Goal: Task Accomplishment & Management: Use online tool/utility

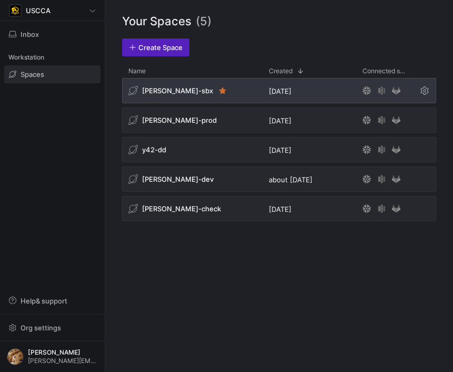
click at [236, 88] on div "[PERSON_NAME]-sbx" at bounding box center [192, 90] width 141 height 25
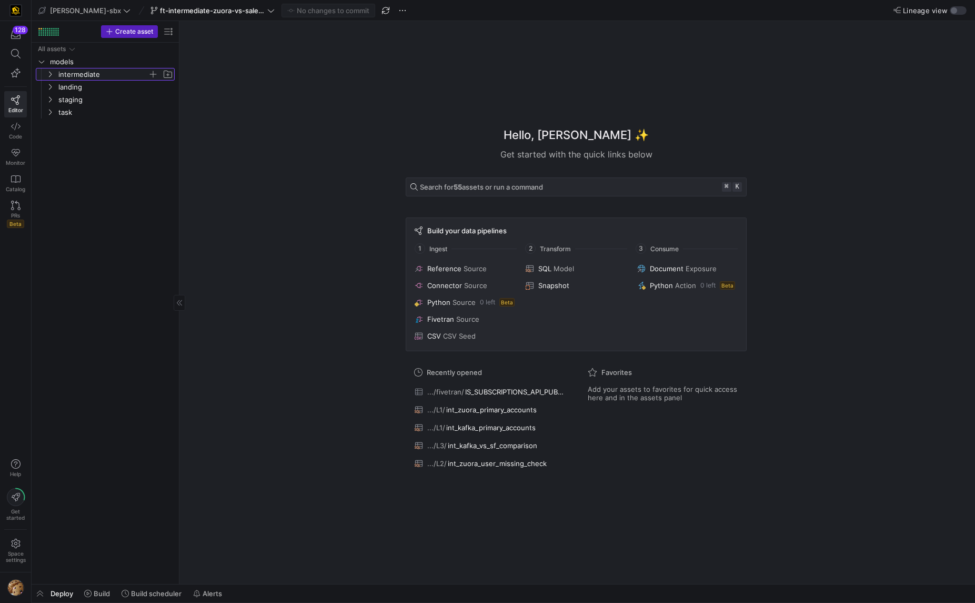
click at [95, 75] on span "intermediate" at bounding box center [102, 74] width 89 height 12
click at [209, 9] on span "ft-intermediate-zuora-vs-salesforce-08052025" at bounding box center [212, 10] width 105 height 8
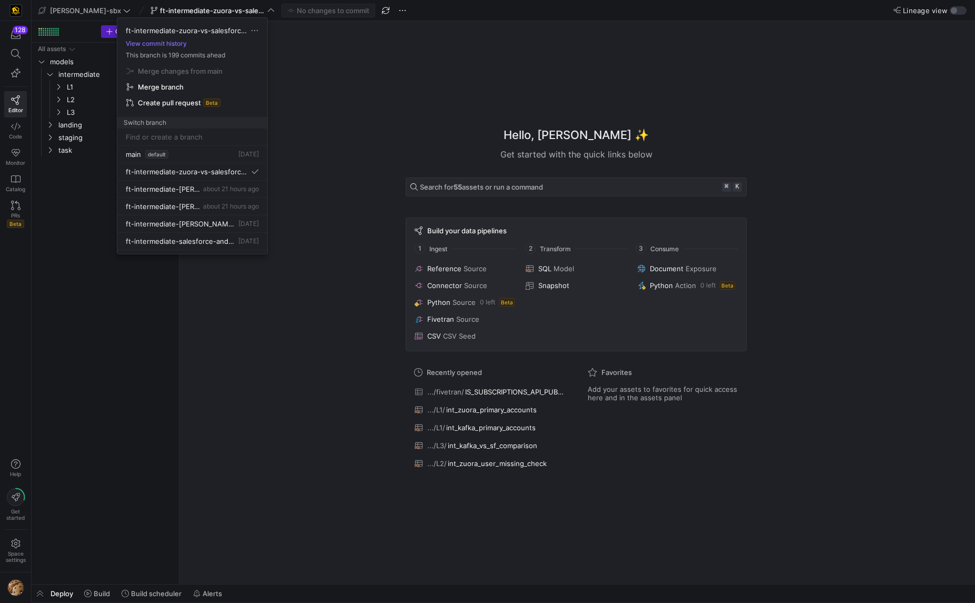
click at [208, 7] on div at bounding box center [487, 301] width 975 height 603
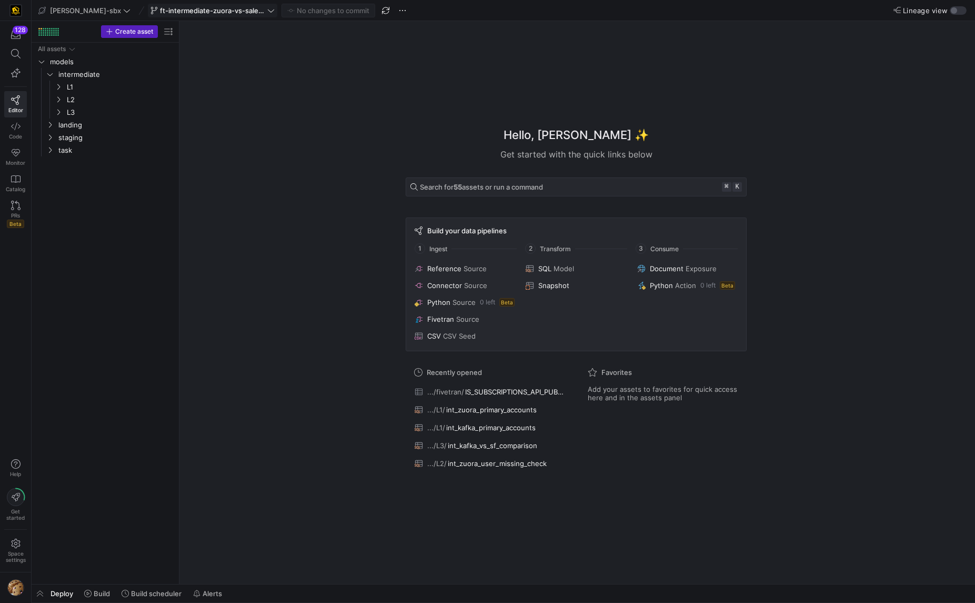
click at [208, 9] on span "ft-intermediate-zuora-vs-salesforce-08052025" at bounding box center [212, 10] width 105 height 8
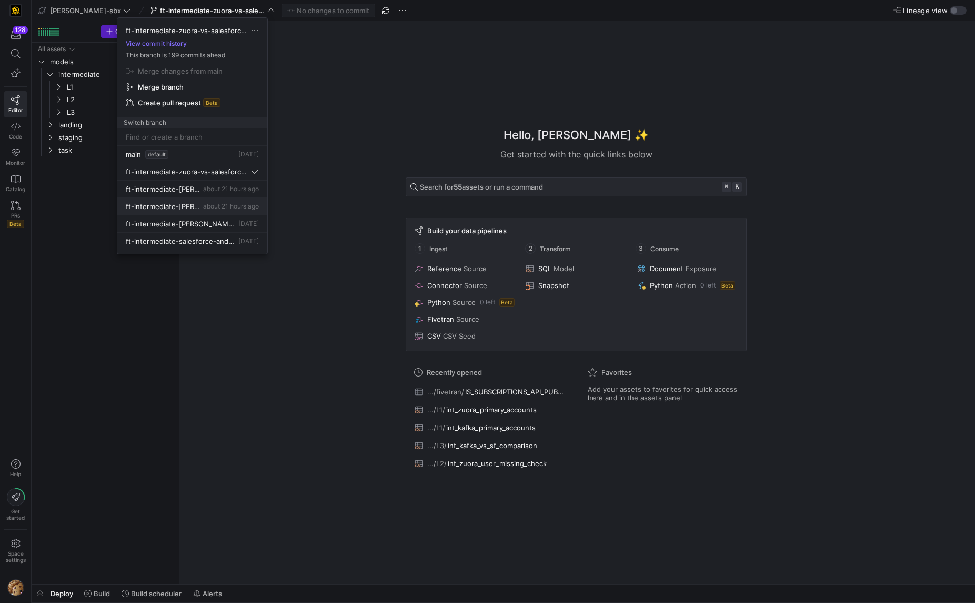
click at [177, 203] on span "ft-intermediate-[PERSON_NAME]-vs-sf-08112025" at bounding box center [163, 206] width 75 height 8
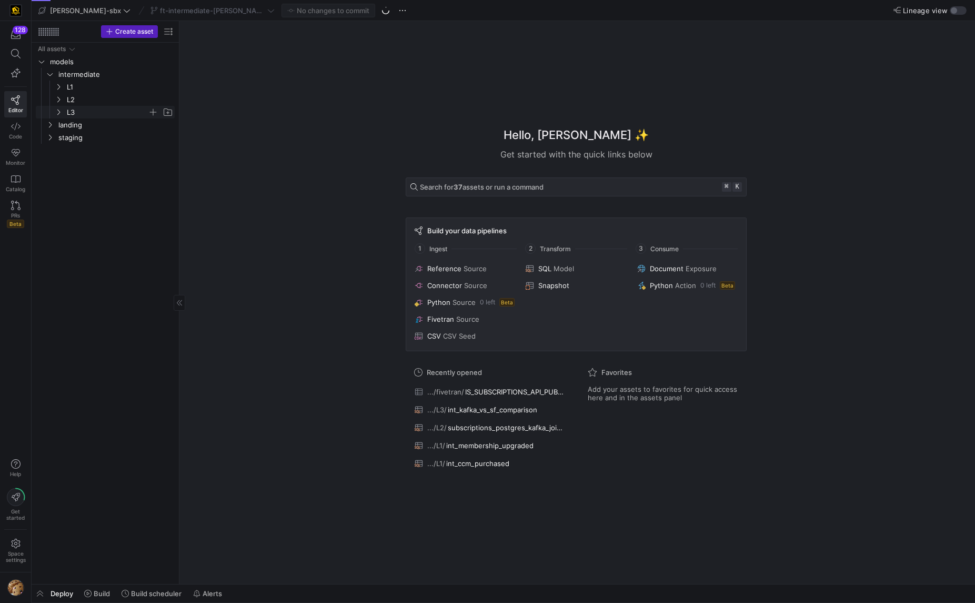
click at [64, 111] on span "L3" at bounding box center [113, 112] width 121 height 12
click at [106, 101] on span "L2" at bounding box center [107, 100] width 81 height 12
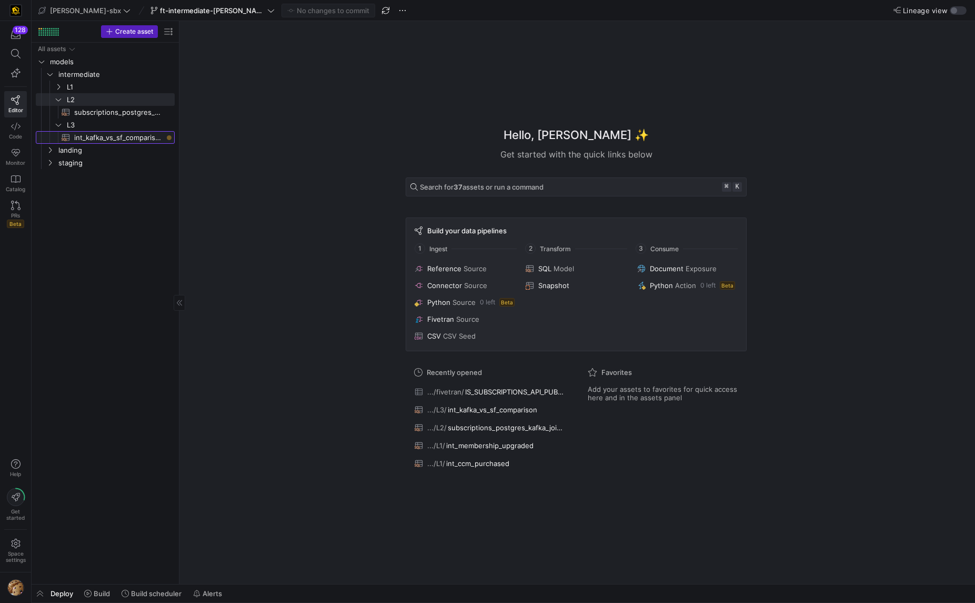
click at [105, 138] on span "int_kafka_vs_sf_comparison​​​​​​​​​​" at bounding box center [118, 138] width 88 height 12
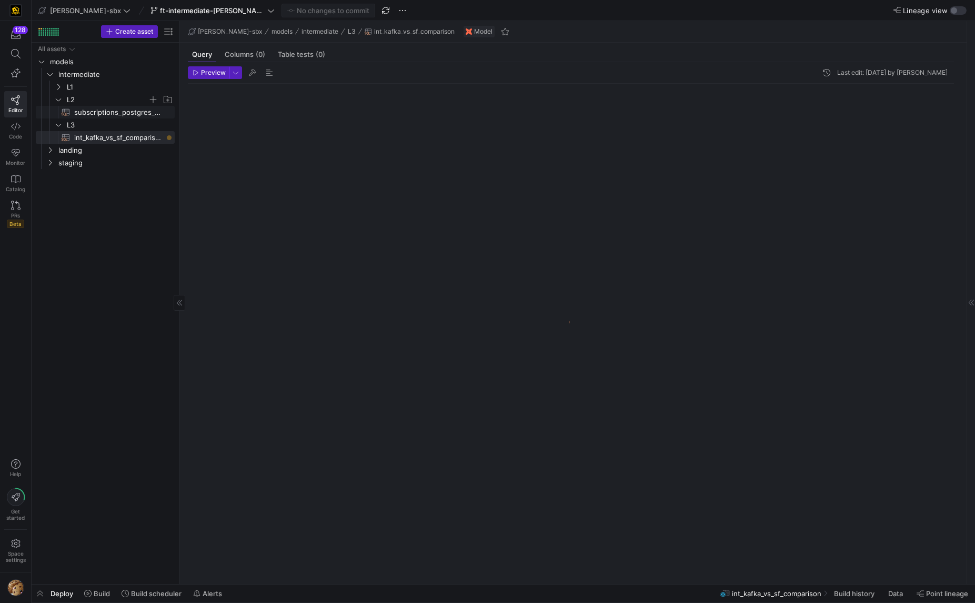
click at [93, 106] on link "subscriptions_postgres_kafka_joined_view​​​​​​​​​​" at bounding box center [105, 112] width 139 height 13
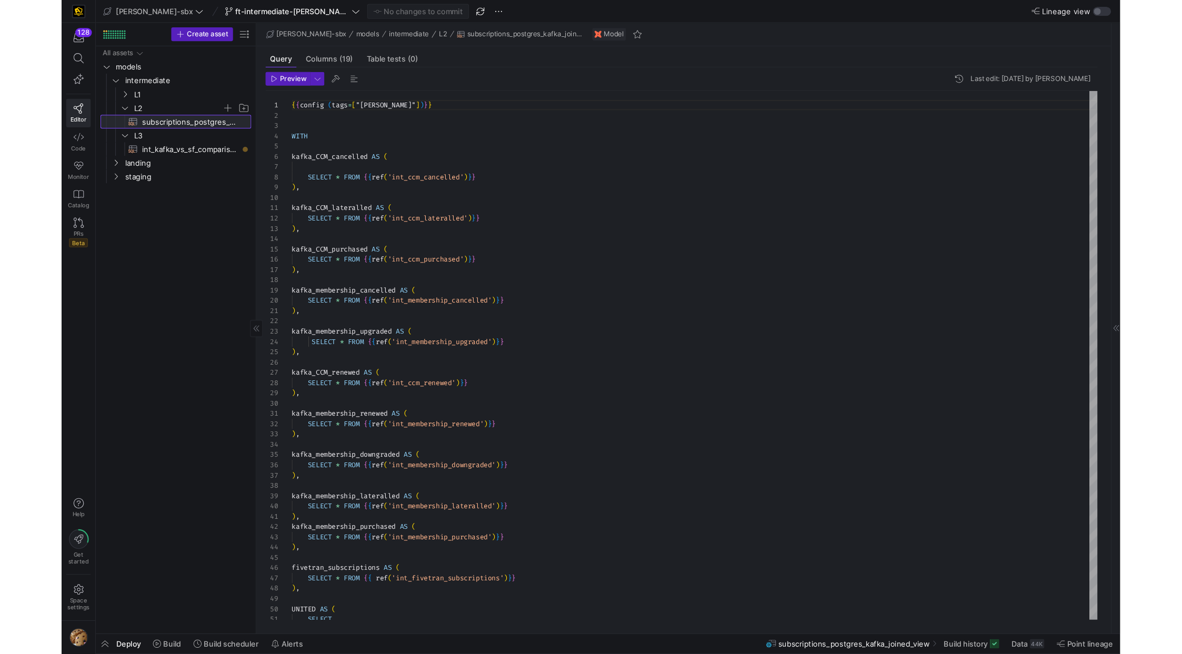
scroll to position [95, 0]
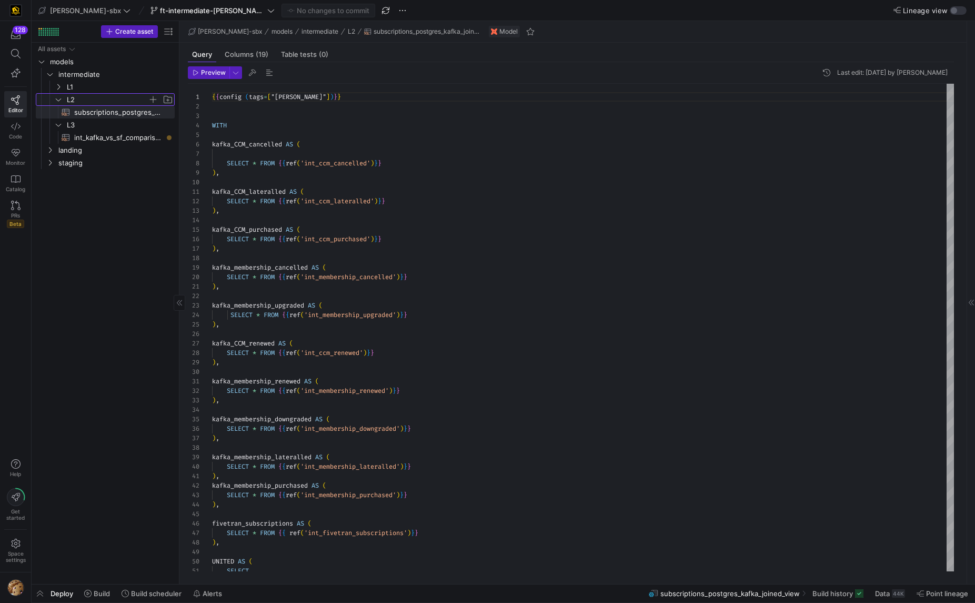
click at [54, 103] on y42-icon "Press SPACE to select this row." at bounding box center [58, 99] width 8 height 8
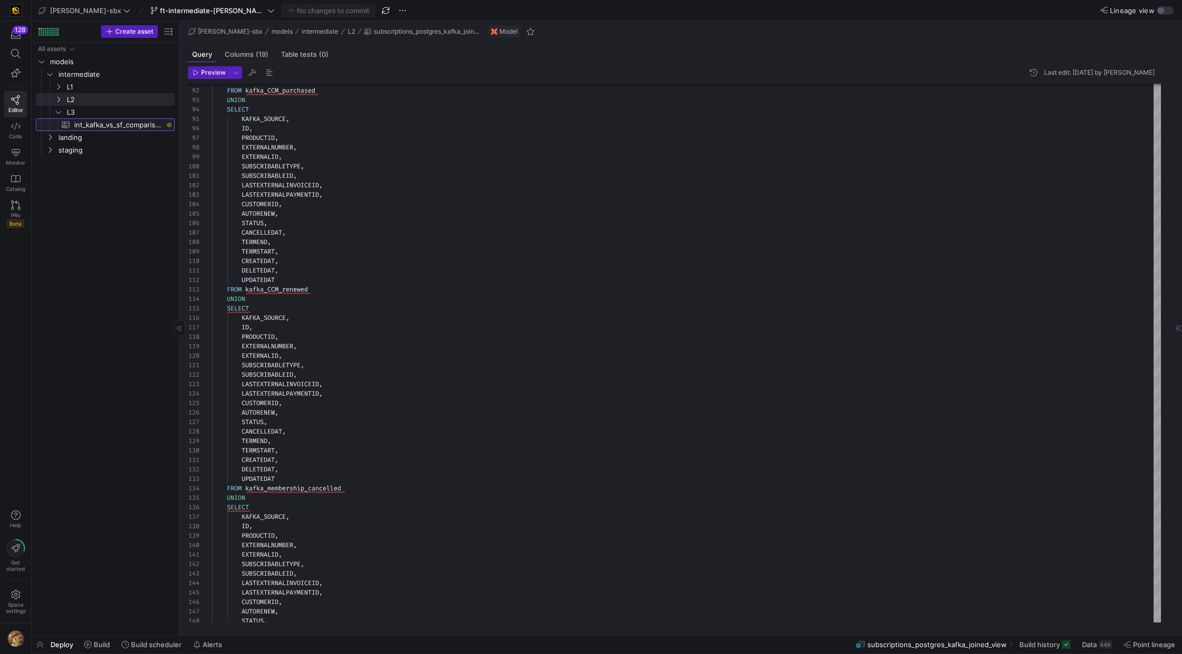
click at [101, 122] on span "int_kafka_vs_sf_comparison​​​​​​​​​​" at bounding box center [118, 125] width 88 height 12
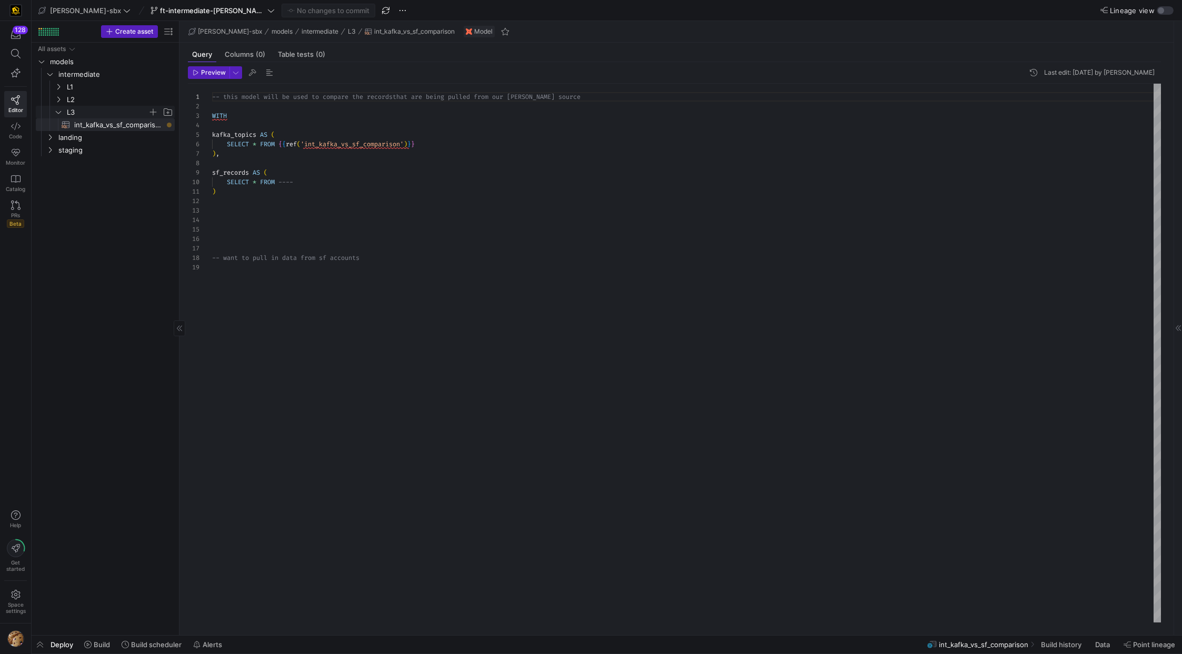
click at [108, 112] on span "L3" at bounding box center [107, 112] width 81 height 12
click at [63, 111] on span "L3" at bounding box center [113, 112] width 121 height 12
click at [88, 121] on span "int_kafka_vs_sf_comparison​​​​​​​​​​" at bounding box center [118, 125] width 88 height 12
click at [453, 99] on div "-- this model will be used to compare the records that are being pulled from ou…" at bounding box center [686, 353] width 949 height 539
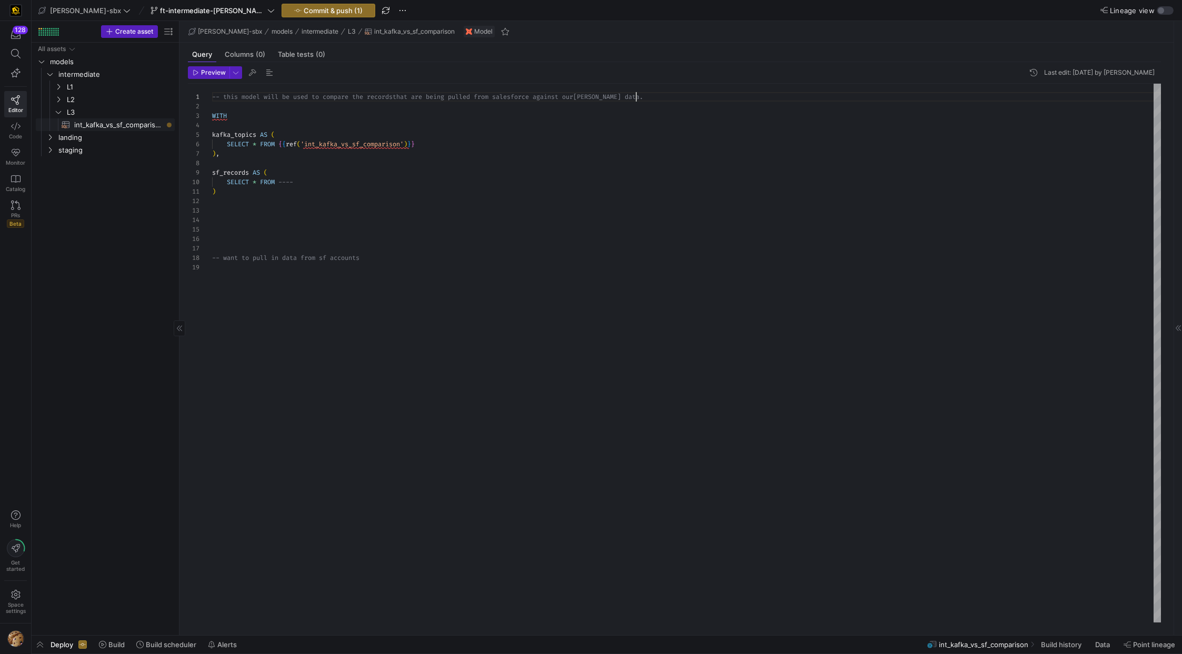
type textarea "-- this model will be used to compare the records that are being pulled from sa…"
click at [117, 127] on span "int_kafka_vs_sf_comparison​​​​​​​​​​" at bounding box center [118, 125] width 88 height 12
click at [338, 139] on div "-- this model will be used to compare the records that are being pulled from sa…" at bounding box center [686, 353] width 949 height 539
click at [338, 143] on div "-- this model will be used to compare the records that are being pulled from sa…" at bounding box center [686, 353] width 949 height 539
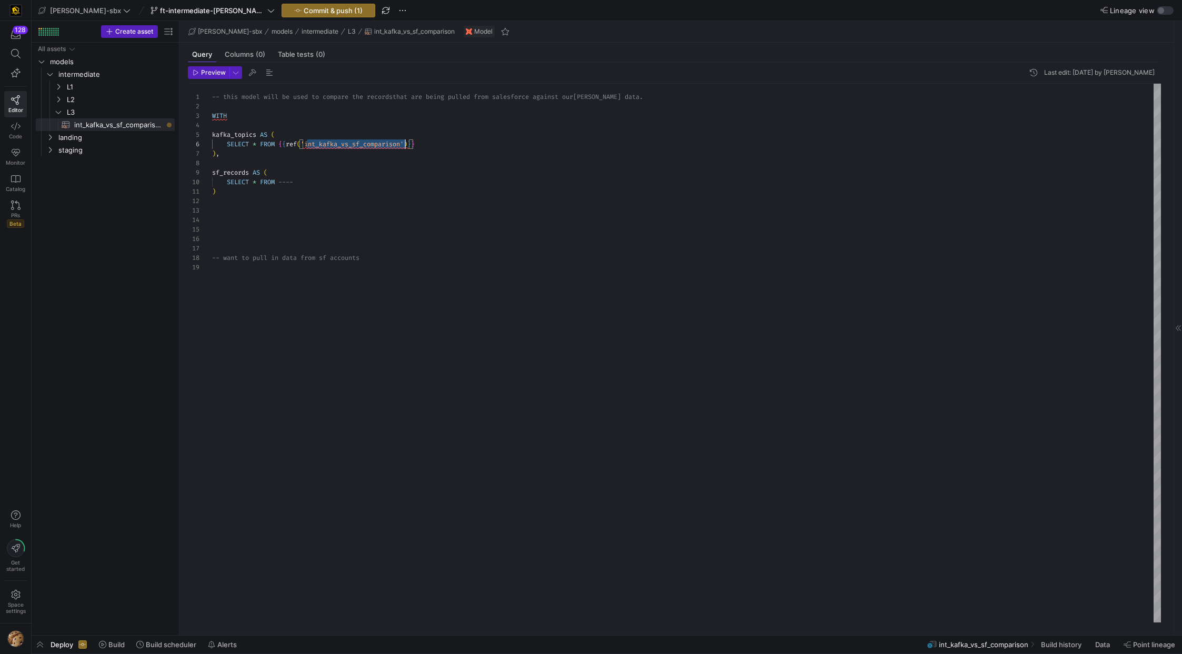
scroll to position [47, 193]
click at [359, 128] on div at bounding box center [591, 327] width 1182 height 654
click at [394, 129] on div "-- this model will be used to compare the records that are being pulled from sa…" at bounding box center [686, 353] width 949 height 539
click at [64, 149] on span "staging" at bounding box center [102, 150] width 89 height 12
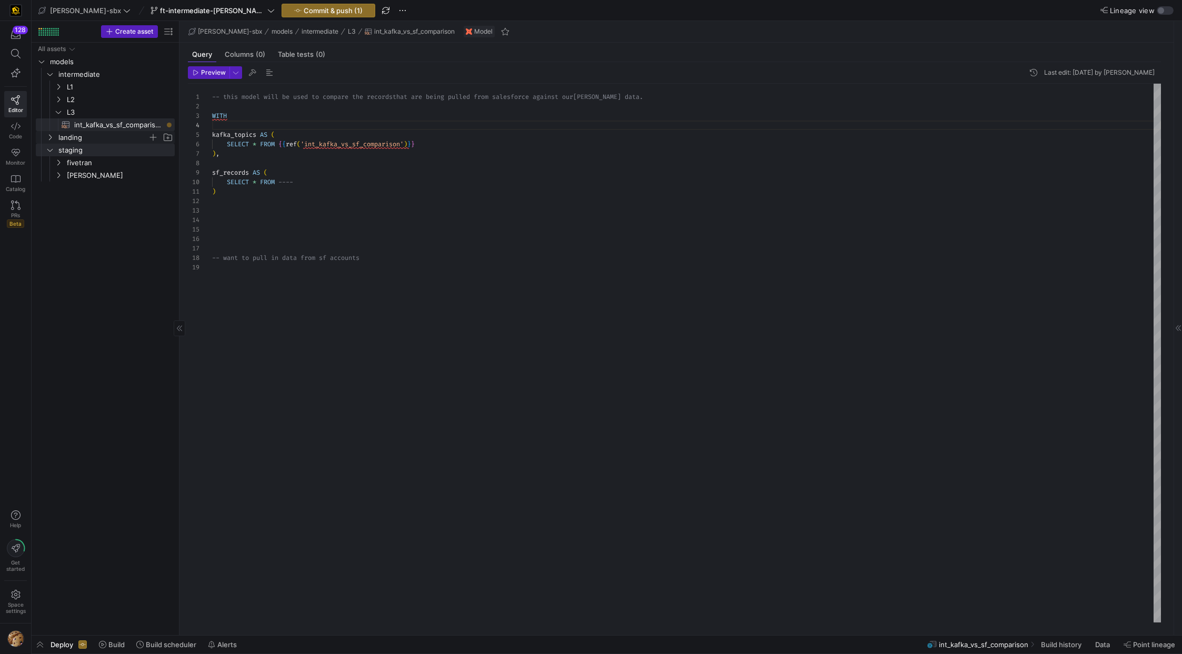
click at [70, 137] on span "landing" at bounding box center [102, 138] width 89 height 12
click at [128, 113] on span "L3" at bounding box center [107, 112] width 81 height 12
click at [85, 109] on span "L3" at bounding box center [107, 112] width 81 height 12
click at [69, 100] on span "L2" at bounding box center [107, 100] width 81 height 12
click at [128, 113] on span "subscriptions_postgres_kafka_joined_view​​​​​​​​​​" at bounding box center [118, 112] width 88 height 12
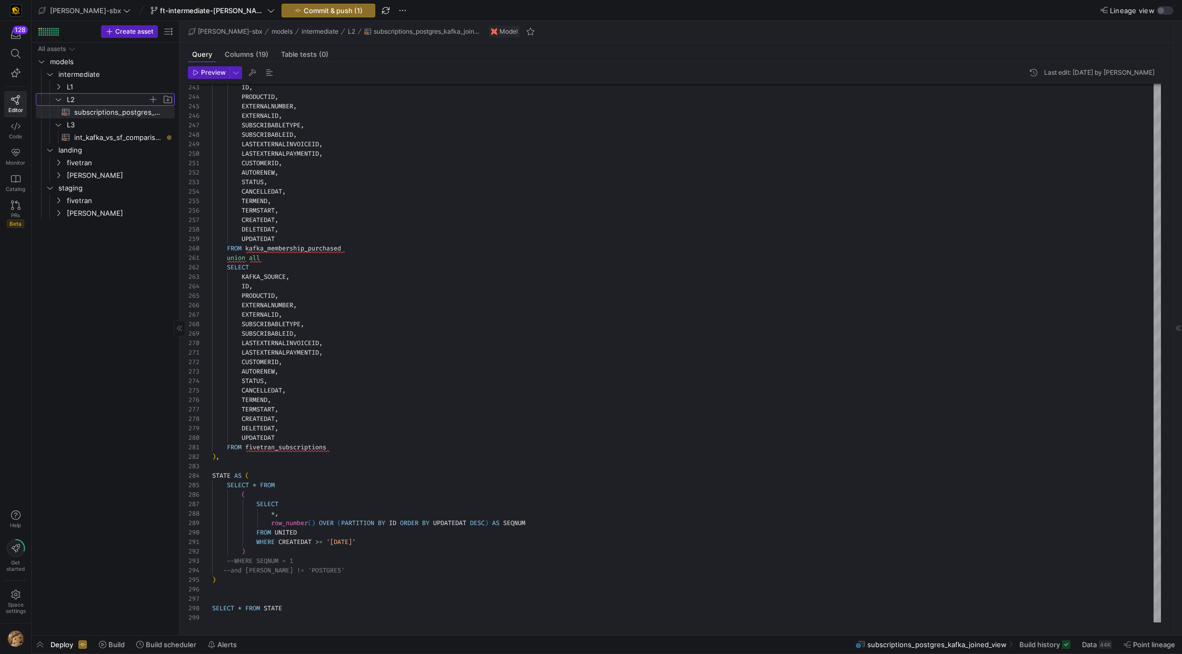
click at [78, 97] on span "L2" at bounding box center [107, 100] width 81 height 12
click at [68, 84] on span "L1" at bounding box center [107, 87] width 81 height 12
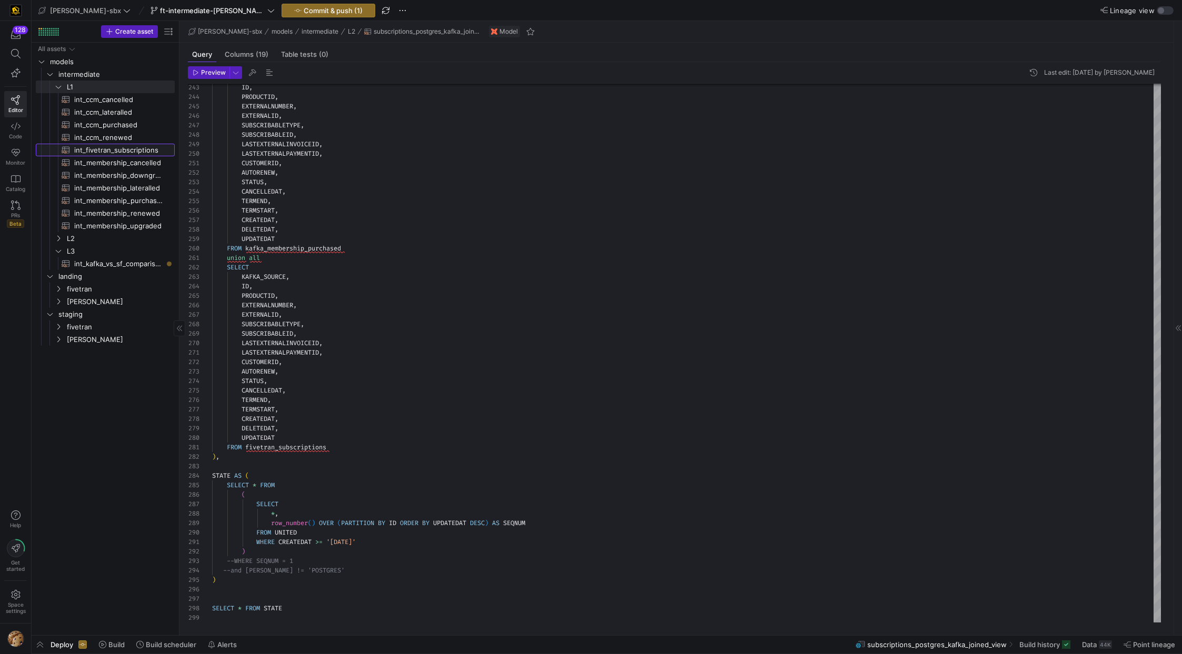
click at [95, 149] on span "int_fivetran_subscriptions​​​​​​​​​​" at bounding box center [118, 150] width 88 height 12
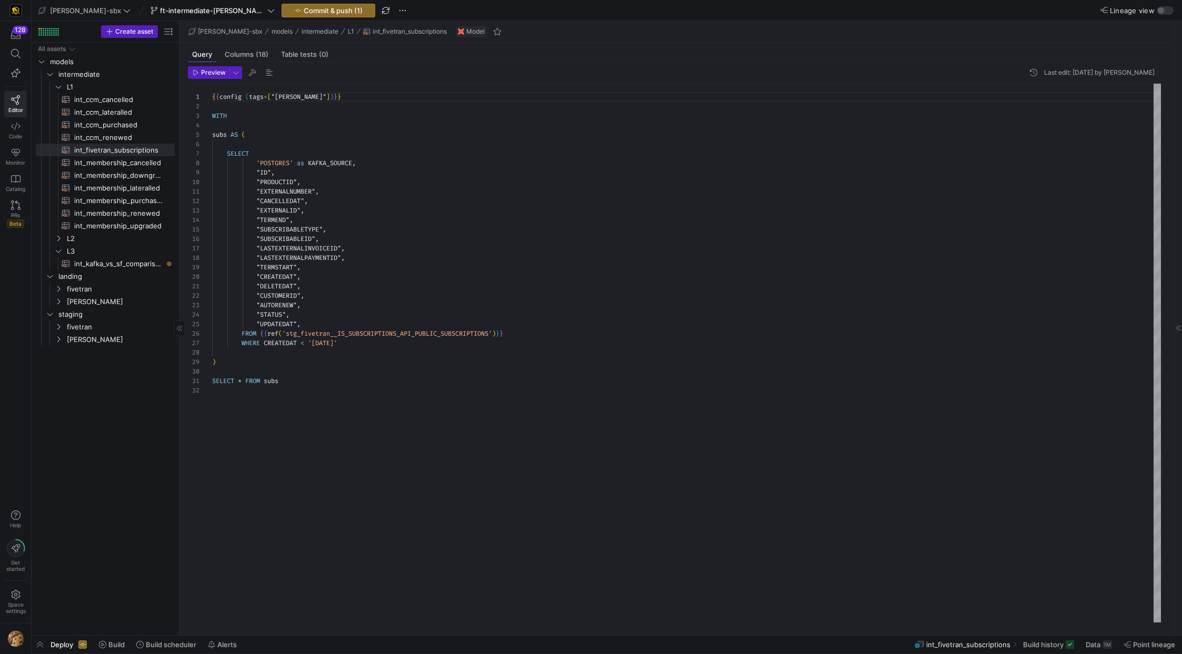
click at [96, 156] on link "int_membership_cancelled​​​​​​​​​​" at bounding box center [105, 162] width 139 height 13
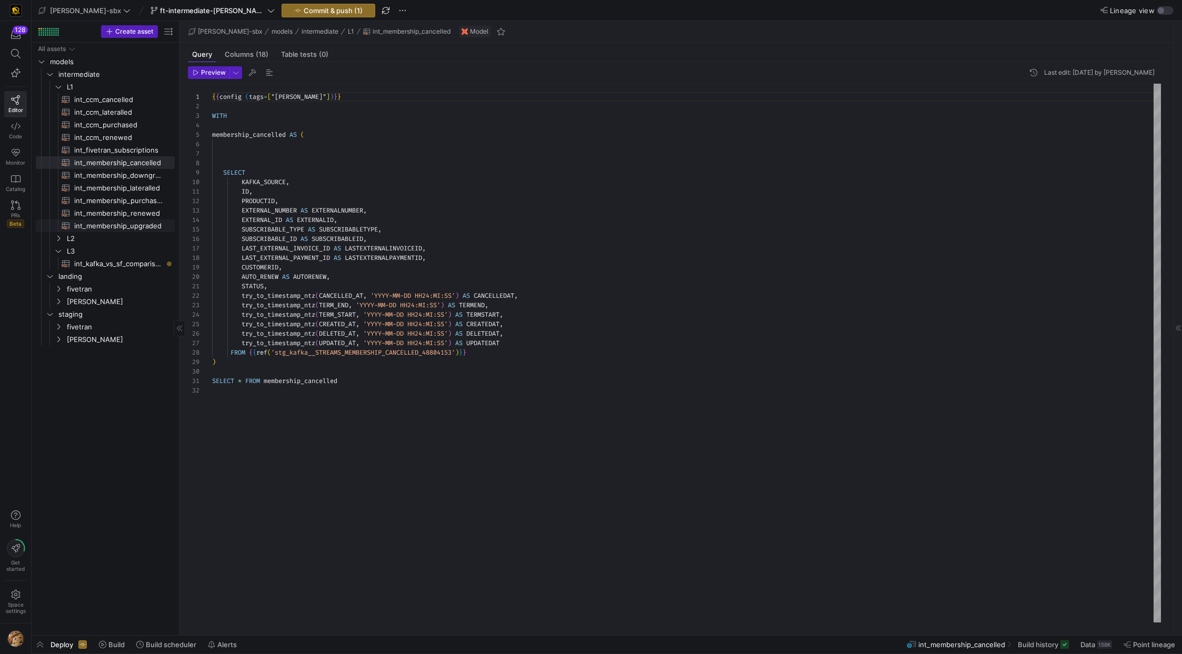
click at [100, 223] on span "int_membership_upgraded​​​​​​​​​​" at bounding box center [118, 226] width 88 height 12
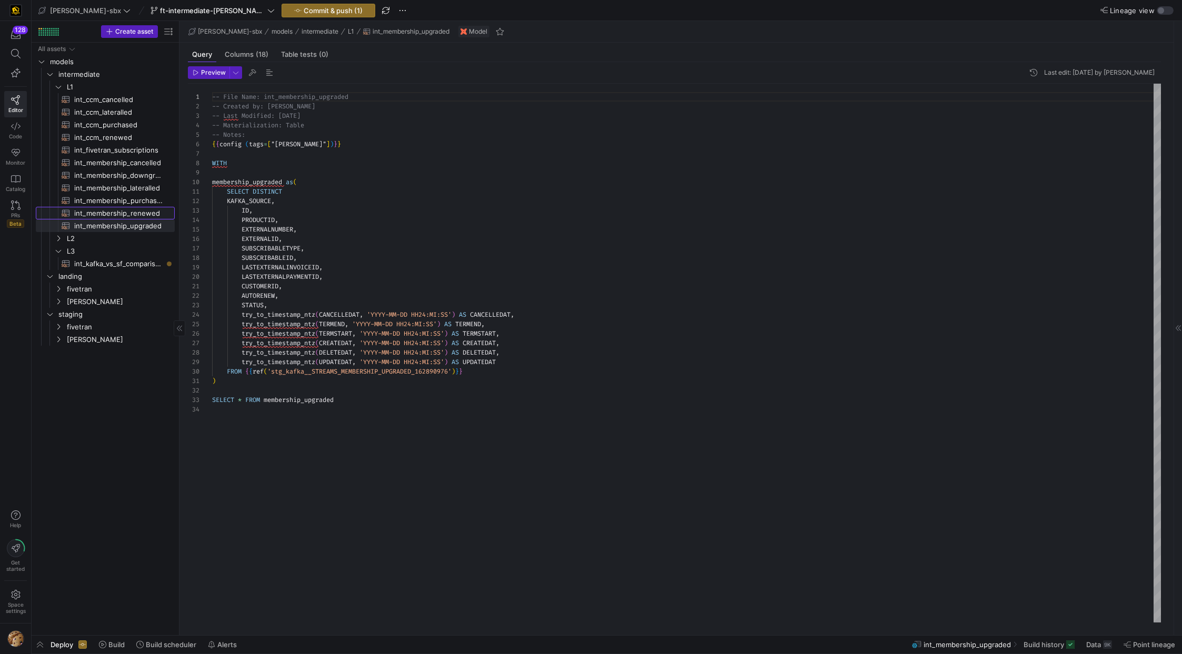
click at [102, 208] on span "int_membership_renewed​​​​​​​​​​" at bounding box center [118, 213] width 88 height 12
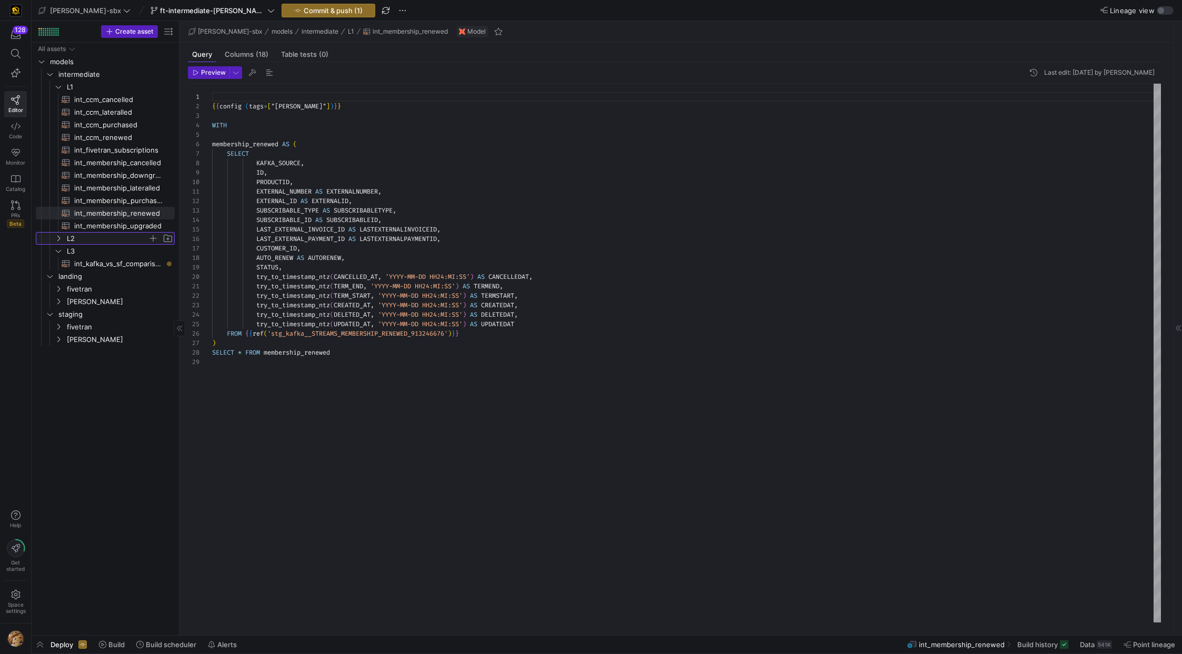
click at [89, 238] on span "L2" at bounding box center [107, 239] width 81 height 12
click at [94, 246] on span "subscriptions_postgres_kafka_joined_view​​​​​​​​​​" at bounding box center [118, 251] width 88 height 12
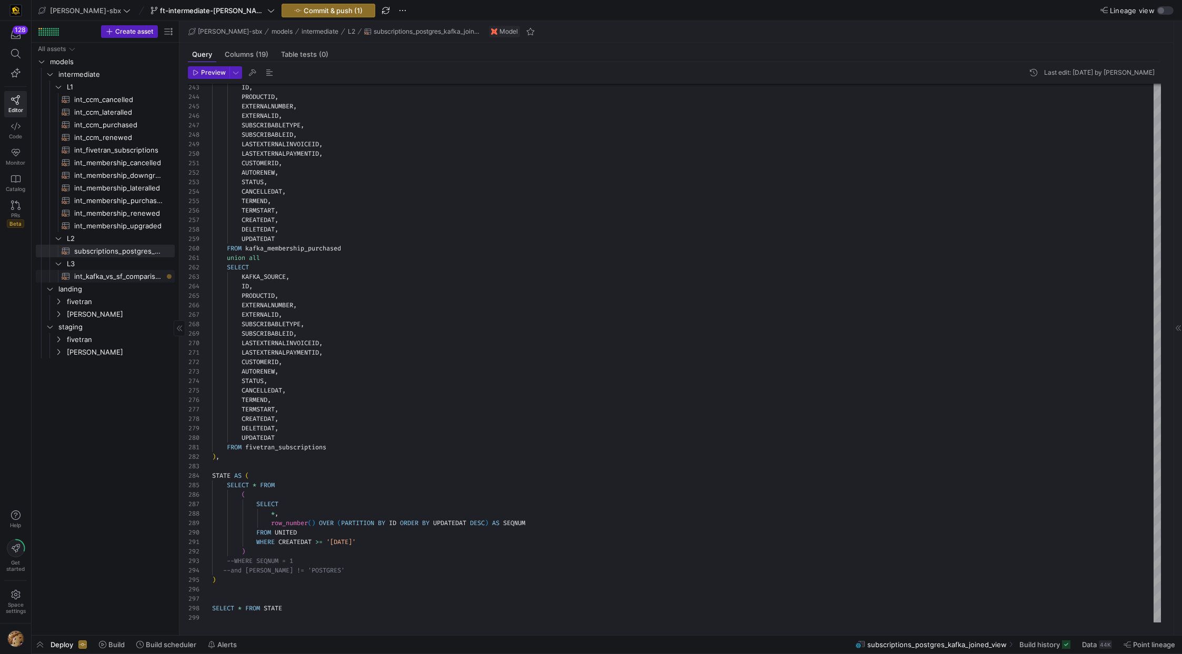
click at [84, 277] on span "int_kafka_vs_sf_comparison​​​​​​​​​​" at bounding box center [118, 277] width 88 height 12
type textarea "-- this model will be used to compare the records that are being pulled from sa…"
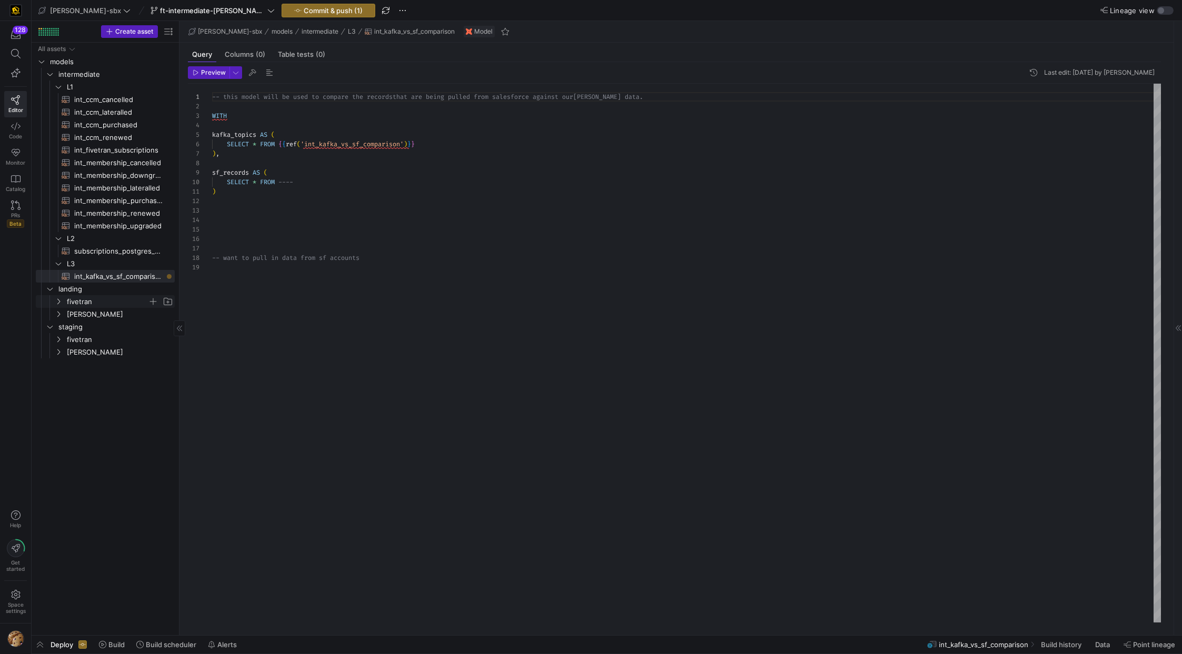
click at [81, 301] on span "fivetran" at bounding box center [107, 302] width 81 height 12
click at [83, 309] on span "fivetran​​​​​​​​" at bounding box center [124, 314] width 98 height 12
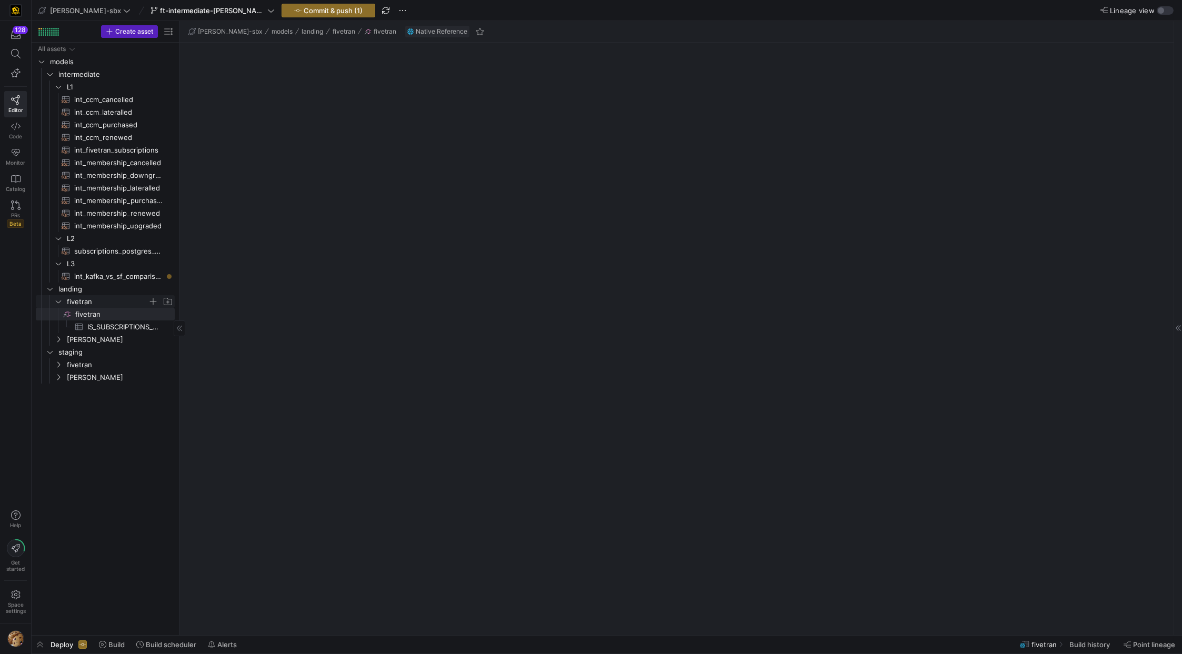
click at [81, 302] on span "fivetran" at bounding box center [107, 302] width 81 height 12
click at [76, 338] on span "fivetran" at bounding box center [107, 340] width 81 height 12
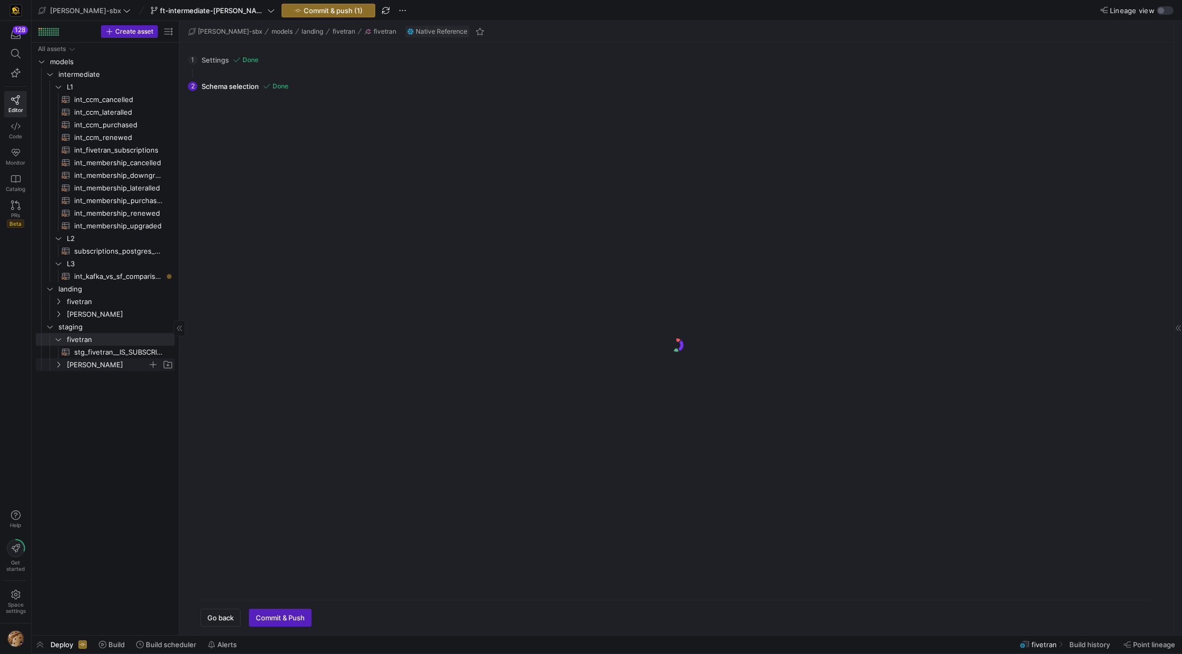
click at [70, 365] on span "[PERSON_NAME]" at bounding box center [107, 365] width 81 height 12
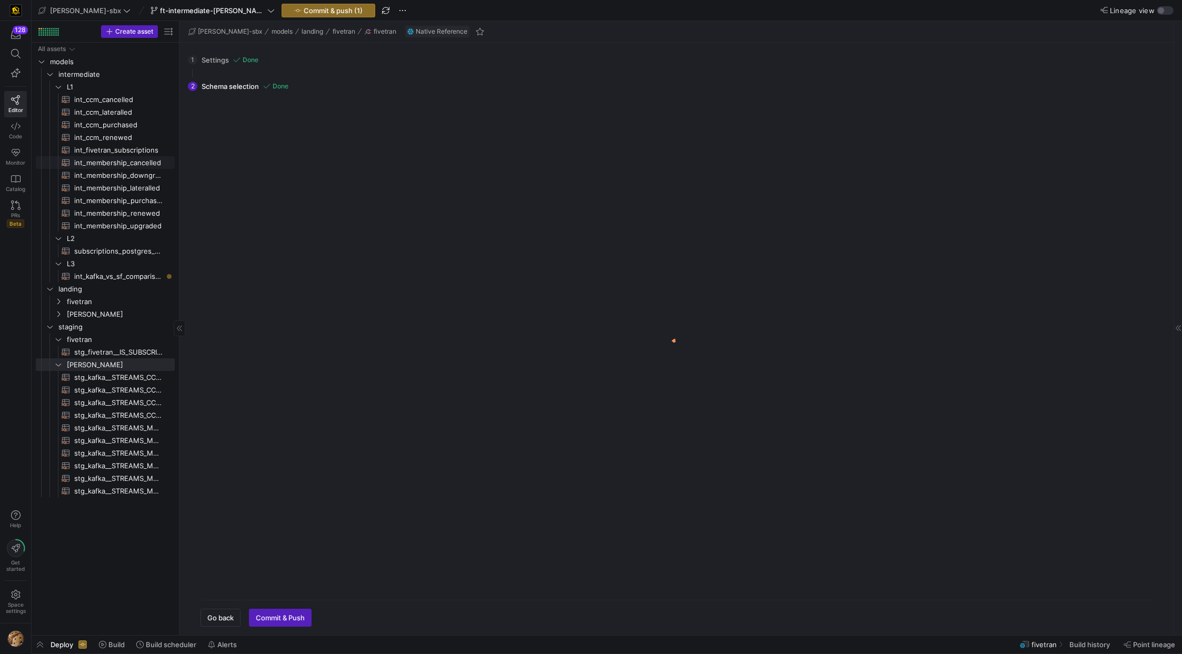
click at [107, 154] on span "int_fivetran_subscriptions​​​​​​​​​​" at bounding box center [118, 150] width 88 height 12
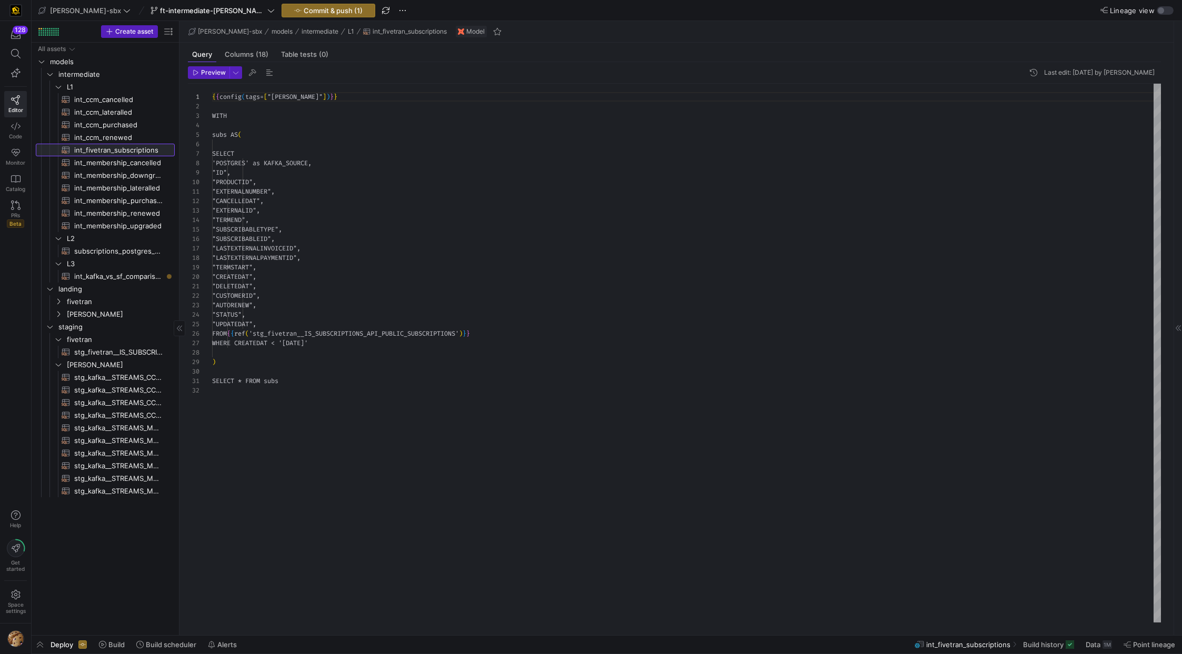
scroll to position [95, 0]
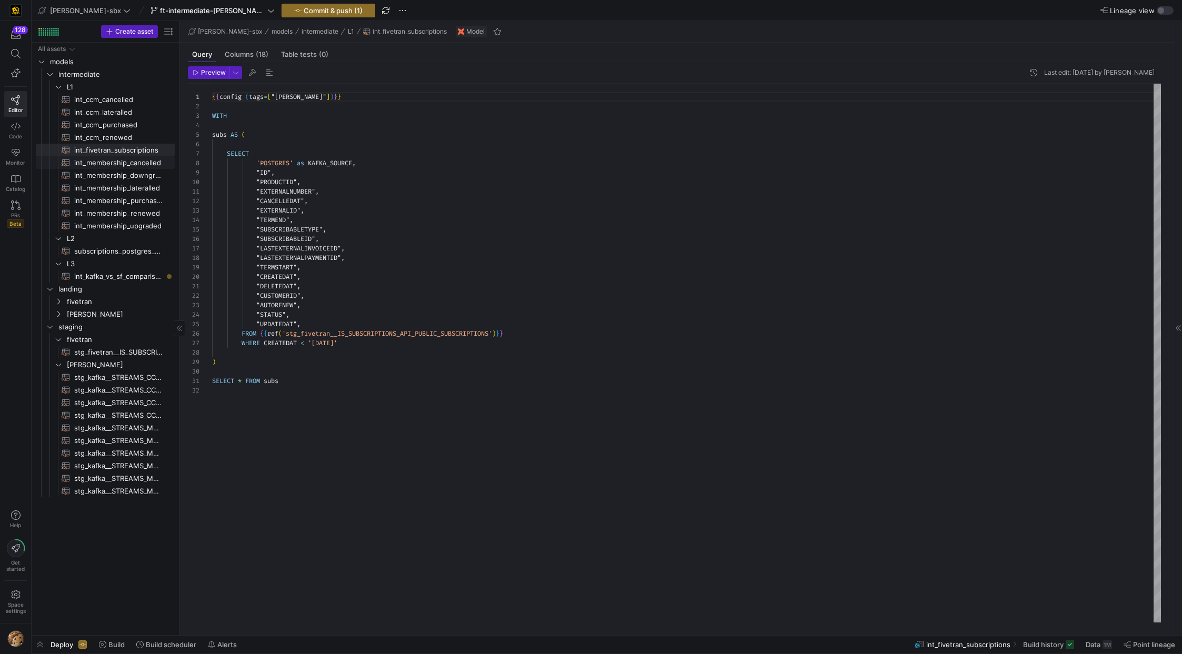
click at [102, 161] on span "int_membership_cancelled​​​​​​​​​​" at bounding box center [118, 163] width 88 height 12
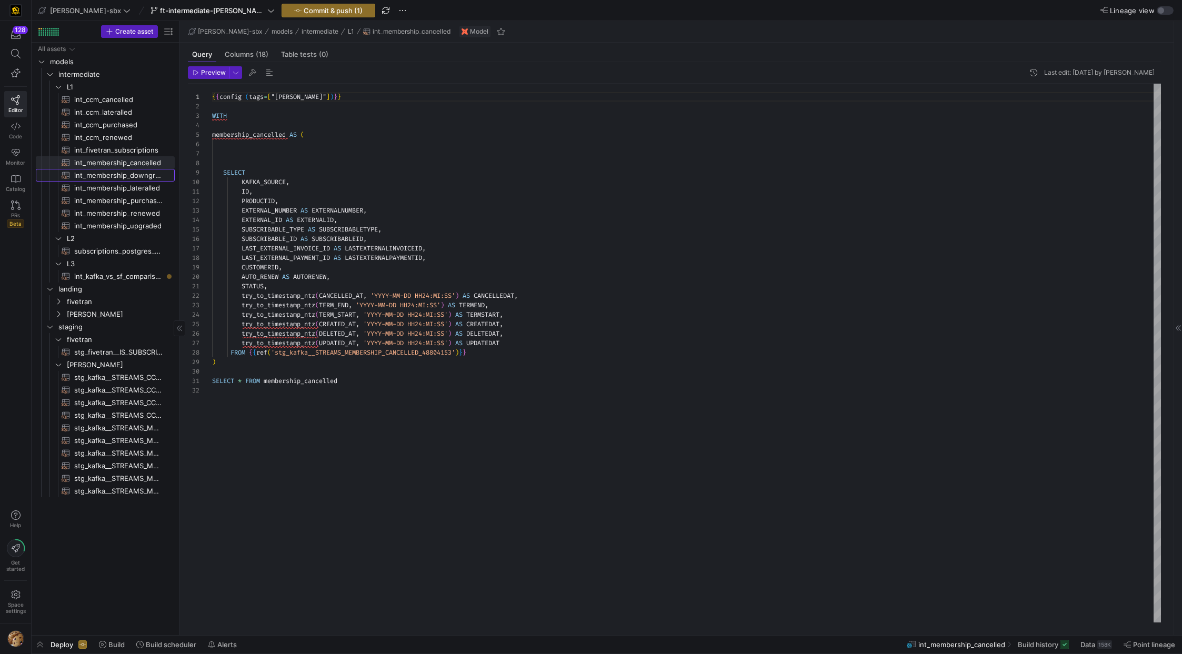
click at [103, 173] on span "int_membership_downgraded​​​​​​​​​​" at bounding box center [118, 175] width 88 height 12
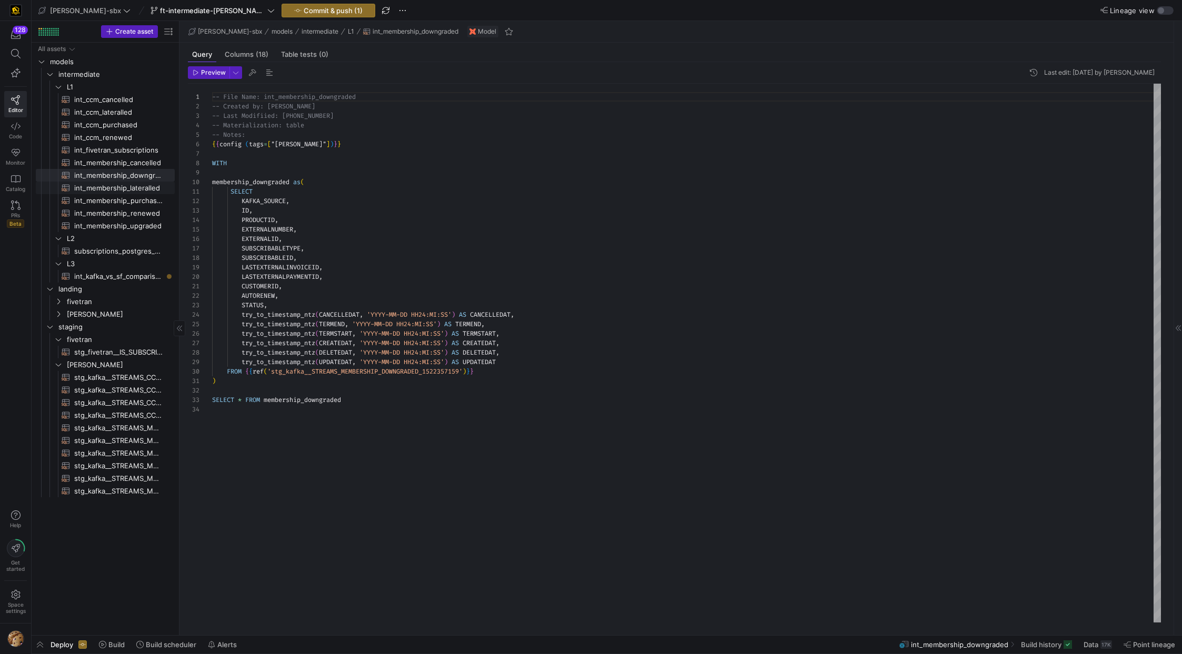
click at [105, 189] on span "int_membership_lateralled​​​​​​​​​​" at bounding box center [118, 188] width 88 height 12
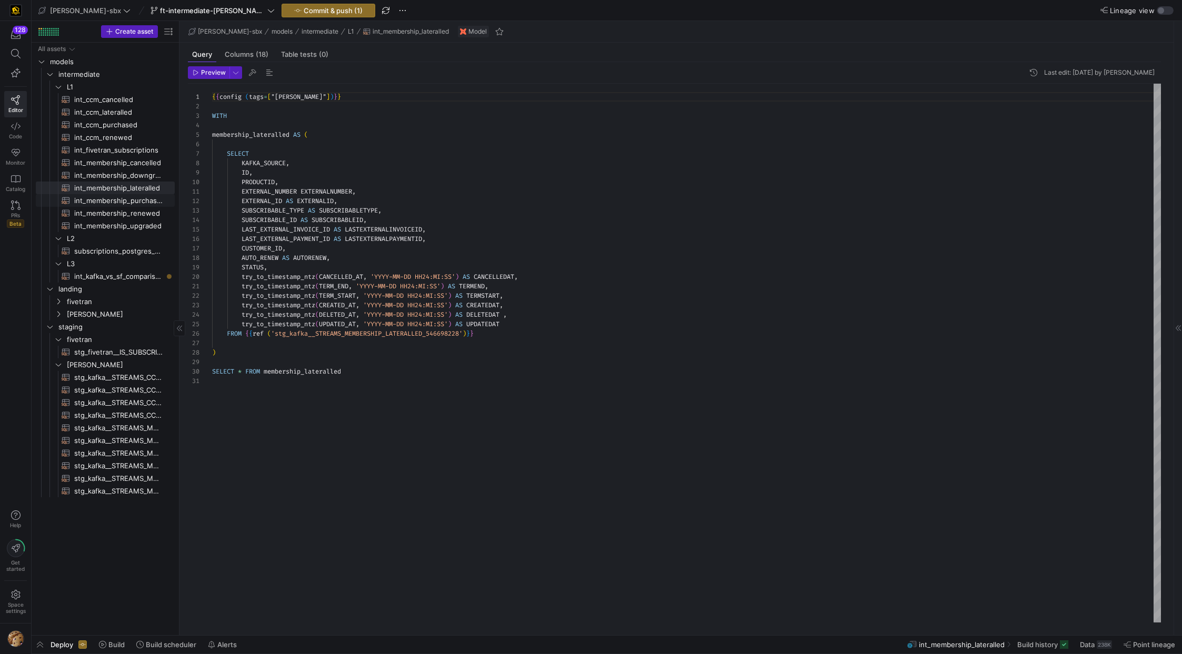
click at [106, 213] on span "int_membership_renewed​​​​​​​​​​" at bounding box center [118, 213] width 88 height 12
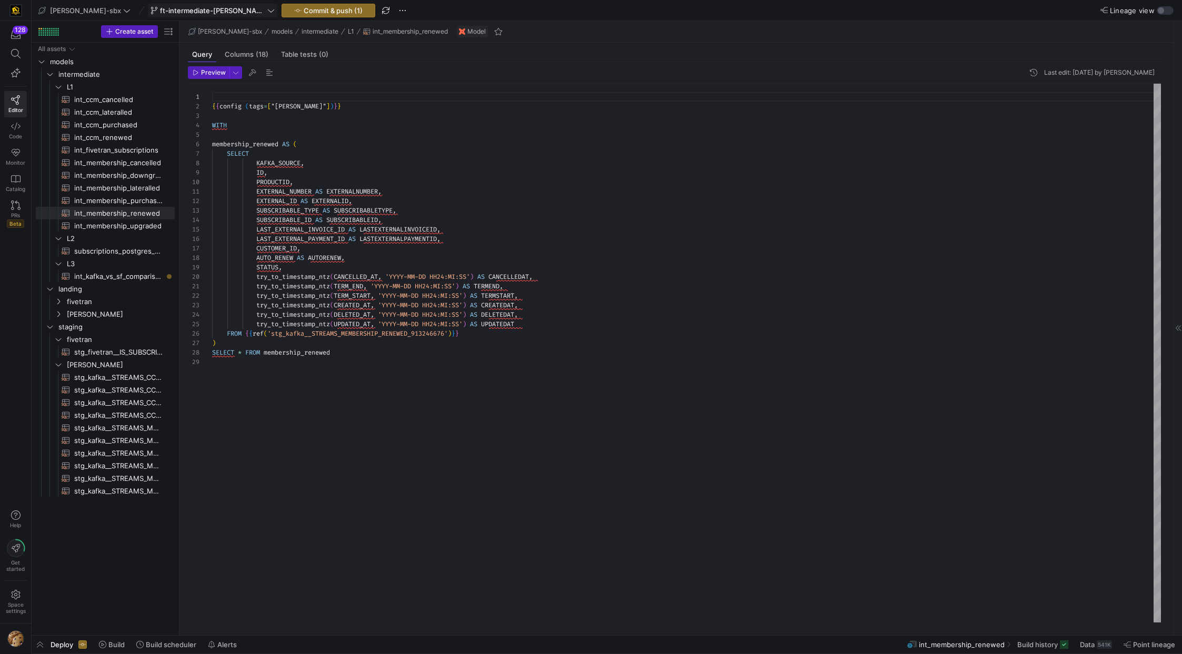
click at [215, 7] on span "ft-intermediate-[PERSON_NAME]-vs-sf-08112025" at bounding box center [212, 10] width 105 height 8
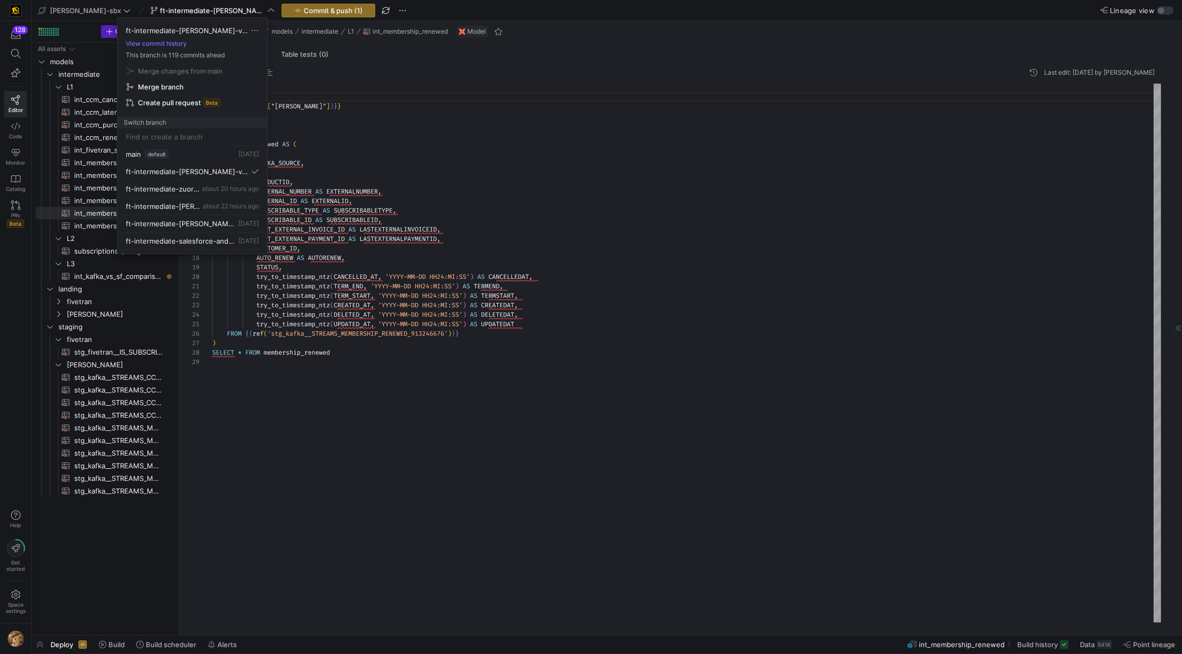
click at [371, 173] on div at bounding box center [591, 327] width 1182 height 654
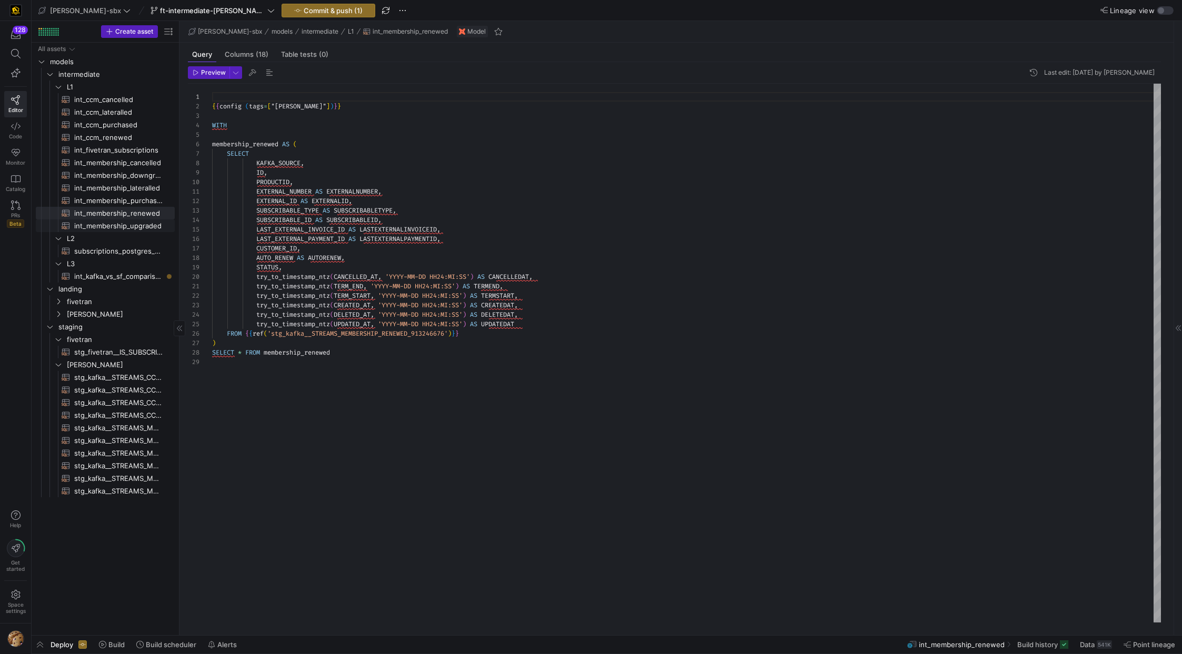
click at [106, 228] on span "int_membership_upgraded​​​​​​​​​​" at bounding box center [118, 226] width 88 height 12
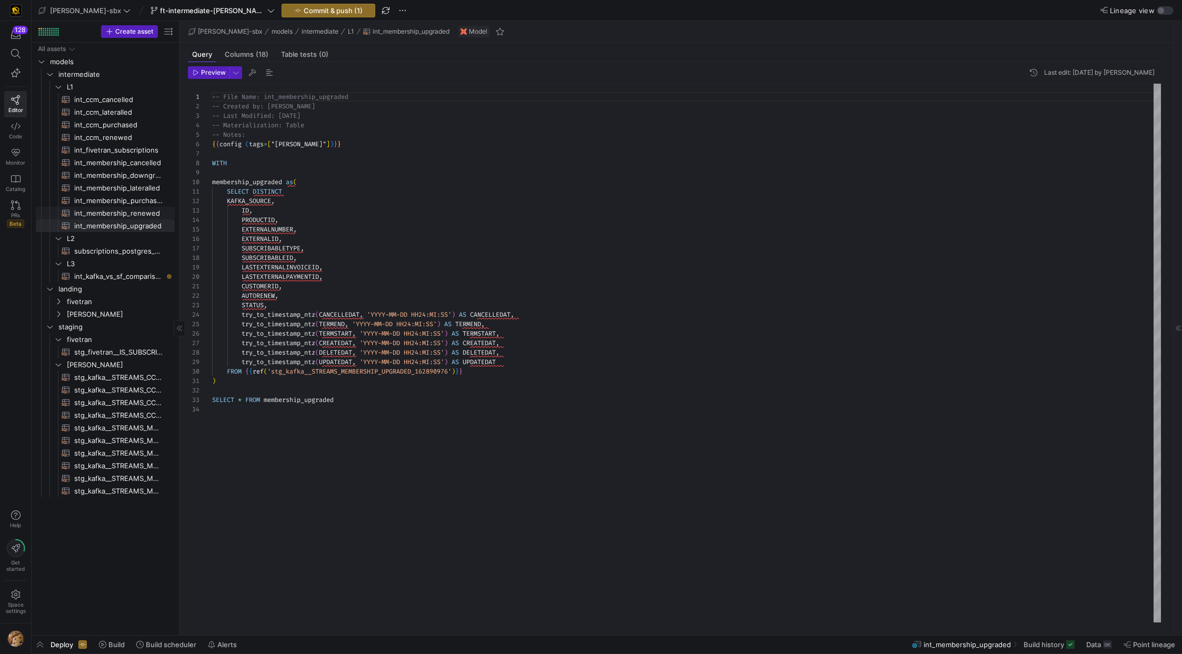
click at [108, 207] on span "int_membership_renewed​​​​​​​​​​" at bounding box center [118, 213] width 88 height 12
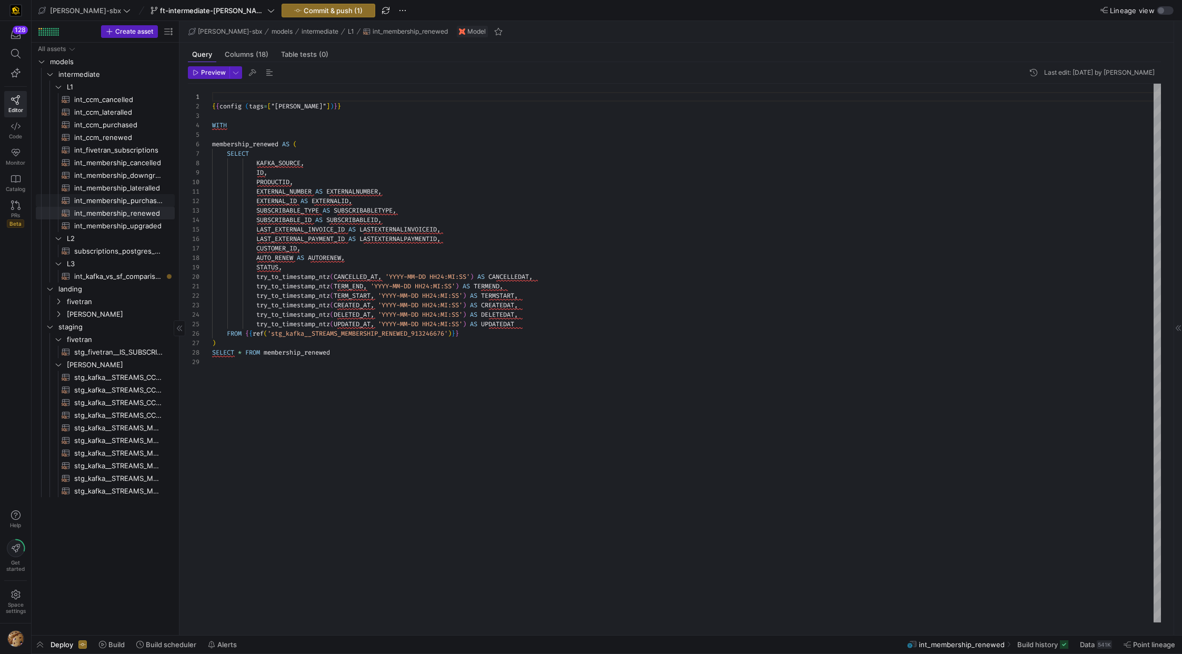
click at [113, 195] on span "int_membership_purchased​​​​​​​​​​" at bounding box center [118, 201] width 88 height 12
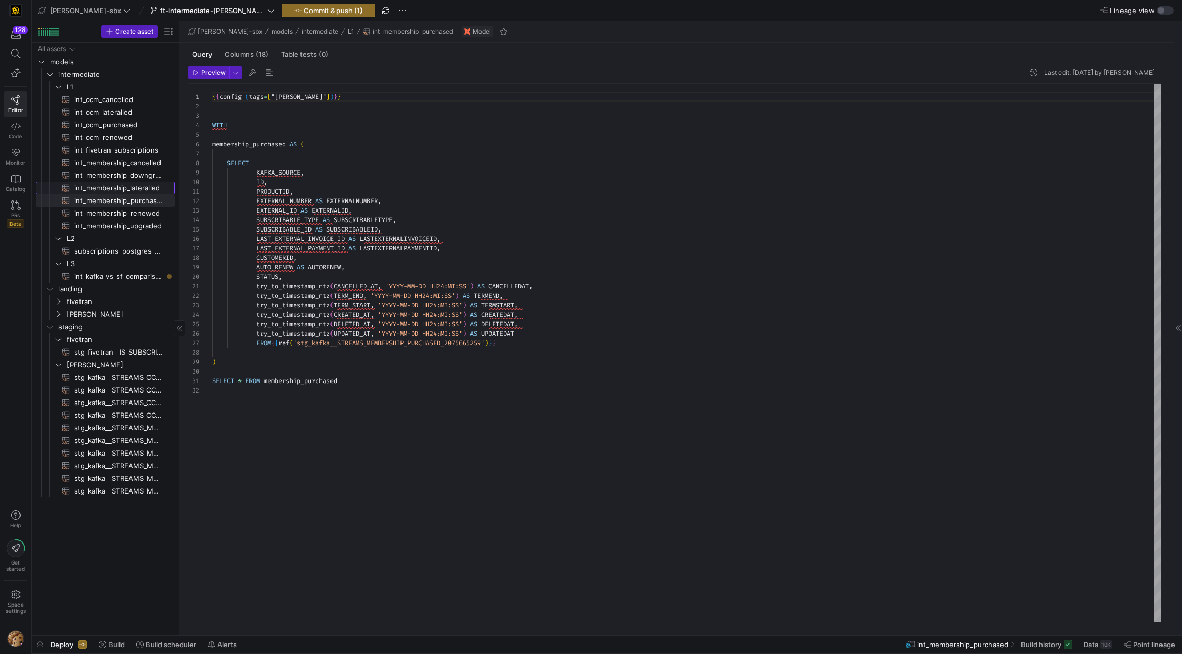
click at [116, 185] on span "int_membership_lateralled​​​​​​​​​​" at bounding box center [118, 188] width 88 height 12
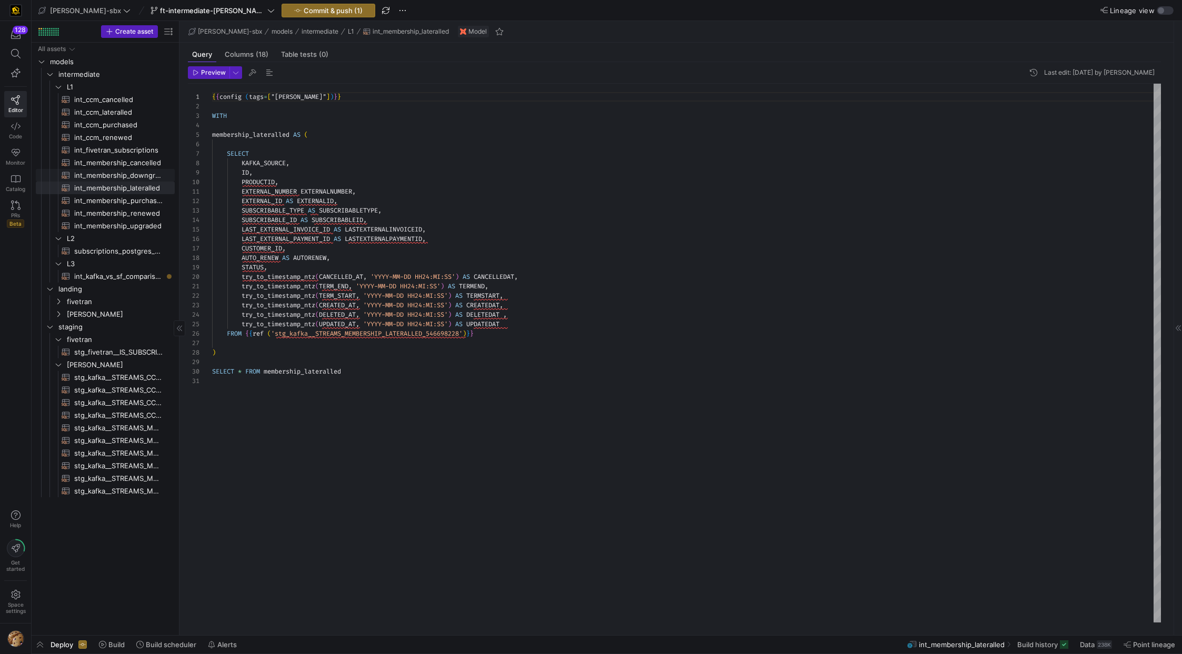
click at [118, 174] on span "int_membership_downgraded​​​​​​​​​​" at bounding box center [118, 175] width 88 height 12
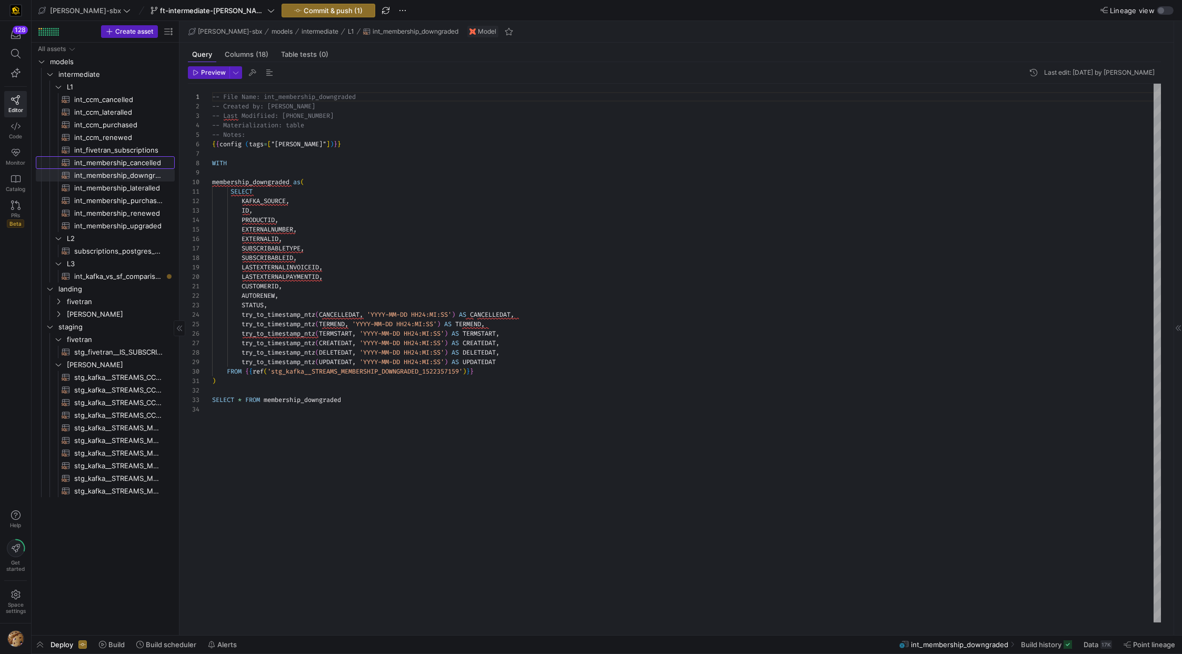
click at [118, 159] on span "int_membership_cancelled​​​​​​​​​​" at bounding box center [118, 163] width 88 height 12
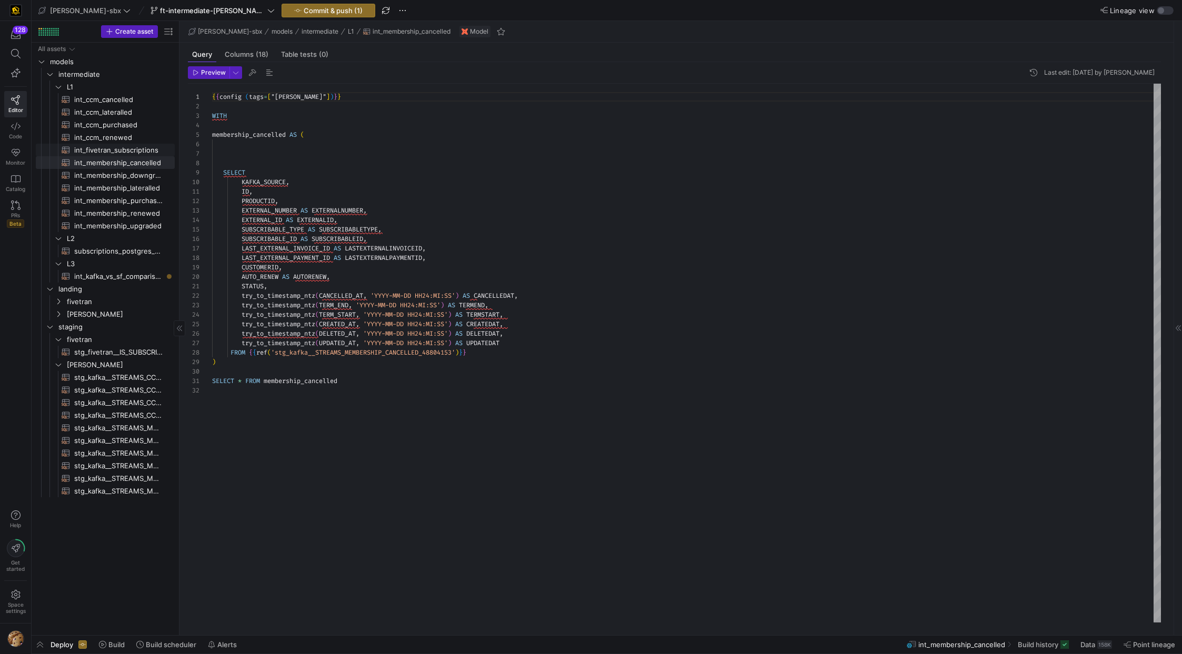
click at [118, 146] on span "int_fivetran_subscriptions​​​​​​​​​​" at bounding box center [118, 150] width 88 height 12
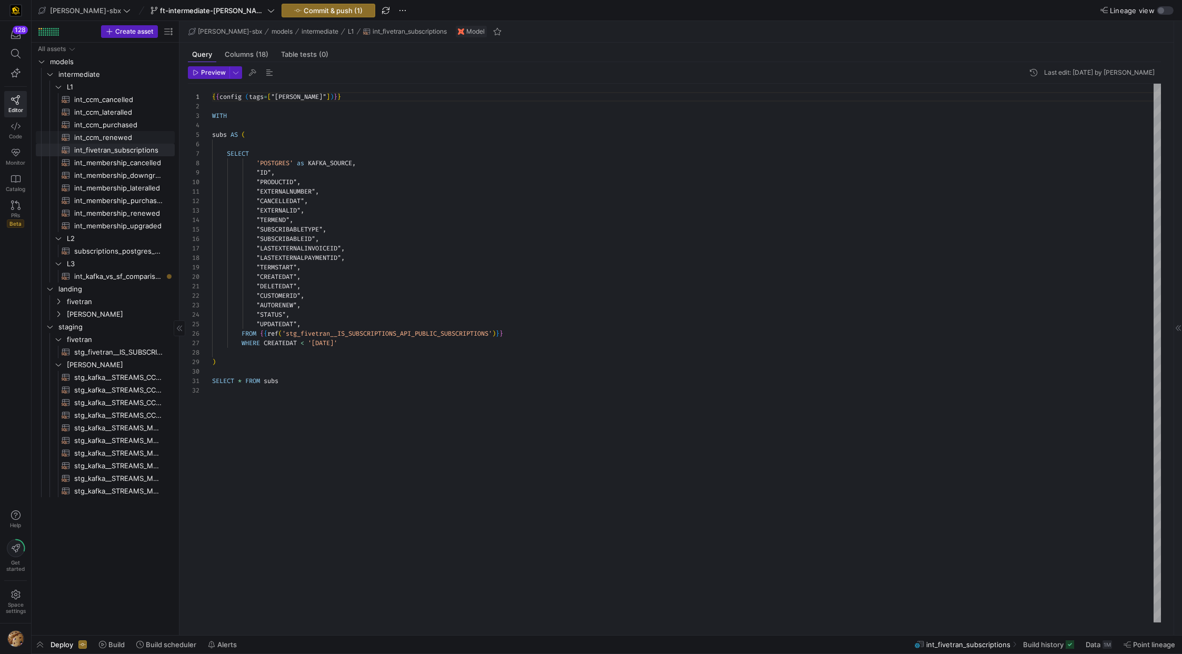
click at [117, 135] on span "int_ccm_renewed​​​​​​​​​​" at bounding box center [118, 138] width 88 height 12
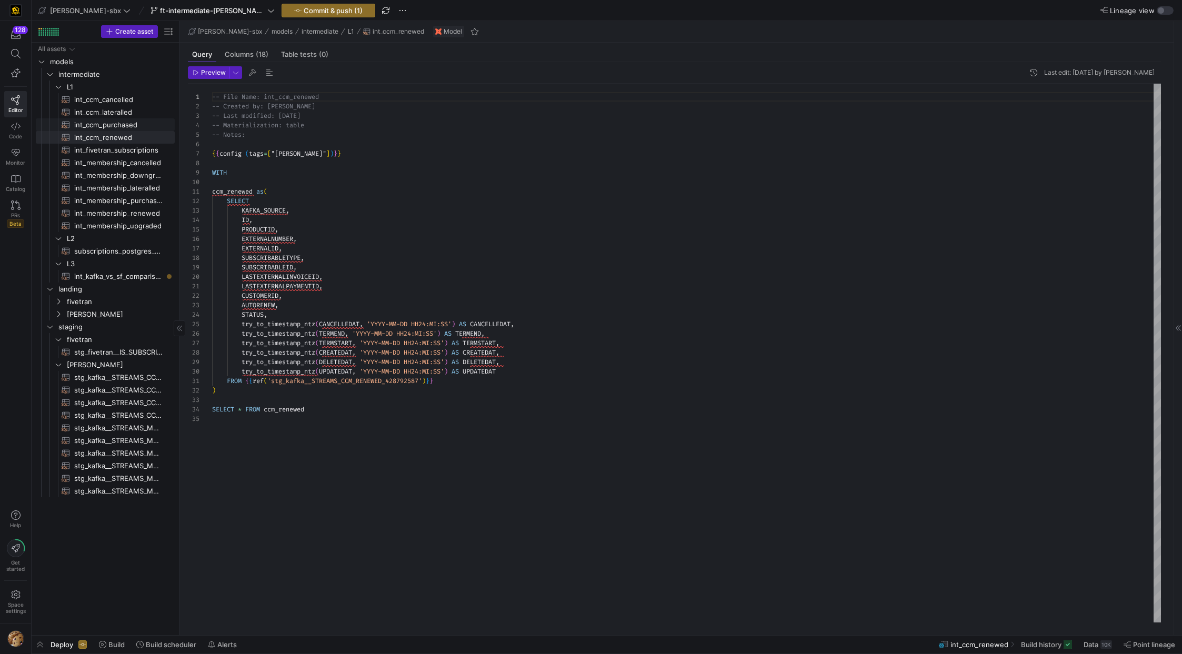
click at [117, 128] on span "int_ccm_purchased​​​​​​​​​​" at bounding box center [118, 125] width 88 height 12
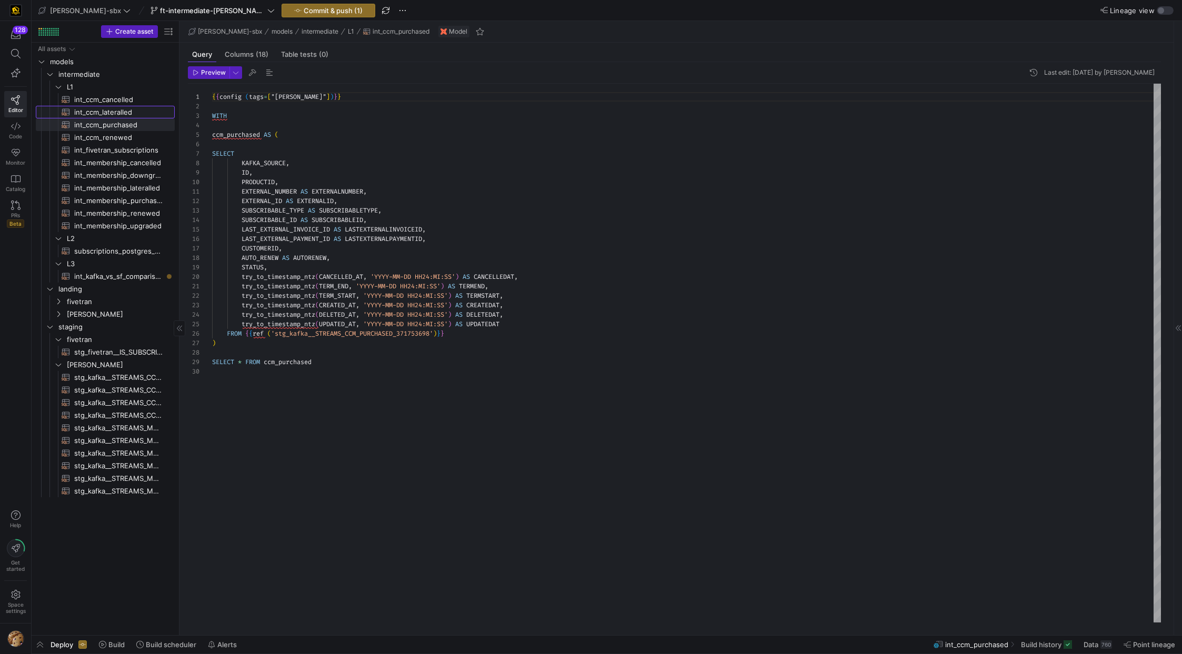
click at [117, 114] on span "int_ccm_lateralled​​​​​​​​​​" at bounding box center [118, 112] width 88 height 12
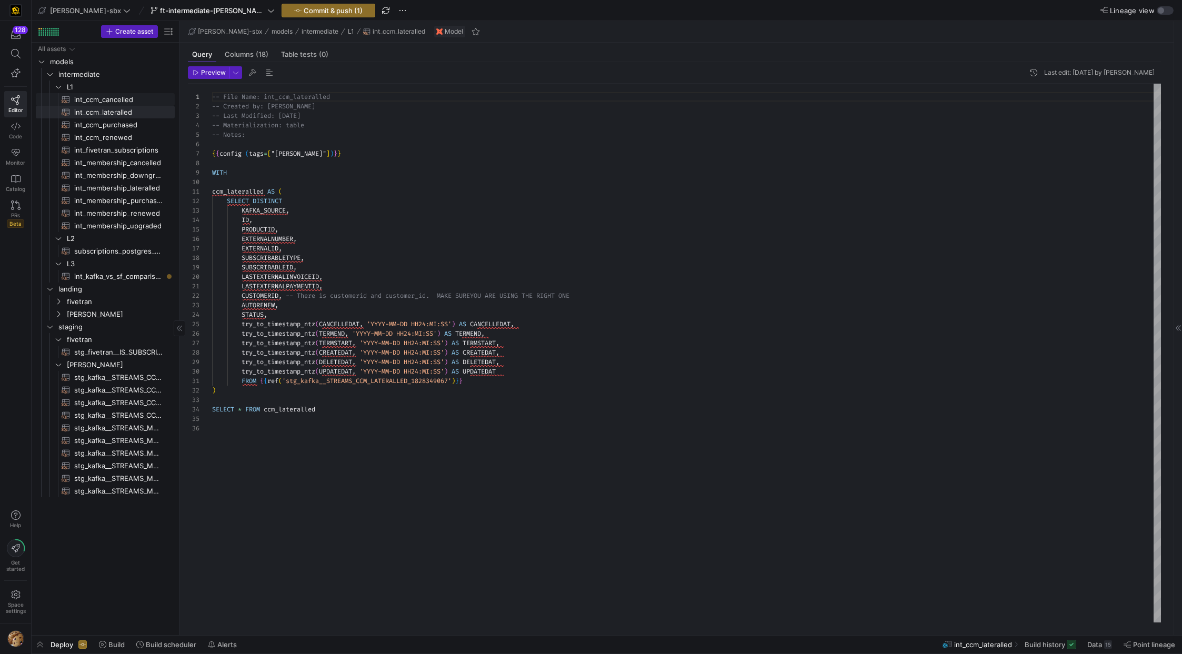
click at [113, 97] on span "int_ccm_cancelled​​​​​​​​​​" at bounding box center [118, 100] width 88 height 12
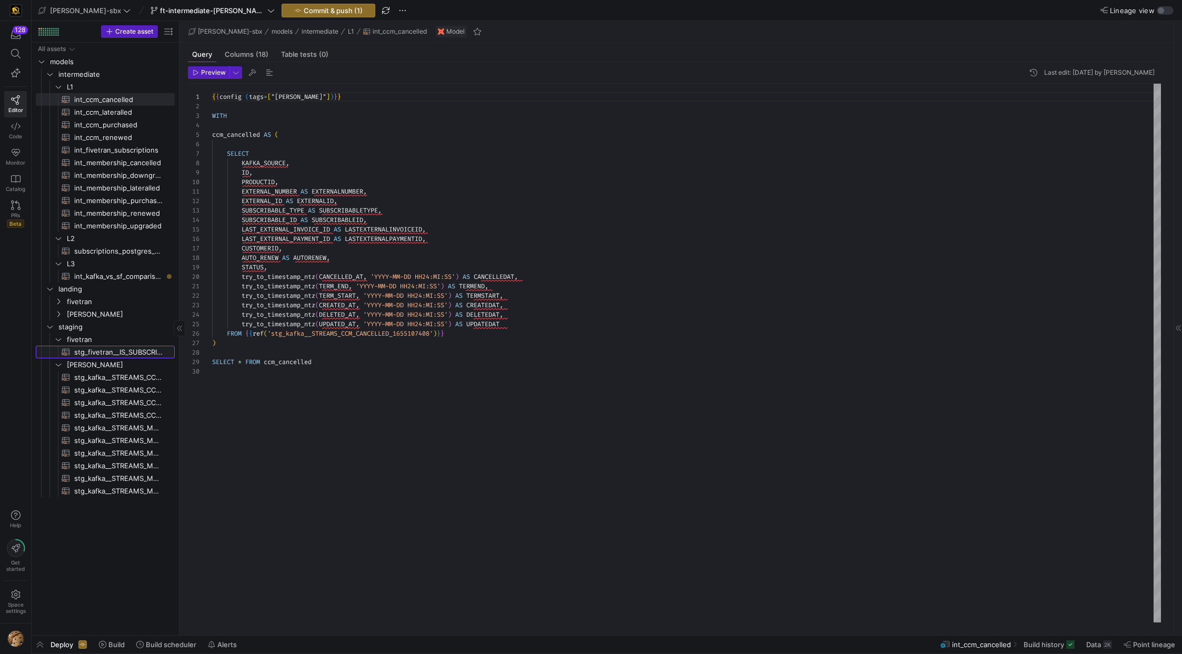
click at [135, 351] on span "stg_fivetran__IS_SUBSCRIPTIONS_API_PUBLIC_SUBSCRIPTIONS​​​​​​​​​​" at bounding box center [118, 352] width 88 height 12
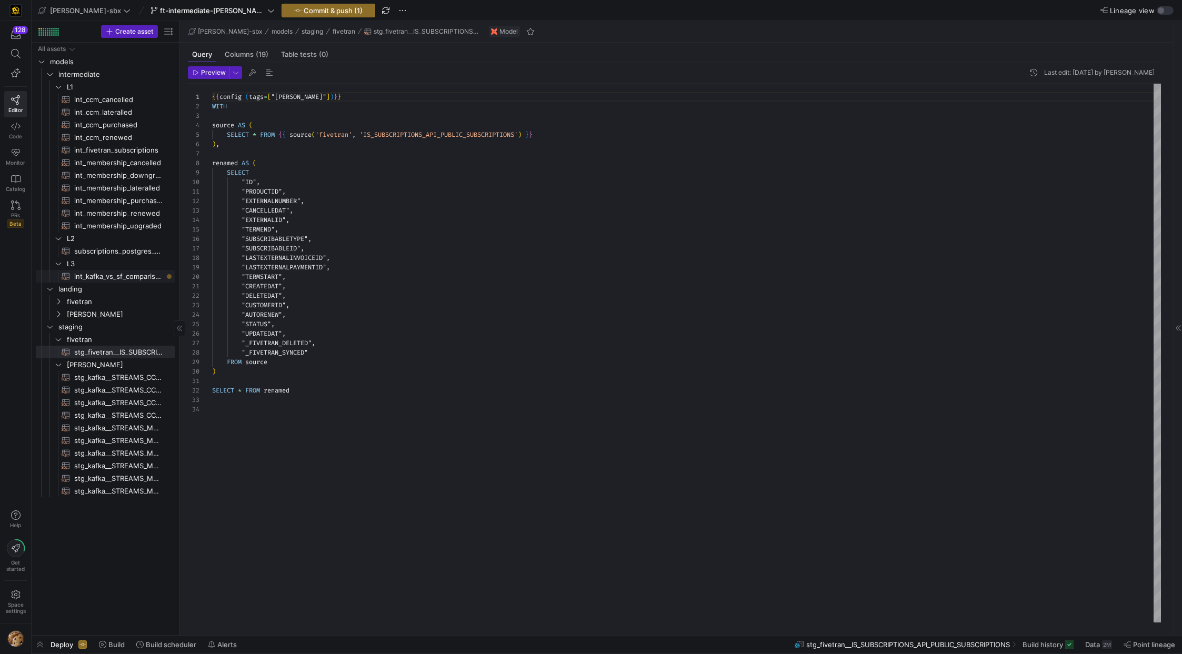
click at [116, 274] on span "int_kafka_vs_sf_comparison​​​​​​​​​​" at bounding box center [118, 277] width 88 height 12
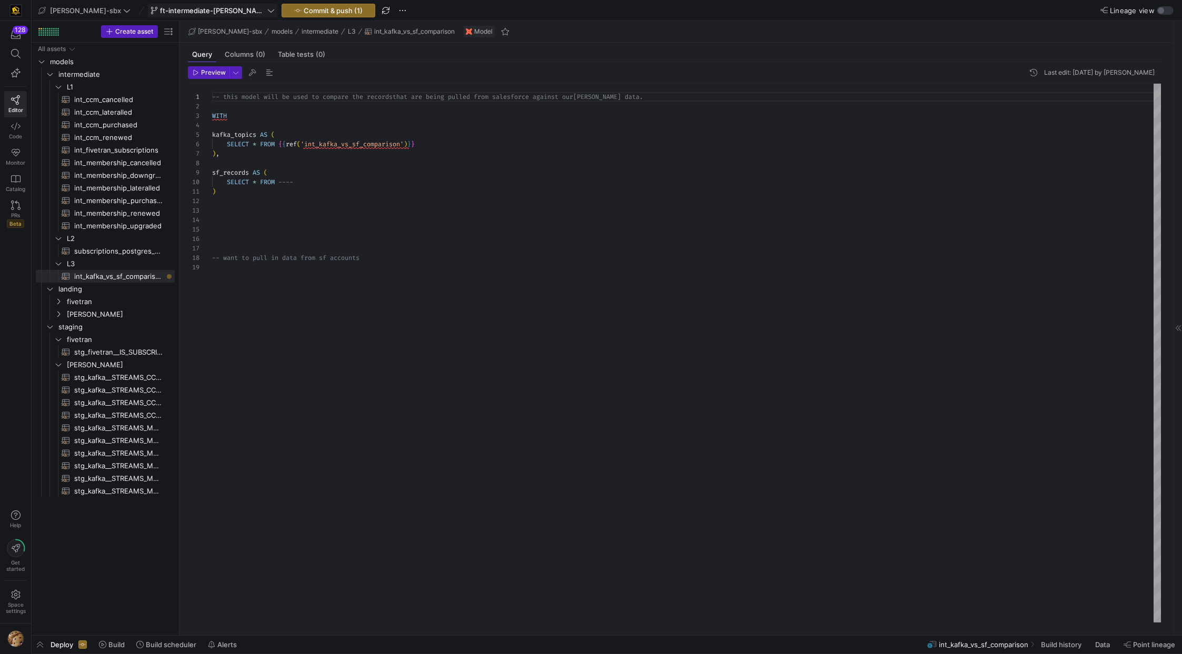
click at [183, 4] on span at bounding box center [212, 10] width 128 height 13
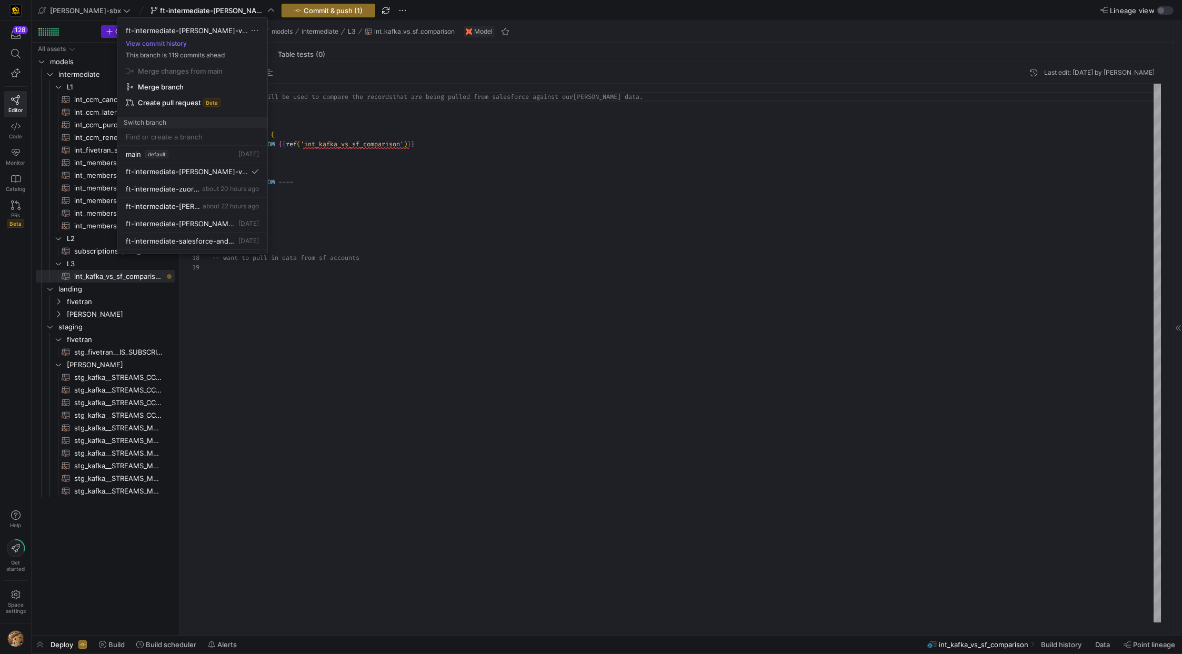
click at [179, 6] on div at bounding box center [591, 327] width 1182 height 654
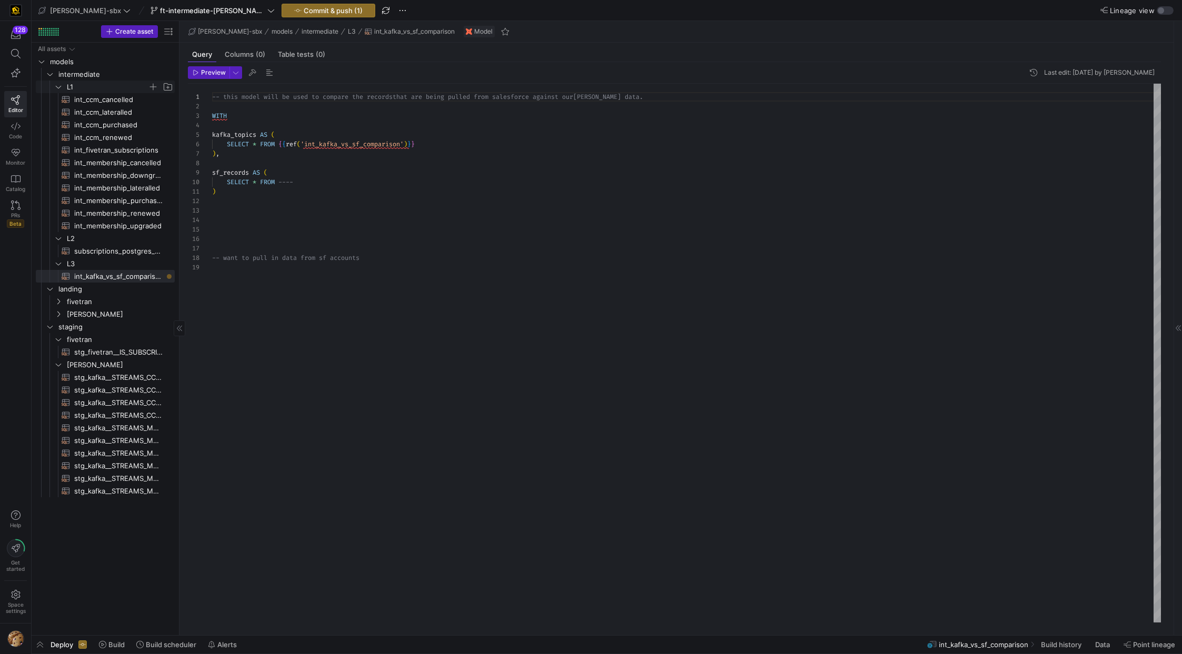
click at [57, 87] on icon "Press SPACE to select this row." at bounding box center [58, 87] width 7 height 6
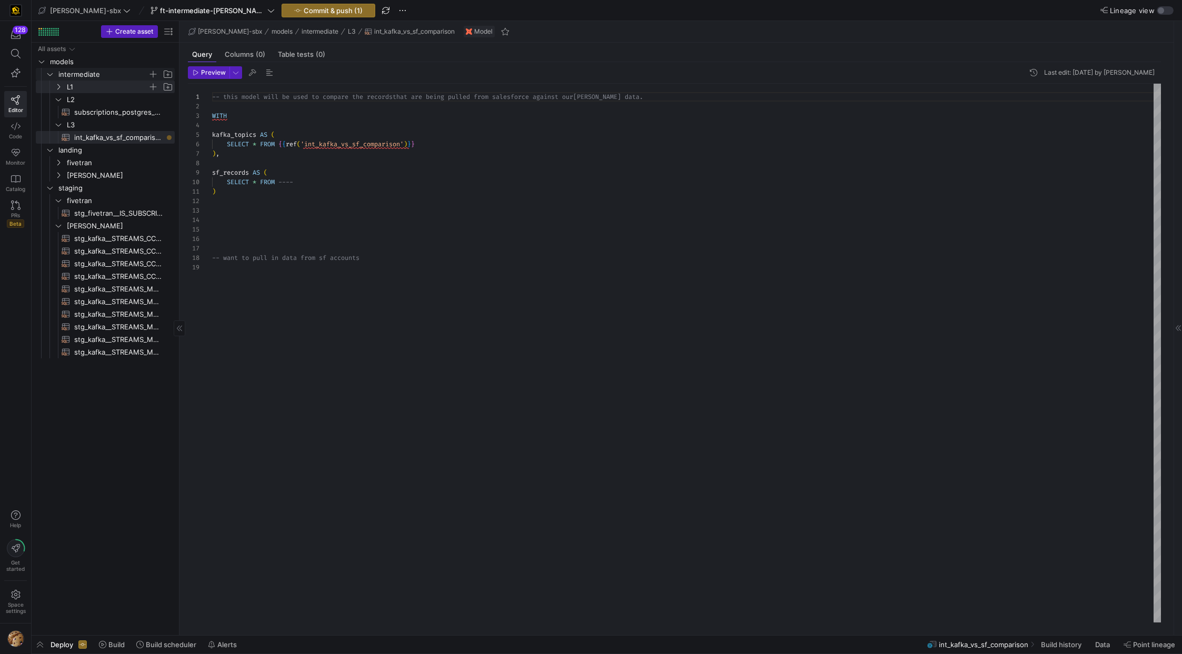
click at [52, 74] on icon "Press SPACE to select this row." at bounding box center [49, 74] width 5 height 3
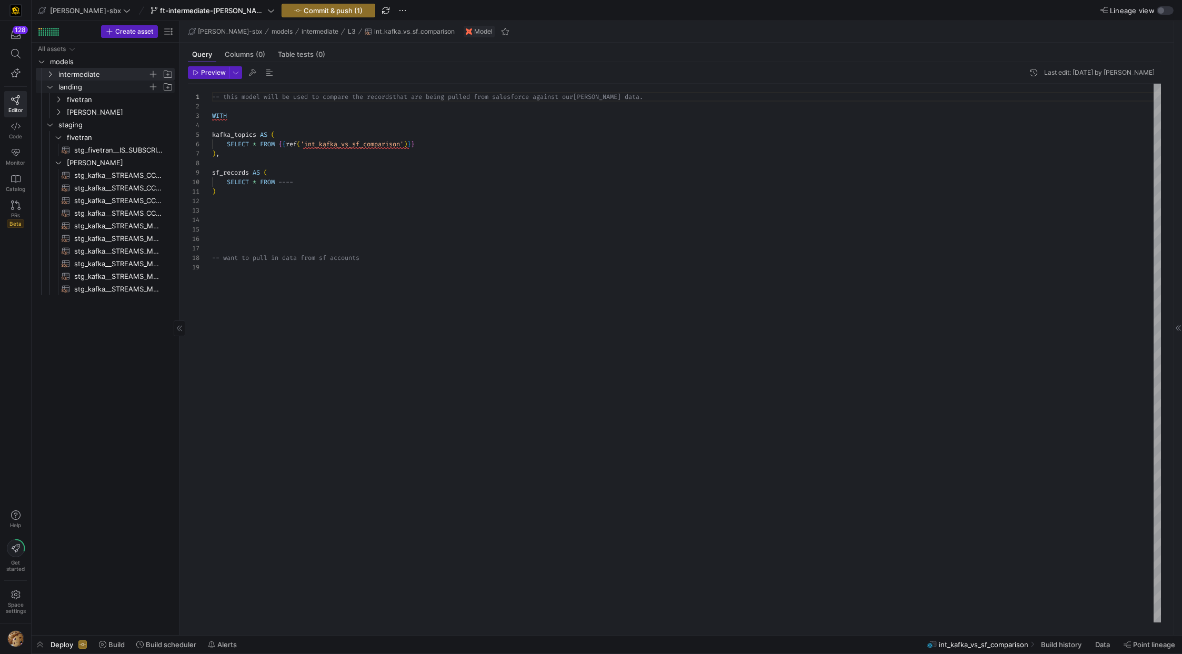
click at [46, 87] on icon "Press SPACE to select this row." at bounding box center [49, 87] width 7 height 6
click at [52, 101] on icon "Press SPACE to select this row." at bounding box center [49, 99] width 7 height 6
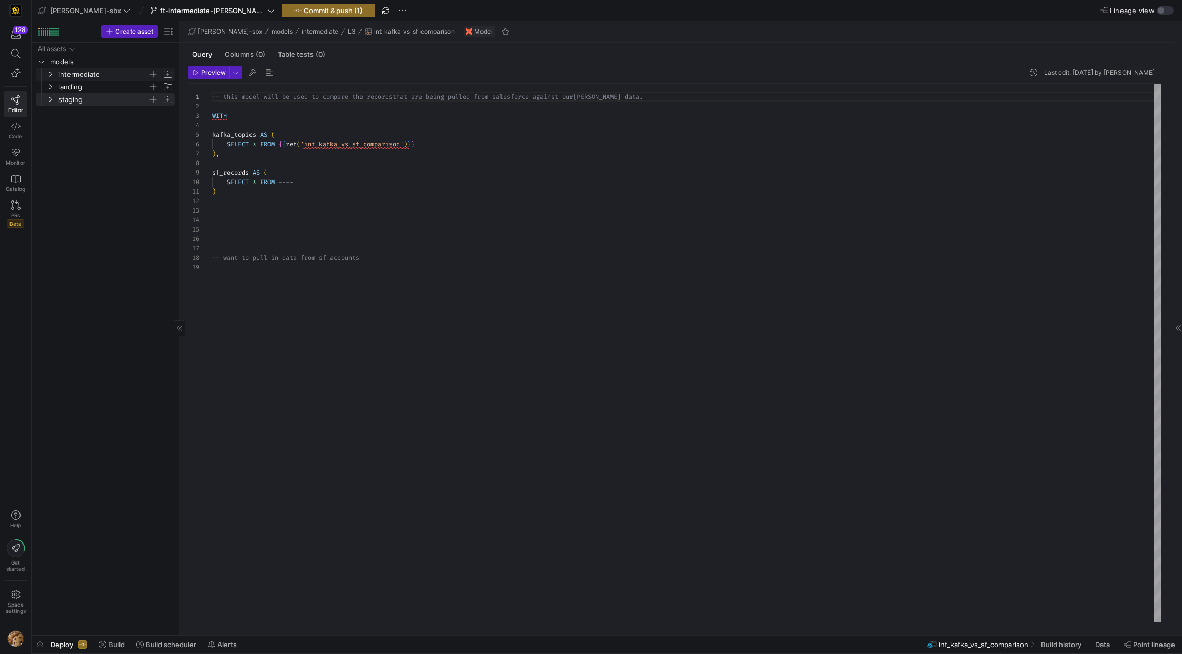
click at [75, 72] on span "intermediate" at bounding box center [102, 74] width 89 height 12
click at [64, 91] on span "L1" at bounding box center [113, 87] width 121 height 12
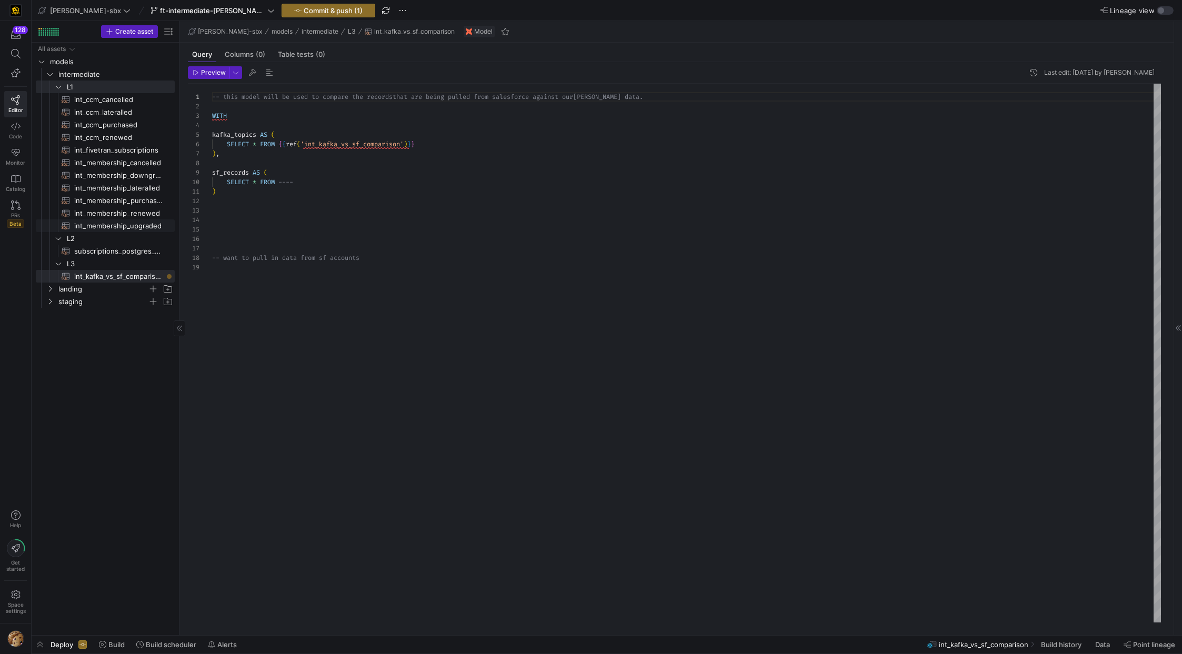
click at [114, 232] on link "int_membership_upgraded​​​​​​​​​​" at bounding box center [105, 225] width 139 height 13
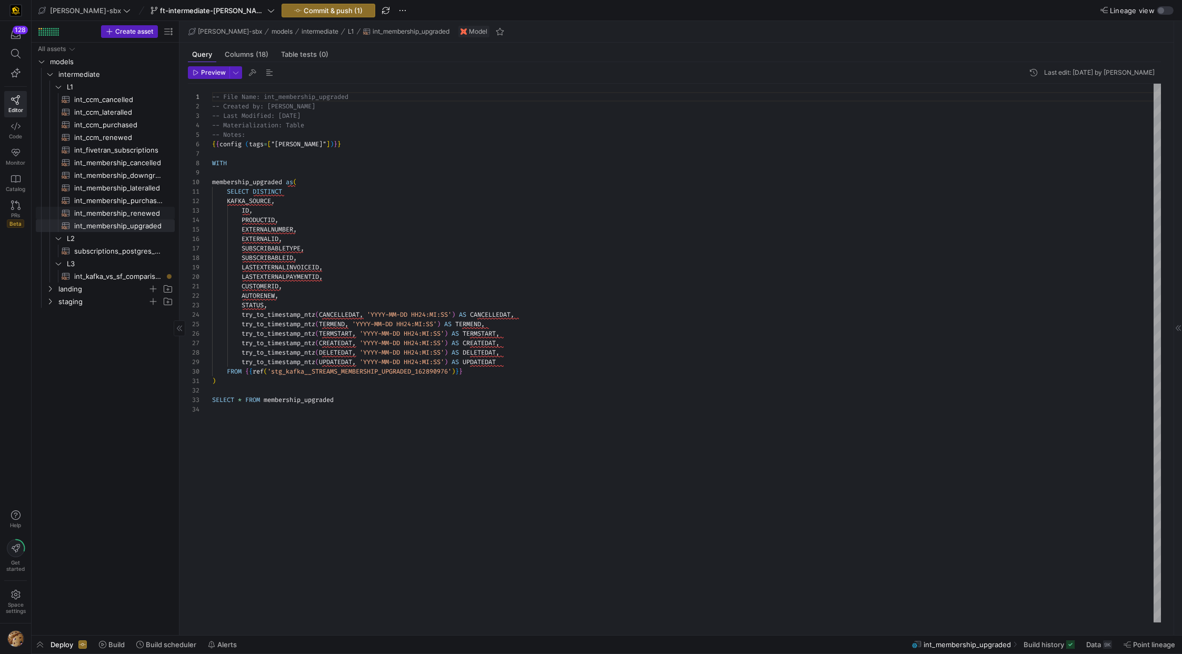
click at [116, 216] on span "int_membership_renewed​​​​​​​​​​" at bounding box center [118, 213] width 88 height 12
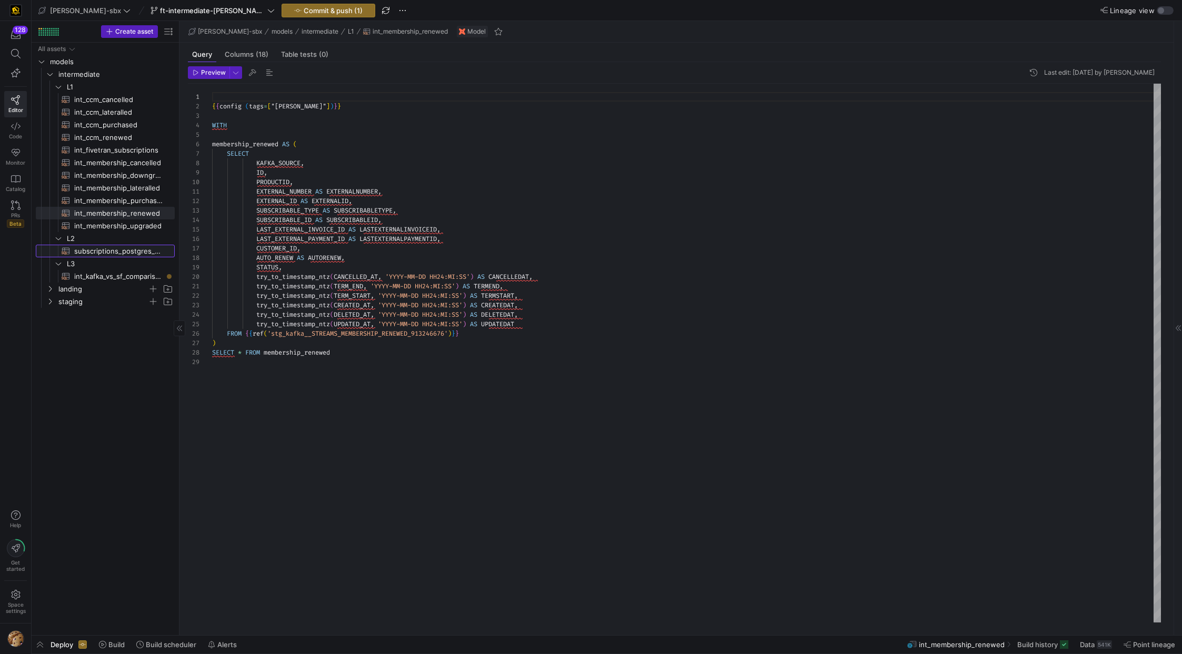
click at [112, 251] on span "subscriptions_postgres_kafka_joined_view​​​​​​​​​​" at bounding box center [118, 251] width 88 height 12
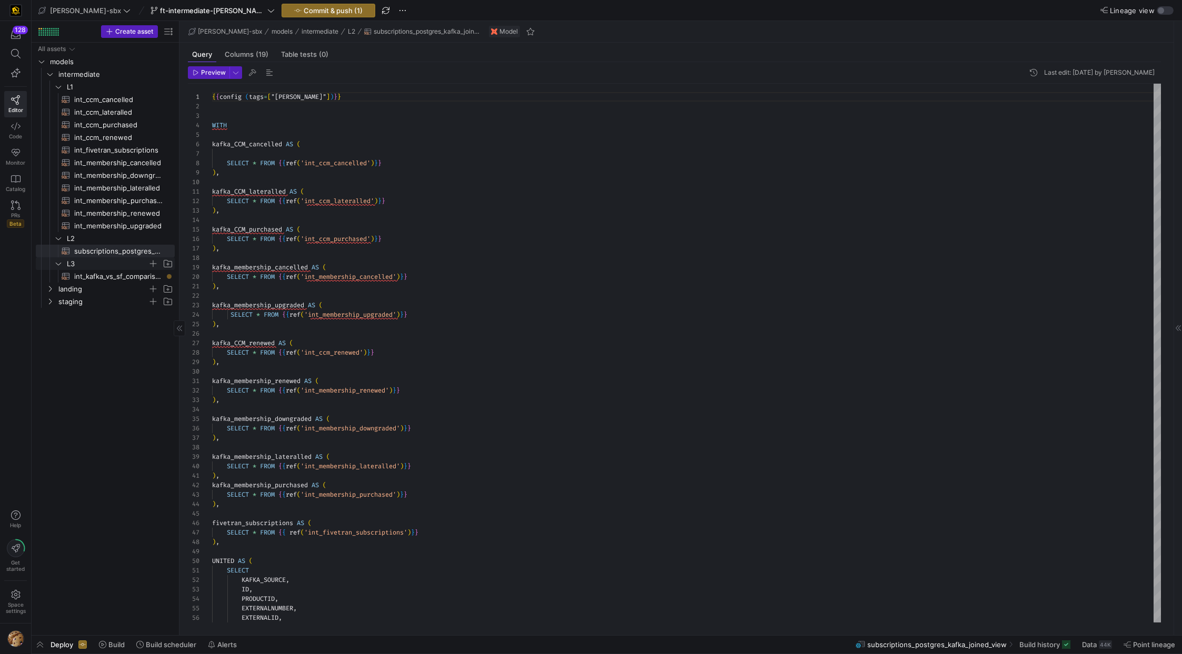
click at [108, 269] on span "L3" at bounding box center [107, 264] width 81 height 12
click at [108, 265] on span "L3" at bounding box center [107, 264] width 81 height 12
click at [101, 277] on span "int_kafka_vs_sf_comparison​​​​​​​​​​" at bounding box center [118, 277] width 88 height 12
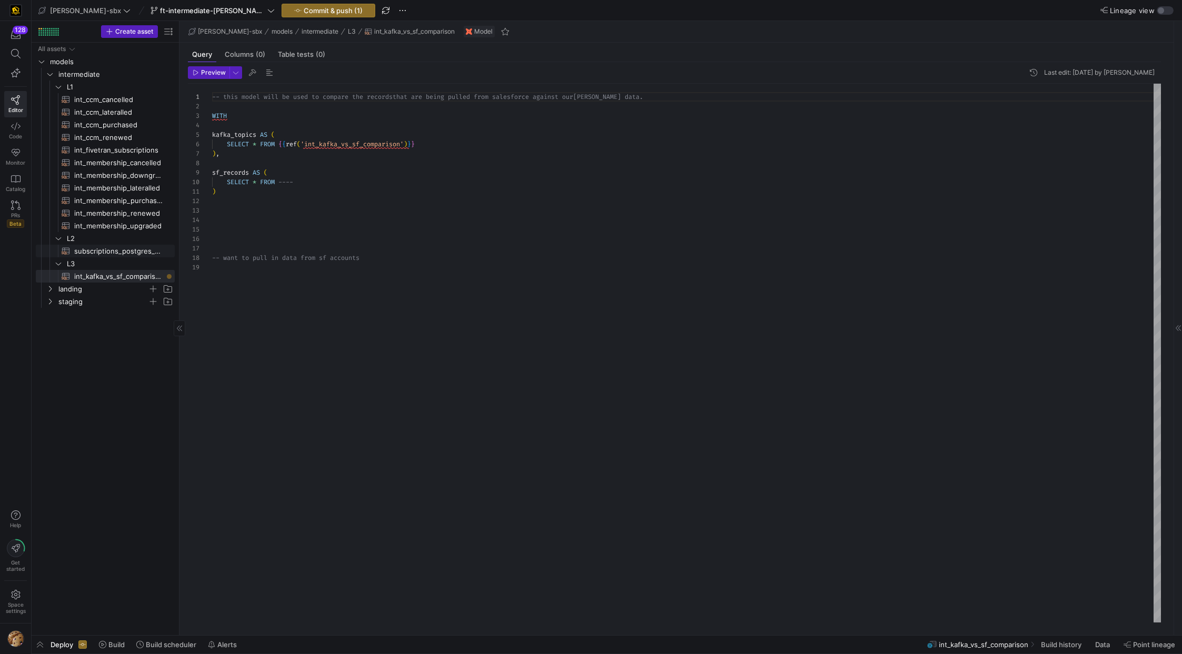
click at [103, 252] on span "subscriptions_postgres_kafka_joined_view​​​​​​​​​​" at bounding box center [118, 251] width 88 height 12
type textarea "{{config (tags=["kafka_joined_view"])}} WITH kafka_CCM_cancelled AS ( SELECT * …"
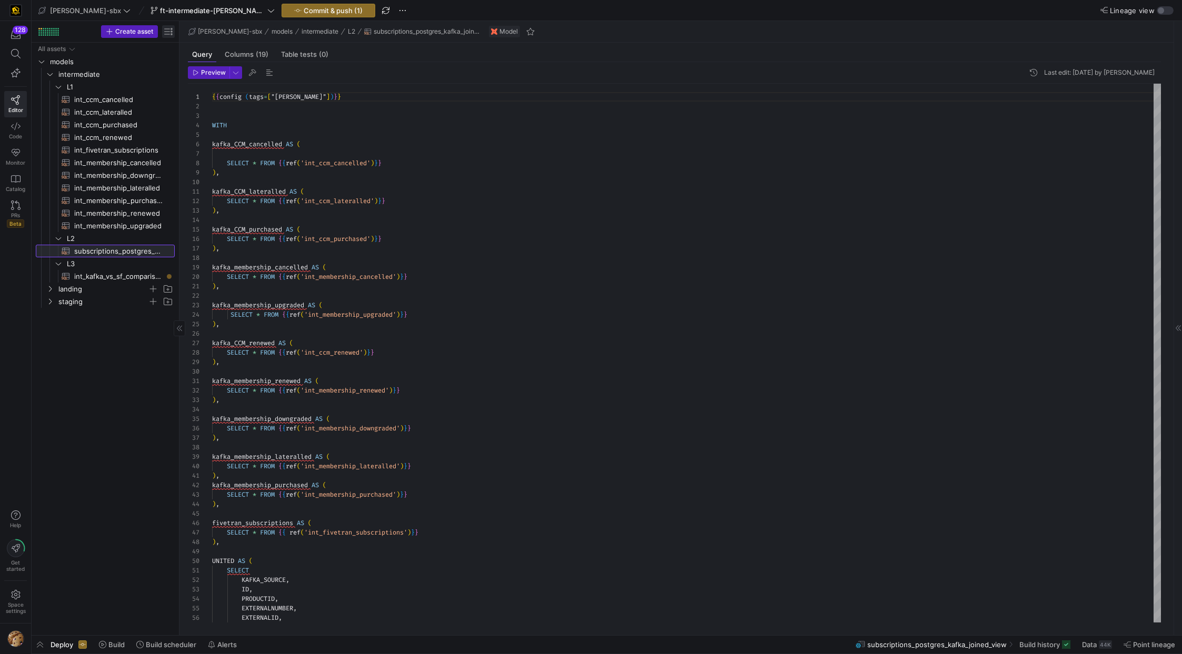
scroll to position [95, 0]
click at [153, 14] on div "ft-intermediate-[PERSON_NAME]-vs-sf-08112025" at bounding box center [212, 11] width 129 height 14
click at [167, 12] on span "ft-intermediate-[PERSON_NAME]-vs-sf-08112025" at bounding box center [212, 10] width 105 height 8
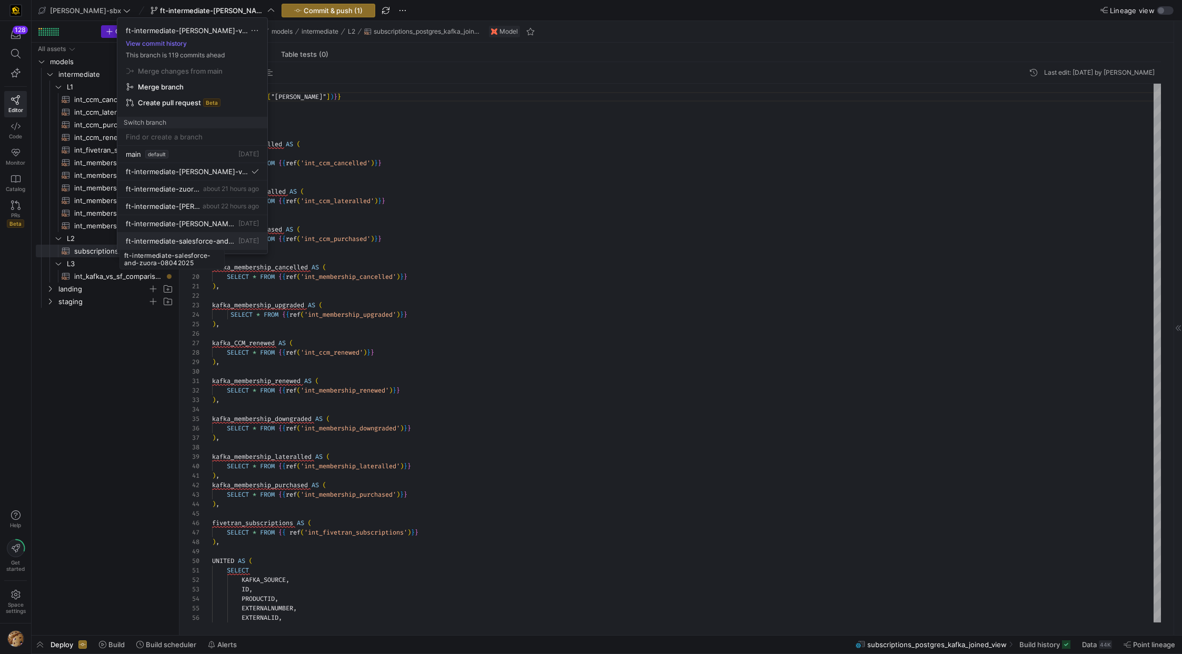
click at [171, 242] on span "ft-intermediate-salesforce-and-zuora-08042025" at bounding box center [181, 241] width 111 height 8
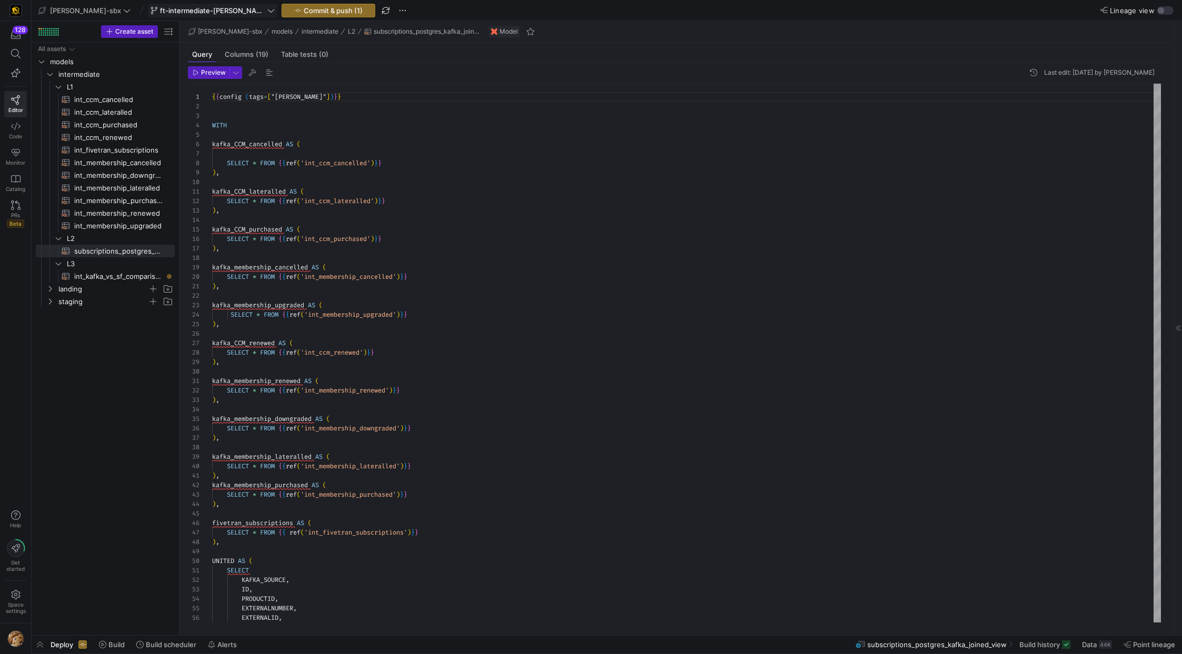
click at [189, 15] on span at bounding box center [212, 10] width 128 height 13
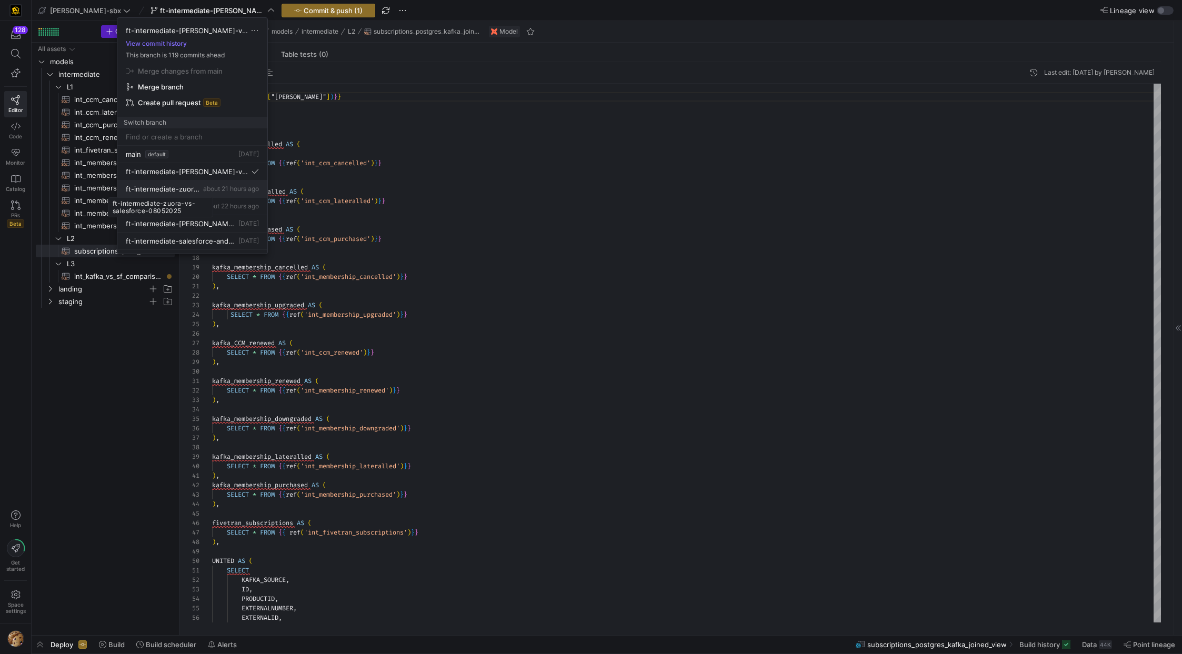
click at [181, 189] on span "ft-intermediate-zuora-vs-salesforce-08052025" at bounding box center [163, 189] width 75 height 8
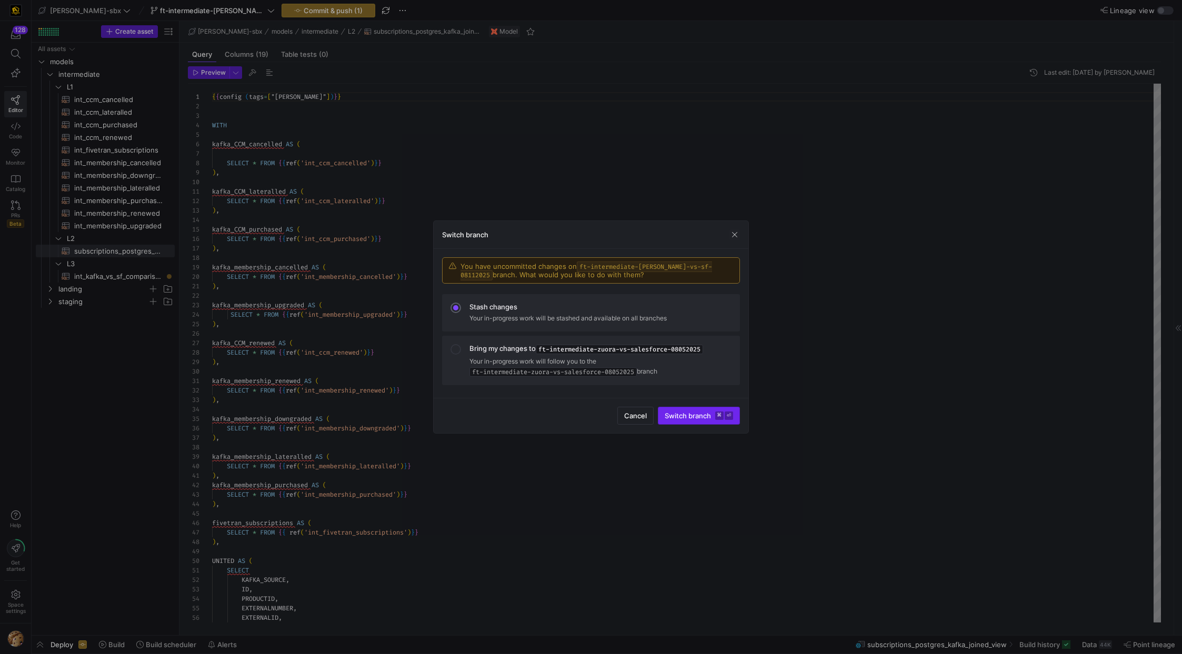
click at [453, 371] on span "Switch branch ⌘ ⏎" at bounding box center [699, 416] width 68 height 8
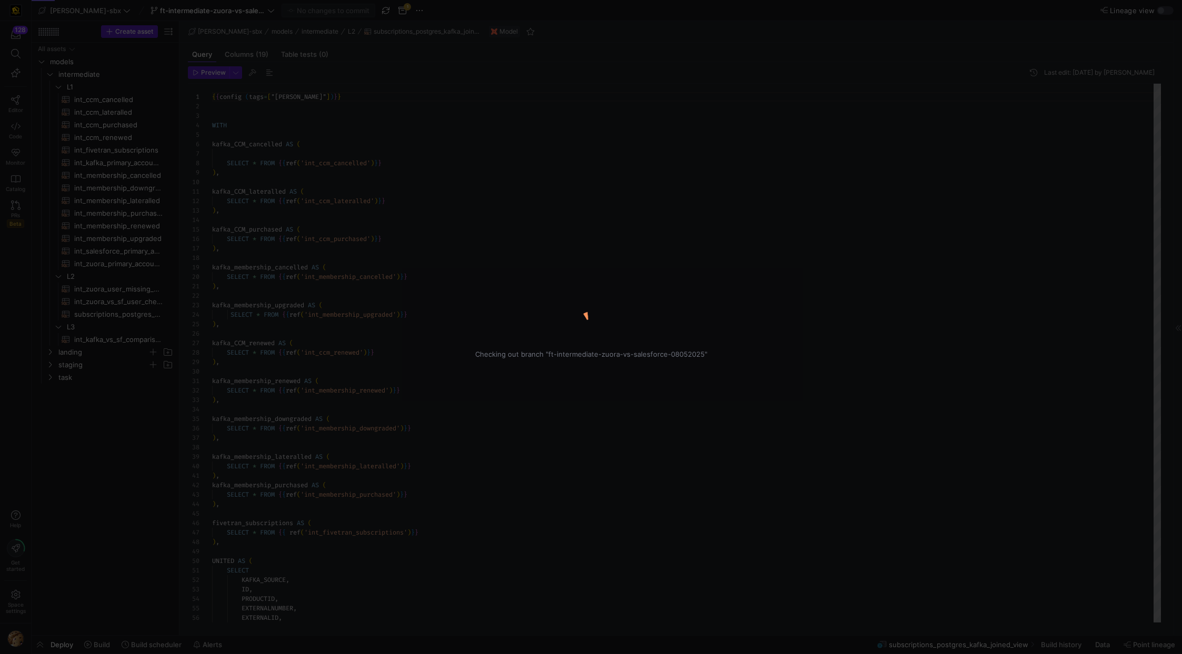
scroll to position [95, 0]
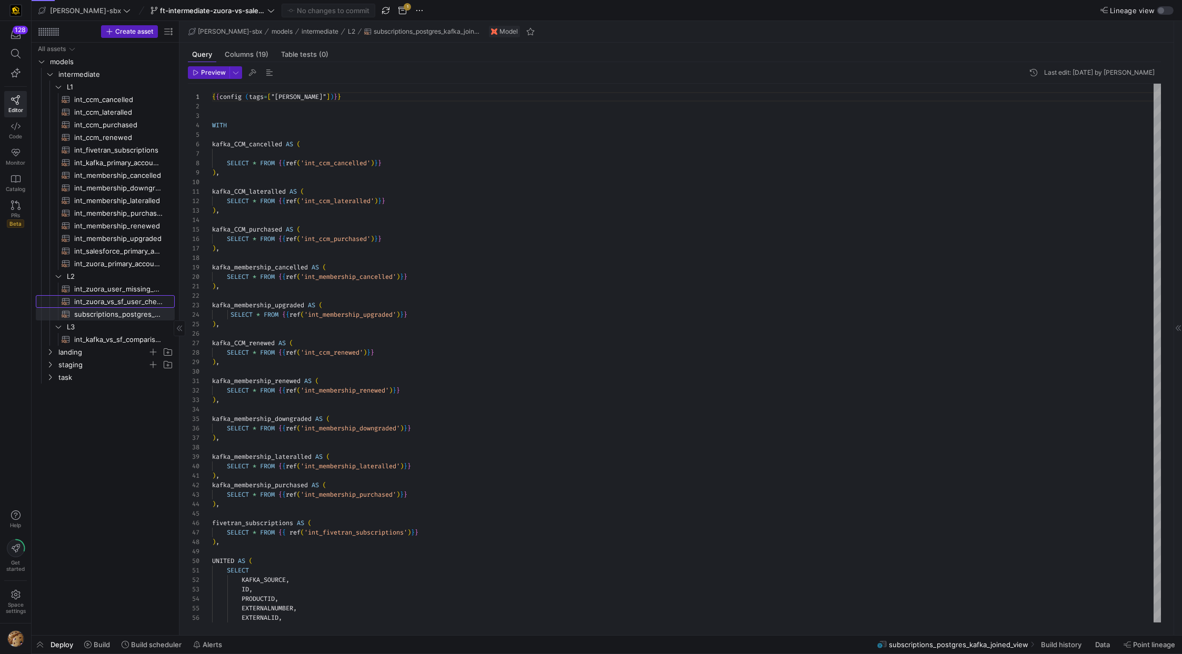
click at [112, 300] on span "int_zuora_vs_sf_user_check​​​​​​​​​​" at bounding box center [118, 302] width 88 height 12
type textarea "-- File Name: int_insert_records_into_zuora_vs_salesforce -- Created by: [PERSO…"
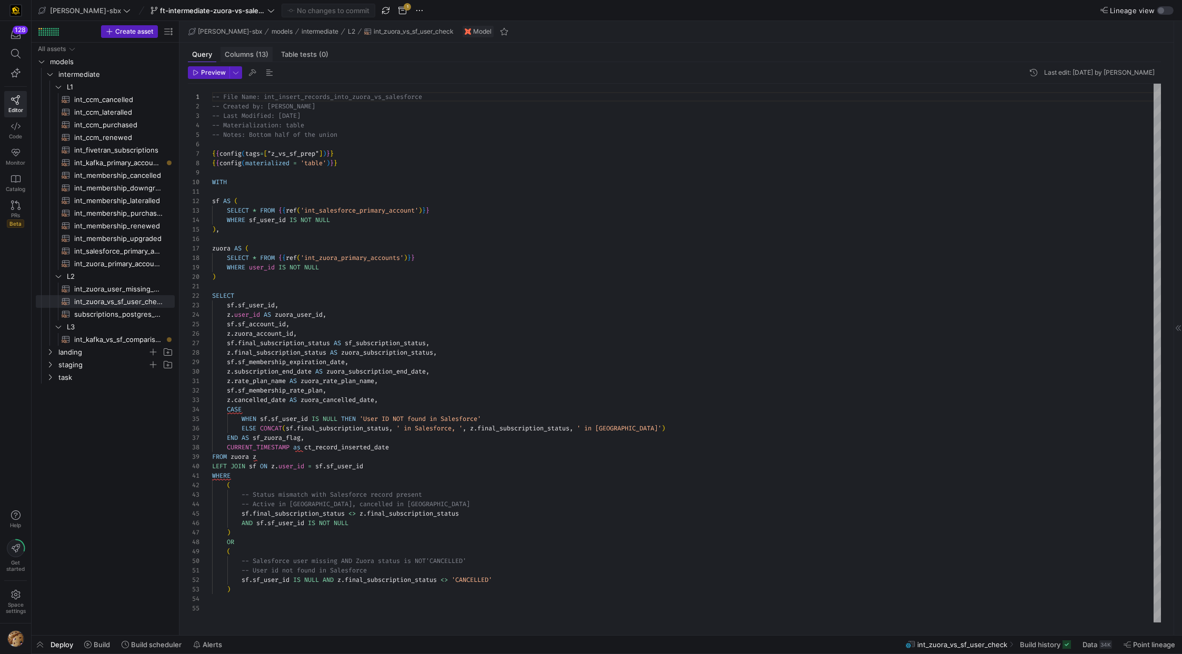
click at [244, 51] on span "Columns (13)" at bounding box center [247, 54] width 44 height 7
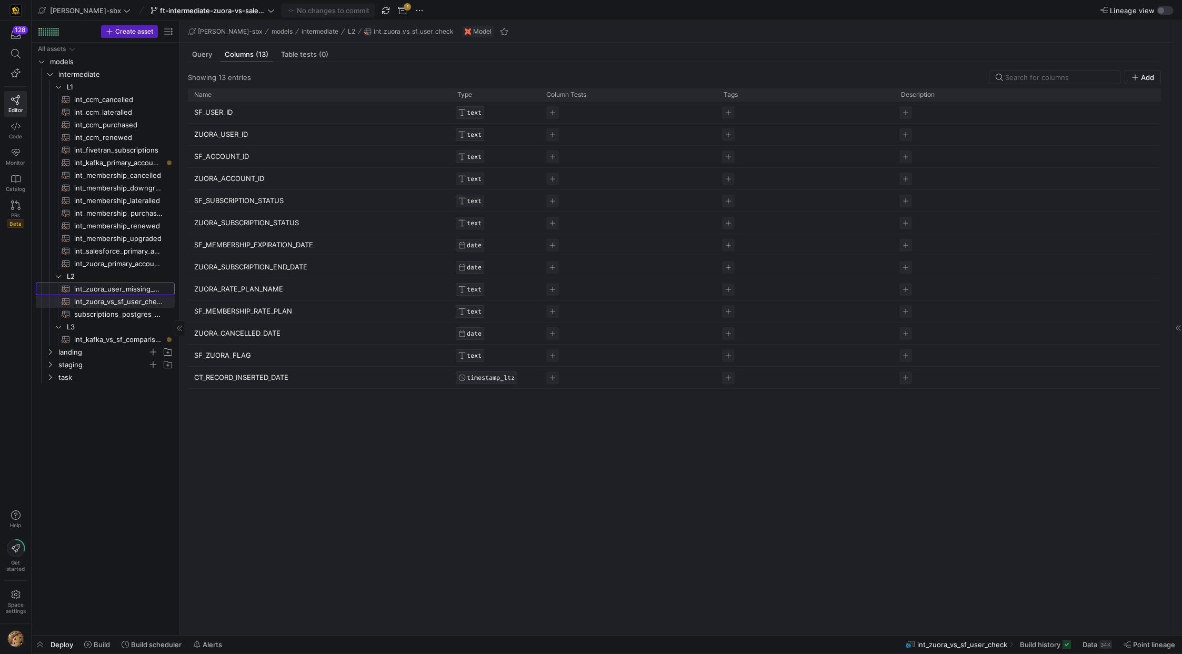
click at [120, 289] on span "int_zuora_user_missing_check​​​​​​​​​​" at bounding box center [118, 289] width 88 height 12
click at [453, 371] on div "745K" at bounding box center [1104, 645] width 15 height 8
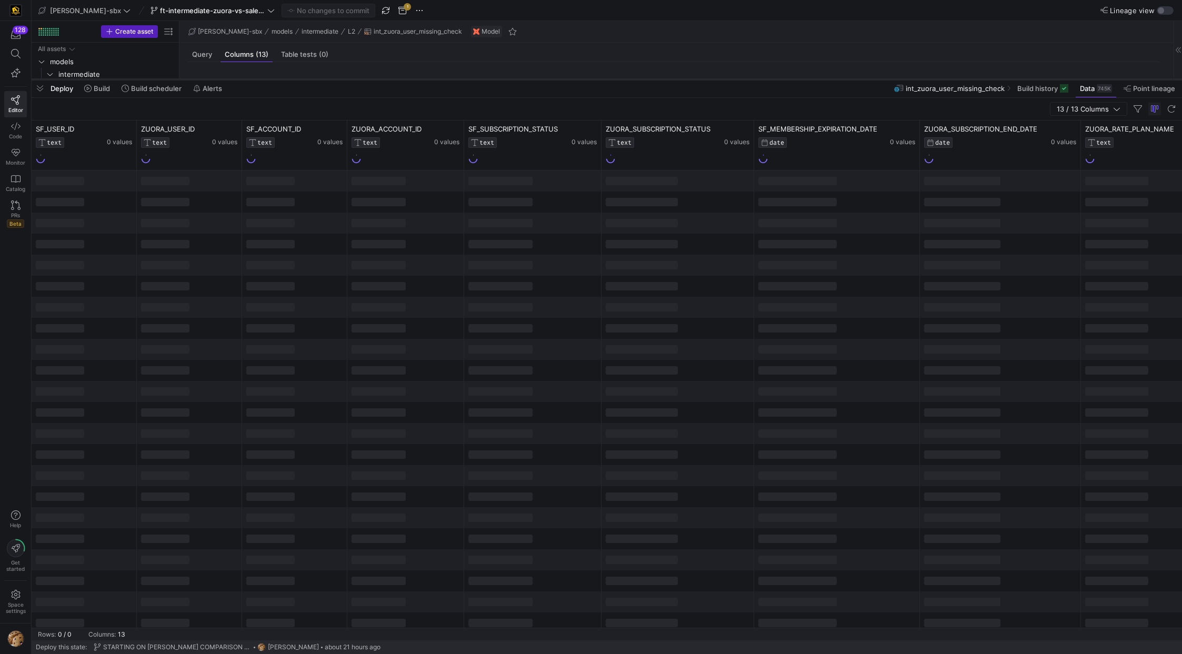
drag, startPoint x: 390, startPoint y: 462, endPoint x: 391, endPoint y: 79, distance: 382.6
click at [391, 79] on div at bounding box center [607, 79] width 1151 height 4
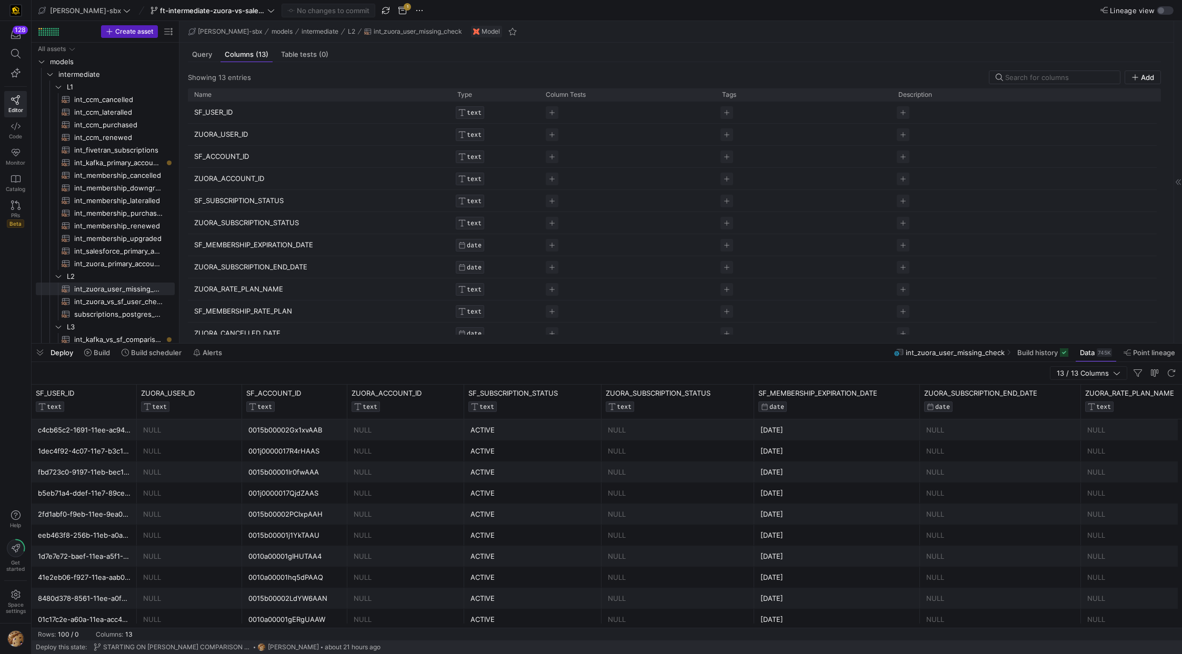
drag, startPoint x: 360, startPoint y: 78, endPoint x: 290, endPoint y: 342, distance: 272.8
click at [290, 346] on div at bounding box center [607, 344] width 1151 height 4
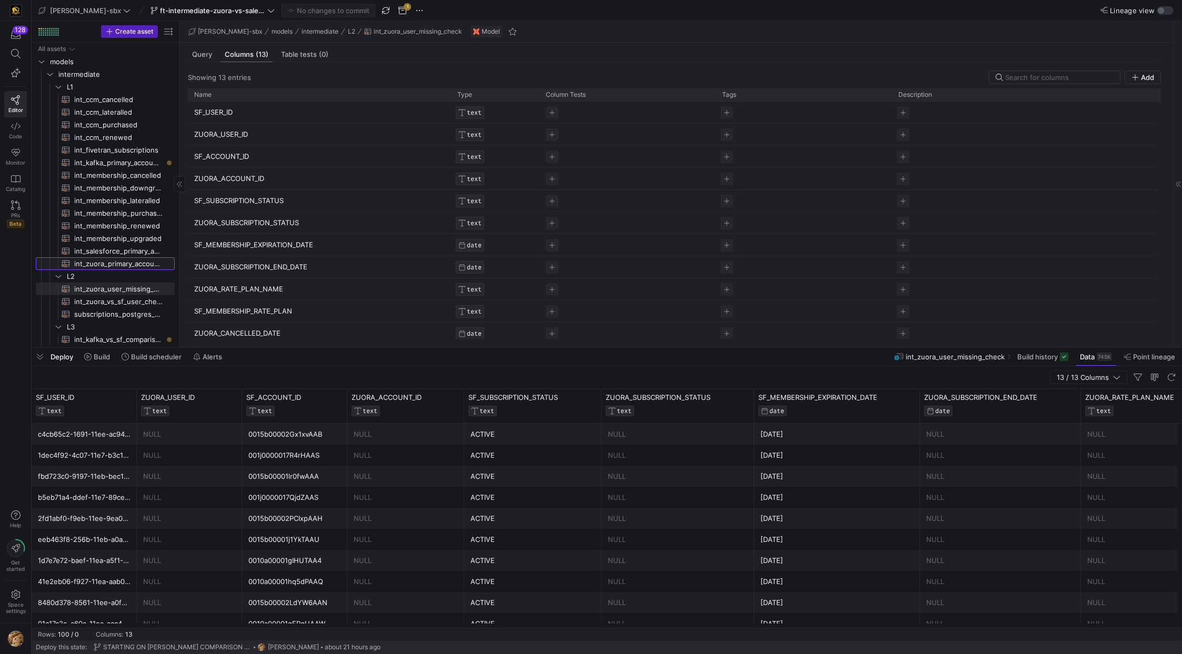
click at [120, 260] on span "int_zuora_primary_accounts​​​​​​​​​​" at bounding box center [118, 264] width 88 height 12
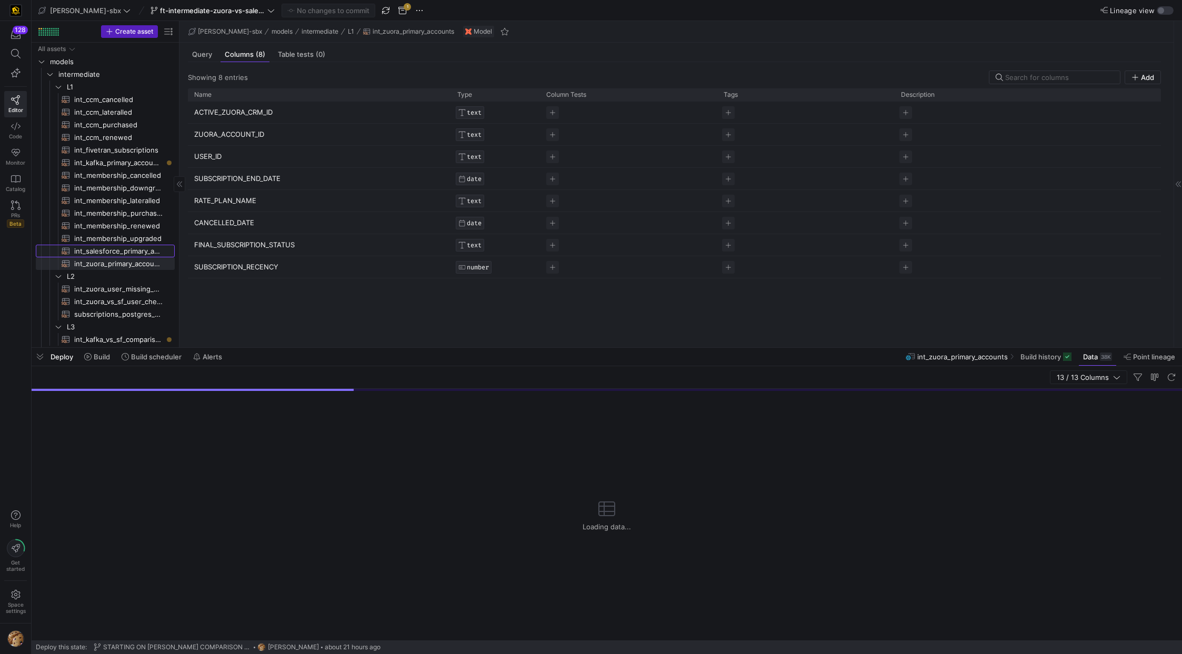
click at [124, 252] on span "int_salesforce_primary_account​​​​​​​​​​" at bounding box center [118, 251] width 88 height 12
click at [124, 259] on span "int_zuora_primary_accounts​​​​​​​​​​" at bounding box center [118, 264] width 88 height 12
click at [125, 252] on span "int_salesforce_primary_account​​​​​​​​​​" at bounding box center [118, 251] width 88 height 12
click at [113, 259] on span "int_zuora_primary_accounts​​​​​​​​​​" at bounding box center [118, 264] width 88 height 12
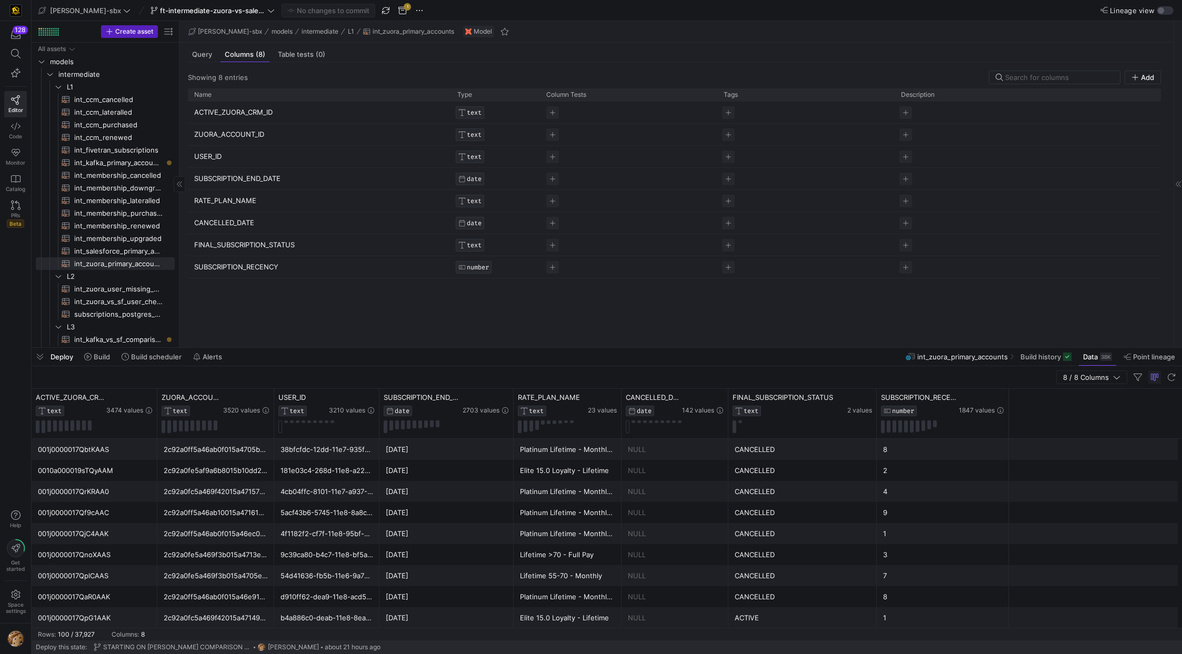
click at [142, 266] on span "int_zuora_primary_accounts​​​​​​​​​​" at bounding box center [118, 264] width 88 height 12
click at [116, 254] on span "int_salesforce_primary_account​​​​​​​​​​" at bounding box center [118, 251] width 88 height 12
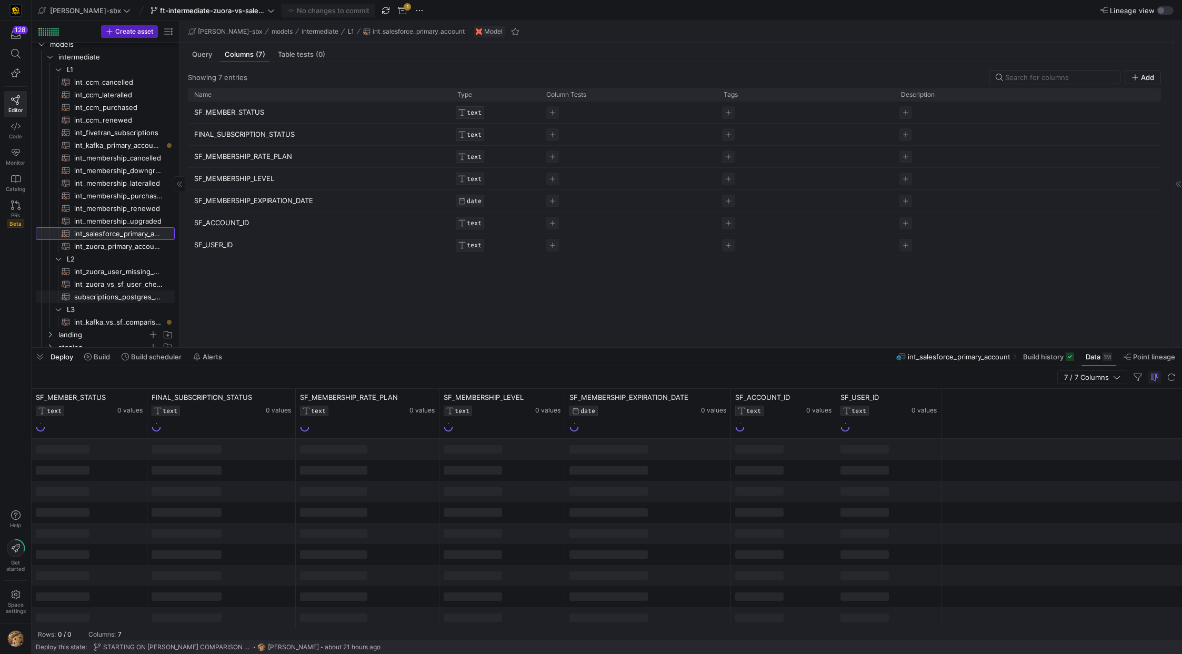
scroll to position [36, 0]
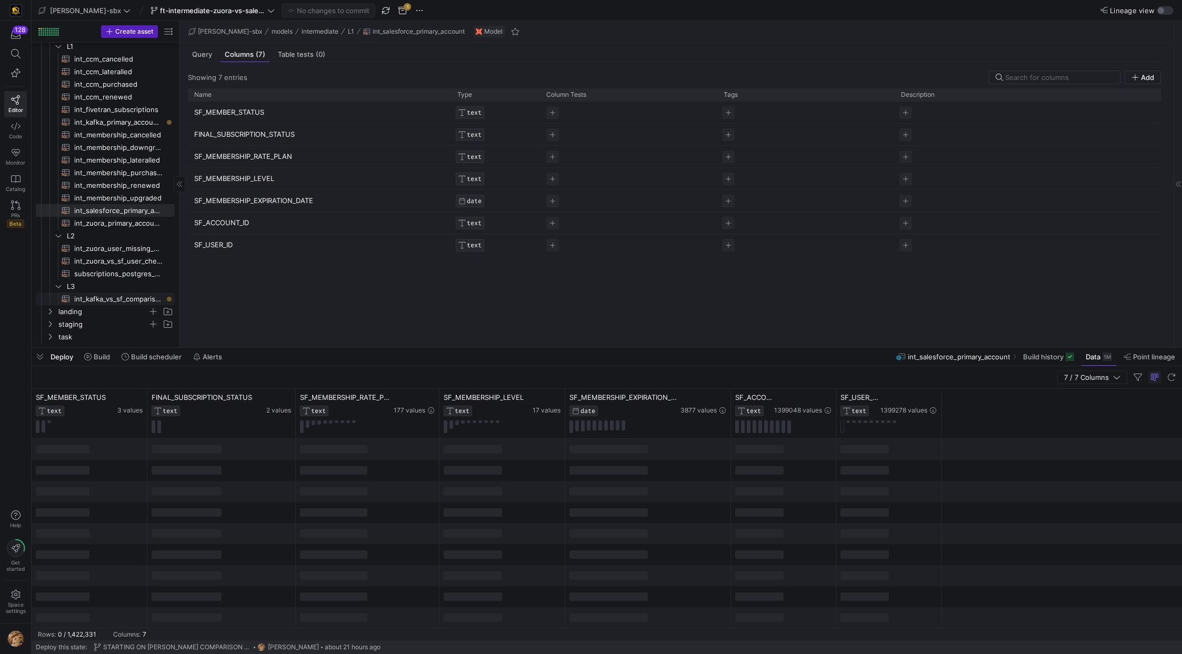
click at [104, 303] on span "int_kafka_vs_sf_comparison​​​​​​​​​​" at bounding box center [118, 299] width 88 height 12
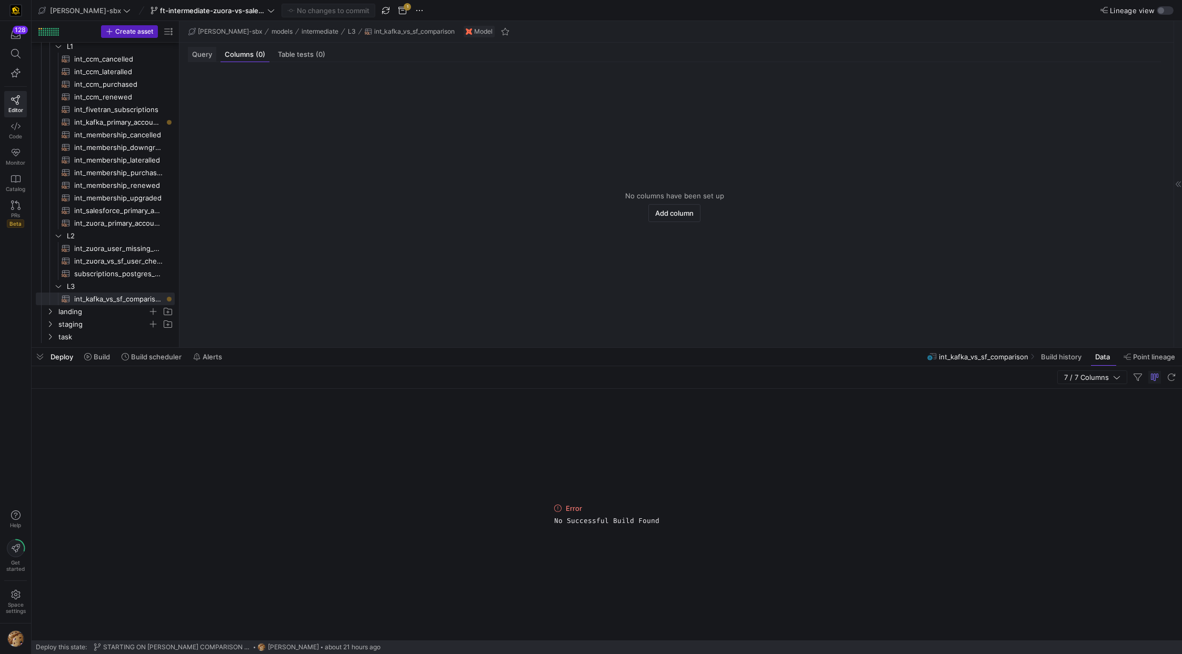
click at [191, 50] on div "Query" at bounding box center [202, 54] width 28 height 15
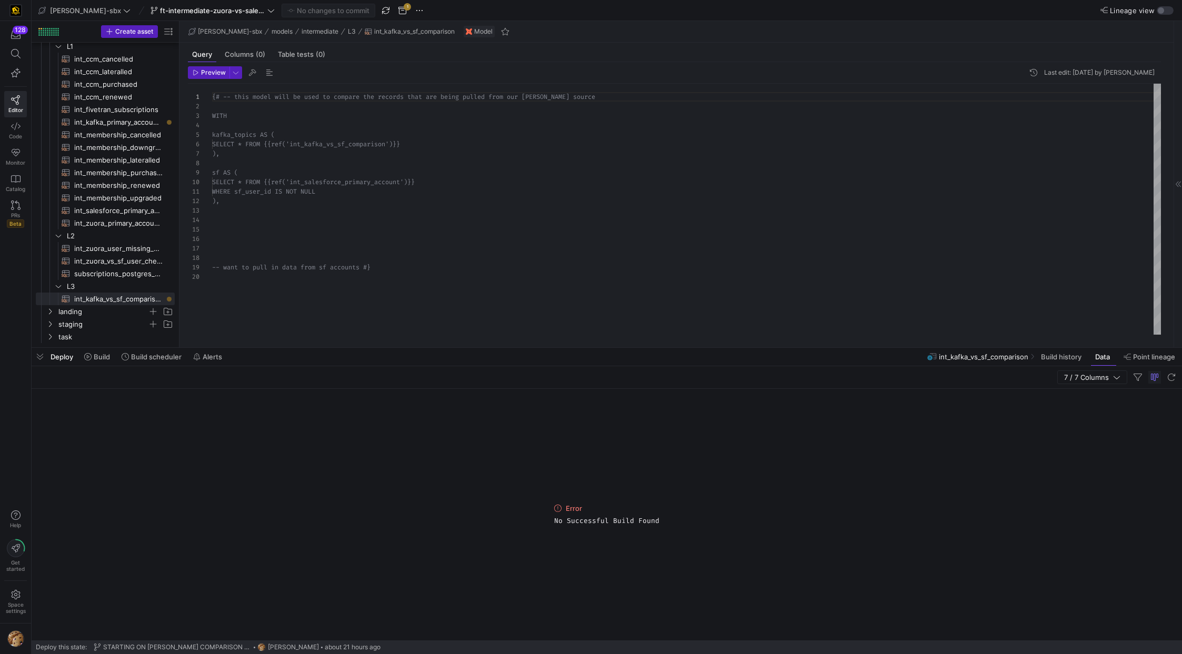
scroll to position [95, 0]
click at [107, 272] on span "subscriptions_postgres_kafka_joined_view​​​​​​​​​​" at bounding box center [118, 274] width 88 height 12
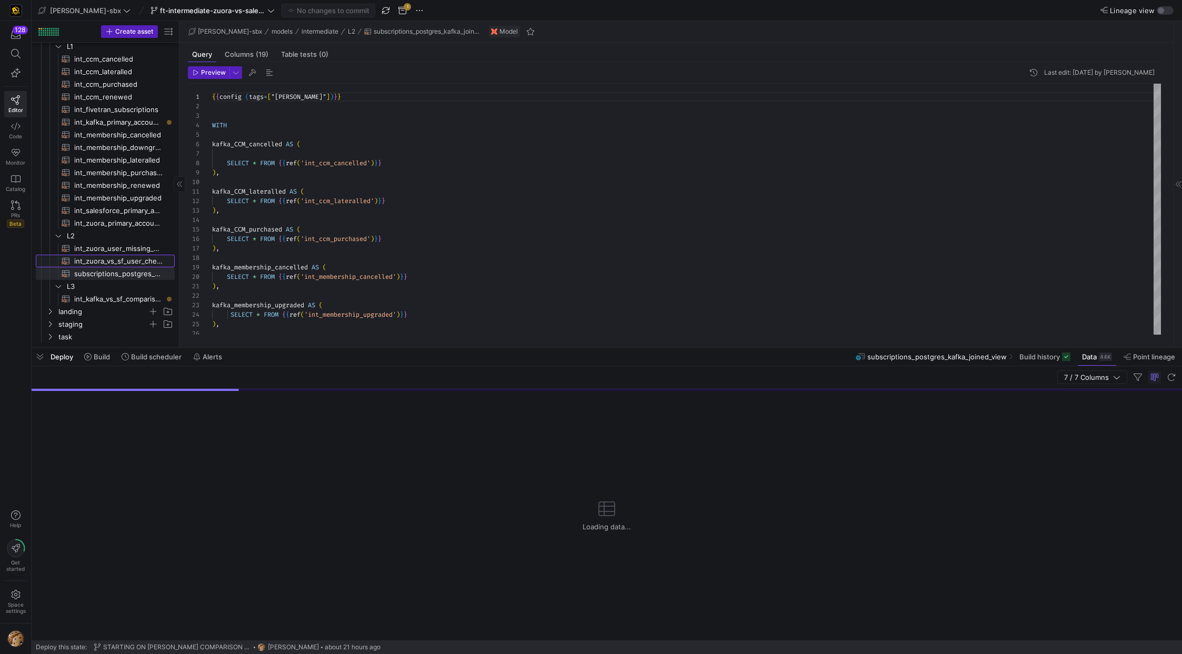
click at [112, 264] on span "int_zuora_vs_sf_user_check​​​​​​​​​​" at bounding box center [118, 261] width 88 height 12
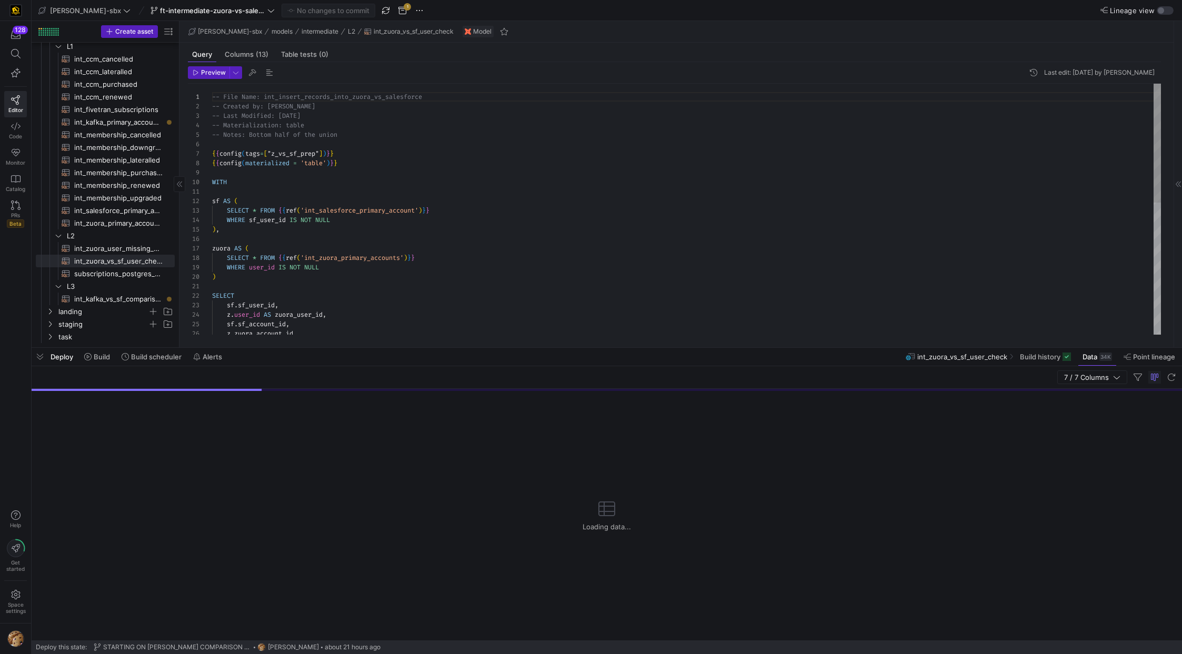
click at [122, 253] on span "int_zuora_user_missing_check​​​​​​​​​​" at bounding box center [118, 249] width 88 height 12
type textarea "-- File Name: int-zuora-user-check -- Created by: Grant Jones -- Last Modified:…"
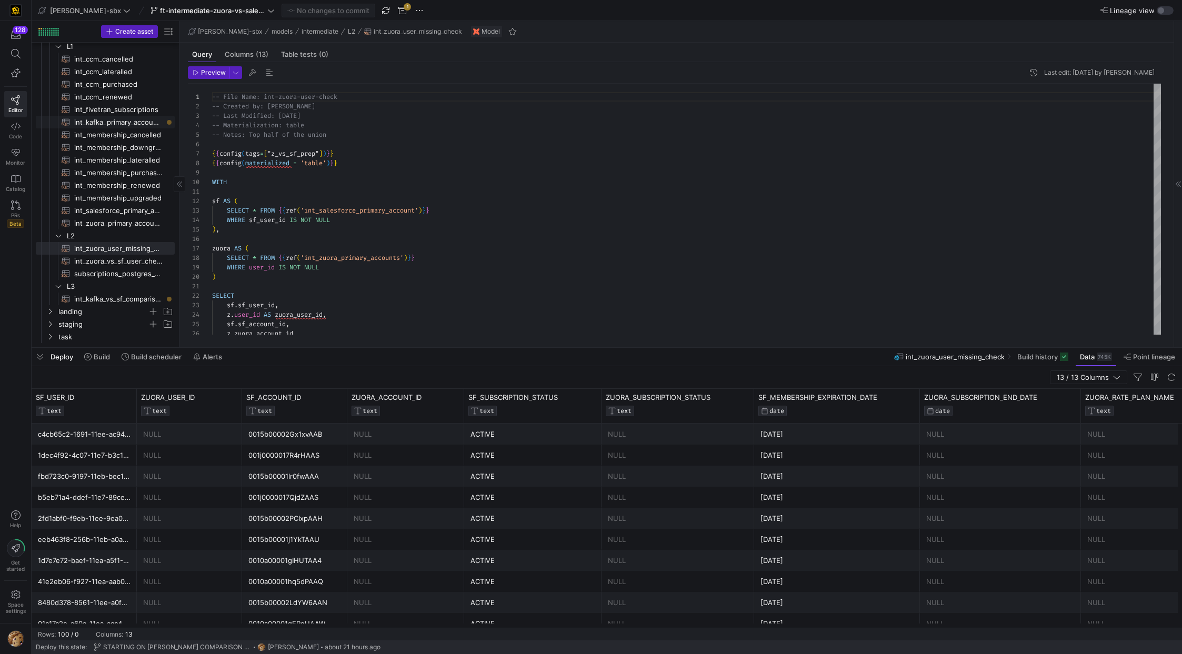
click at [142, 122] on span "int_kafka_primary_accounts​​​​​​​​​​" at bounding box center [118, 122] width 88 height 12
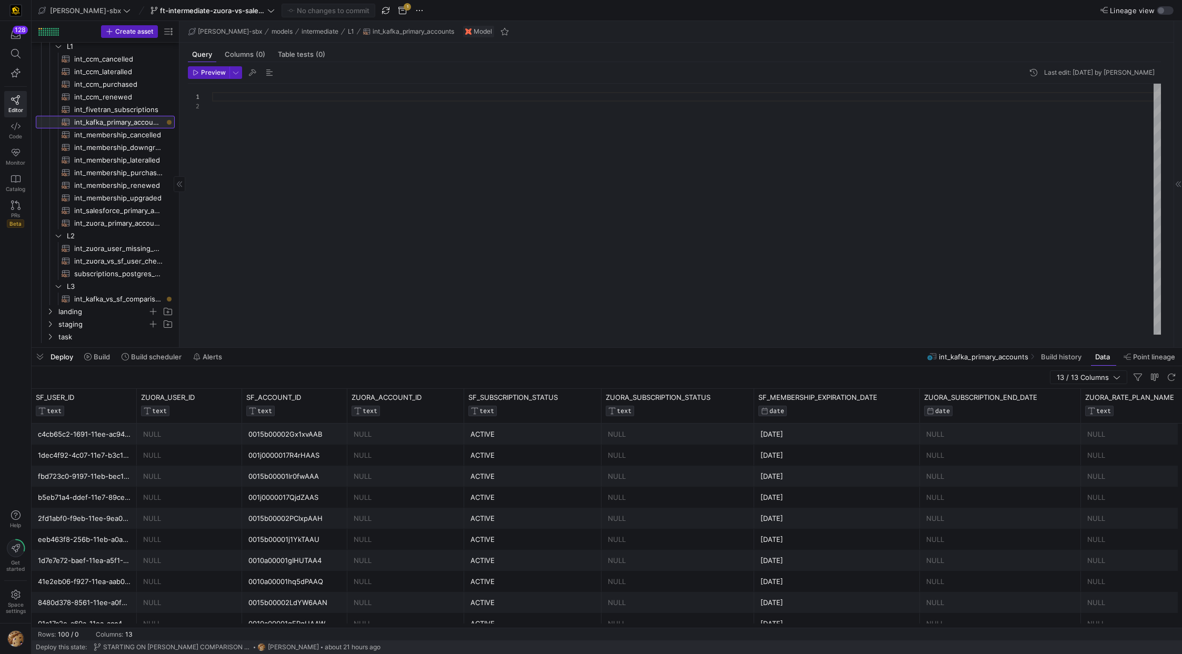
scroll to position [9, 0]
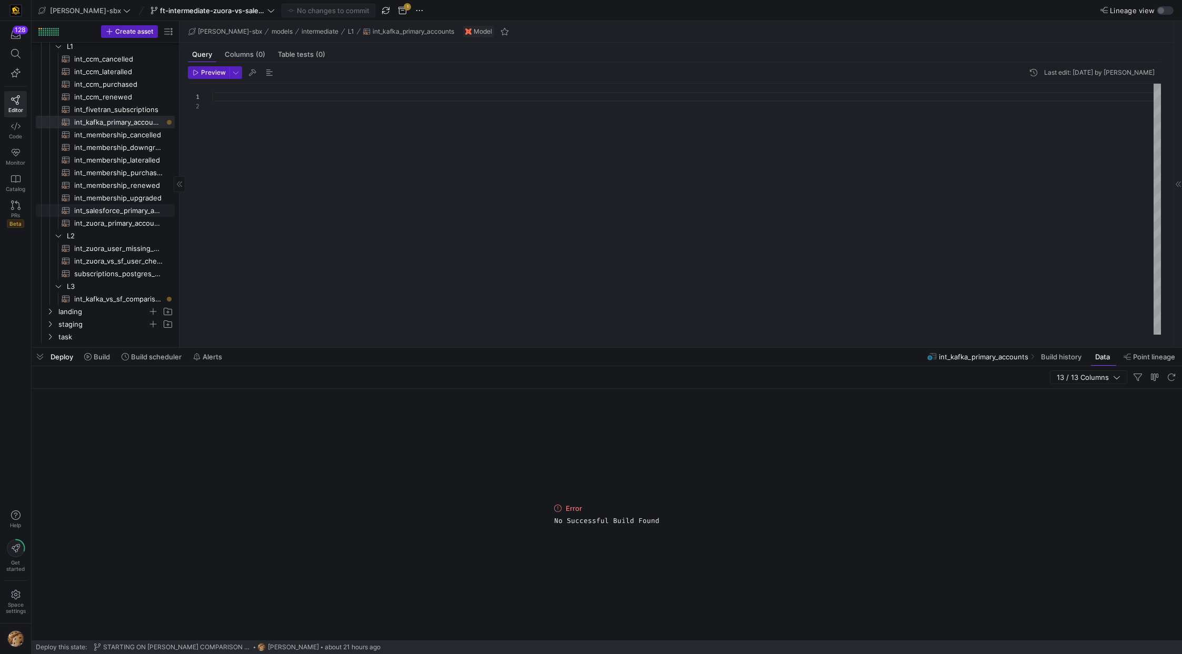
click at [120, 212] on span "int_salesforce_primary_account​​​​​​​​​​" at bounding box center [118, 211] width 88 height 12
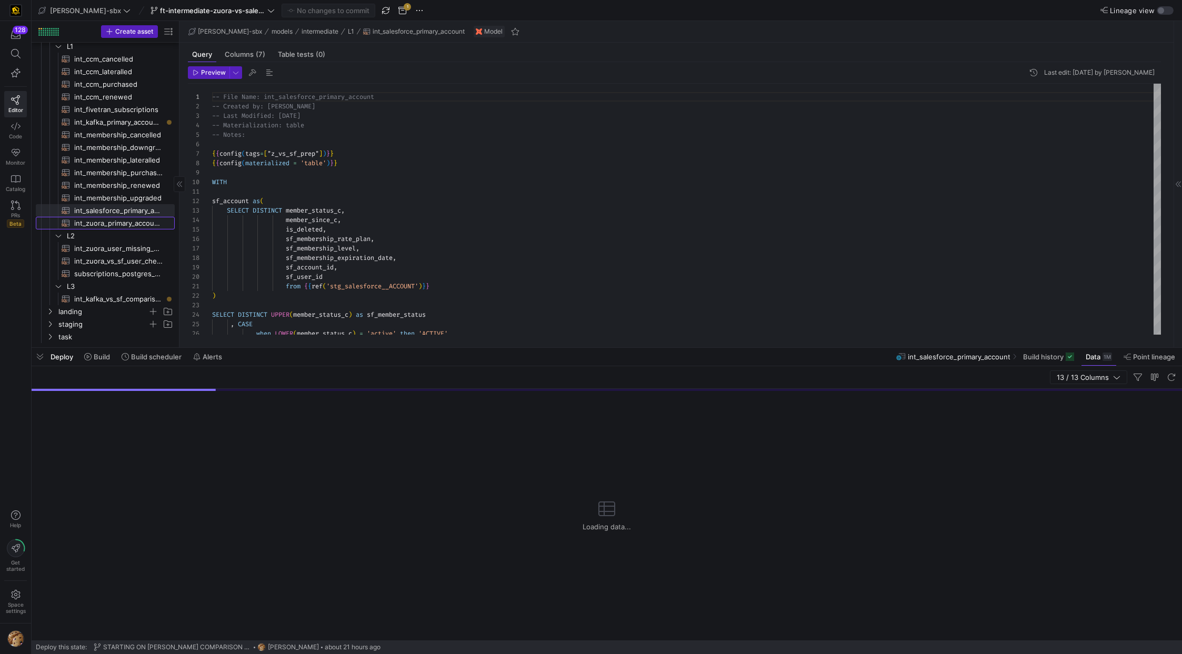
click at [121, 218] on span "int_zuora_primary_accounts​​​​​​​​​​" at bounding box center [118, 223] width 88 height 12
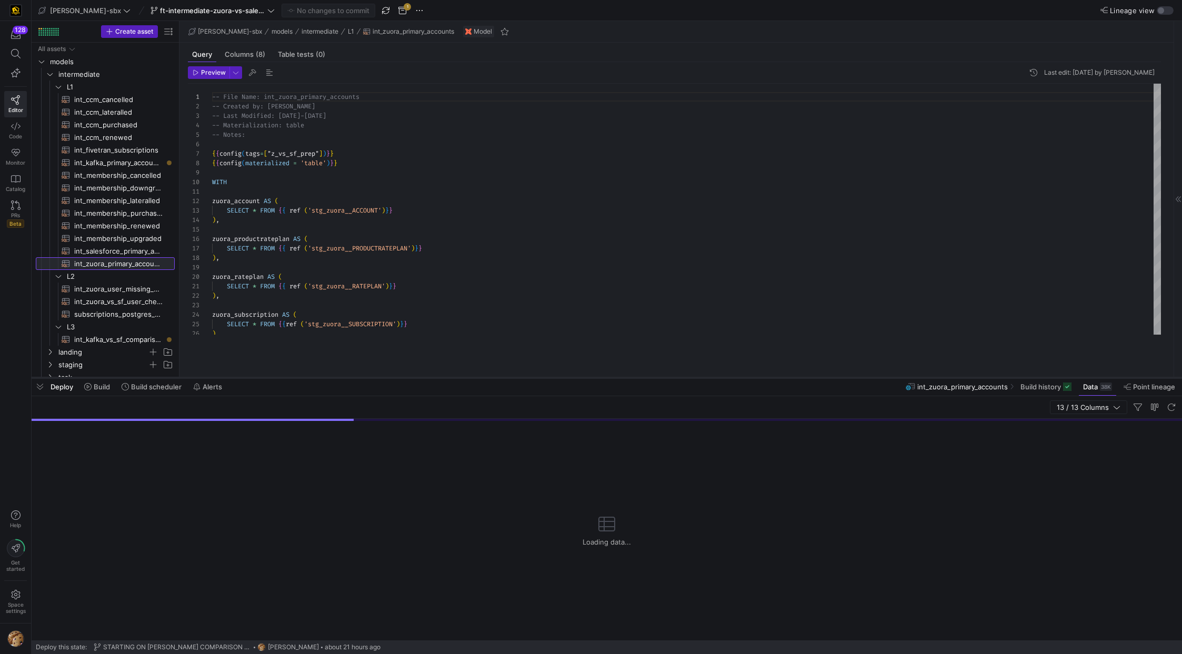
drag, startPoint x: 228, startPoint y: 348, endPoint x: 259, endPoint y: 385, distance: 48.1
click at [263, 371] on div at bounding box center [607, 378] width 1151 height 4
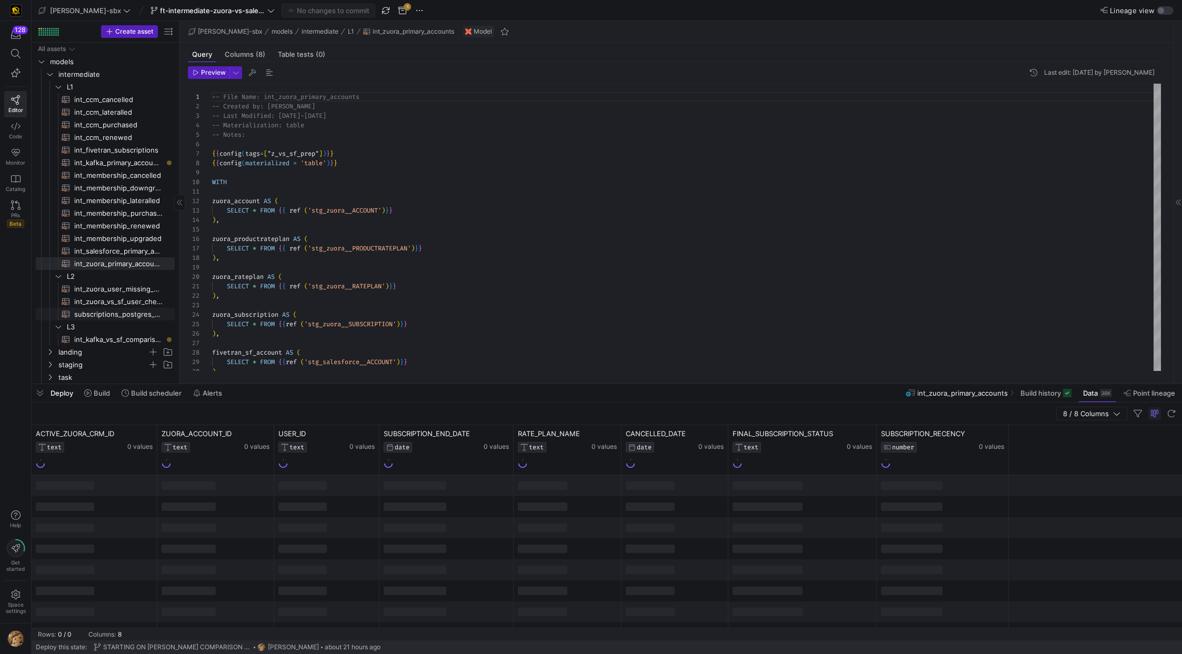
click at [116, 315] on span "subscriptions_postgres_kafka_joined_view​​​​​​​​​​" at bounding box center [118, 314] width 88 height 12
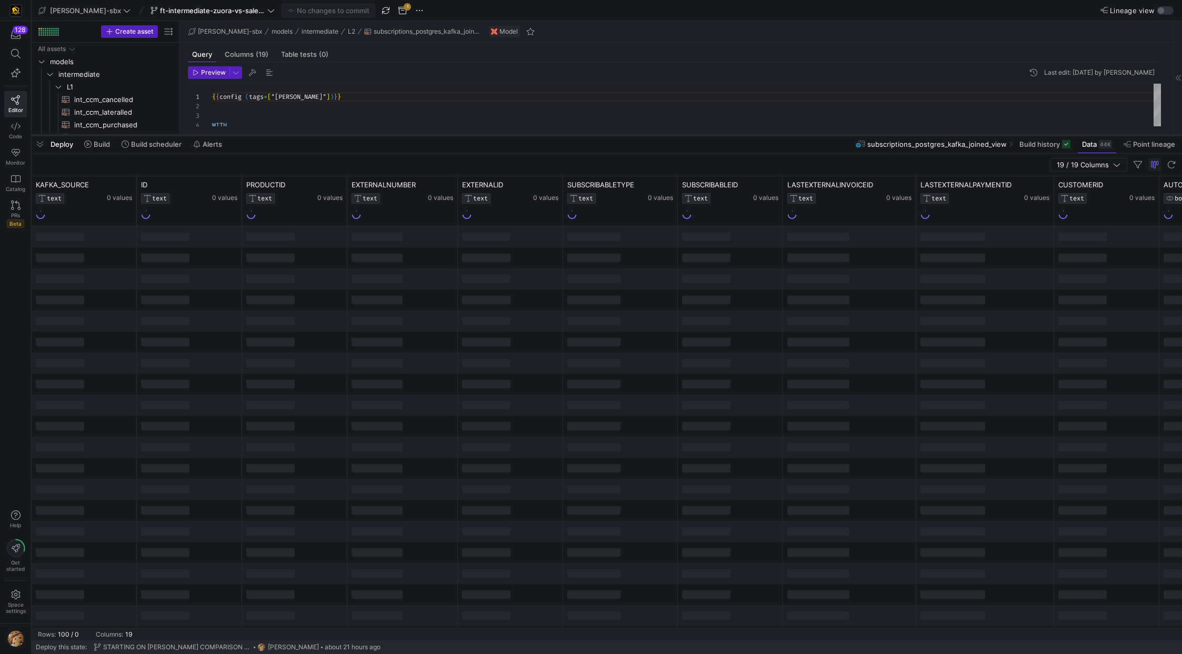
drag, startPoint x: 311, startPoint y: 383, endPoint x: 314, endPoint y: 127, distance: 255.8
click at [314, 133] on div at bounding box center [607, 135] width 1151 height 4
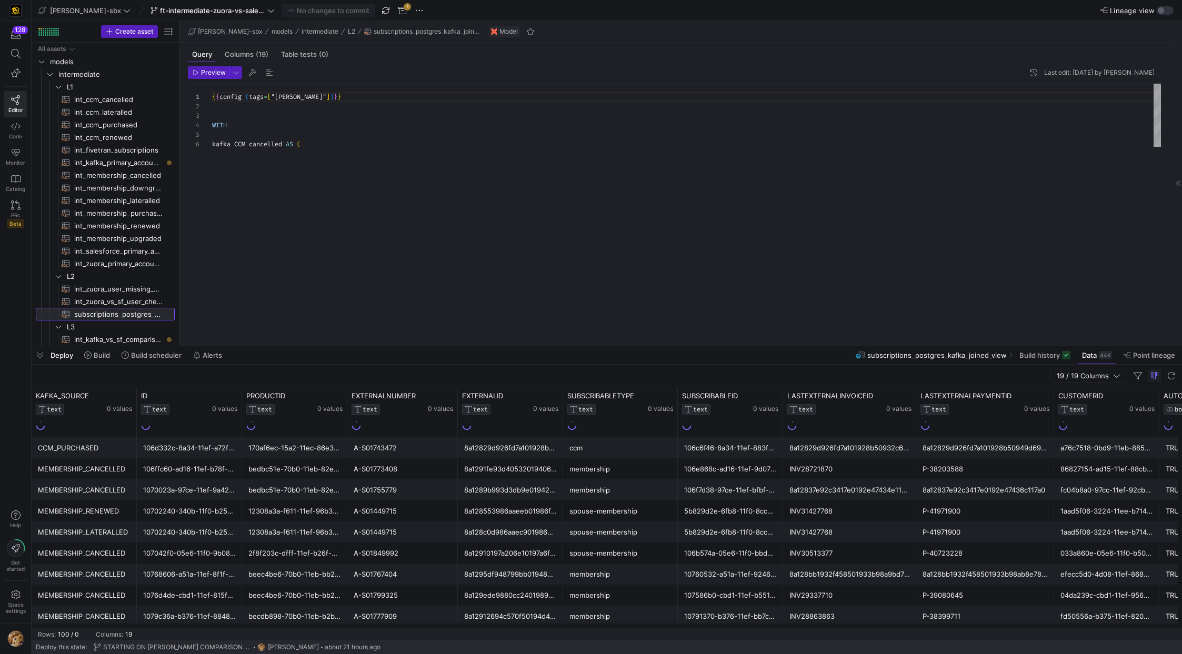
drag, startPoint x: 248, startPoint y: 128, endPoint x: 228, endPoint y: 342, distance: 214.1
click at [234, 347] on div at bounding box center [607, 346] width 1151 height 4
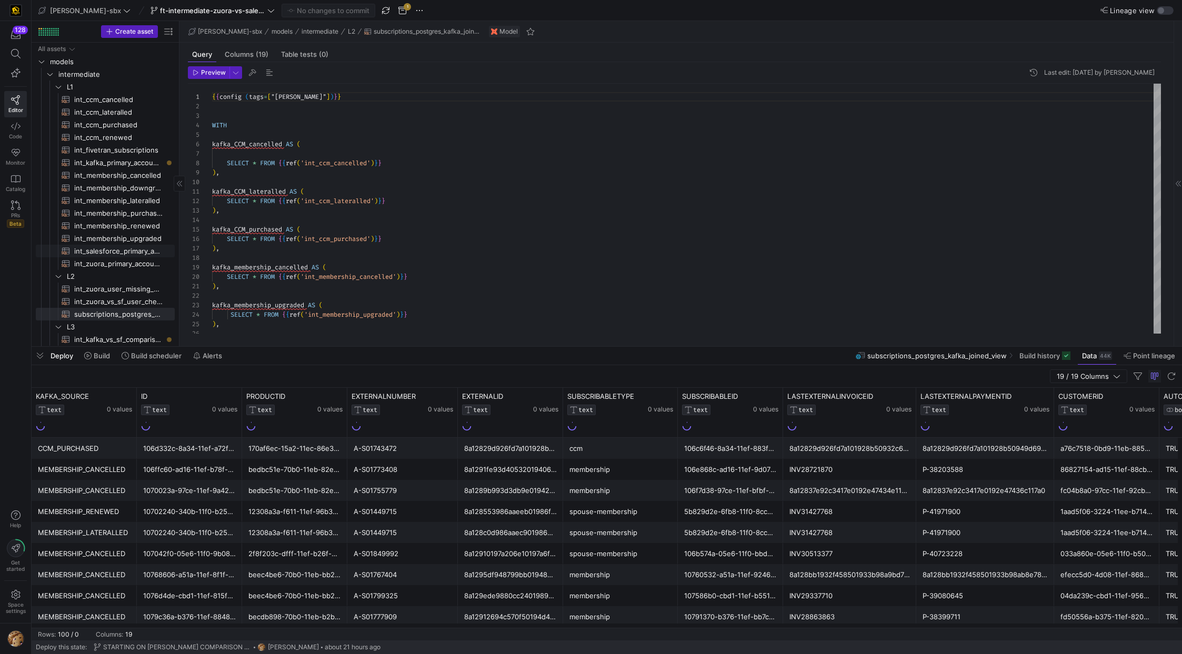
click at [117, 255] on span "int_salesforce_primary_account​​​​​​​​​​" at bounding box center [118, 251] width 88 height 12
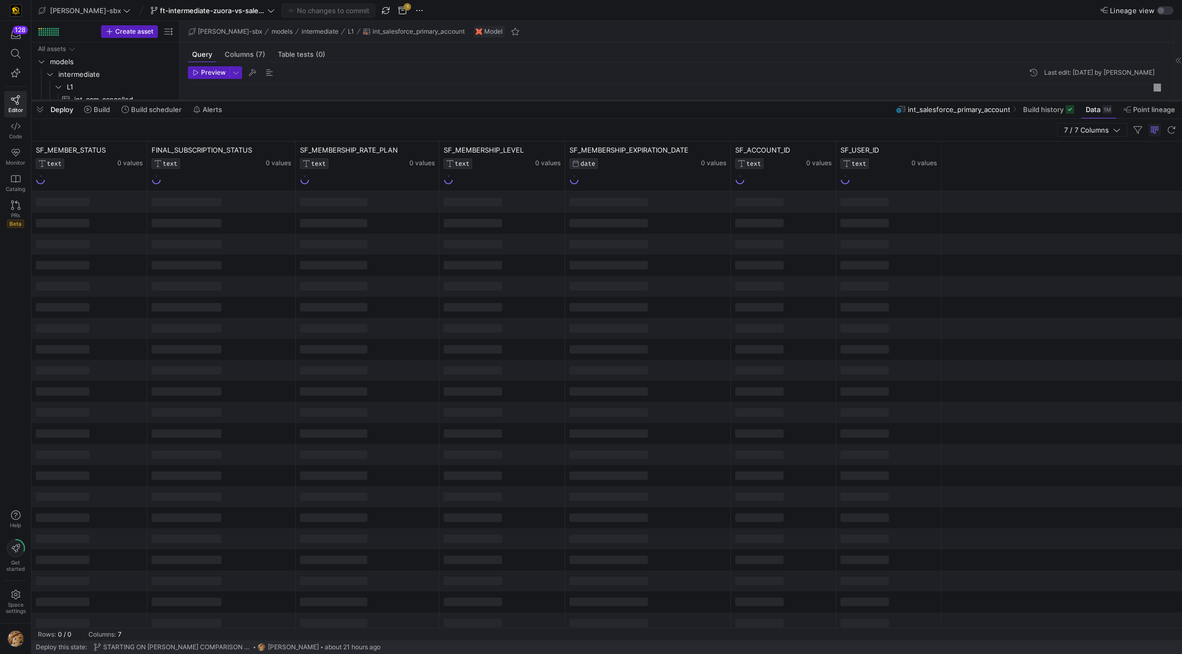
drag, startPoint x: 429, startPoint y: 347, endPoint x: 456, endPoint y: 101, distance: 247.8
click at [453, 101] on div at bounding box center [607, 100] width 1151 height 4
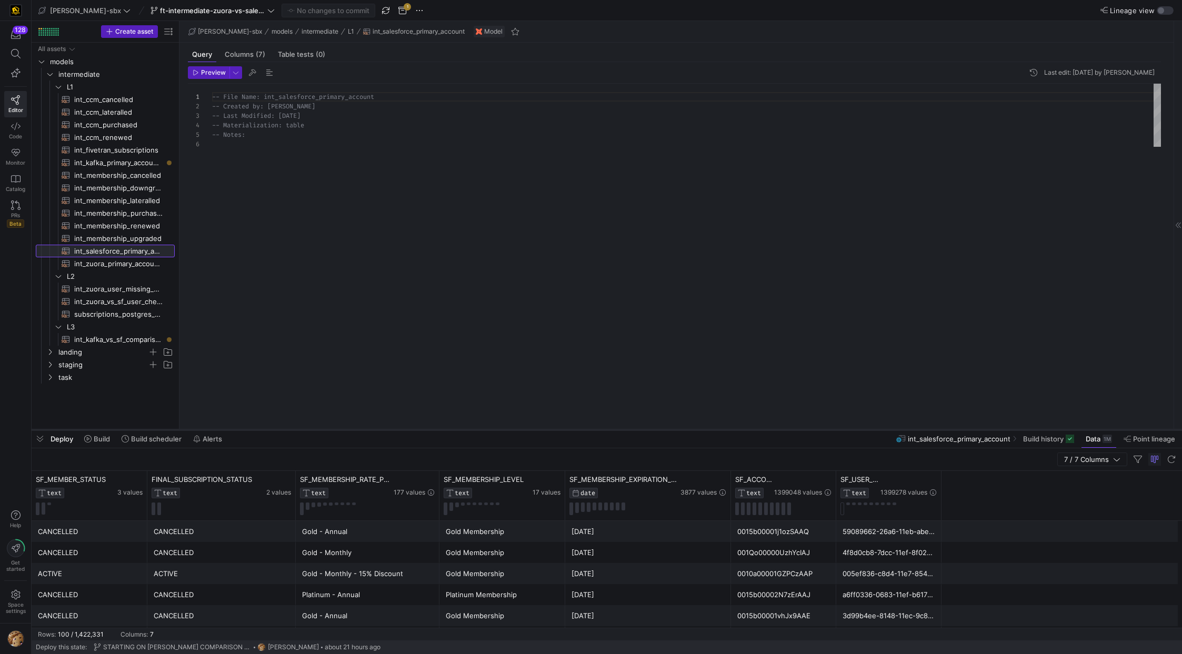
drag, startPoint x: 193, startPoint y: 100, endPoint x: 176, endPoint y: 432, distance: 332.6
click at [182, 371] on div at bounding box center [607, 430] width 1151 height 4
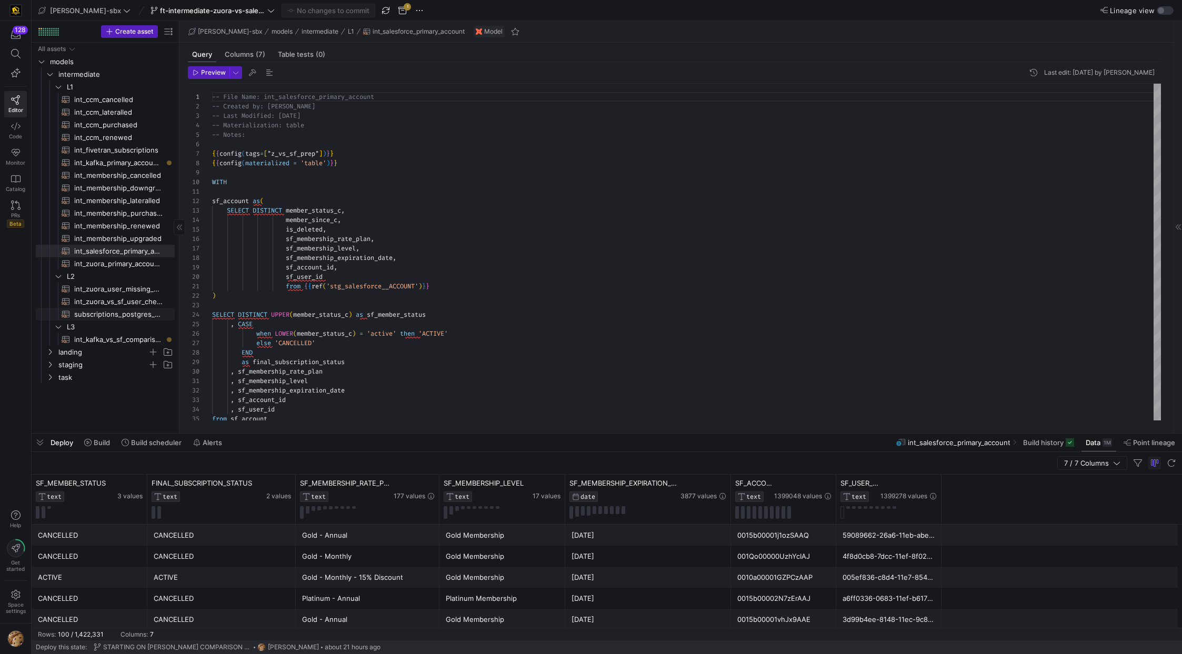
click at [117, 316] on span "subscriptions_postgres_kafka_joined_view​​​​​​​​​​" at bounding box center [118, 314] width 88 height 12
type textarea "{{config (tags=["kafka_joined_view"])}} WITH kafka_CCM_cancelled AS ( SELECT * …"
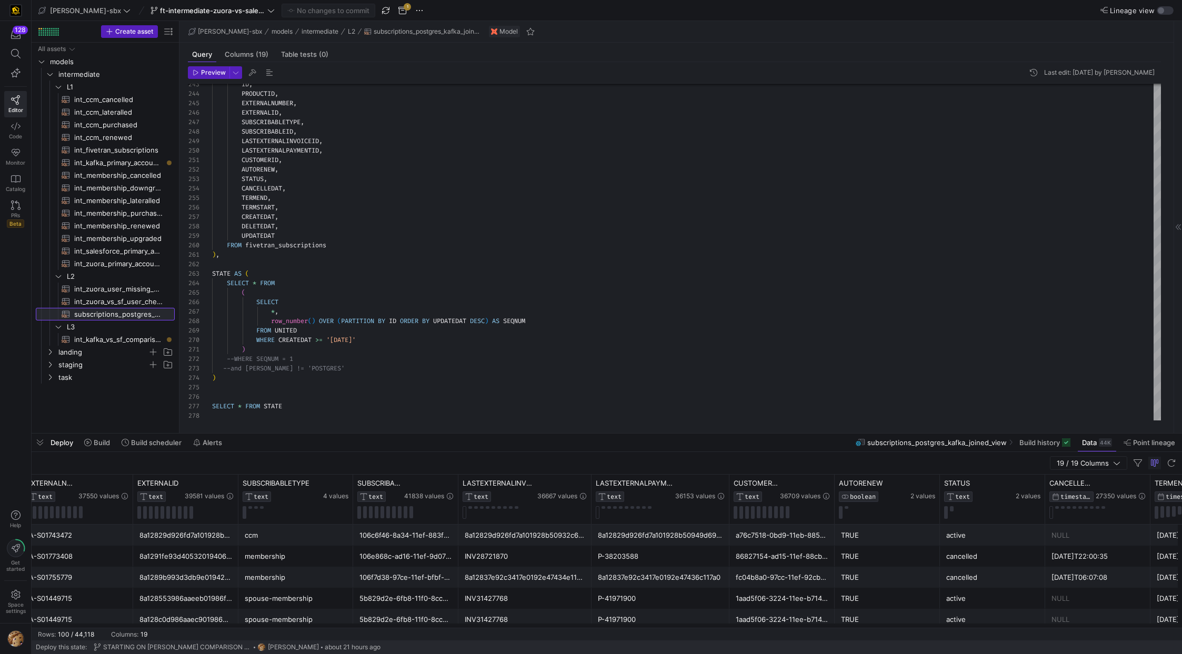
scroll to position [0, 229]
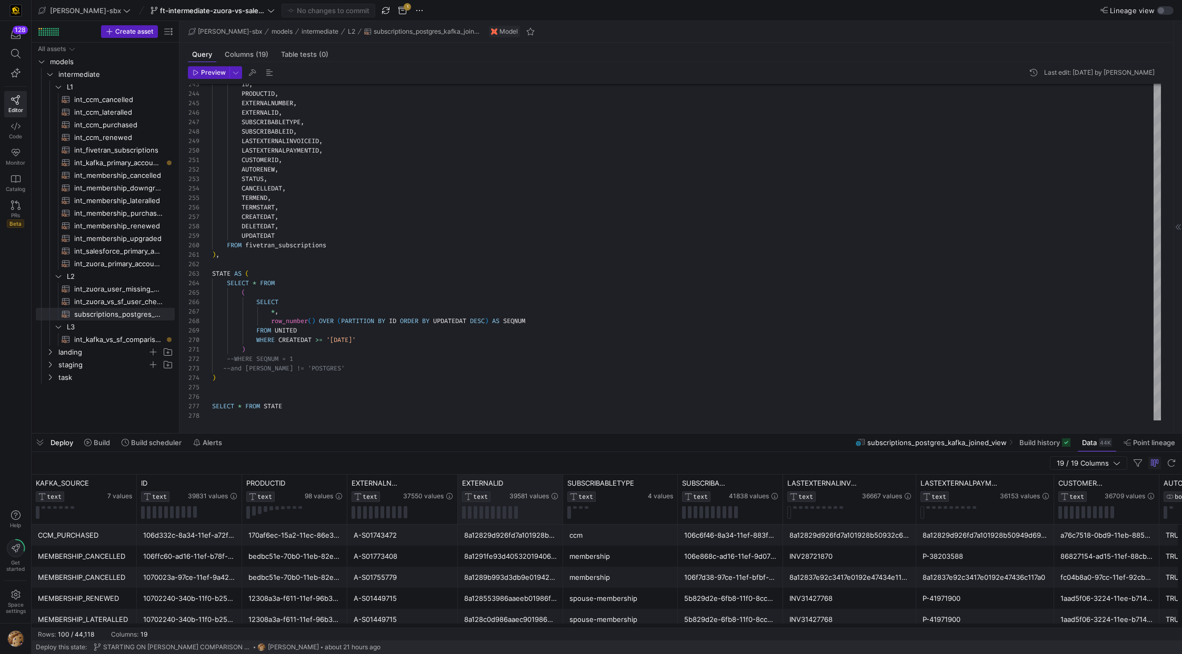
click at [453, 371] on div "EXTERNALID TEXT 39581 values" at bounding box center [510, 499] width 105 height 49
drag, startPoint x: 458, startPoint y: 483, endPoint x: 391, endPoint y: 484, distance: 67.9
click at [391, 371] on div "EXTERNALID TEXT 39581 values" at bounding box center [399, 499] width 105 height 49
click at [453, 371] on div at bounding box center [533, 483] width 50 height 9
drag, startPoint x: 502, startPoint y: 483, endPoint x: 495, endPoint y: 485, distance: 7.2
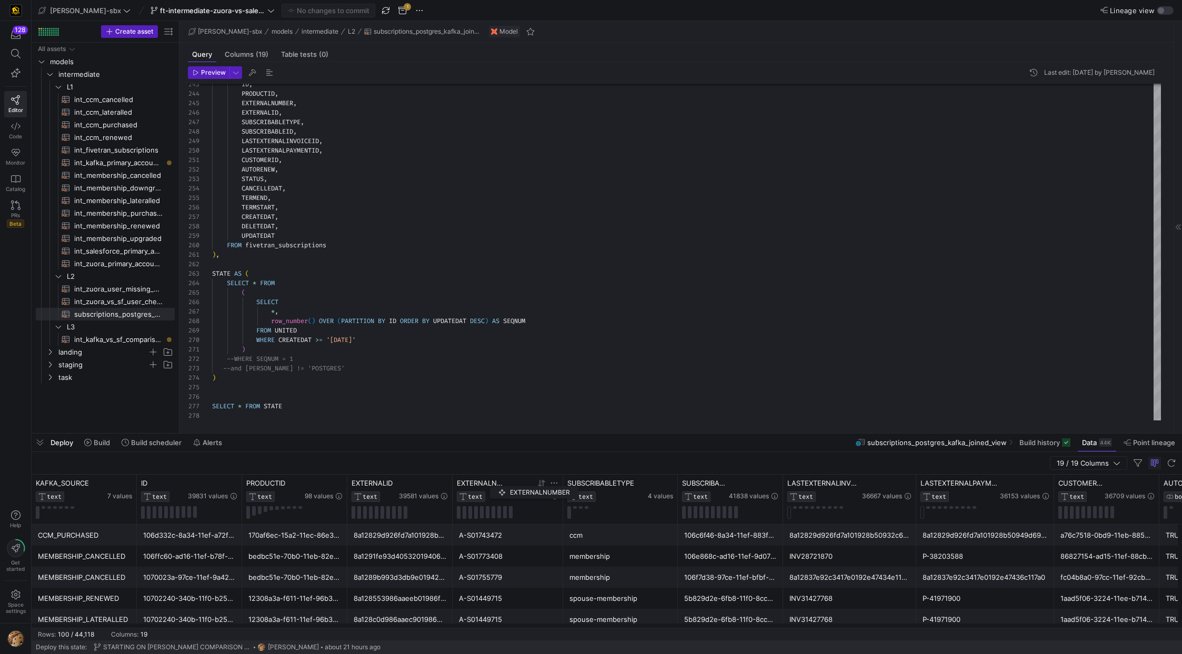
click at [453, 371] on span "EXTERNALNUMBER" at bounding box center [481, 483] width 49 height 8
drag, startPoint x: 722, startPoint y: 483, endPoint x: 722, endPoint y: 490, distance: 7.4
click at [453, 371] on div "SUBSCRIBABLEID TEXT" at bounding box center [704, 490] width 45 height 23
drag, startPoint x: 809, startPoint y: 491, endPoint x: 808, endPoint y: 497, distance: 6.0
click at [453, 371] on div "TEXT" at bounding box center [801, 497] width 28 height 11
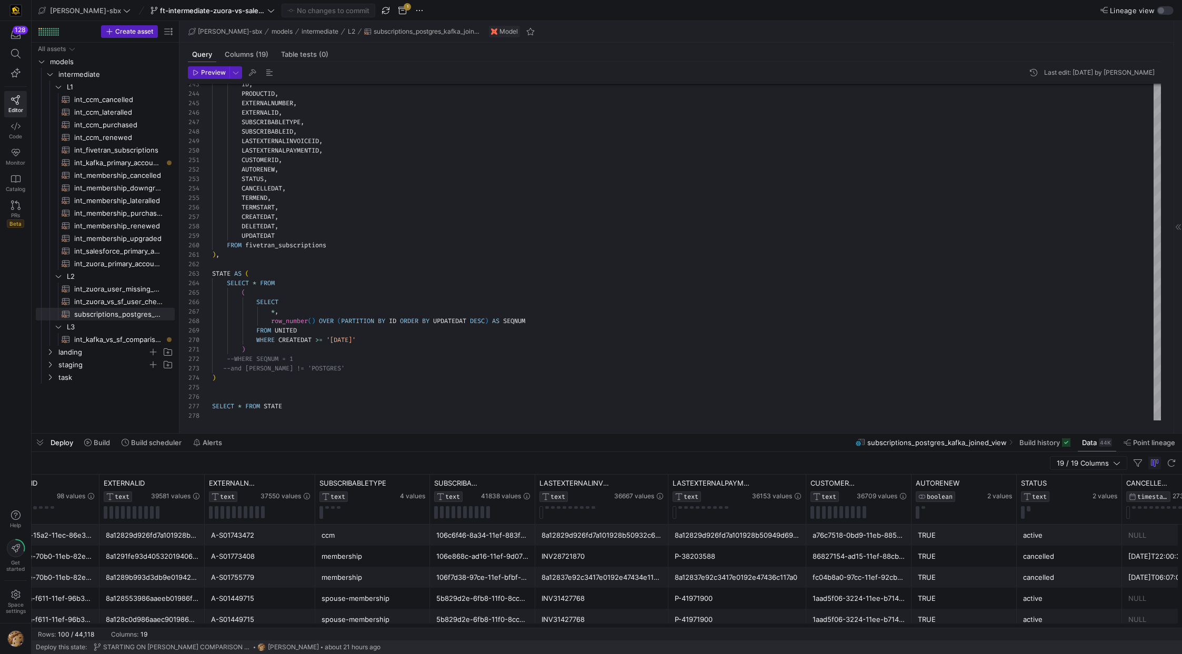
scroll to position [0, 425]
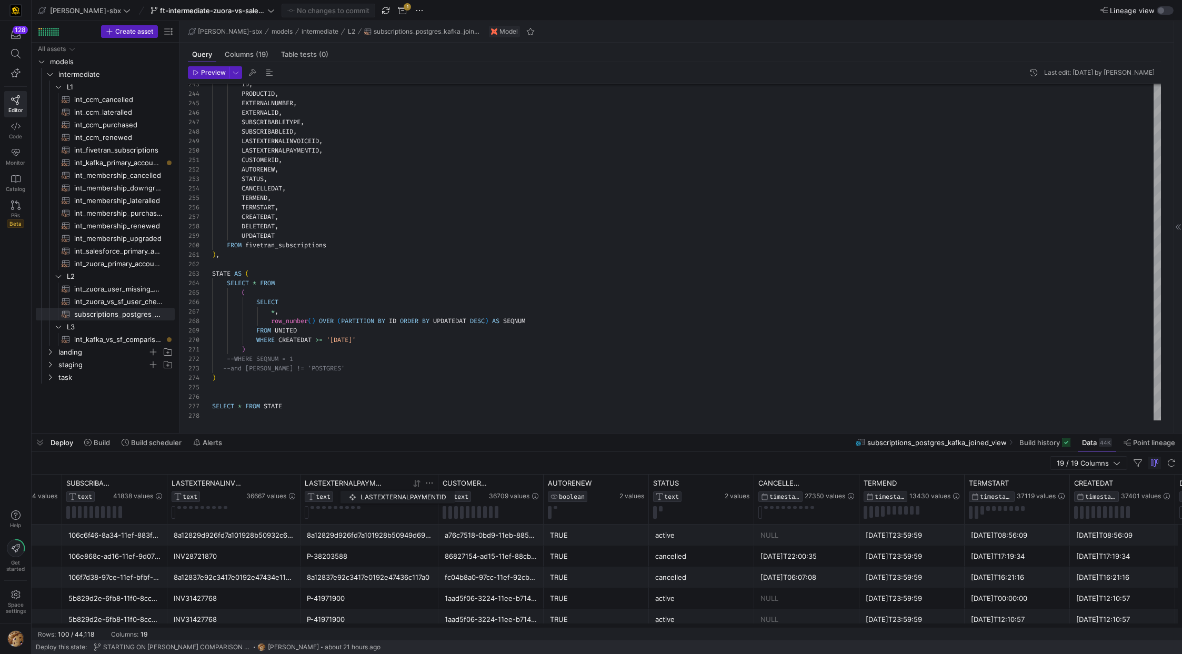
drag, startPoint x: 346, startPoint y: 482, endPoint x: 345, endPoint y: 488, distance: 5.8
click at [345, 371] on div "LASTEXTERNALPAYMENTID TEXT" at bounding box center [343, 490] width 77 height 23
drag, startPoint x: 476, startPoint y: 481, endPoint x: 479, endPoint y: 494, distance: 14.0
click at [453, 371] on div "CUSTOMERID TEXT" at bounding box center [465, 490] width 44 height 23
drag, startPoint x: 793, startPoint y: 487, endPoint x: 795, endPoint y: 508, distance: 21.1
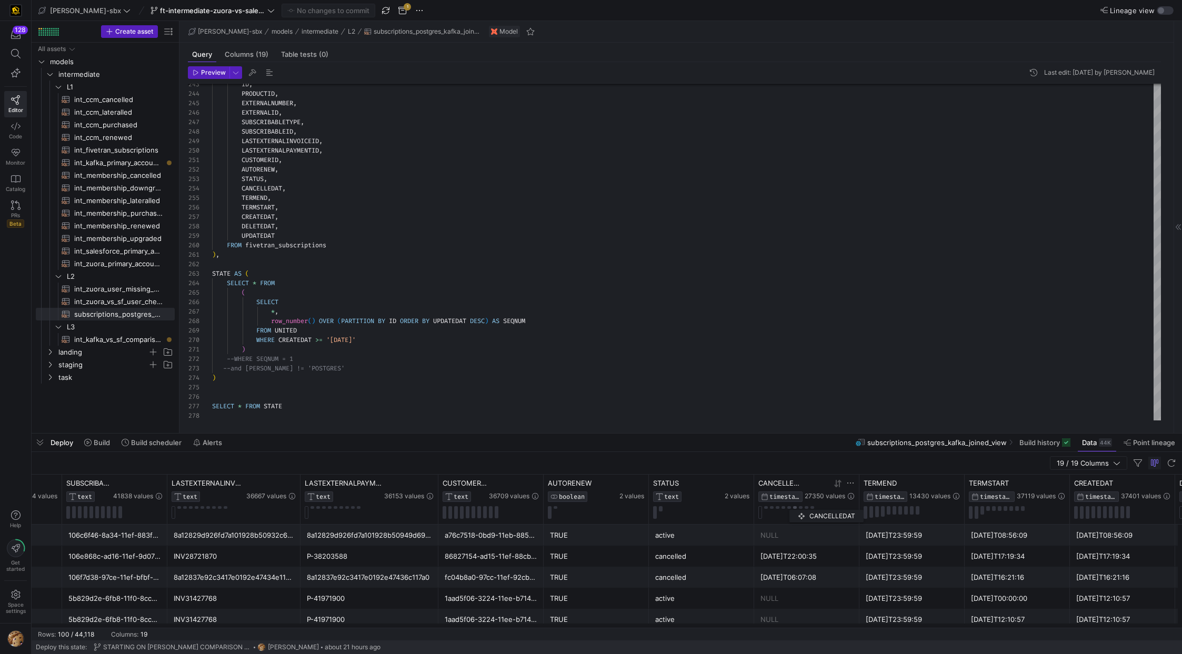
click at [453, 371] on div "CANCELLEDAT TIMESTAMP_NTZ 27350 values" at bounding box center [806, 499] width 96 height 40
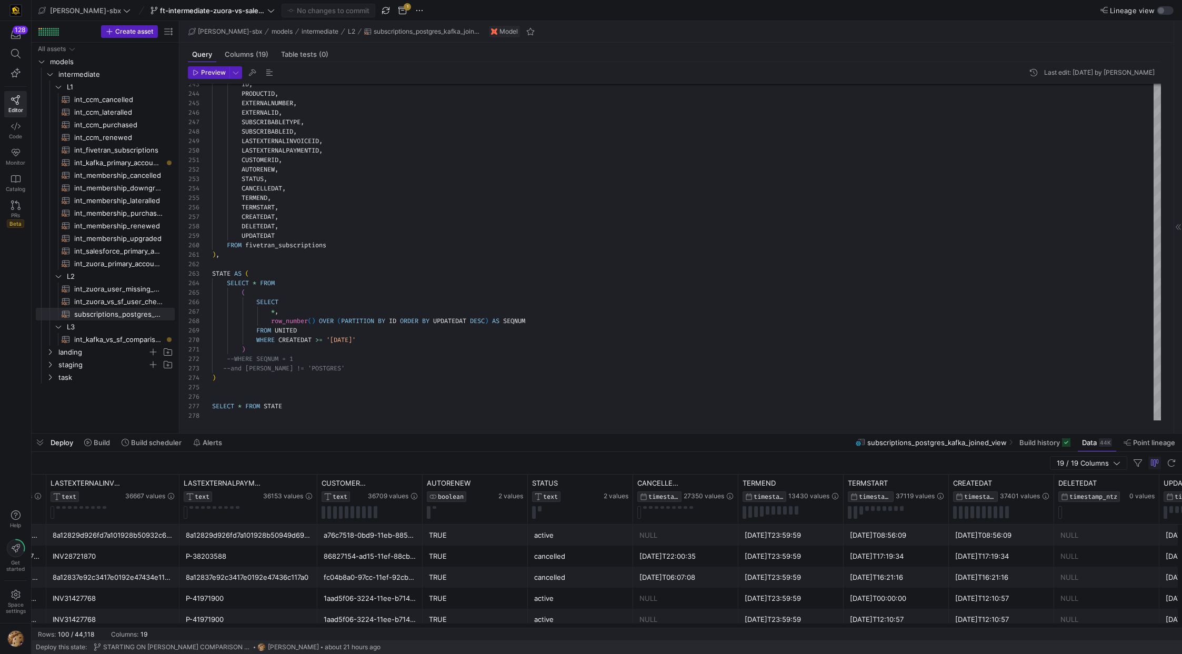
scroll to position [0, 780]
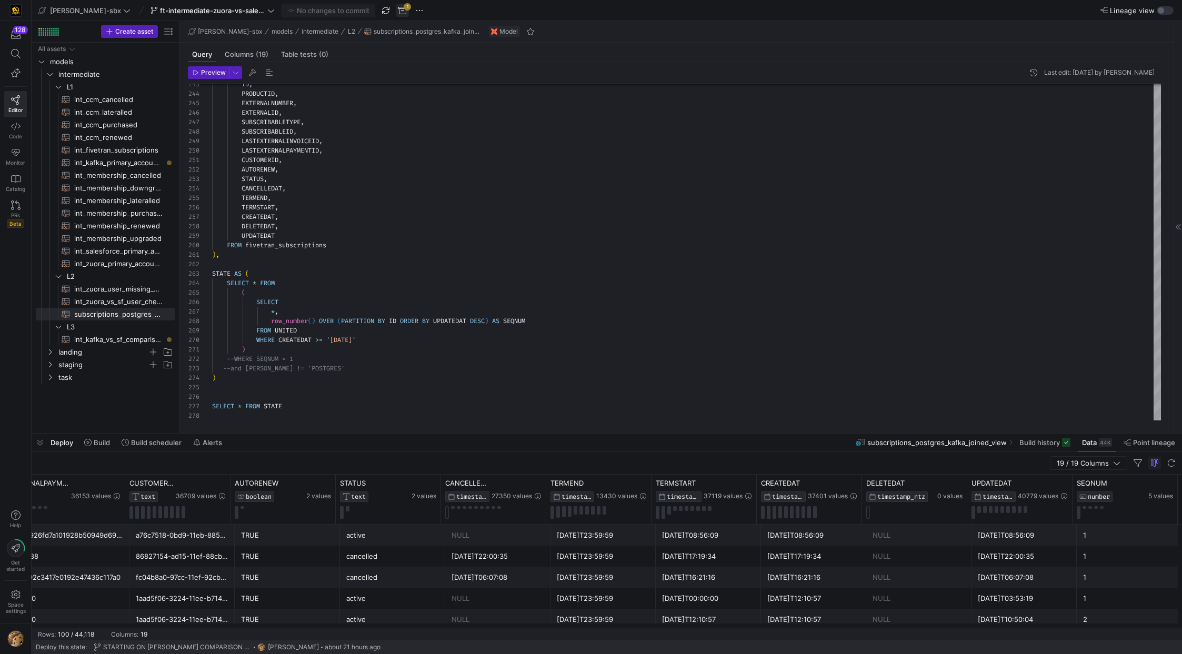
click at [396, 9] on span "button" at bounding box center [402, 10] width 13 height 13
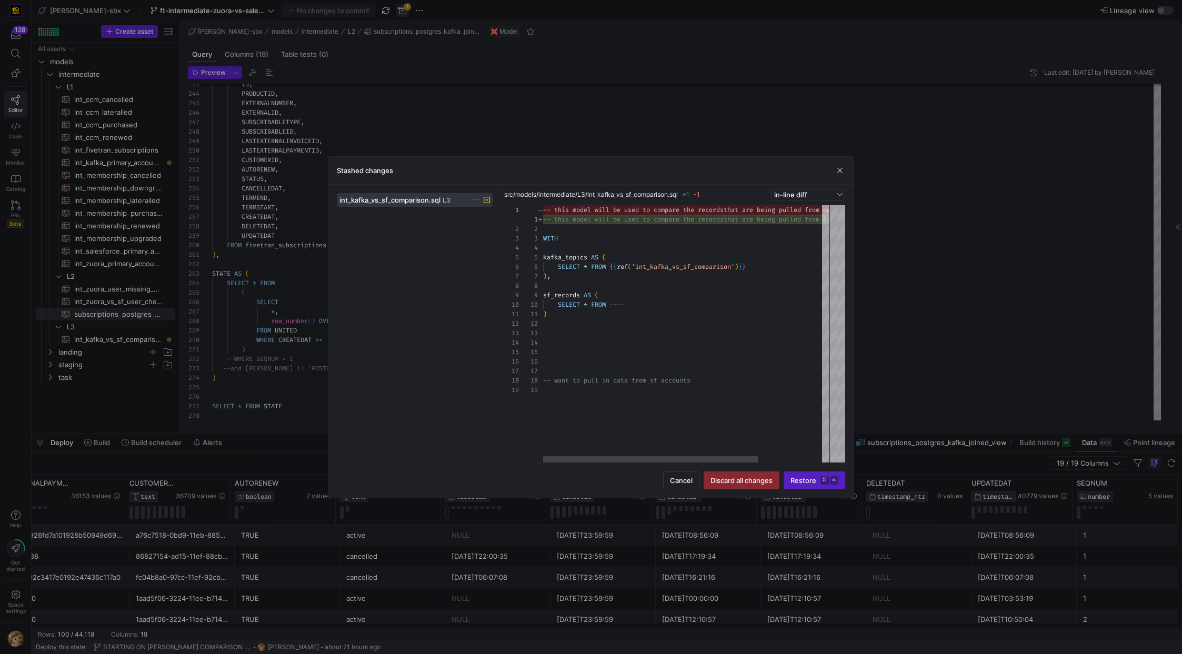
scroll to position [95, 0]
click at [453, 169] on span "button" at bounding box center [840, 170] width 11 height 11
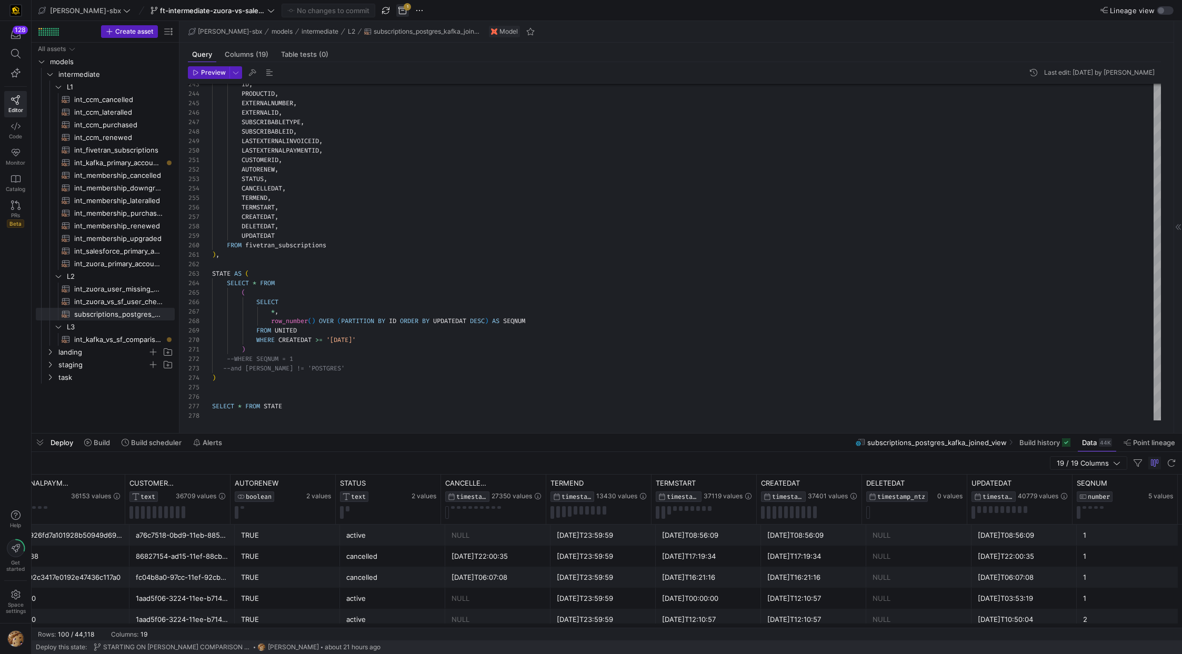
click at [396, 11] on span "button" at bounding box center [402, 10] width 13 height 13
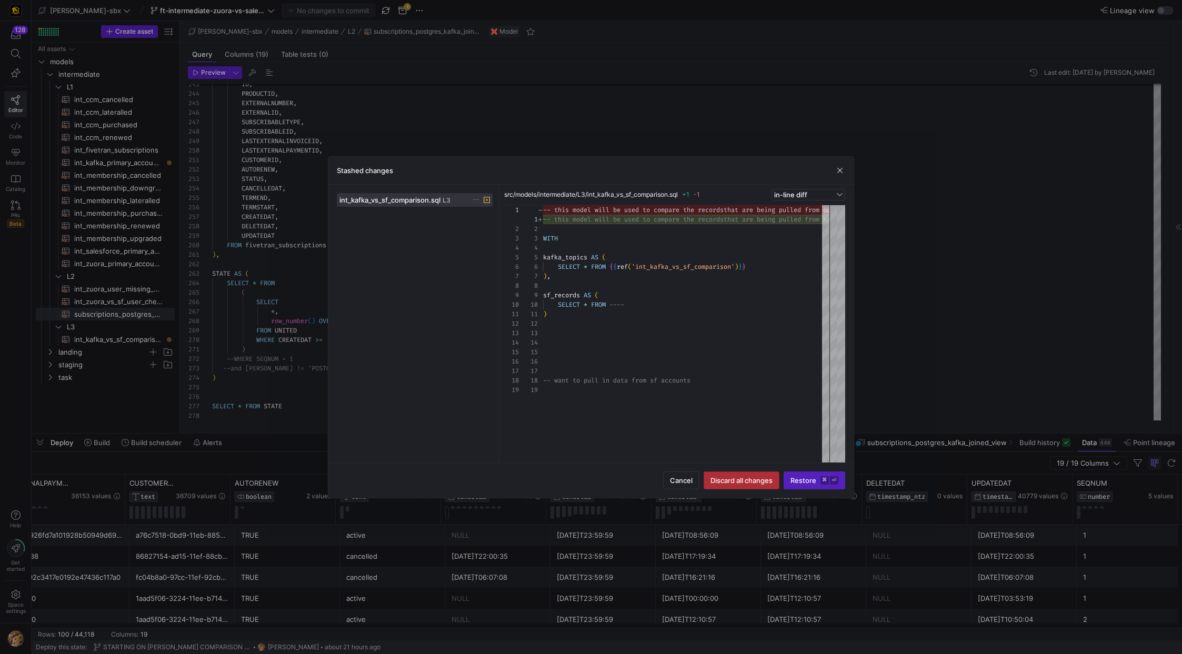
click at [453, 371] on span "Discard all changes" at bounding box center [742, 480] width 62 height 8
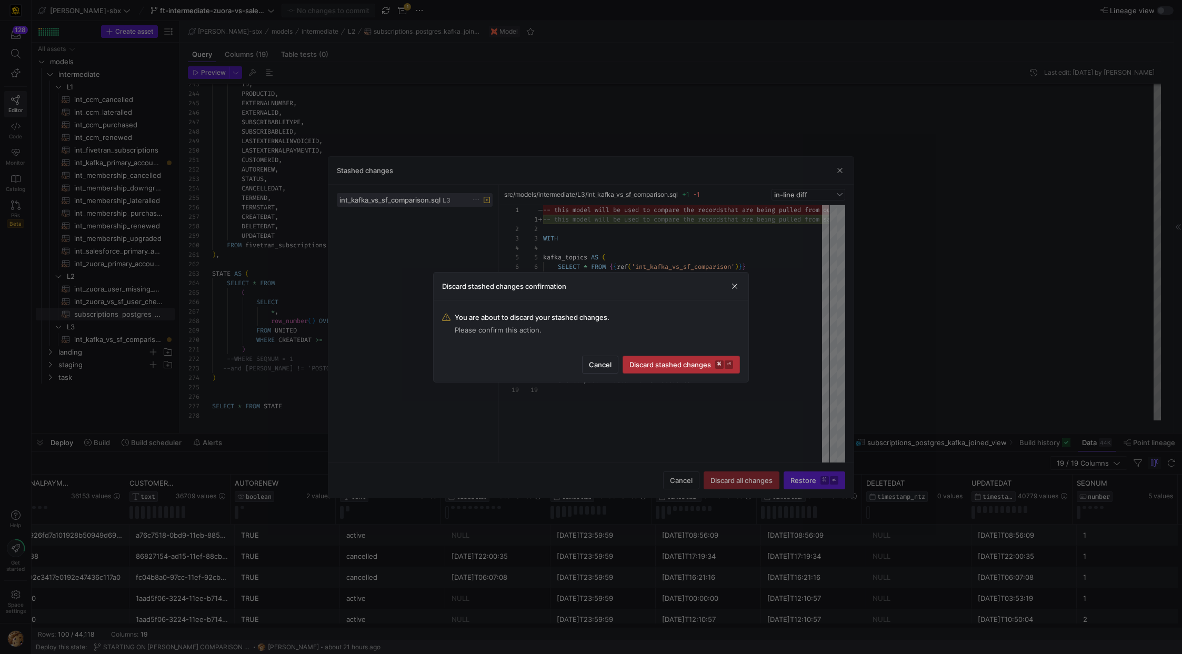
click at [453, 368] on span "submit" at bounding box center [681, 364] width 116 height 17
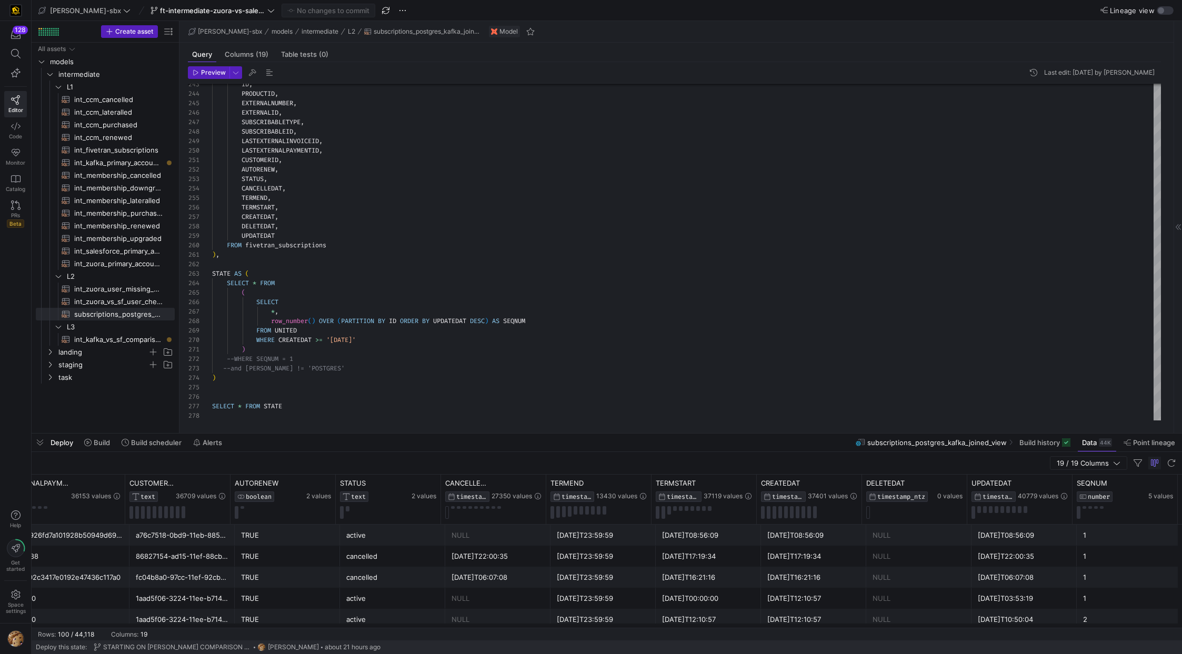
drag, startPoint x: 582, startPoint y: 627, endPoint x: 676, endPoint y: 631, distance: 94.8
click at [451, 371] on y42-table-data-footer "Rows: 100 / 44,118 Columns: 19" at bounding box center [607, 634] width 1151 height 13
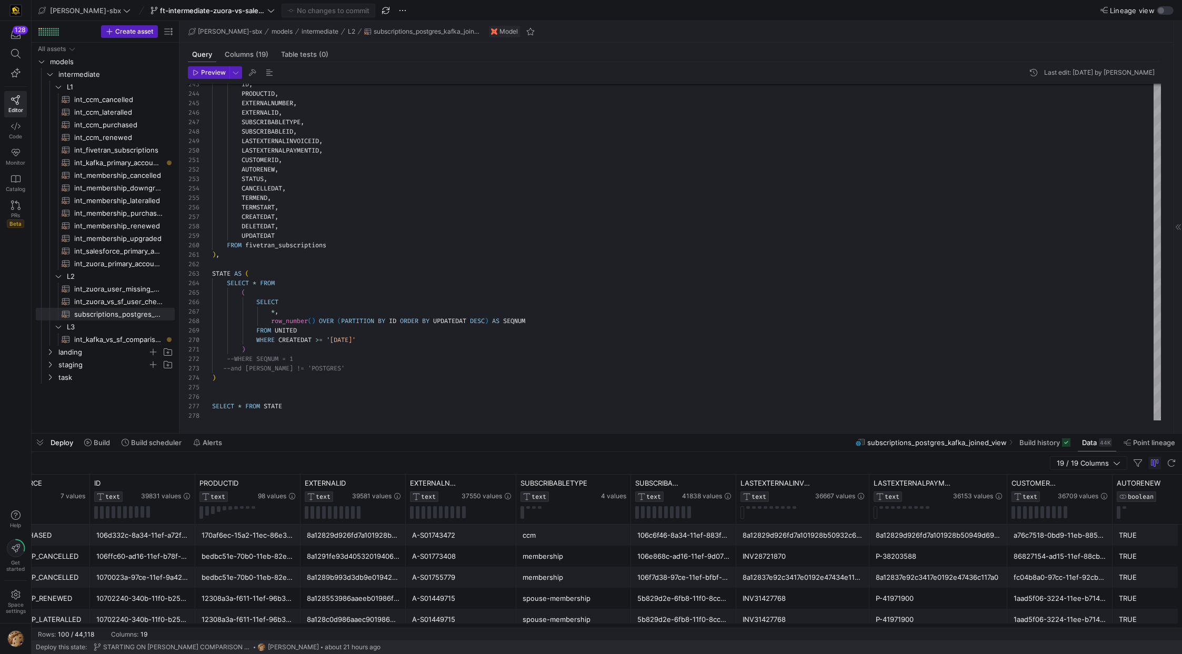
scroll to position [0, 0]
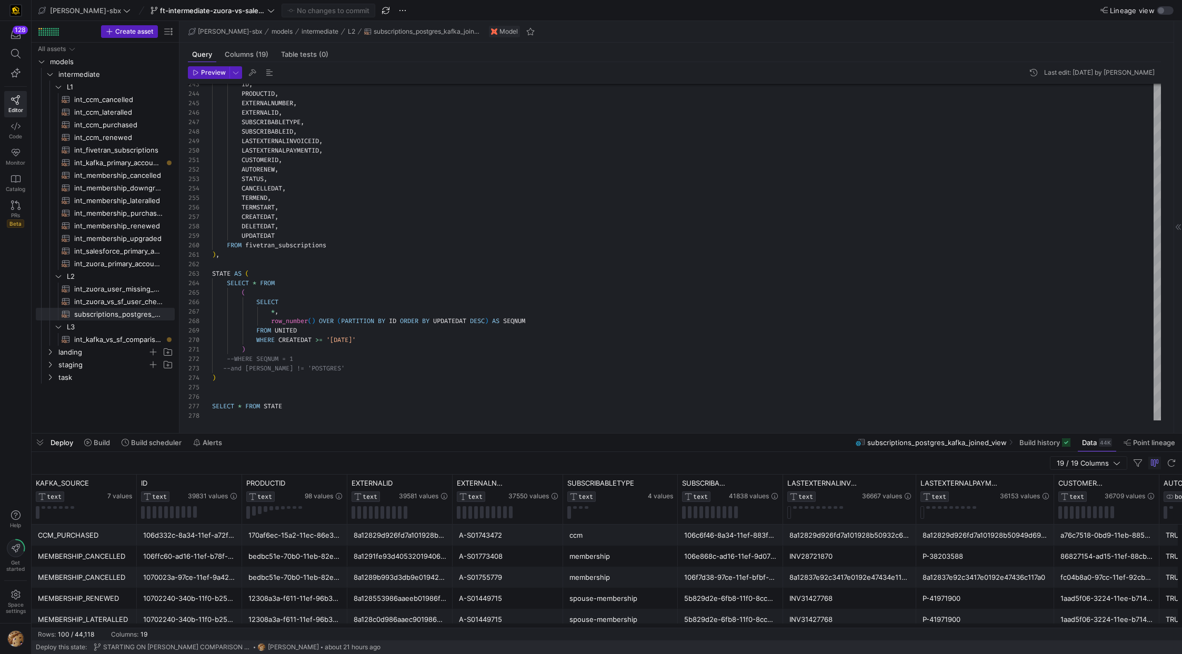
drag, startPoint x: 393, startPoint y: 628, endPoint x: 456, endPoint y: 621, distance: 63.6
click at [453, 371] on mat-sidenav-content "Drag here to set row groups Drag here to set column labels LASTEXTERNALINVOICEI…" at bounding box center [607, 558] width 1151 height 166
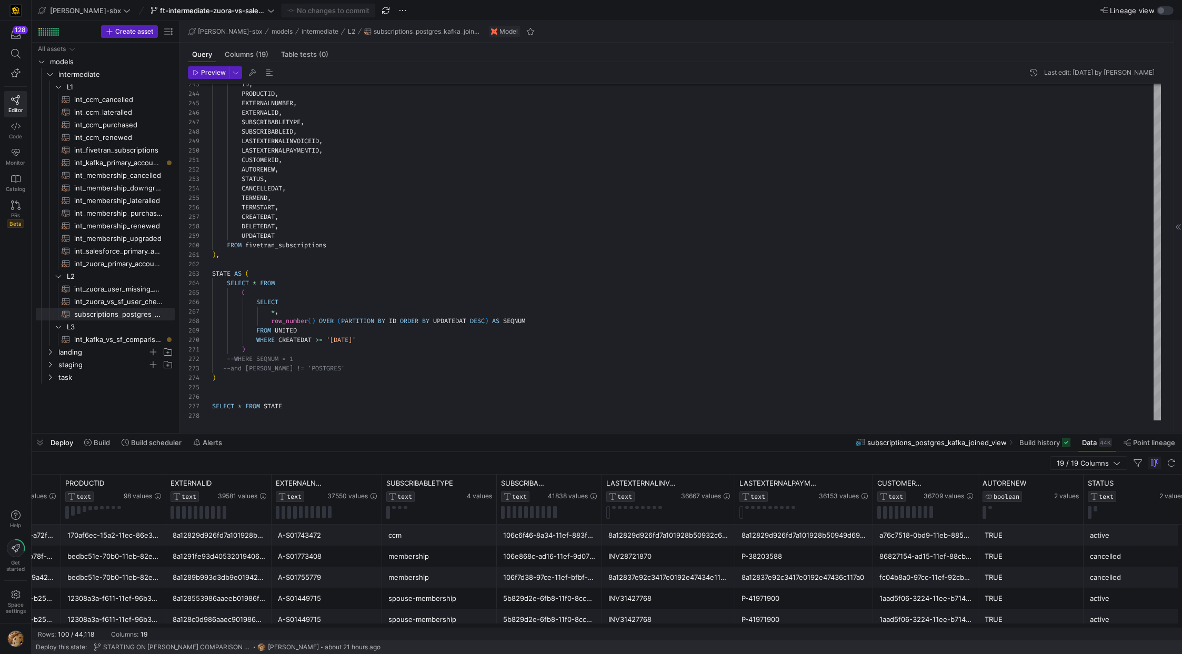
scroll to position [0, 204]
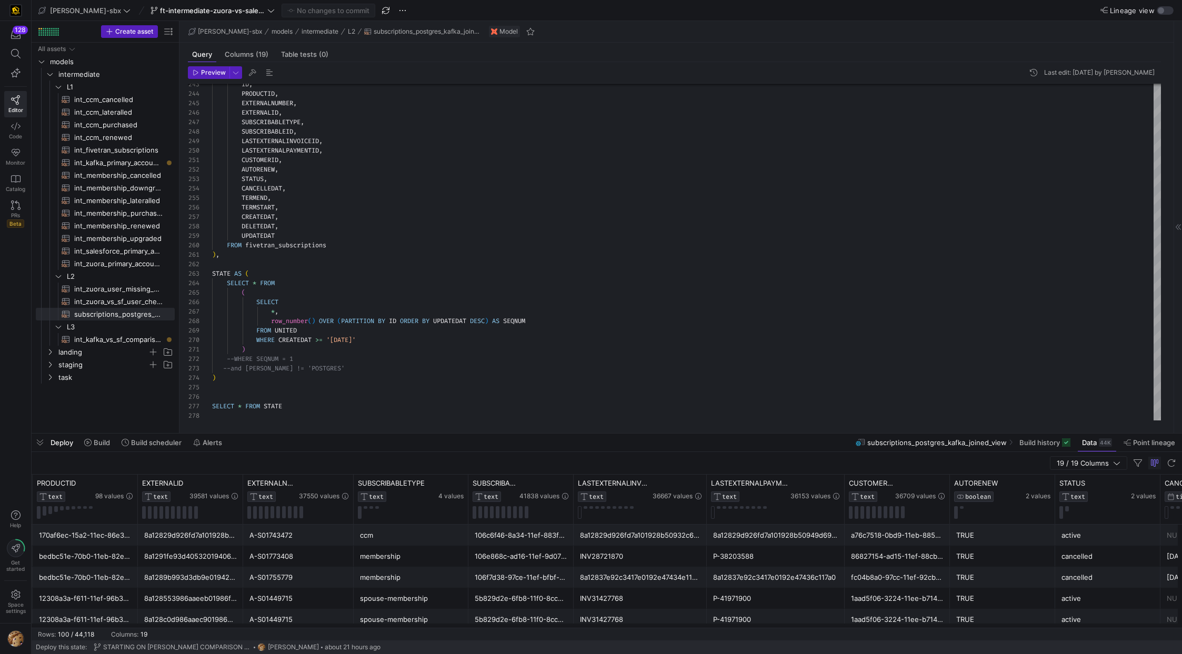
click at [453, 371] on y42-table-data-footer "Rows: 100 / 44,118 Columns: 19" at bounding box center [607, 634] width 1151 height 13
drag, startPoint x: 755, startPoint y: 627, endPoint x: 819, endPoint y: 627, distance: 64.7
click at [453, 371] on y42-table-data-footer "Rows: 100 / 44,118 Columns: 19" at bounding box center [607, 634] width 1151 height 13
drag, startPoint x: 759, startPoint y: 627, endPoint x: 796, endPoint y: 627, distance: 36.3
click at [453, 371] on y42-table-data-footer "Rows: 100 / 44,118 Columns: 19" at bounding box center [607, 634] width 1151 height 13
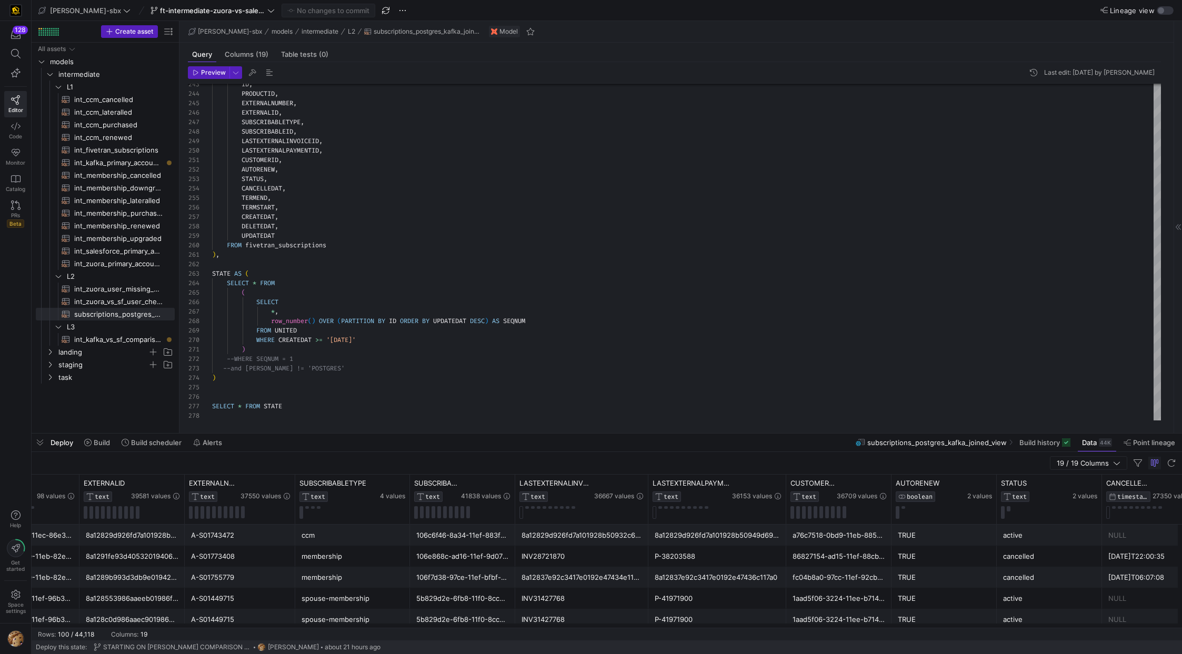
scroll to position [0, 296]
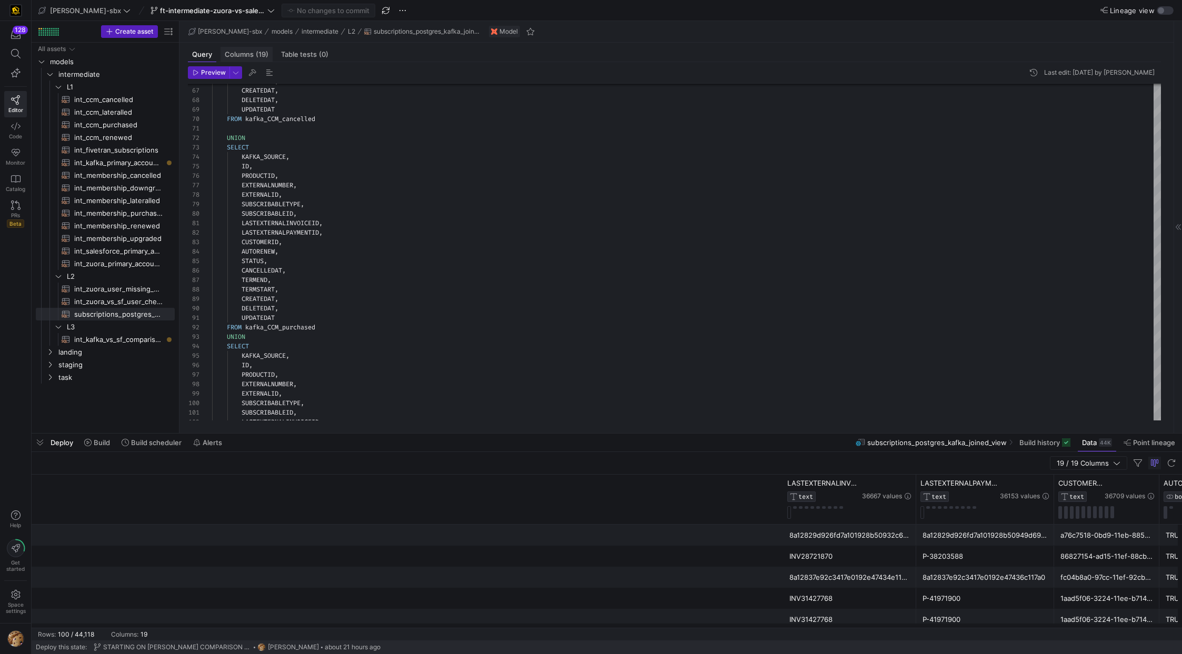
scroll to position [0, 929]
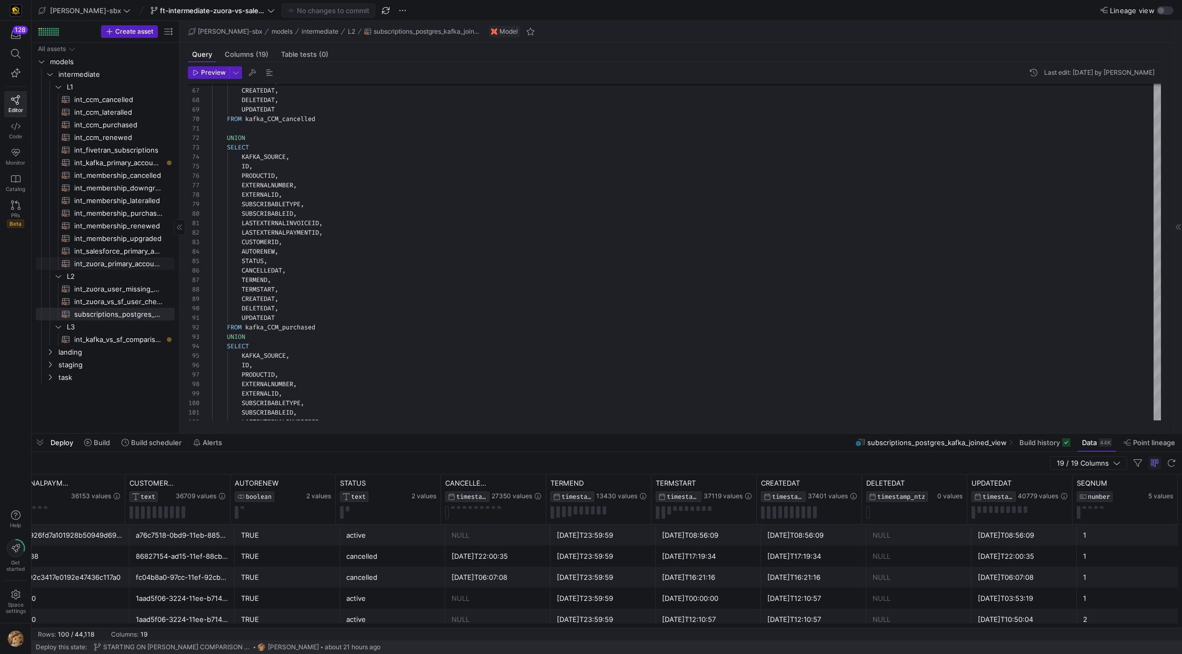
click at [115, 259] on span "int_zuora_primary_accounts​​​​​​​​​​" at bounding box center [118, 264] width 88 height 12
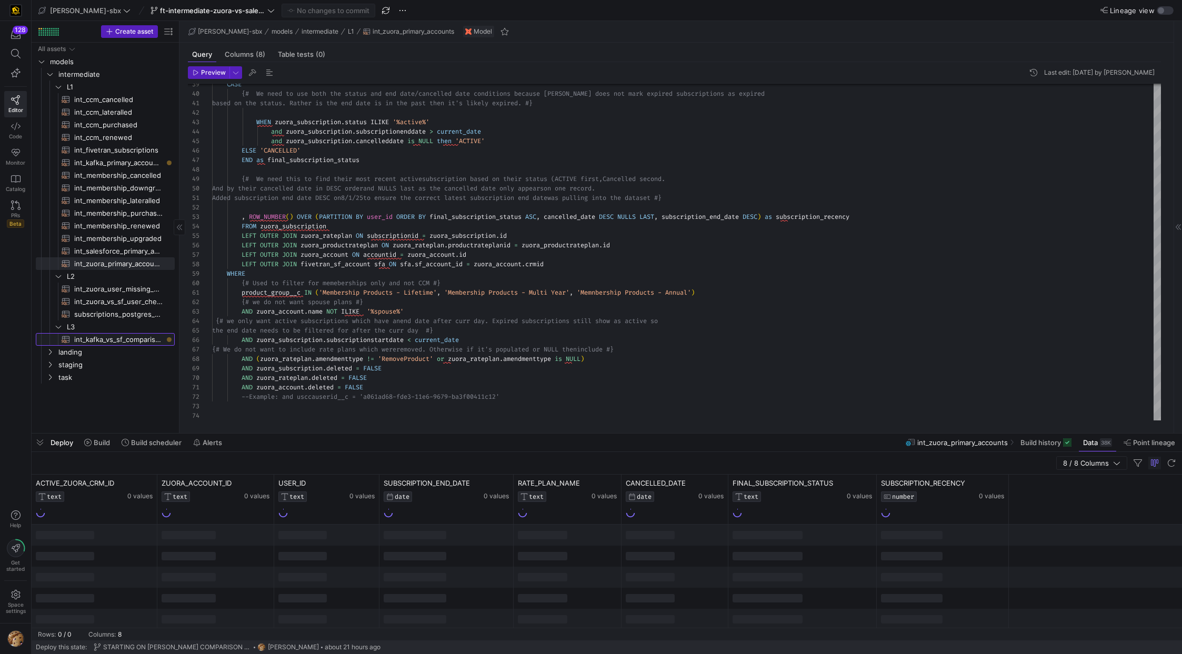
click at [106, 341] on span "int_kafka_vs_sf_comparison​​​​​​​​​​" at bounding box center [118, 340] width 88 height 12
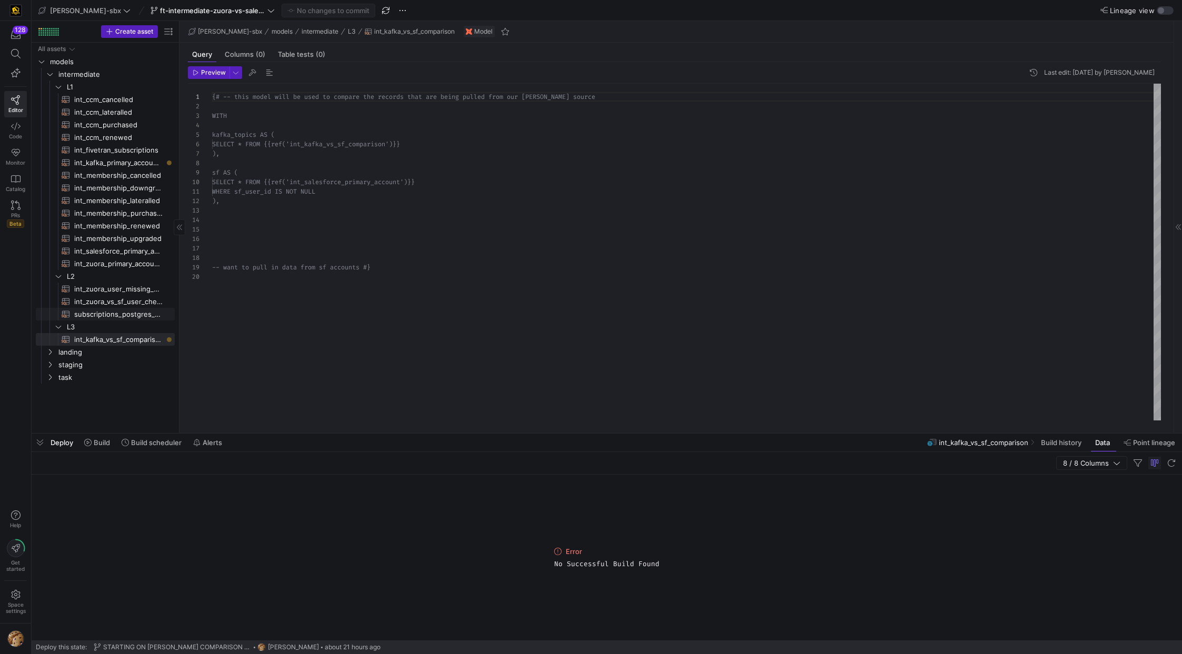
click at [117, 314] on span "subscriptions_postgres_kafka_joined_view​​​​​​​​​​" at bounding box center [118, 314] width 88 height 12
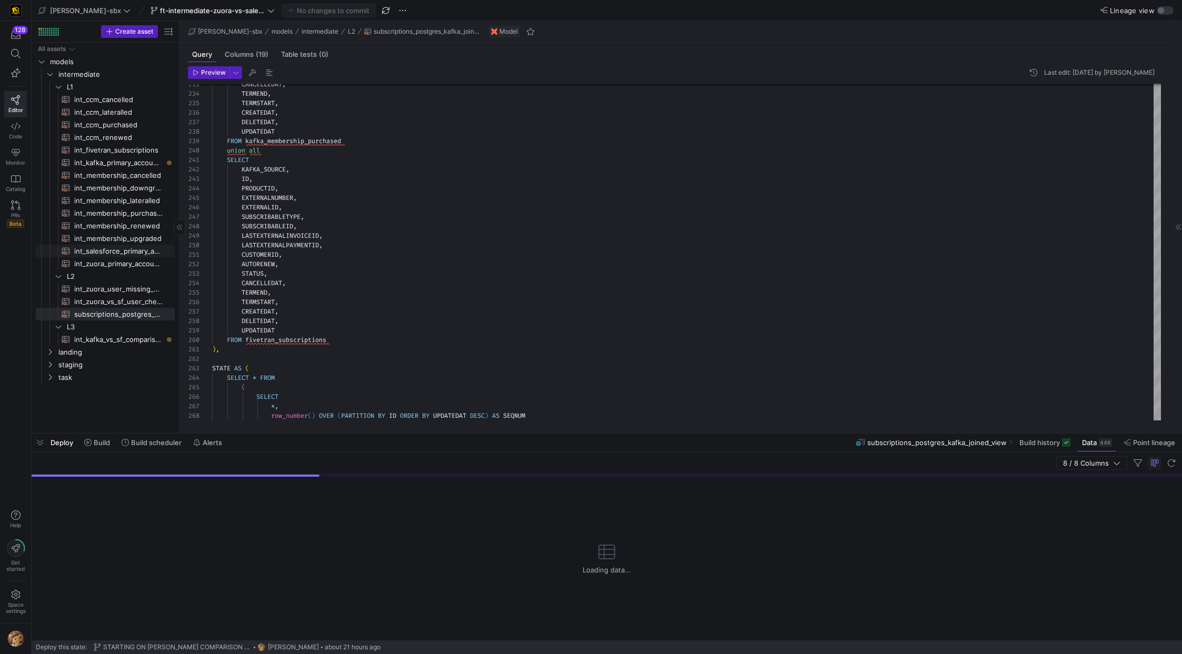
click at [125, 254] on span "int_salesforce_primary_account​​​​​​​​​​" at bounding box center [118, 251] width 88 height 12
type textarea "-- File Name: int_salesforce_primary_account -- Created by: [PERSON_NAME] -- La…"
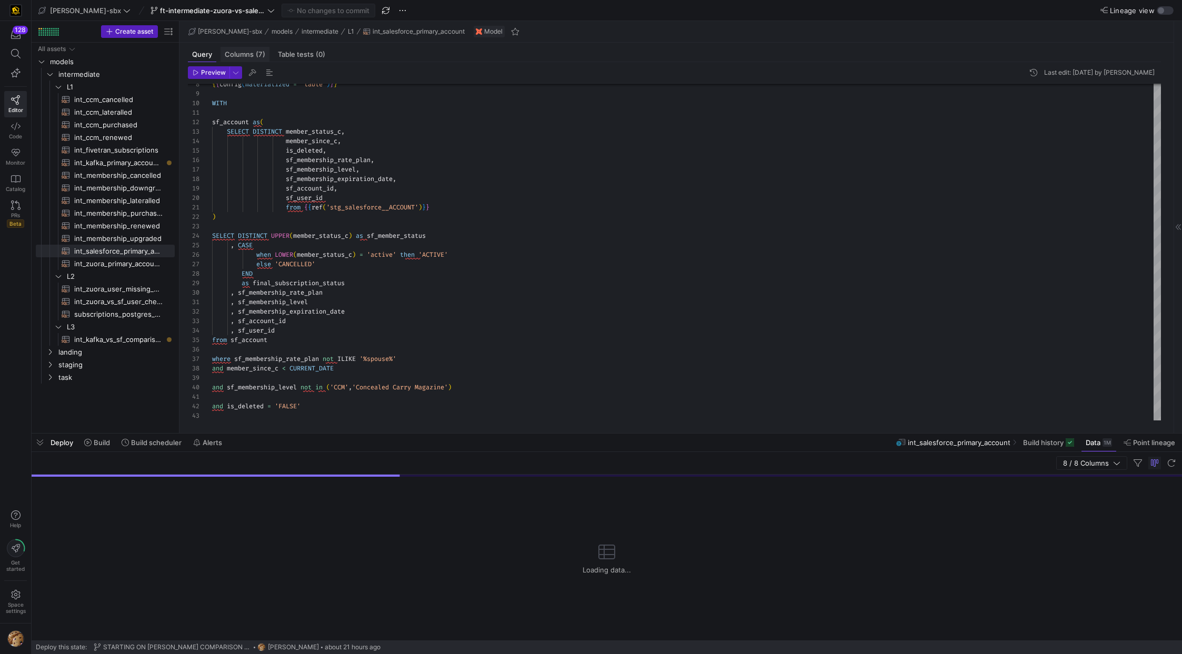
click at [243, 53] on span "Columns (7)" at bounding box center [245, 54] width 41 height 7
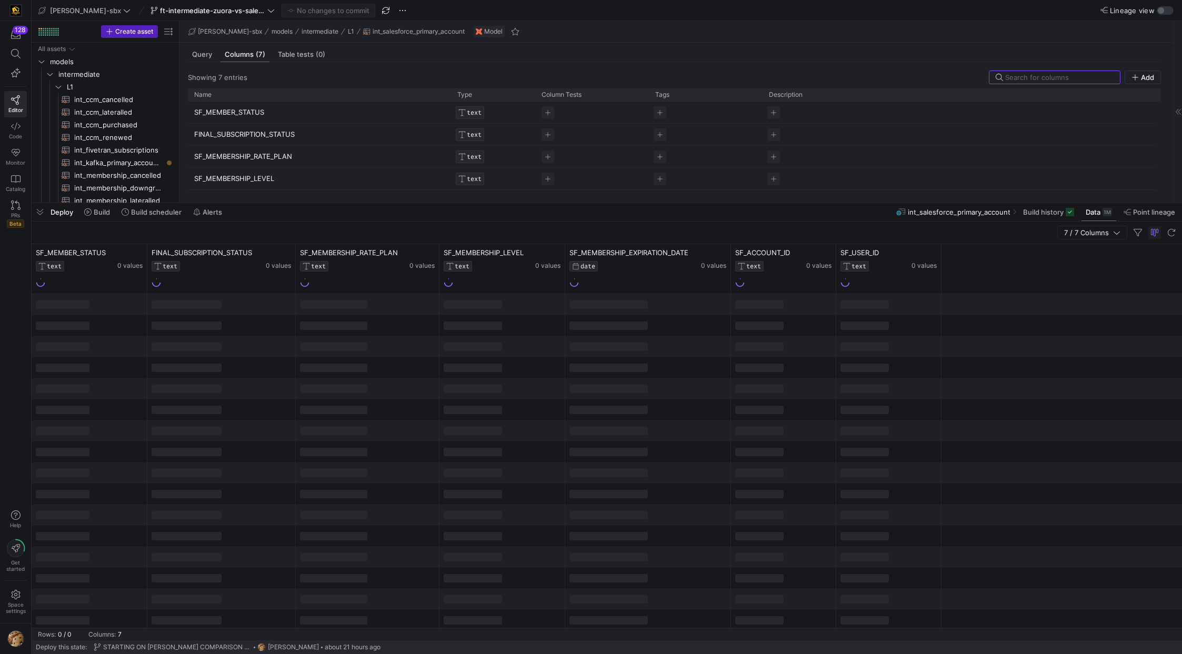
drag, startPoint x: 547, startPoint y: 328, endPoint x: 572, endPoint y: 189, distance: 140.6
click at [566, 201] on div at bounding box center [607, 203] width 1151 height 4
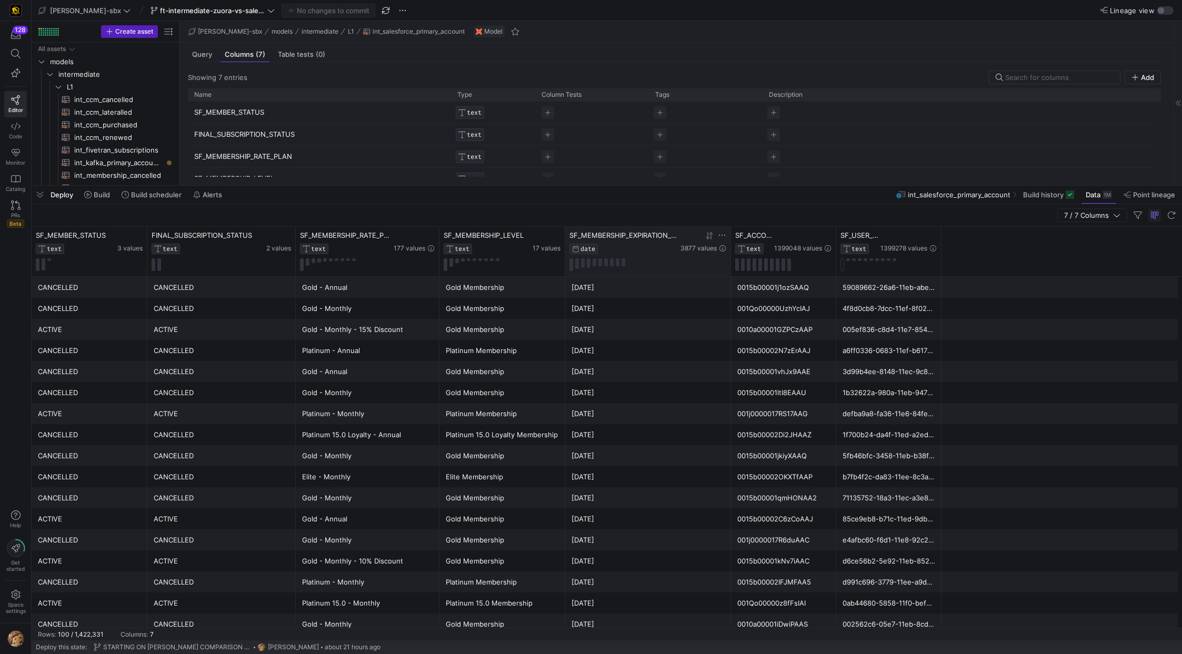
click at [637, 242] on div "SF_MEMBERSHIP_EXPIRATION_DATE DATE" at bounding box center [623, 242] width 109 height 23
click at [634, 240] on div "SF_MEMBERSHIP_EXPIRATION_DATE DATE" at bounding box center [623, 242] width 109 height 23
drag, startPoint x: 633, startPoint y: 240, endPoint x: 616, endPoint y: 246, distance: 18.0
click at [618, 247] on div "SF_MEMBERSHIP_EXPIRATION_DATE DATE" at bounding box center [623, 242] width 109 height 23
drag, startPoint x: 759, startPoint y: 237, endPoint x: 773, endPoint y: 269, distance: 35.2
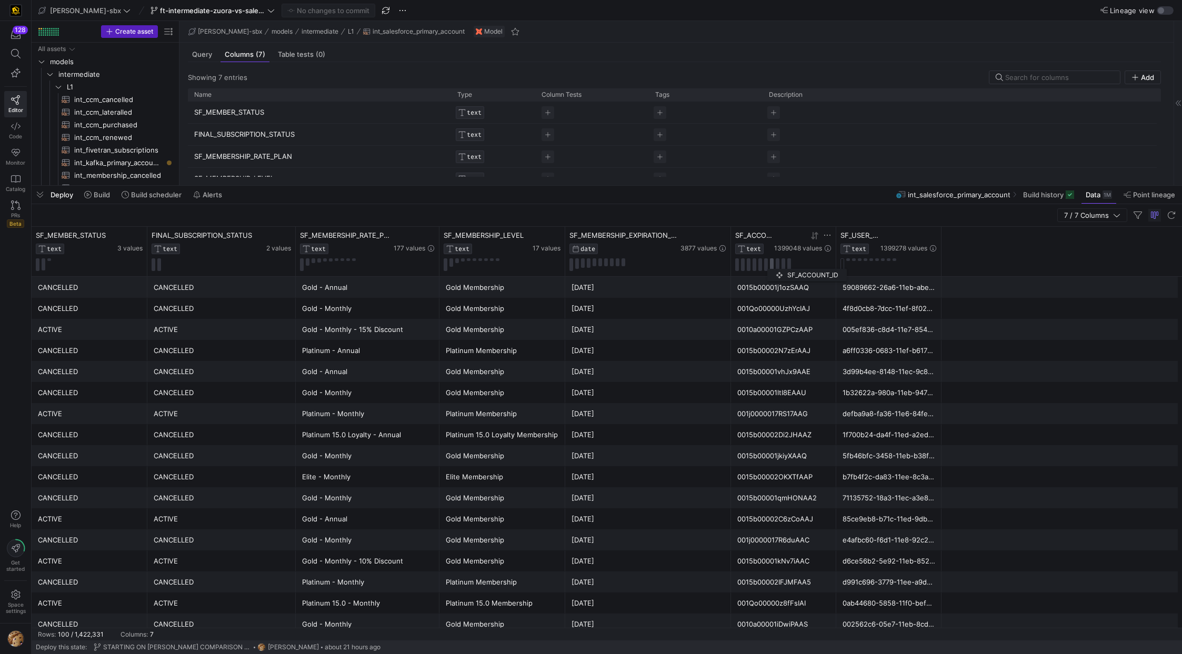
click at [773, 269] on div "SF_ACCOUNT_ID TEXT 1399048 values" at bounding box center [783, 251] width 96 height 40
drag, startPoint x: 876, startPoint y: 242, endPoint x: 877, endPoint y: 249, distance: 7.4
click at [877, 249] on div "SF_USER_ID TEXT" at bounding box center [860, 242] width 38 height 23
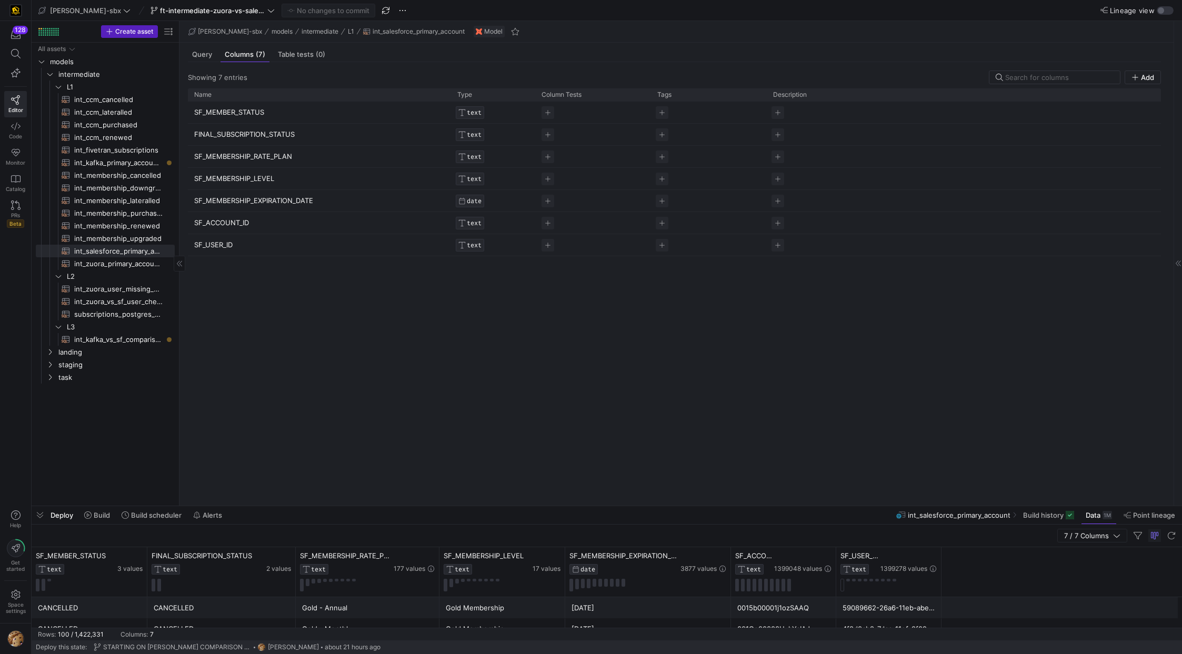
drag, startPoint x: 171, startPoint y: 185, endPoint x: 159, endPoint y: 458, distance: 273.4
click at [159, 504] on div at bounding box center [607, 506] width 1151 height 4
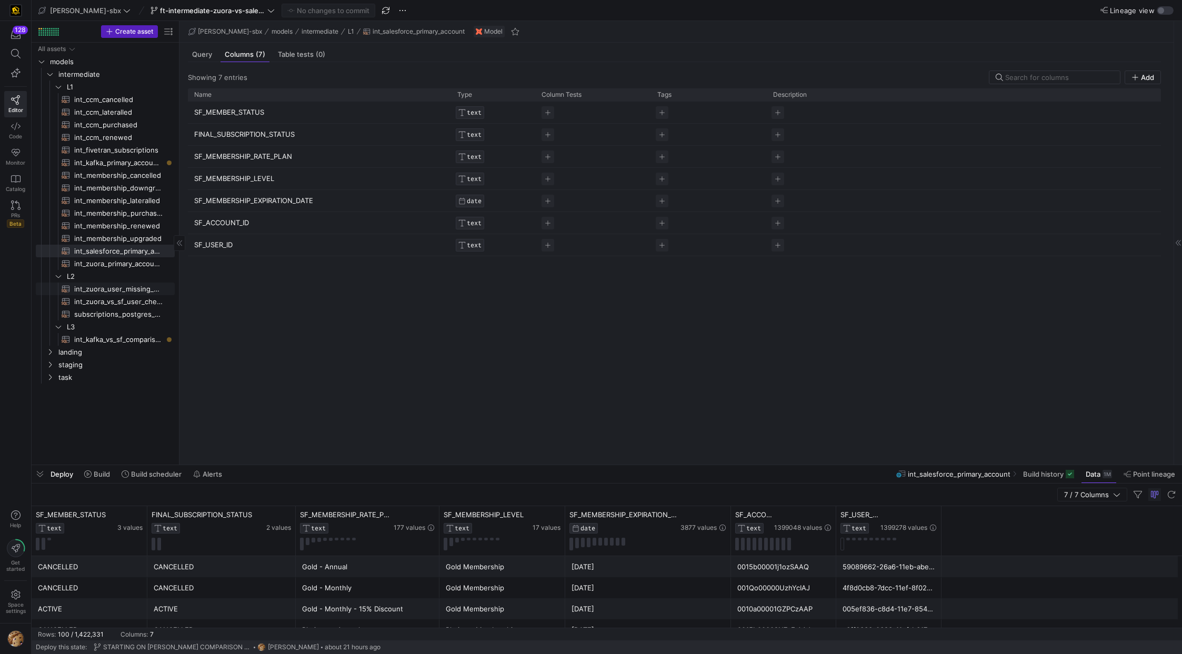
click at [111, 289] on span "int_zuora_user_missing_check​​​​​​​​​​" at bounding box center [118, 289] width 88 height 12
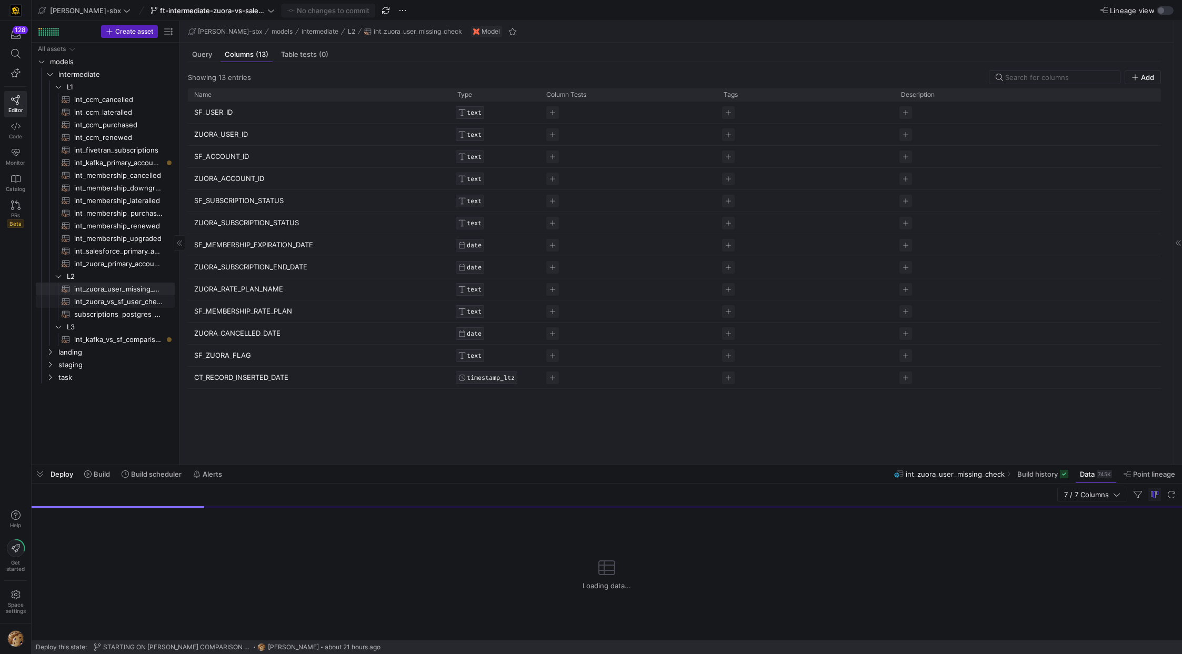
click at [106, 300] on span "int_zuora_vs_sf_user_check​​​​​​​​​​" at bounding box center [118, 302] width 88 height 12
click at [97, 286] on span "int_zuora_user_missing_check​​​​​​​​​​" at bounding box center [118, 289] width 88 height 12
click at [96, 302] on span "int_zuora_vs_sf_user_check​​​​​​​​​​" at bounding box center [118, 302] width 88 height 12
click at [99, 291] on span "int_zuora_user_missing_check​​​​​​​​​​" at bounding box center [118, 289] width 88 height 12
click at [100, 305] on span "int_zuora_vs_sf_user_check​​​​​​​​​​" at bounding box center [118, 302] width 88 height 12
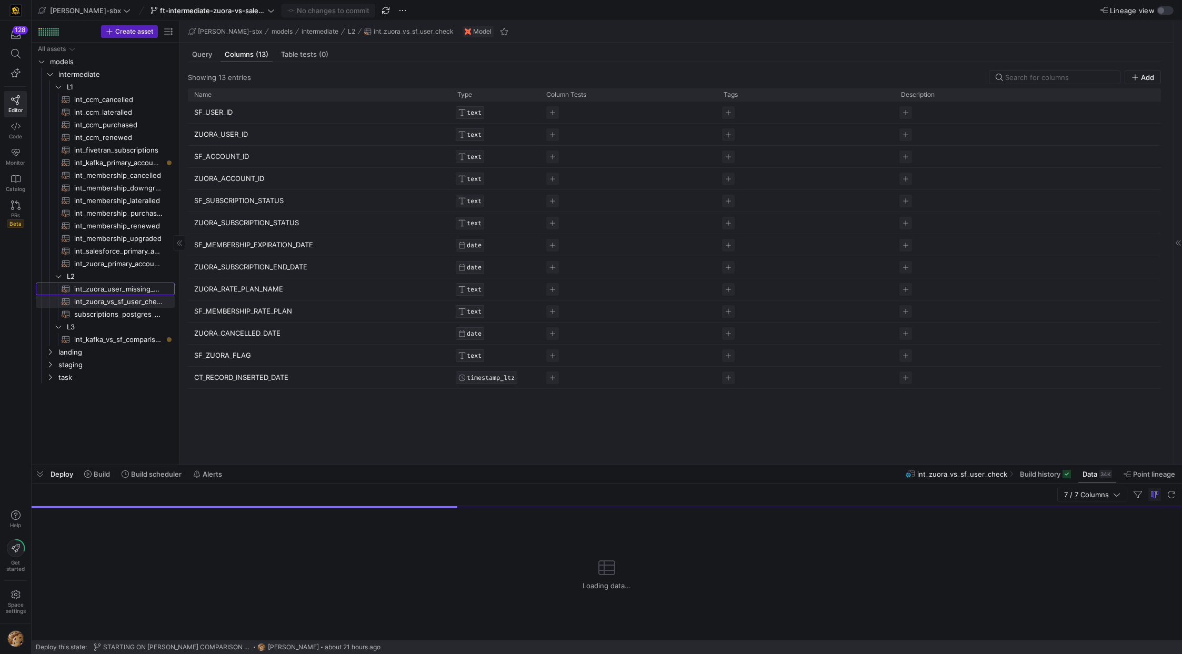
click at [104, 291] on span "int_zuora_user_missing_check​​​​​​​​​​" at bounding box center [118, 289] width 88 height 12
click at [102, 306] on span "int_zuora_vs_sf_user_check​​​​​​​​​​" at bounding box center [118, 302] width 88 height 12
click at [105, 290] on span "int_zuora_user_missing_check​​​​​​​​​​" at bounding box center [118, 289] width 88 height 12
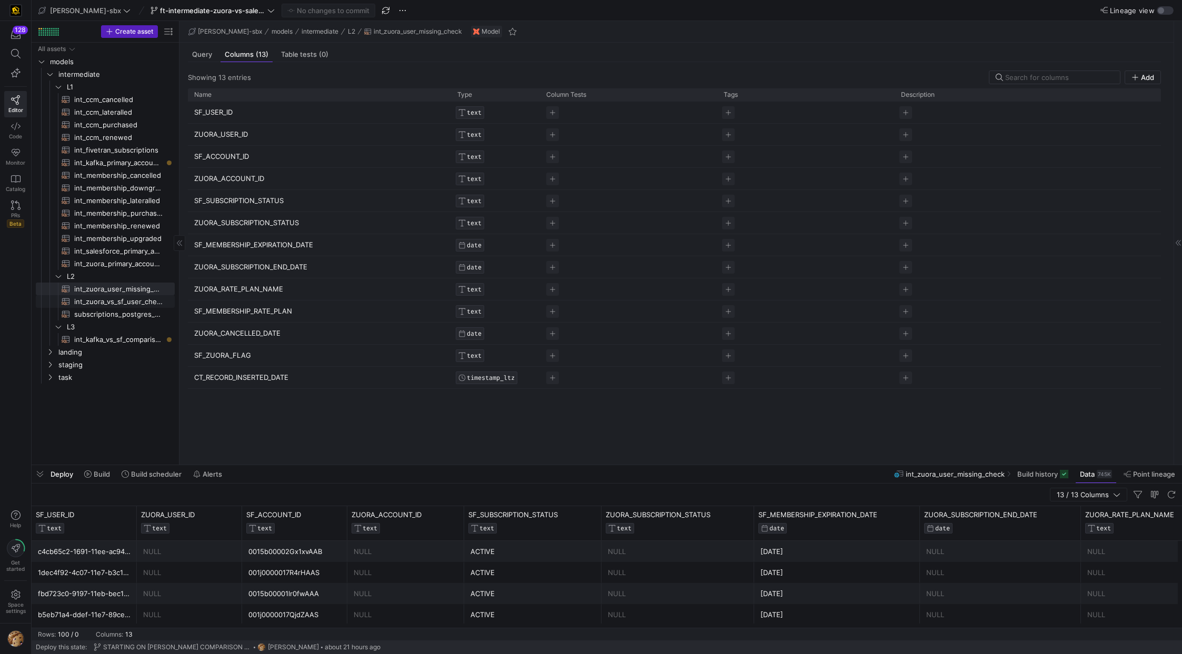
click at [118, 303] on span "int_zuora_vs_sf_user_check​​​​​​​​​​" at bounding box center [118, 302] width 88 height 12
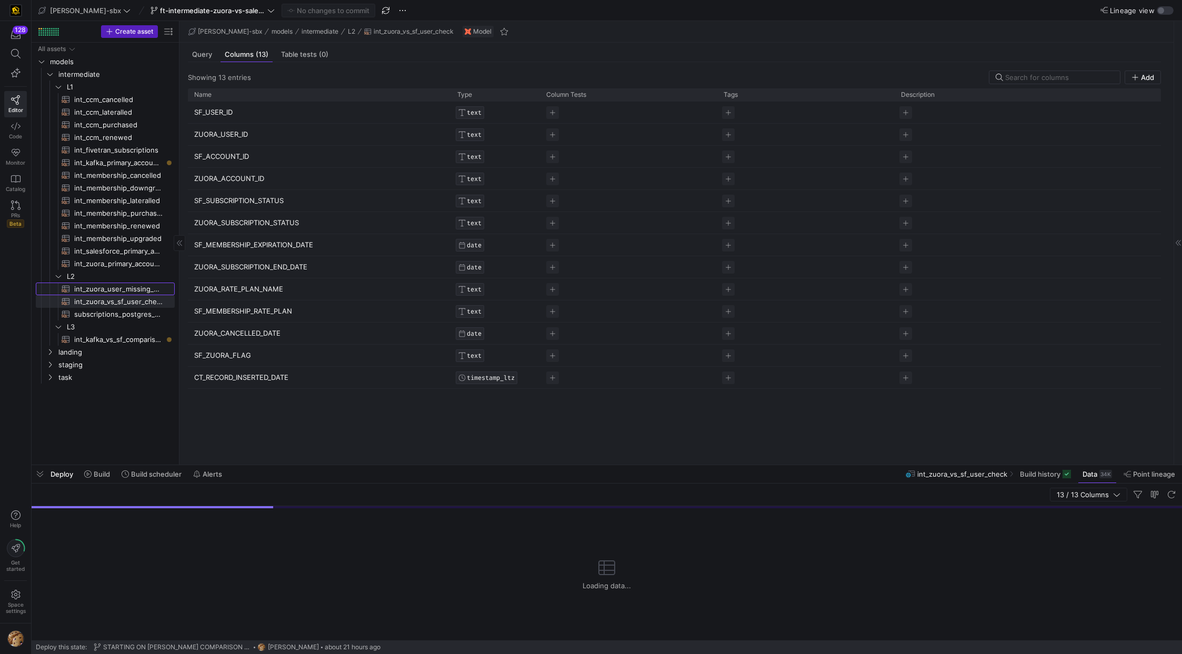
click at [119, 289] on span "int_zuora_user_missing_check​​​​​​​​​​" at bounding box center [118, 289] width 88 height 12
click at [113, 302] on span "int_zuora_vs_sf_user_check​​​​​​​​​​" at bounding box center [118, 302] width 88 height 12
click at [117, 292] on span "int_zuora_user_missing_check​​​​​​​​​​" at bounding box center [118, 289] width 88 height 12
click at [116, 302] on span "int_zuora_vs_sf_user_check​​​​​​​​​​" at bounding box center [118, 302] width 88 height 12
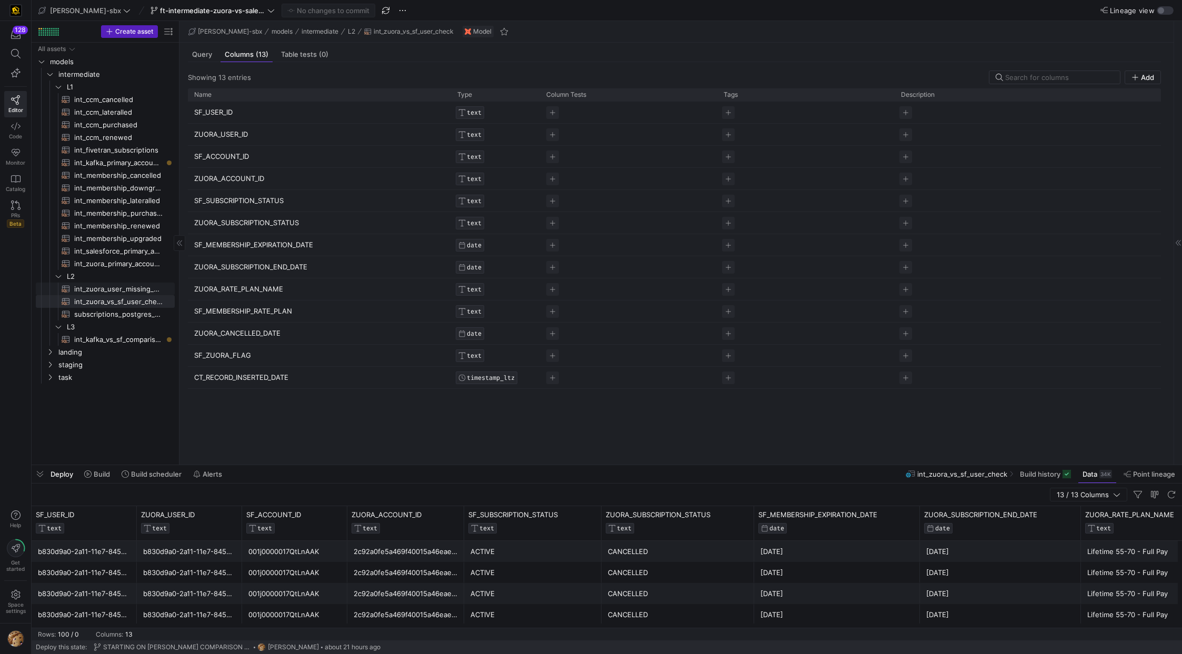
click at [112, 287] on span "int_zuora_user_missing_check​​​​​​​​​​" at bounding box center [118, 289] width 88 height 12
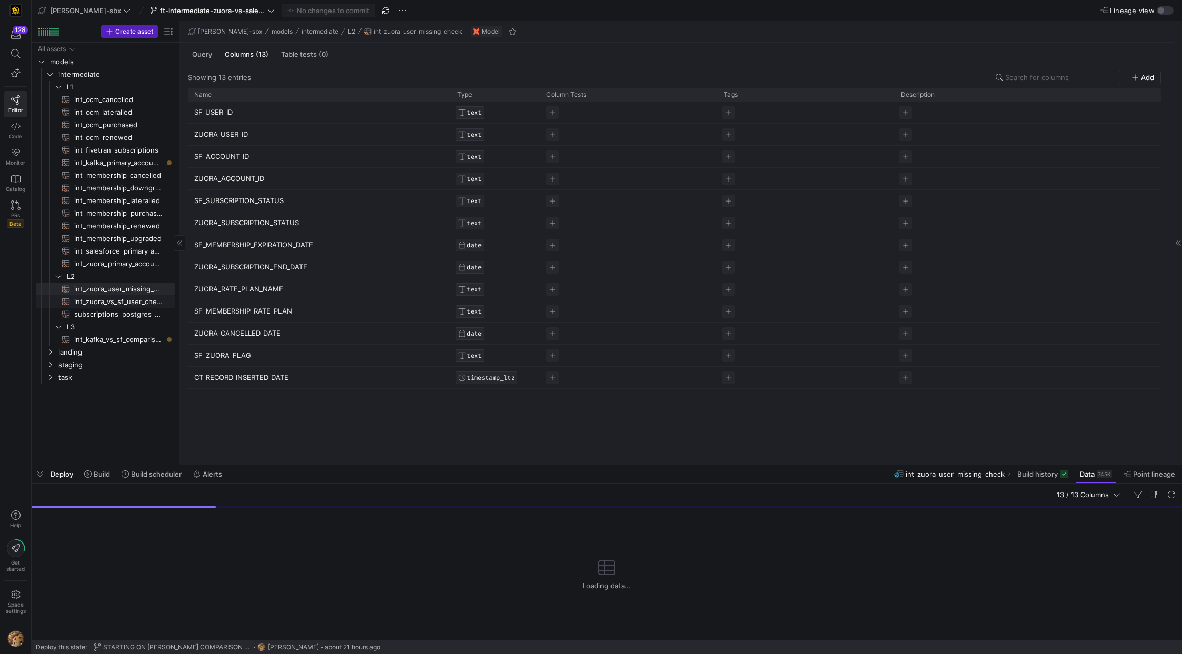
click at [108, 303] on span "int_zuora_vs_sf_user_check​​​​​​​​​​" at bounding box center [118, 302] width 88 height 12
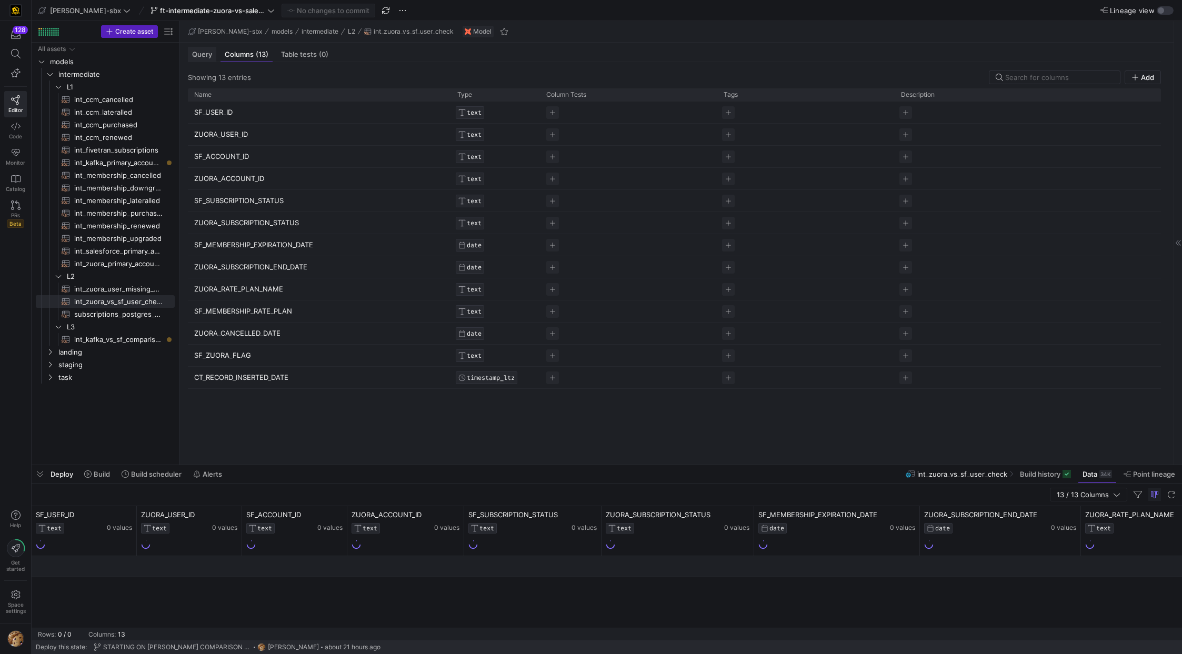
click at [208, 52] on span "Query" at bounding box center [202, 54] width 20 height 7
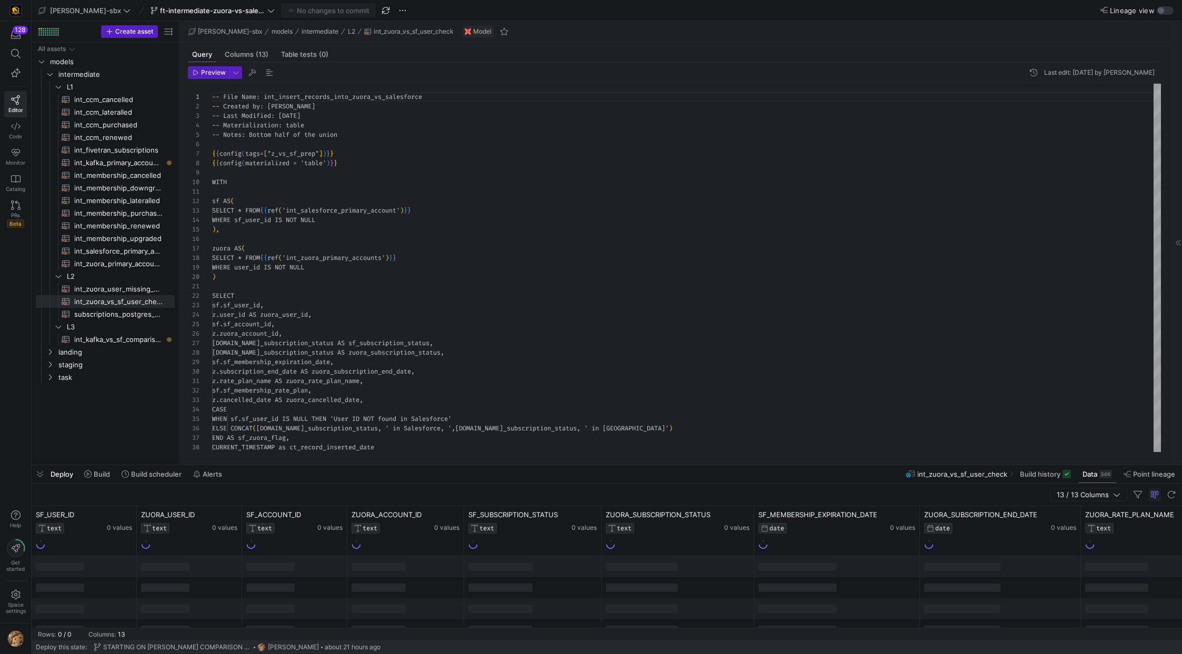
scroll to position [95, 0]
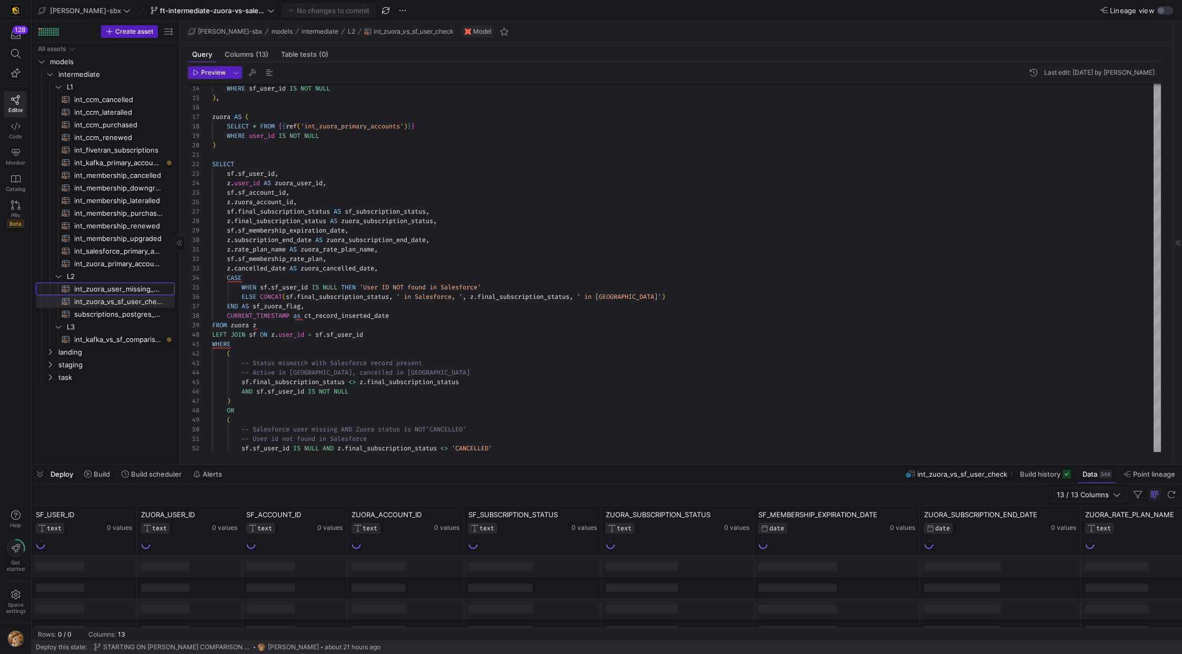
click at [138, 291] on span "int_zuora_user_missing_check​​​​​​​​​​" at bounding box center [118, 289] width 88 height 12
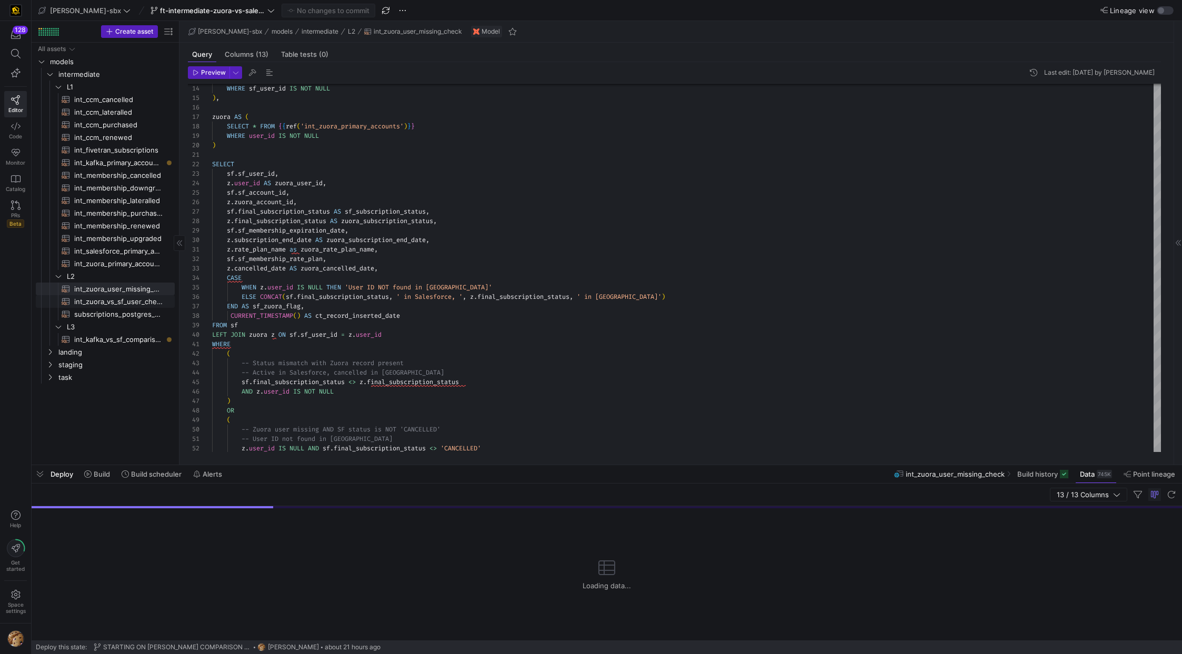
click at [133, 298] on span "int_zuora_vs_sf_user_check​​​​​​​​​​" at bounding box center [118, 302] width 88 height 12
click at [131, 287] on span "int_zuora_user_missing_check​​​​​​​​​​" at bounding box center [118, 289] width 88 height 12
click at [131, 296] on span "int_zuora_vs_sf_user_check​​​​​​​​​​" at bounding box center [118, 302] width 88 height 12
click at [132, 287] on span "int_zuora_user_missing_check​​​​​​​​​​" at bounding box center [118, 289] width 88 height 12
type textarea "-- File Name: int-zuora-user-check -- Created by: Grant Jones -- Last Modified:…"
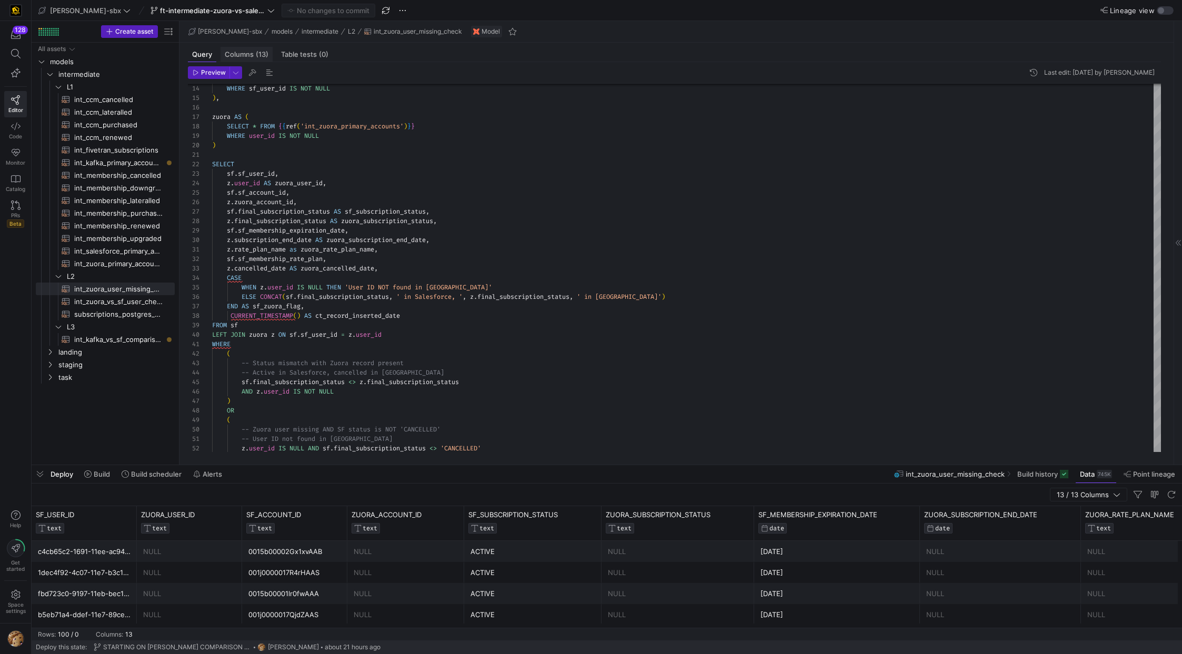
click at [246, 48] on div "Columns (13)" at bounding box center [247, 54] width 52 height 15
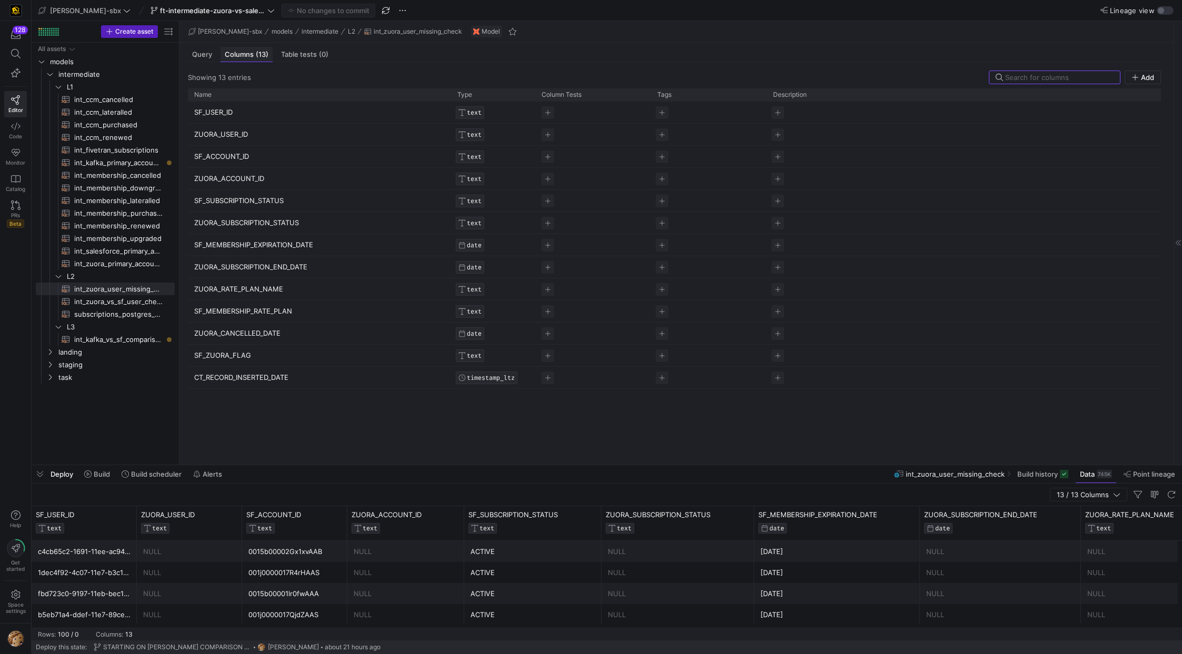
click at [235, 60] on div "Columns (13)" at bounding box center [247, 54] width 52 height 15
click at [204, 56] on span "Query" at bounding box center [202, 54] width 20 height 7
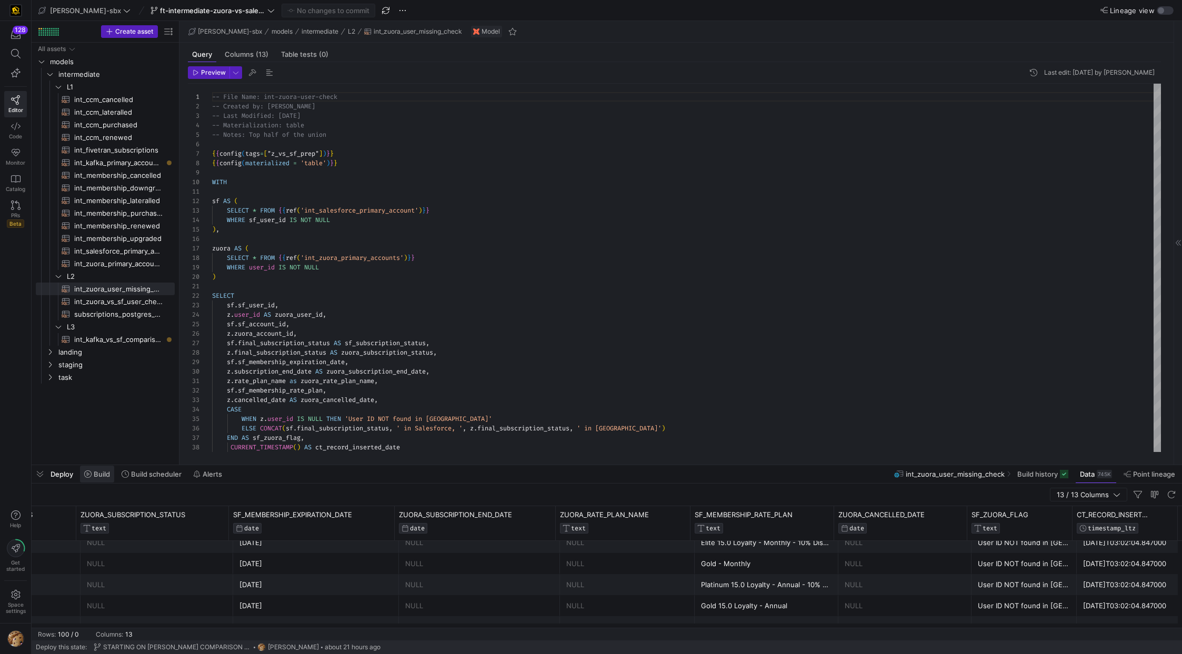
click at [99, 475] on span "Build" at bounding box center [102, 474] width 16 height 8
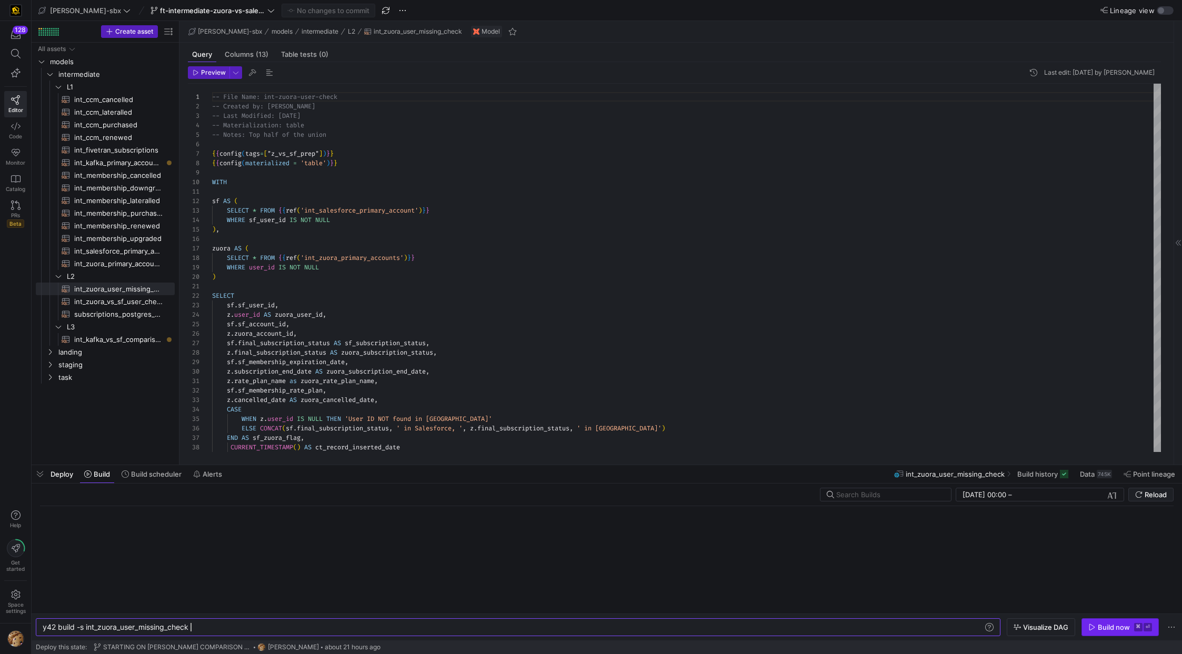
click at [1102, 629] on div "Build now" at bounding box center [1114, 627] width 32 height 8
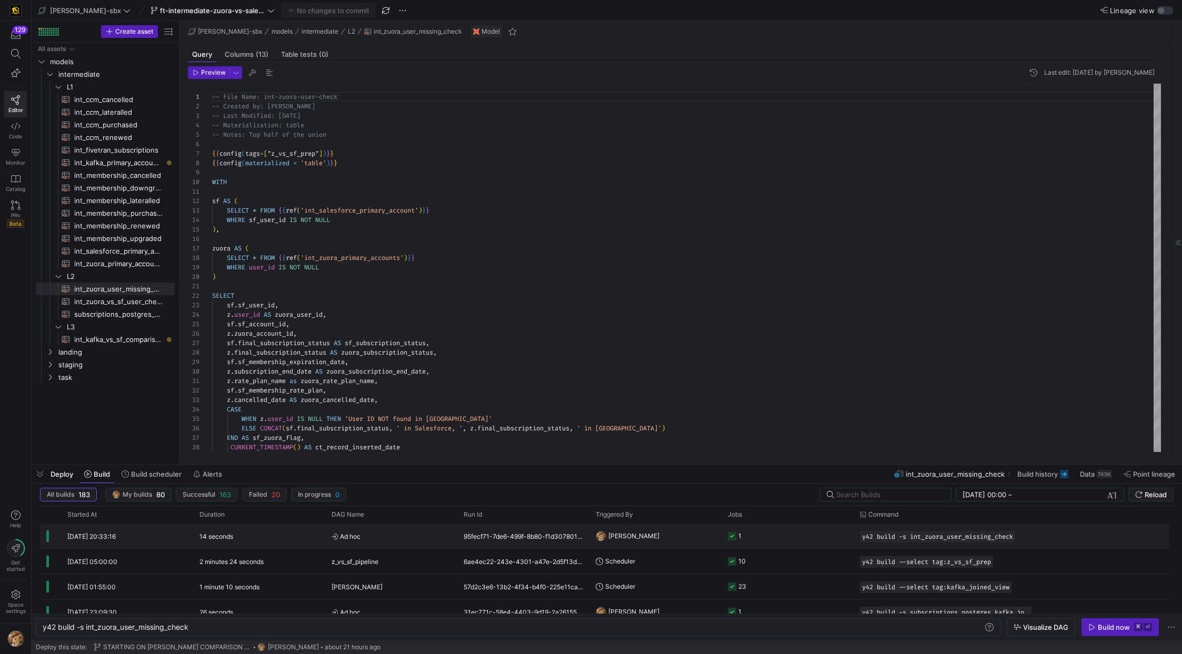
click at [365, 539] on span "Ad hoc" at bounding box center [391, 536] width 119 height 25
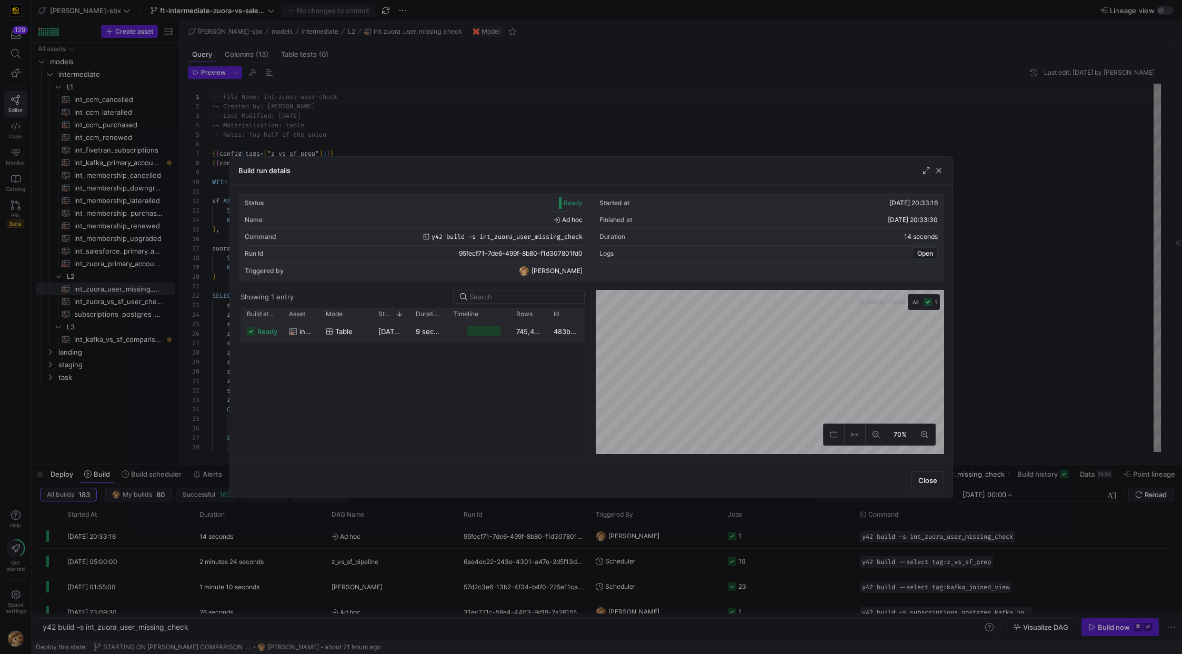
click at [493, 329] on div at bounding box center [483, 331] width 33 height 10
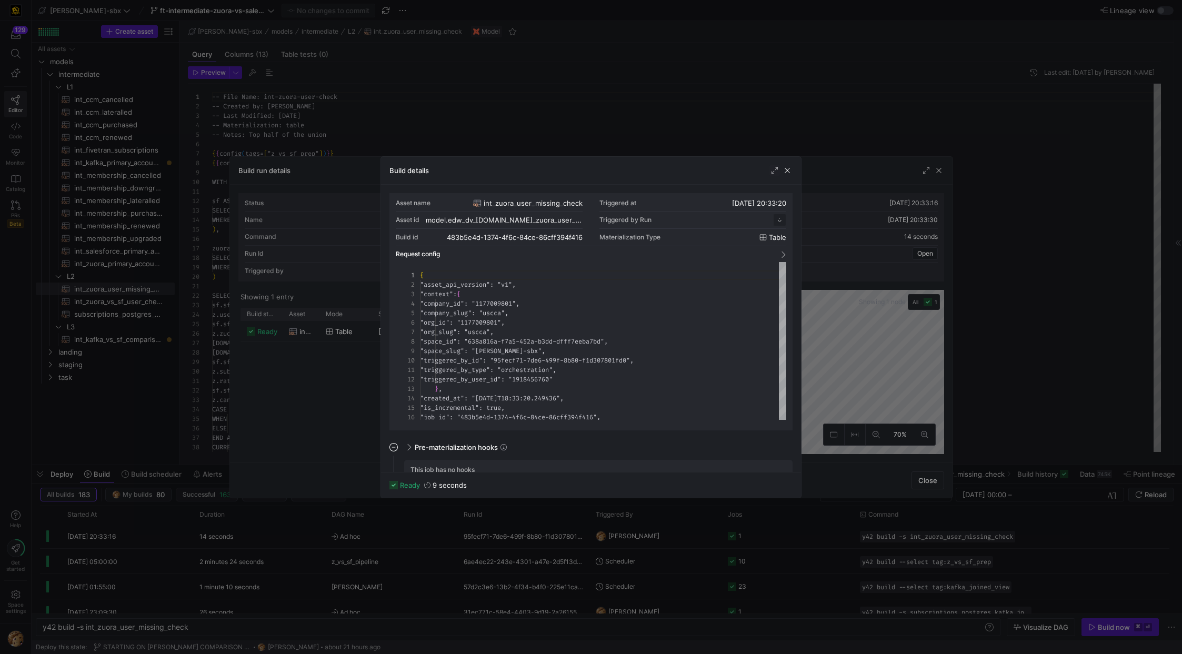
scroll to position [95, 0]
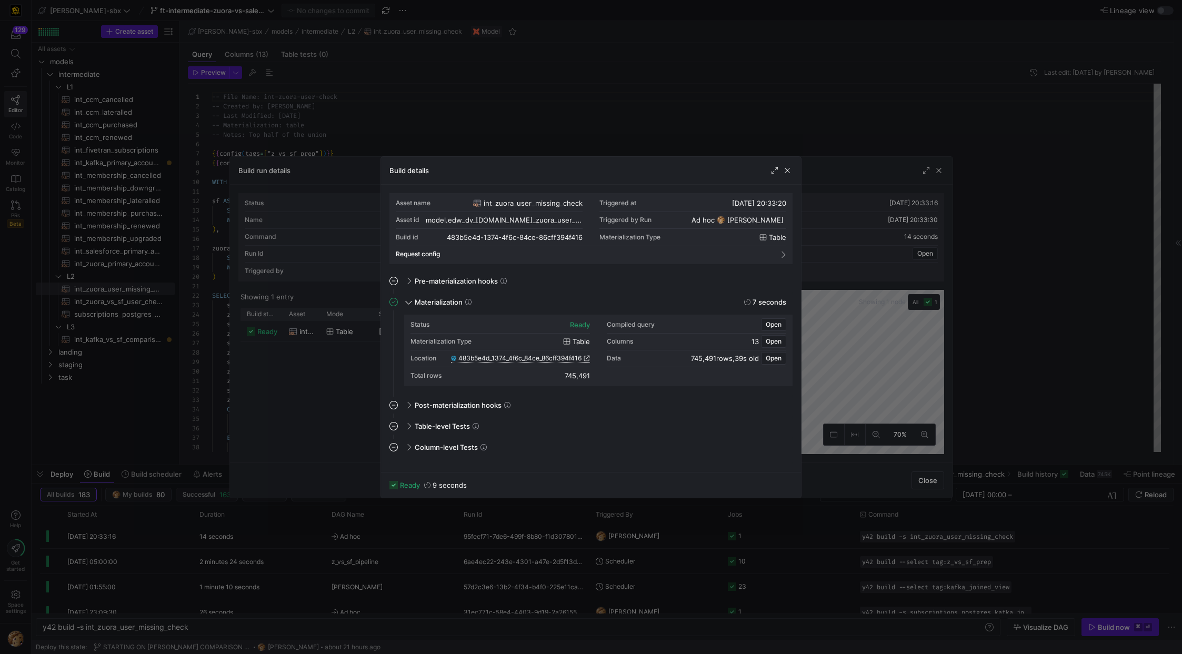
click at [586, 360] on icon at bounding box center [587, 358] width 6 height 6
click at [781, 169] on div at bounding box center [780, 170] width 23 height 11
click at [784, 171] on span "button" at bounding box center [787, 170] width 11 height 11
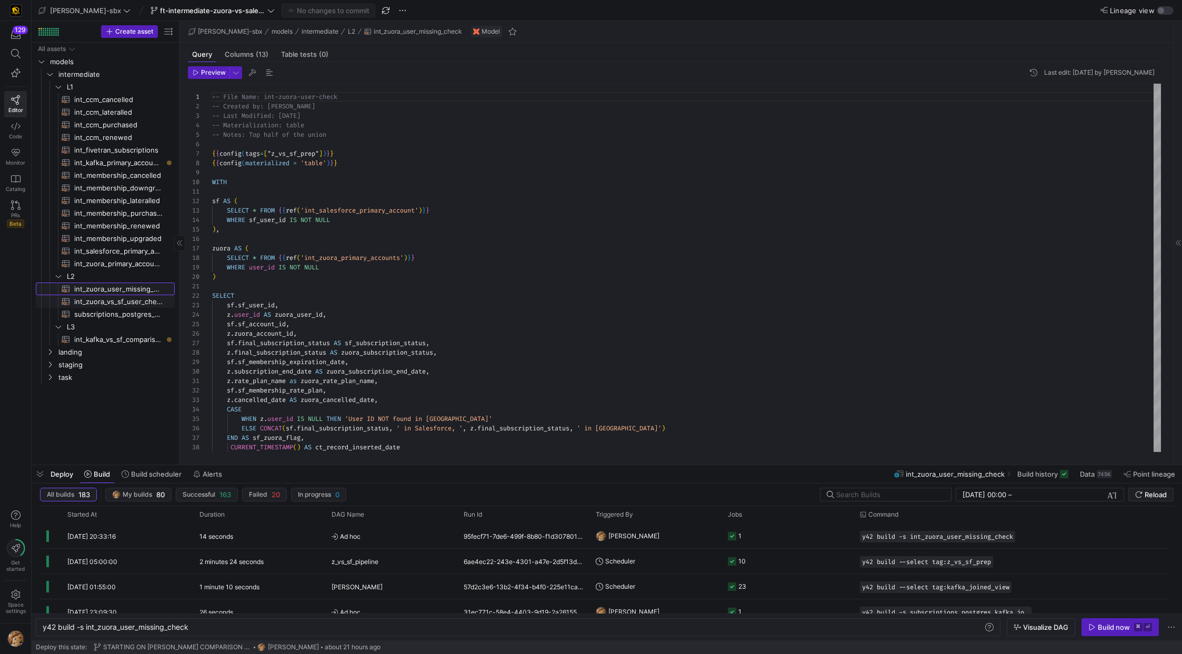
click at [132, 293] on span "int_zuora_user_missing_check​​​​​​​​​​" at bounding box center [118, 289] width 88 height 12
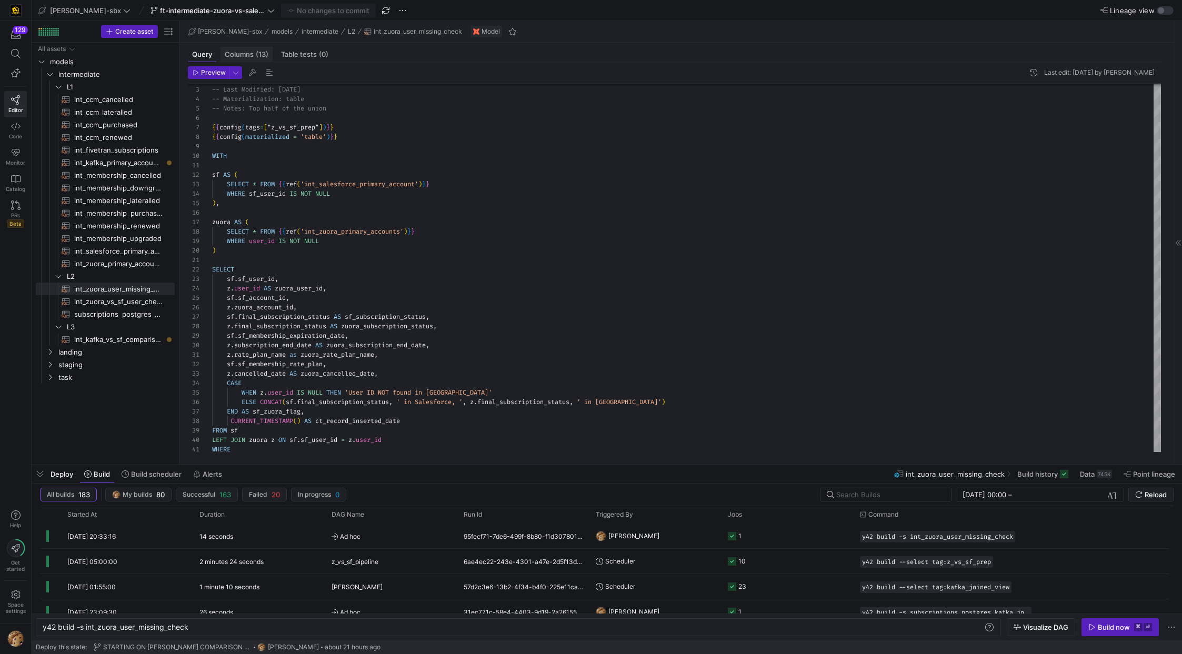
click at [251, 52] on span "Columns (13)" at bounding box center [247, 54] width 44 height 7
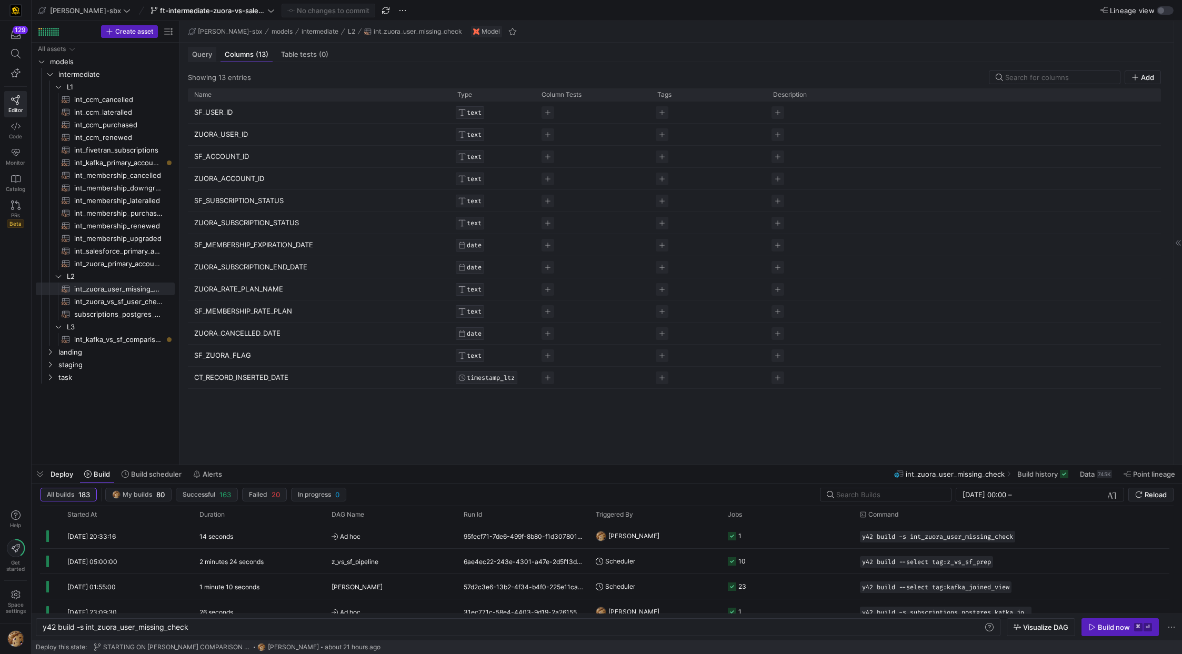
click at [207, 48] on div "Query" at bounding box center [202, 54] width 28 height 15
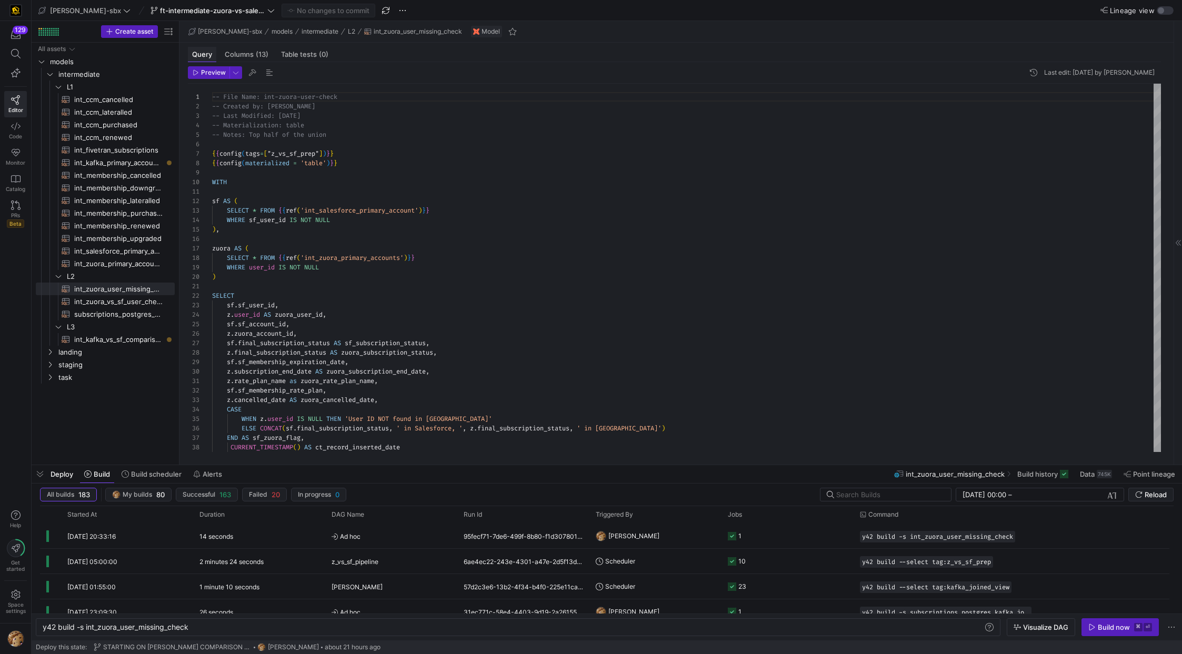
scroll to position [95, 0]
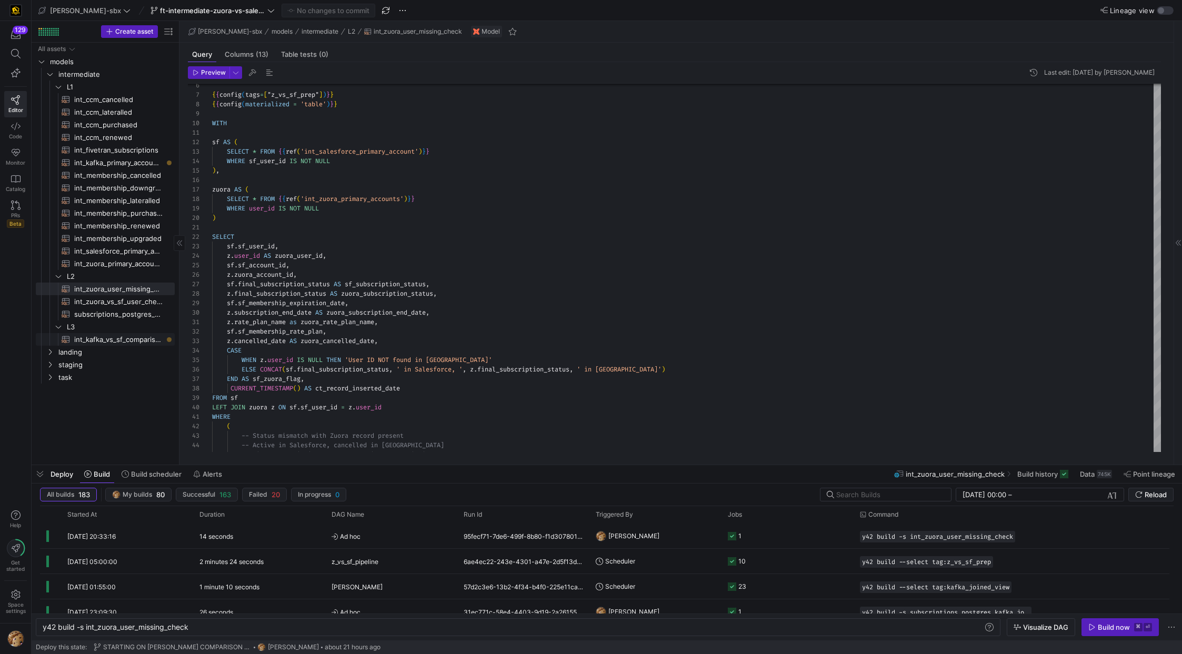
click at [116, 343] on span "int_kafka_vs_sf_comparison​​​​​​​​​​" at bounding box center [118, 340] width 88 height 12
type textarea "y42 build -s int_kafka_vs_sf_comparison"
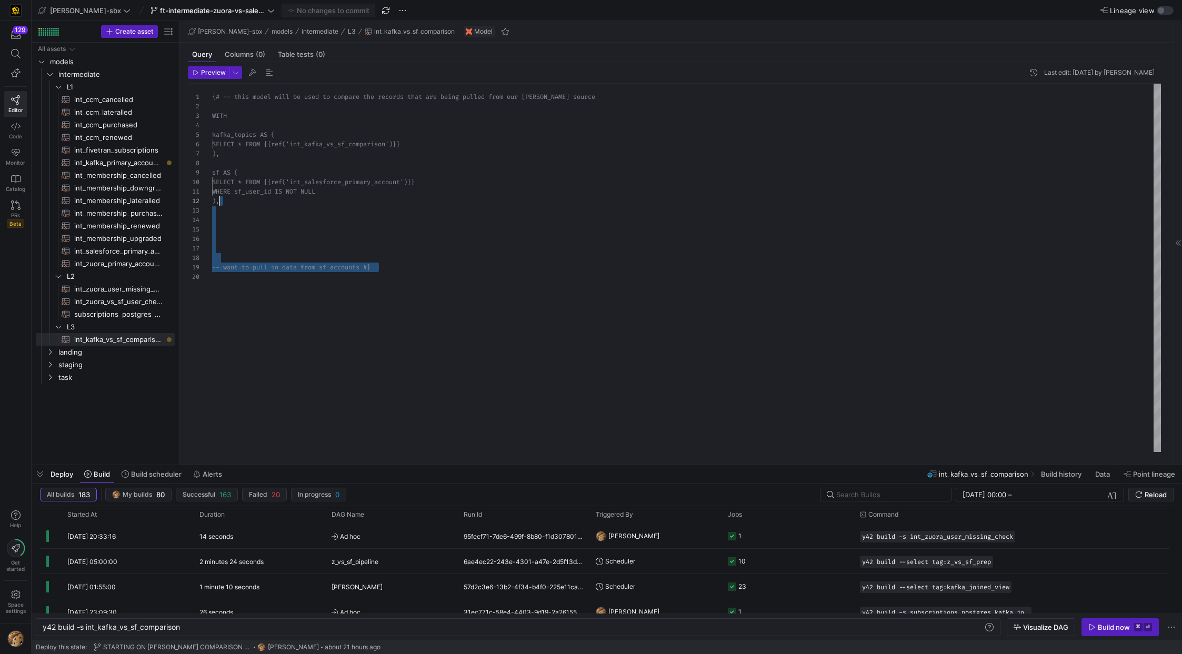
scroll to position [57, 0]
drag, startPoint x: 395, startPoint y: 274, endPoint x: 367, endPoint y: 271, distance: 28.0
click at [299, 263] on div "{# -- this model will be used to compare the recor ds that are being pulled fro…" at bounding box center [686, 268] width 949 height 368
click at [456, 272] on div "{# -- this model will be used to compare the recor ds that are being pulled fro…" at bounding box center [686, 268] width 949 height 368
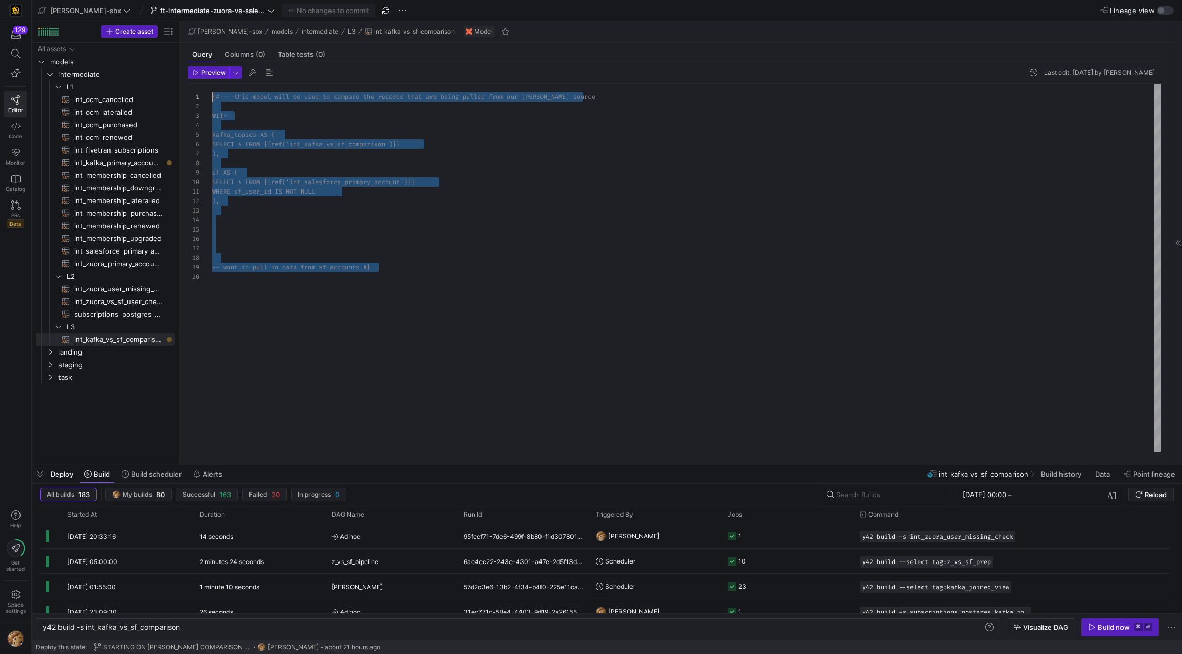
drag, startPoint x: 373, startPoint y: 269, endPoint x: 158, endPoint y: 74, distance: 290.6
click at [212, 84] on div "{# -- this model will be used to compare the recor ds that are being pulled fro…" at bounding box center [686, 268] width 949 height 368
click at [294, 154] on div "-- this model will be used to compare the records that are being pulled from ou…" at bounding box center [686, 268] width 949 height 368
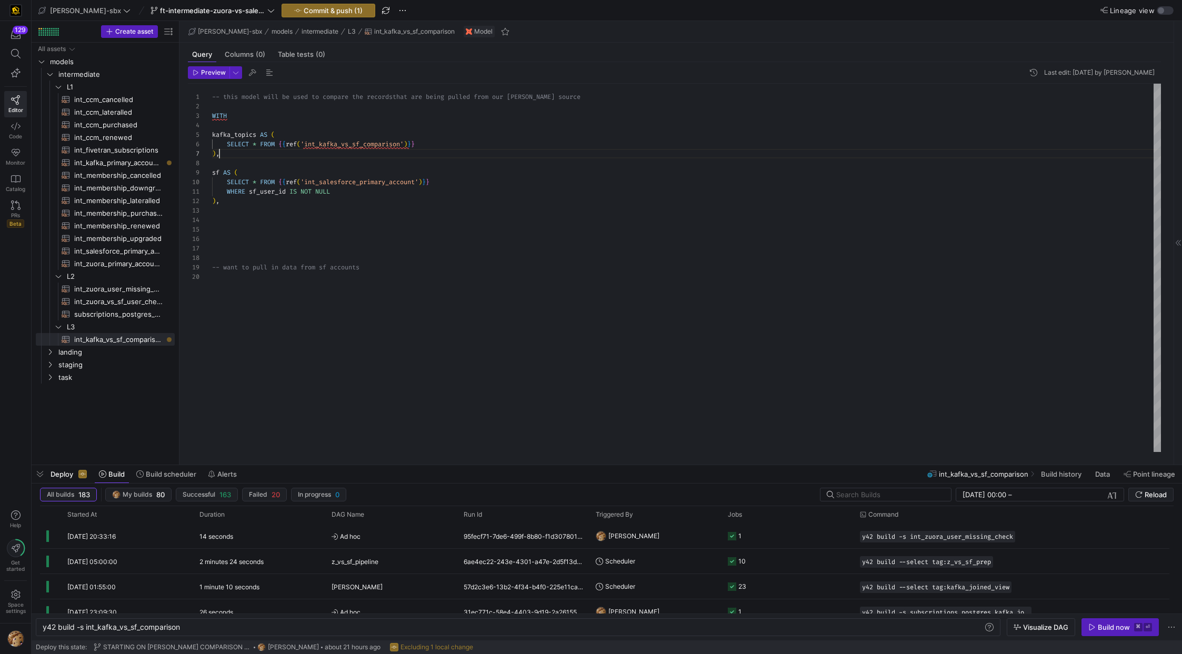
scroll to position [38, 31]
click at [241, 131] on div "-- this model will be used to compare the records that are being pulled from ou…" at bounding box center [686, 268] width 949 height 368
click at [244, 122] on div "-- this model will be used to compare the records that are being pulled from ou…" at bounding box center [686, 268] width 949 height 368
click at [244, 121] on div "-- this model will be used to compare the records that are being pulled from ou…" at bounding box center [686, 268] width 949 height 368
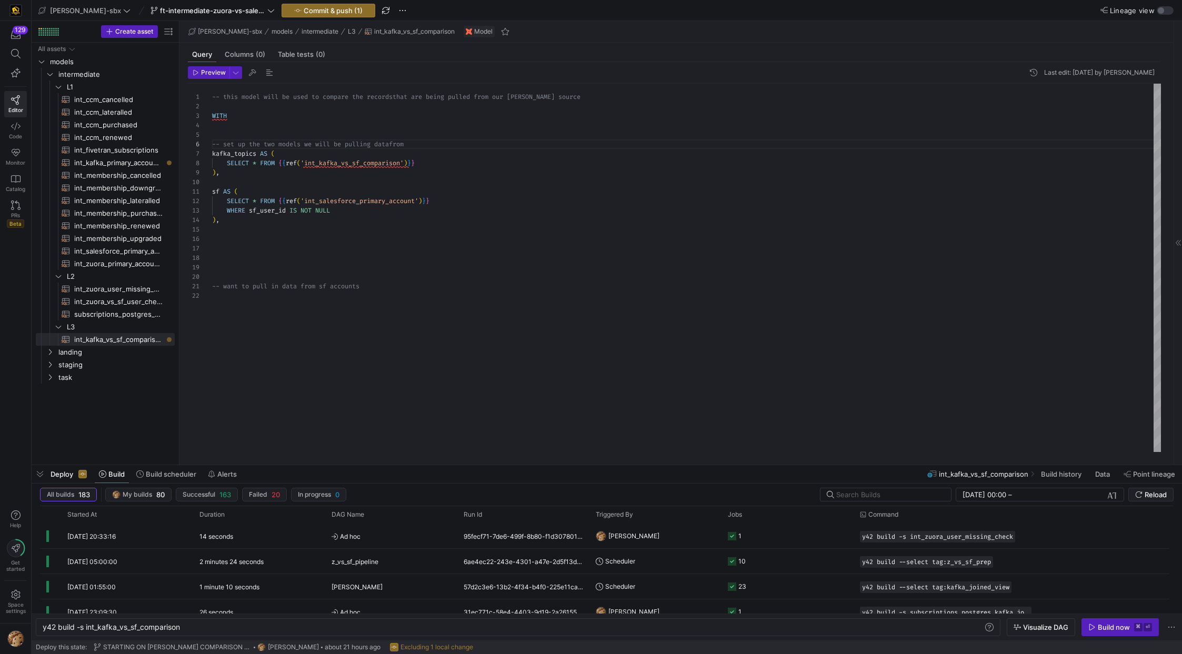
type textarea "-- this model will be used to compare the records that are being pulled from ou…"
click at [123, 312] on div at bounding box center [591, 327] width 1182 height 654
click at [123, 312] on span "subscriptions_postgres_kafka_joined_view​​​​​​​​​​" at bounding box center [118, 314] width 88 height 12
type textarea "y42 build -s subscriptions_postgres_kafka_joined_view"
type textarea "{{config (tags=["kafka_joined_view"])}} WITH kafka_CCM_cancelled AS ( SELECT * …"
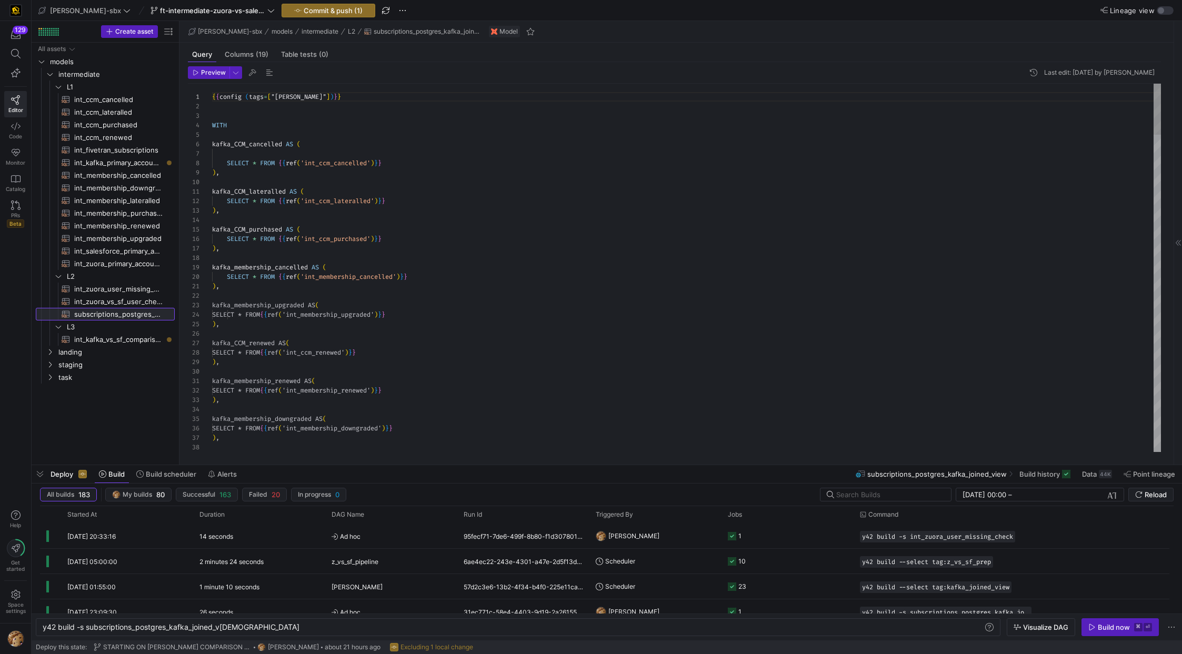
scroll to position [95, 0]
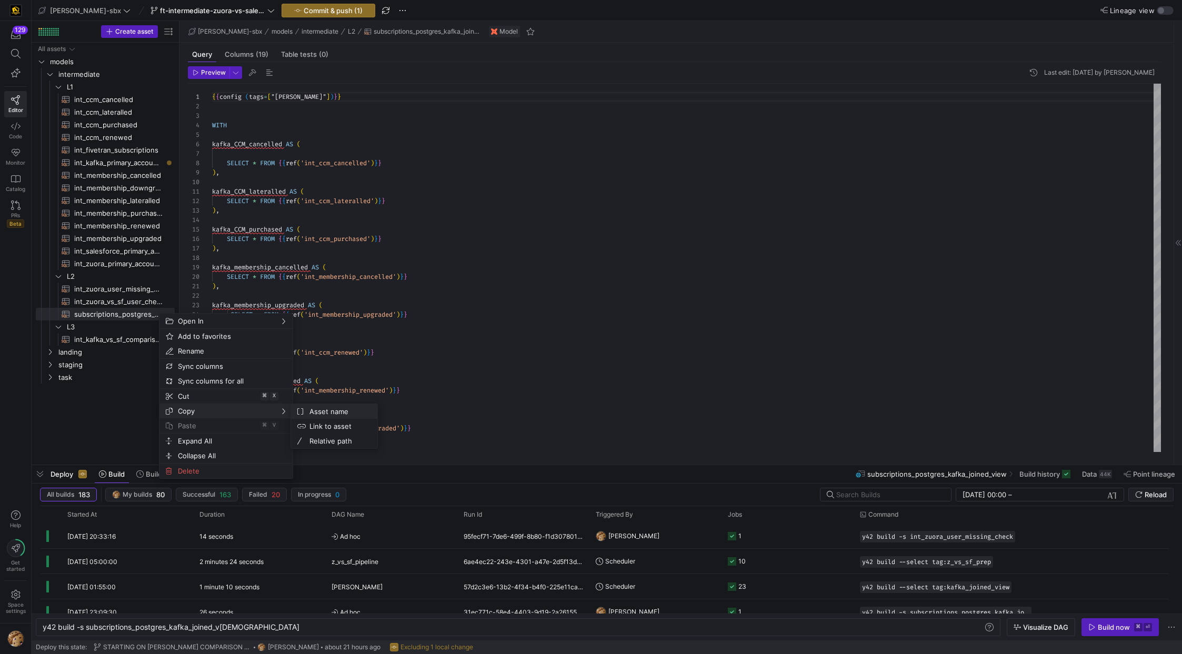
click at [322, 412] on span "Asset name" at bounding box center [337, 411] width 64 height 15
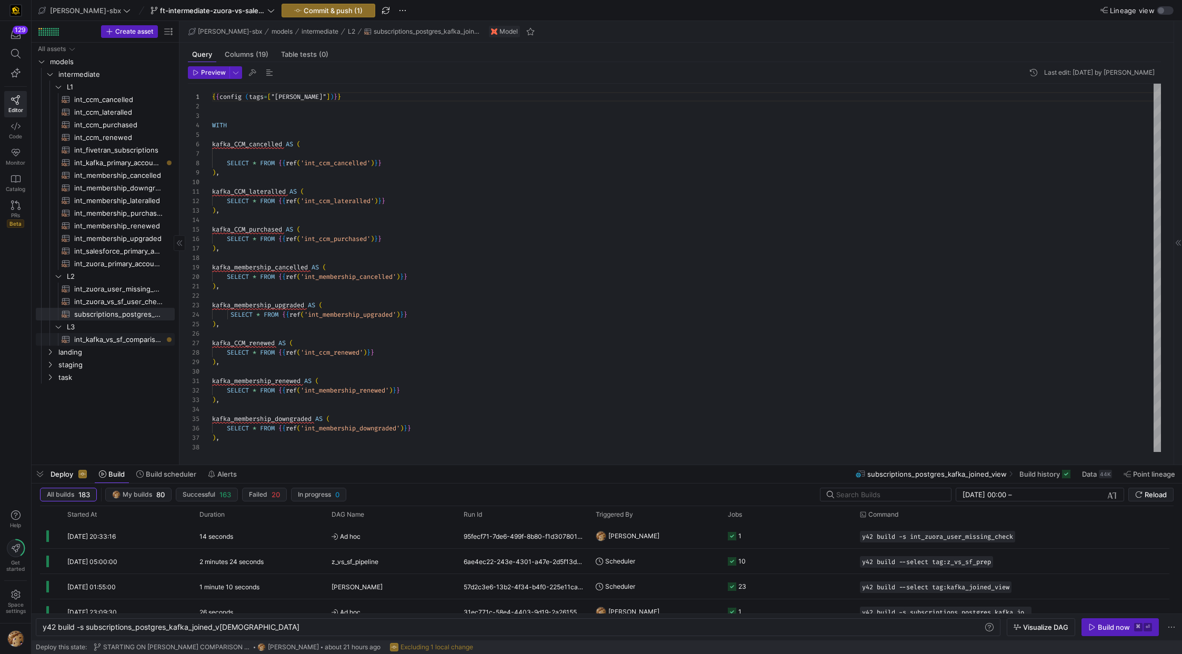
click at [127, 344] on span "int_kafka_vs_sf_comparison​​​​​​​​​​" at bounding box center [118, 340] width 88 height 12
type textarea "y42 build -s int_kafka_vs_sf_comparison"
type textarea "-- this model will be used to compare the records that are being pulled from ou…"
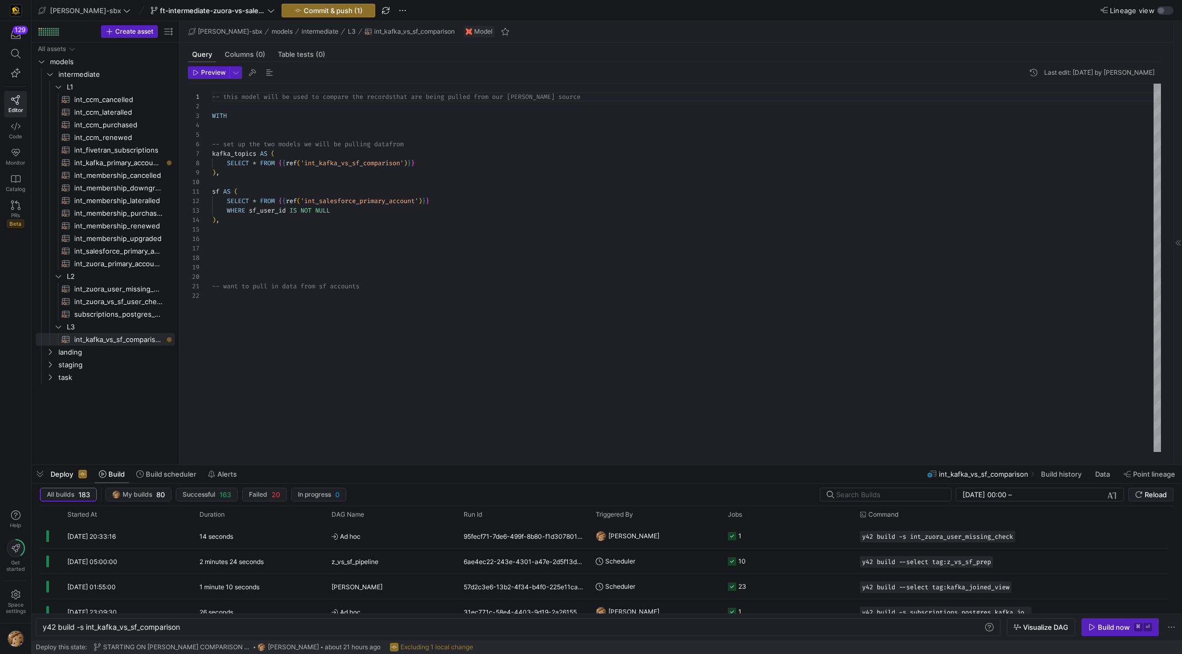
click at [329, 163] on div "-- this model will be used to compare the records that are being pulled from ou…" at bounding box center [686, 268] width 949 height 368
click at [329, 163] on div at bounding box center [591, 327] width 1182 height 654
click at [120, 316] on span "subscriptions_postgres_kafka_joined_view​​​​​​​​​​" at bounding box center [118, 314] width 88 height 12
type textarea "y42 build -s subscriptions_postgres_kafka_joined_view"
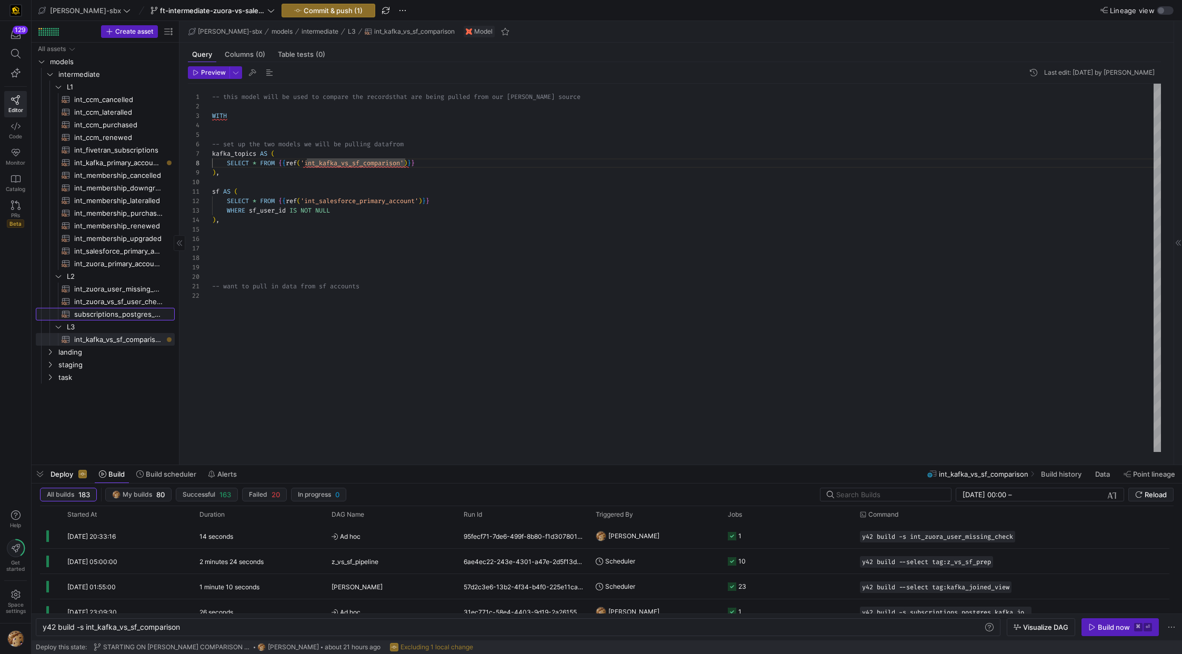
type textarea "{{config (tags=["kafka_joined_view"])}} WITH kafka_CCM_cancelled AS ( SELECT * …"
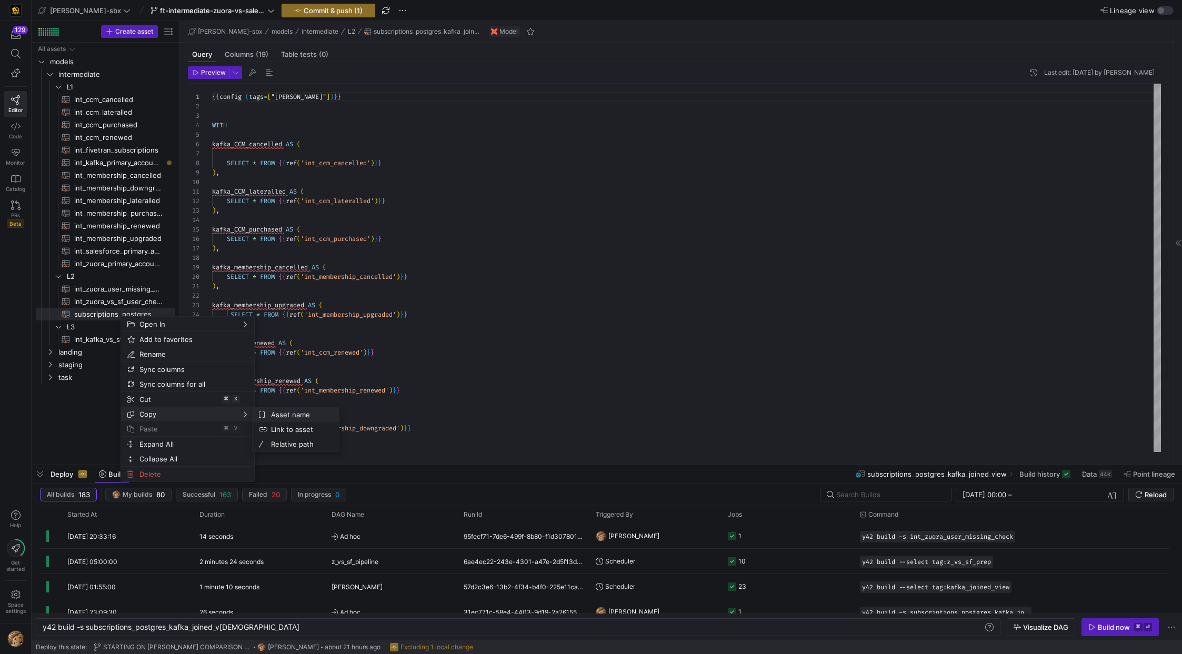
click at [276, 411] on span "Asset name" at bounding box center [299, 414] width 64 height 15
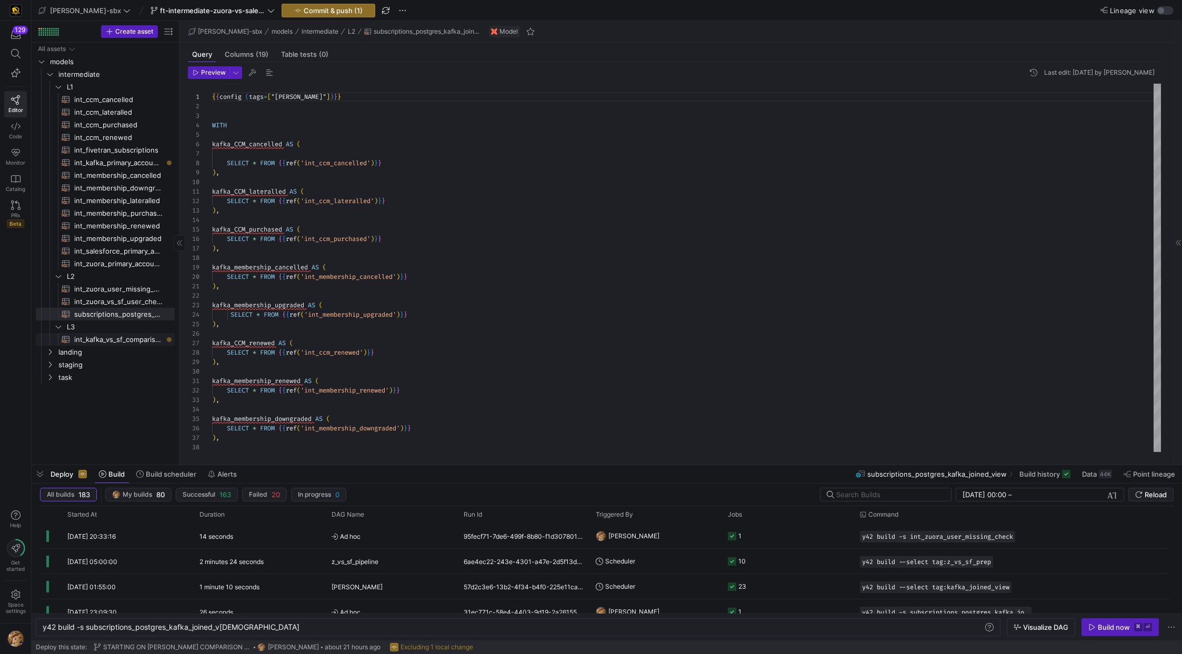
click at [106, 335] on span "int_kafka_vs_sf_comparison​​​​​​​​​​" at bounding box center [118, 340] width 88 height 12
type textarea "y42 build -s int_kafka_vs_sf_comparison"
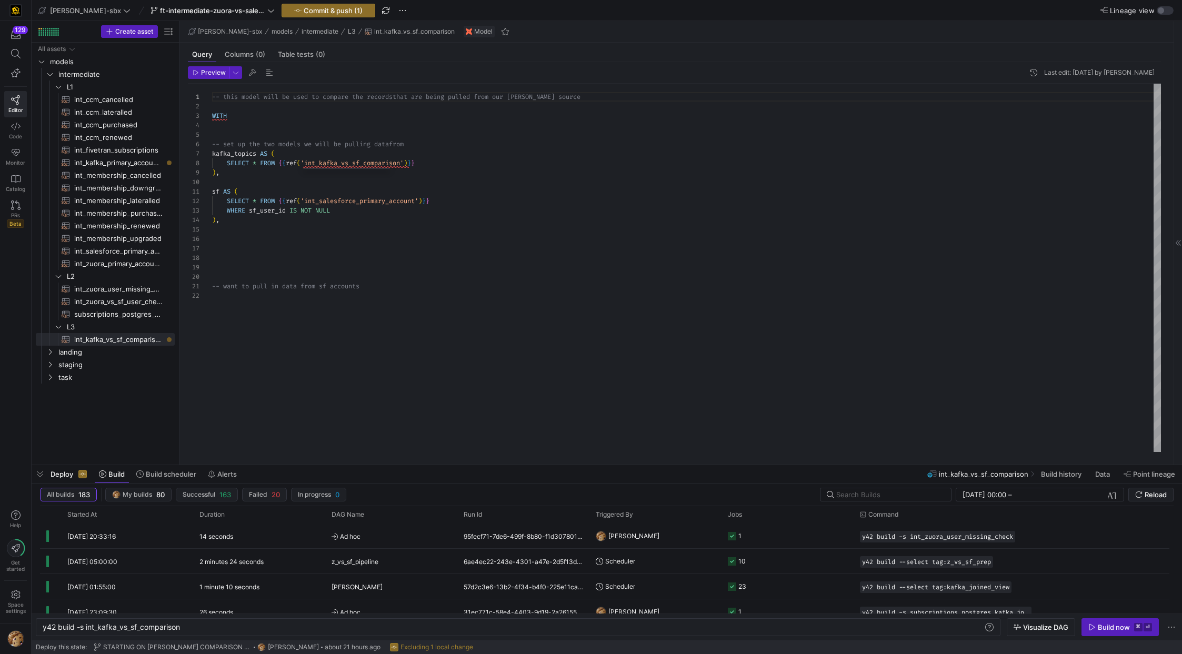
click at [334, 165] on div "-- this model will be used to compare the records that are being pulled from ou…" at bounding box center [686, 268] width 949 height 368
click at [338, 165] on div "-- this model will be used to compare the records that are being pulled from ou…" at bounding box center [686, 268] width 949 height 368
drag, startPoint x: 402, startPoint y: 237, endPoint x: 391, endPoint y: 235, distance: 10.7
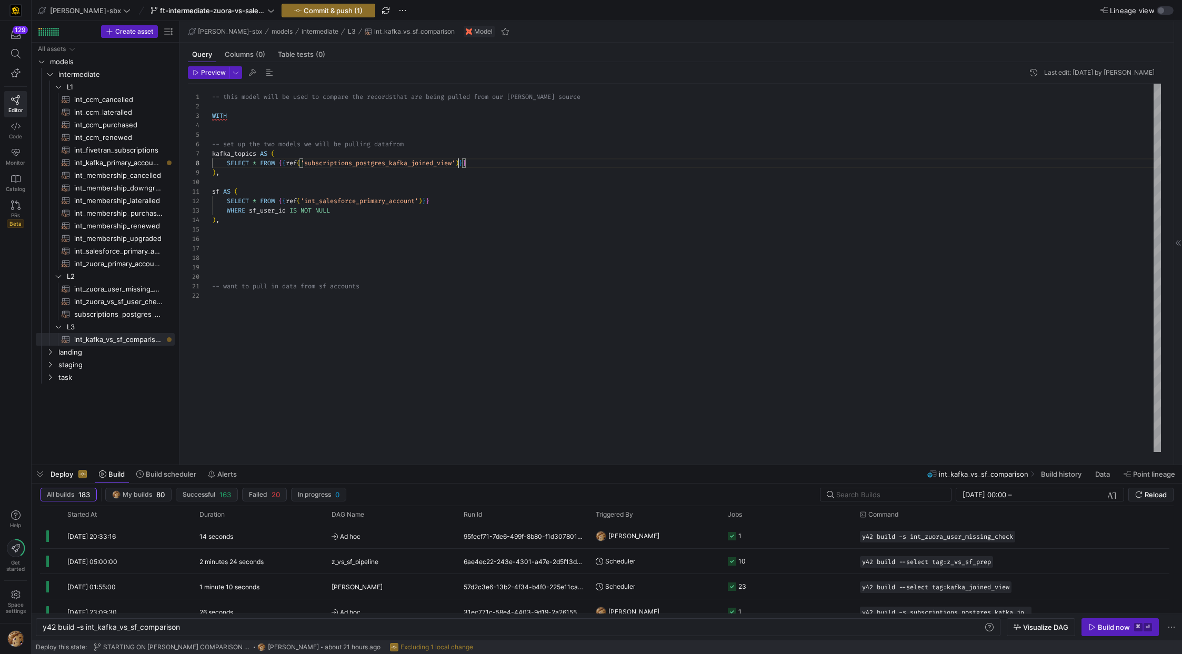
click at [402, 237] on div "-- this model will be used to compare the records that are being pulled from ou…" at bounding box center [686, 268] width 949 height 368
type textarea "sf AS ( SELECT * FROM {{ref('int_salesforce_primary_account')}} WHERE sf_user_i…"
click at [121, 259] on span "int_zuora_primary_accounts​​​​​​​​​​" at bounding box center [118, 264] width 88 height 12
type textarea "y42 build -s int_zuora_primary_accounts"
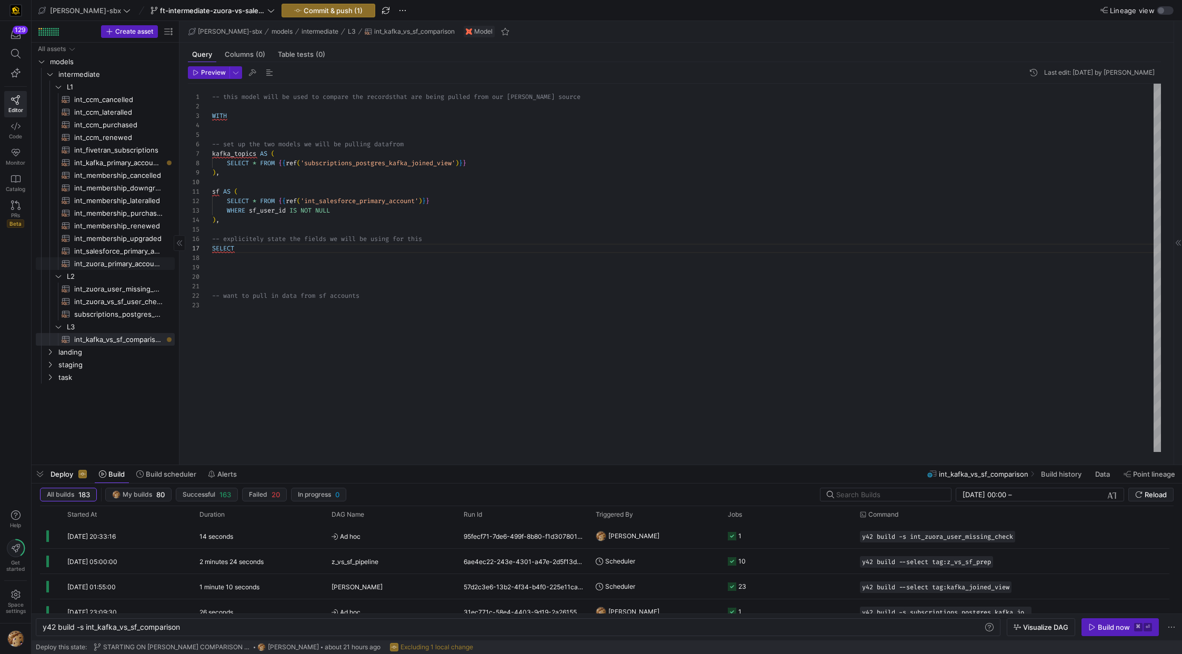
type textarea "-- File Name: int_zuora_primary_accounts -- Created by: [PERSON_NAME] -- Last M…"
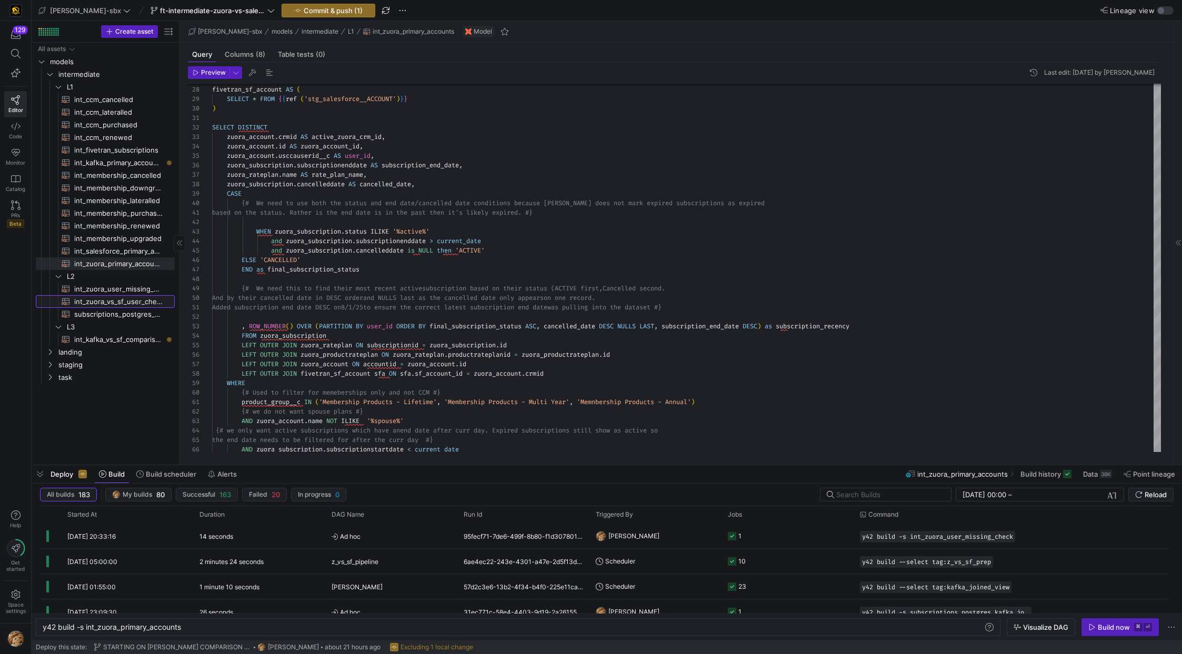
click at [111, 302] on span "int_zuora_vs_sf_user_check​​​​​​​​​​" at bounding box center [118, 302] width 88 height 12
type textarea "y42 build -s int_zuora_vs_sf_user_check"
type textarea "-- File Name: int_insert_records_into_zuora_vs_salesforce -- Created by: Alex B…"
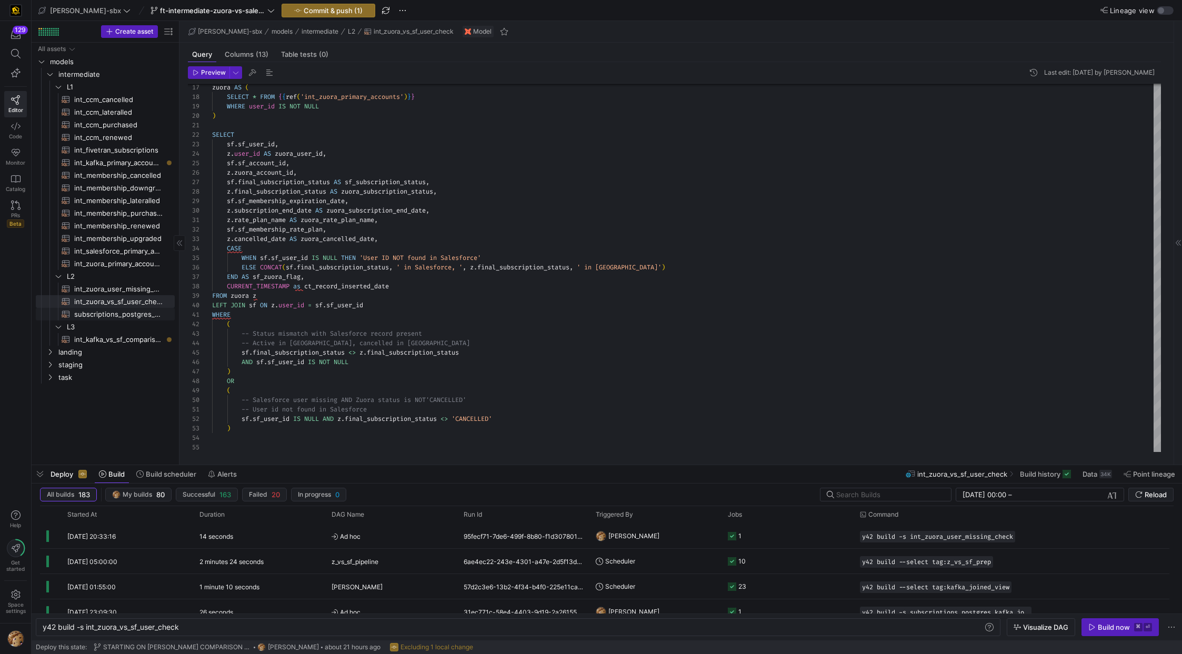
click at [95, 311] on span "subscriptions_postgres_kafka_joined_view​​​​​​​​​​" at bounding box center [118, 314] width 88 height 12
type textarea "y42 build -s subscriptions_postgres_kafka_joined_view"
type textarea "{{config (tags=["kafka_joined_view"])}} WITH kafka_CCM_cancelled AS ( SELECT * …"
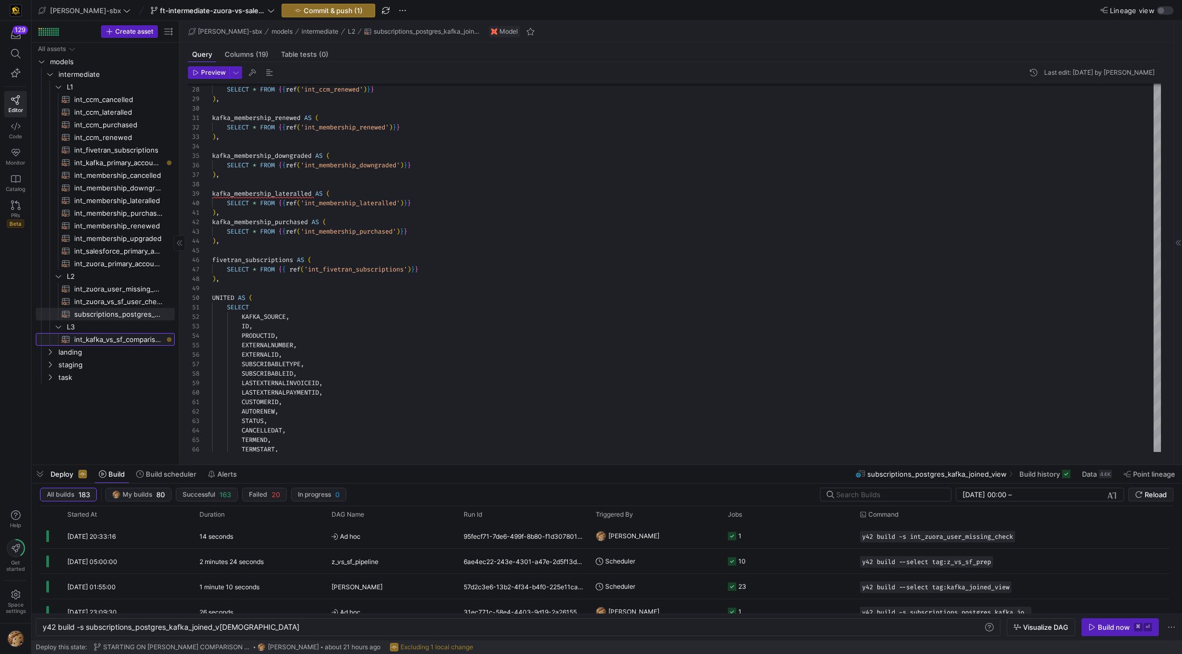
click at [139, 339] on span "int_kafka_vs_sf_comparison​​​​​​​​​​" at bounding box center [118, 340] width 88 height 12
type textarea "y42 build -s int_kafka_vs_sf_comparison"
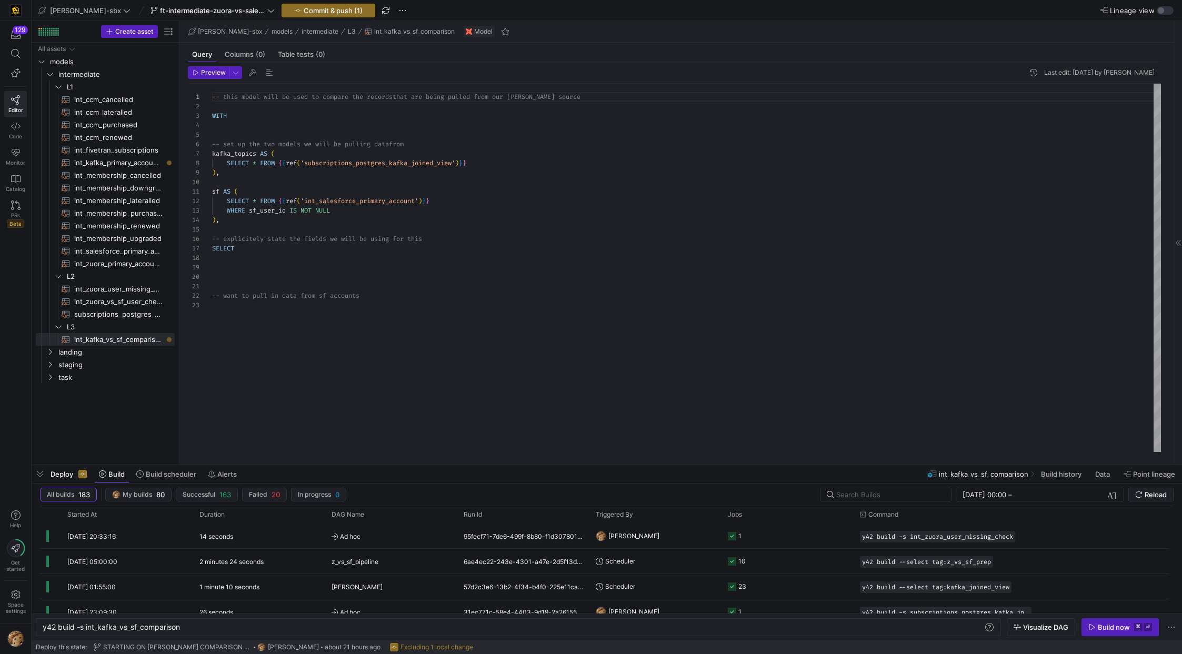
click at [252, 257] on div "-- this model will be used to compare the records that are being pulled from ou…" at bounding box center [686, 268] width 949 height 368
click at [339, 209] on div "-- this model will be used to compare the records that are being pulled from ou…" at bounding box center [686, 268] width 949 height 368
click at [266, 255] on div "sf_" at bounding box center [686, 257] width 949 height 9
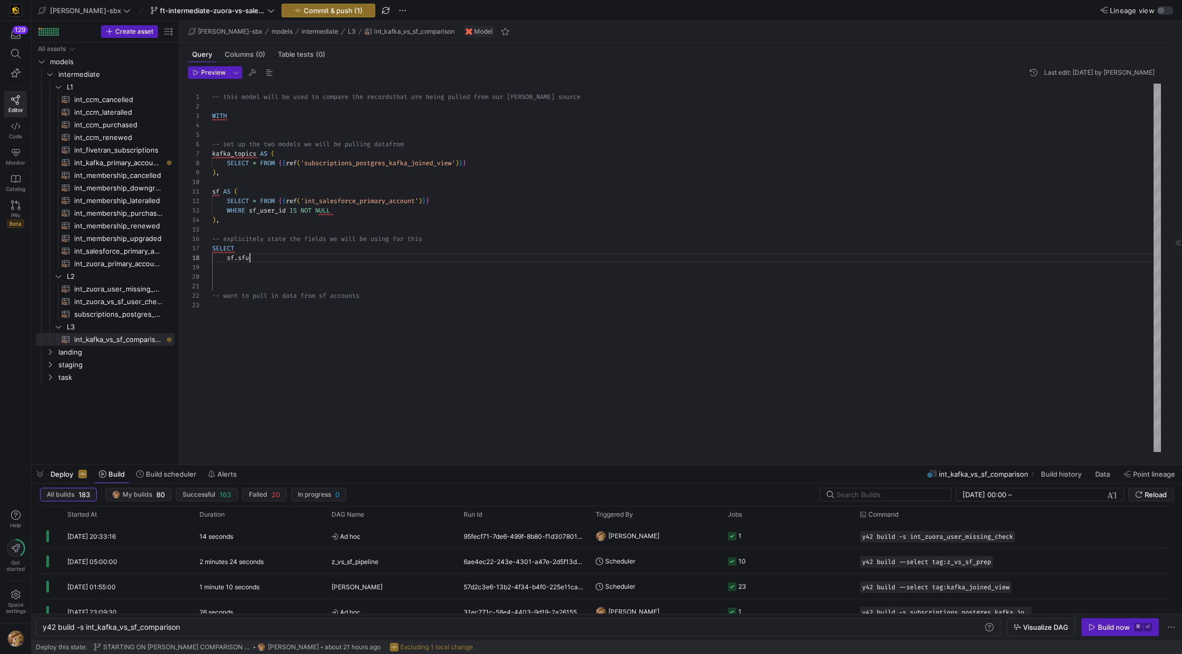
scroll to position [66, 34]
type textarea "sf AS ( SELECT * FROM {{ref('int_salesforce_primary_account')}} WHERE sf_user_i…"
click at [125, 264] on span "int_zuora_primary_accounts​​​​​​​​​​" at bounding box center [118, 264] width 88 height 12
type textarea "y42 build -s int_zuora_primary_accounts"
type textarea "-- File Name: int_zuora_primary_accounts -- Created by: [PERSON_NAME] -- Last M…"
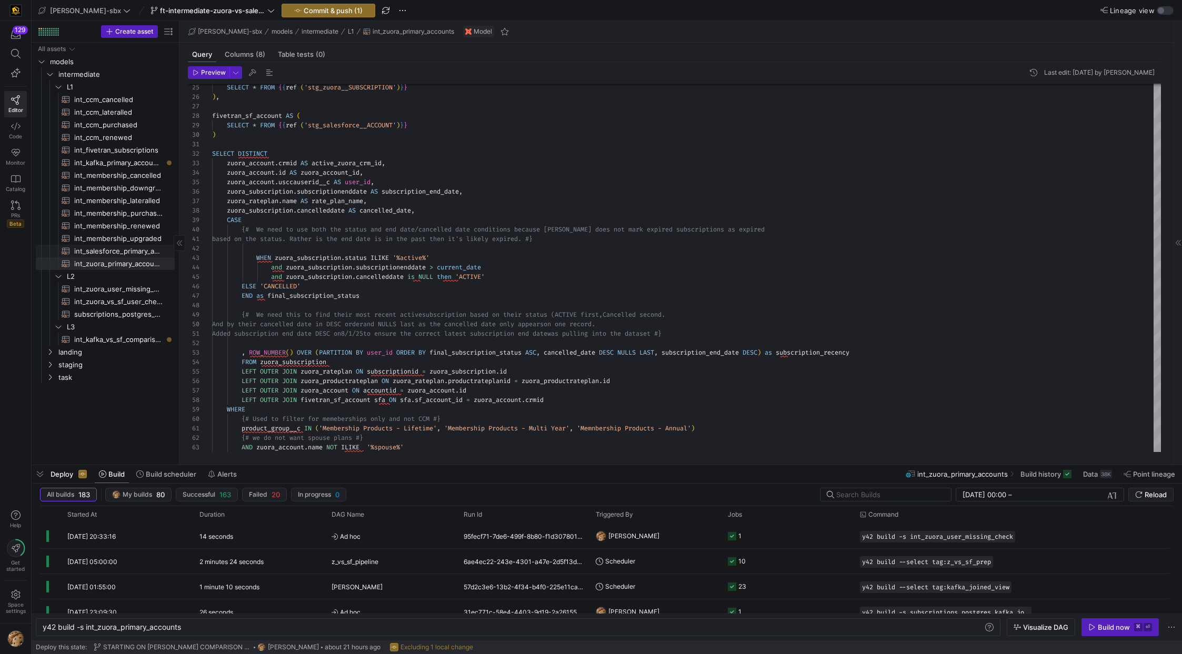
click at [111, 252] on span "int_salesforce_primary_account​​​​​​​​​​" at bounding box center [118, 251] width 88 height 12
type textarea "y42 build -s int_salesforce_primary_account"
type textarea "-- File Name: int_salesforce_primary_account -- Created by: Grant Jones -- Last…"
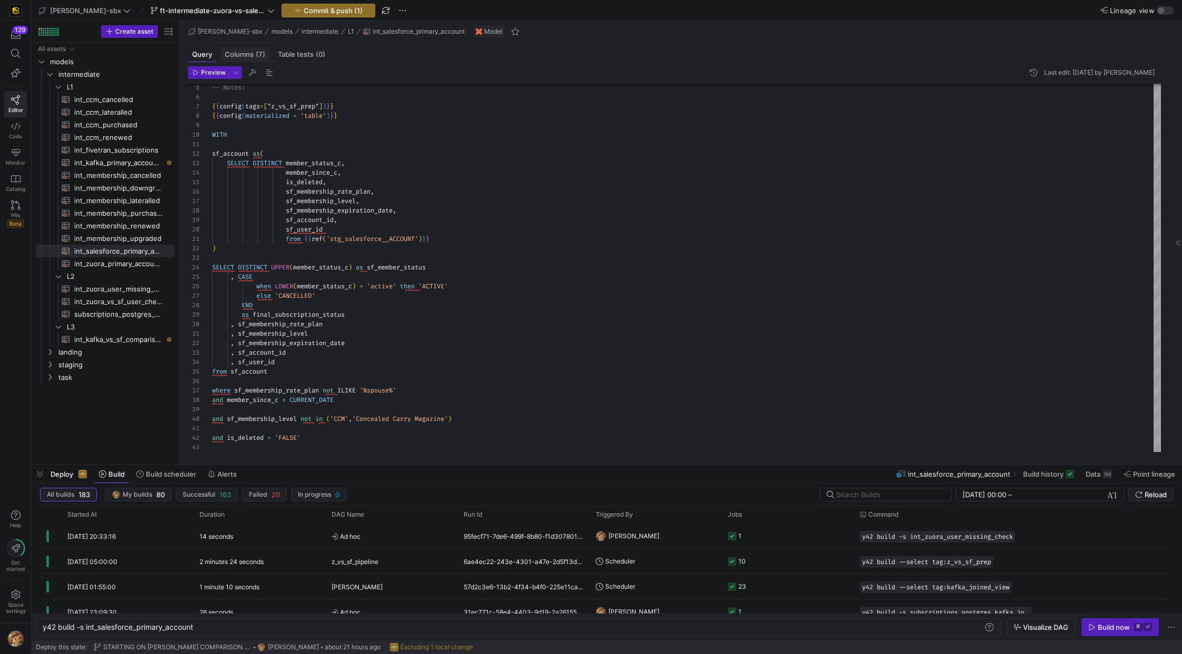
click at [256, 58] on div "Columns (7)" at bounding box center [245, 54] width 49 height 15
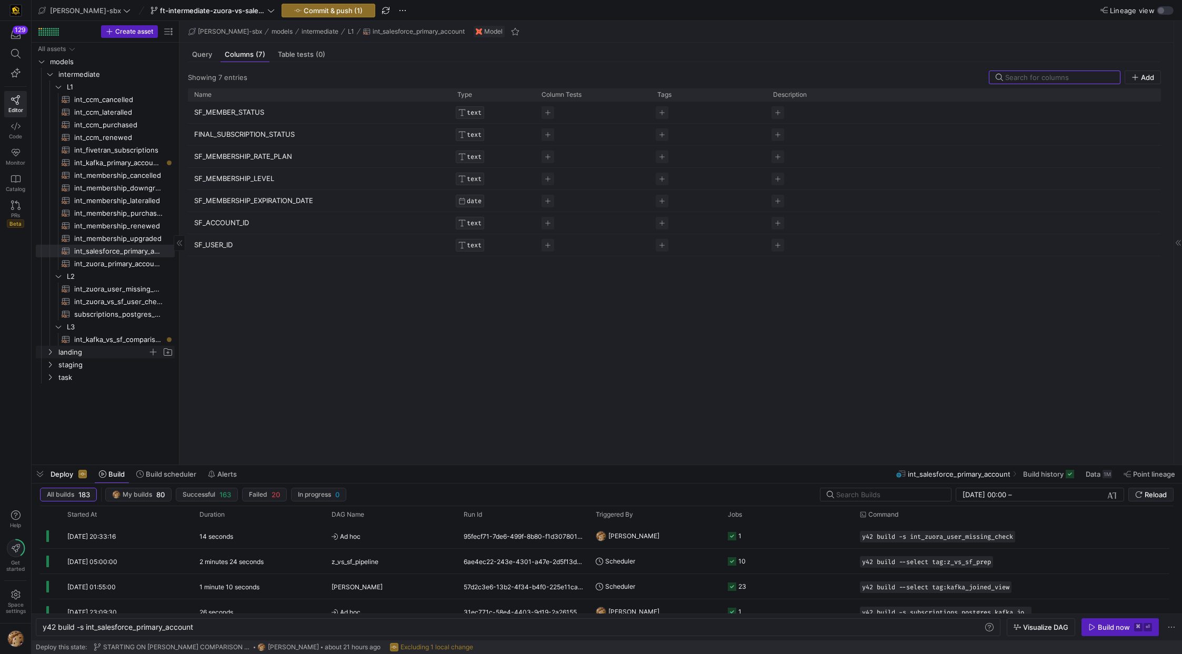
click at [113, 346] on span "landing" at bounding box center [102, 352] width 89 height 12
click at [102, 334] on span "int_kafka_vs_sf_comparison​​​​​​​​​​" at bounding box center [118, 340] width 88 height 12
type textarea "y42 build -s int_kafka_vs_sf_comparison"
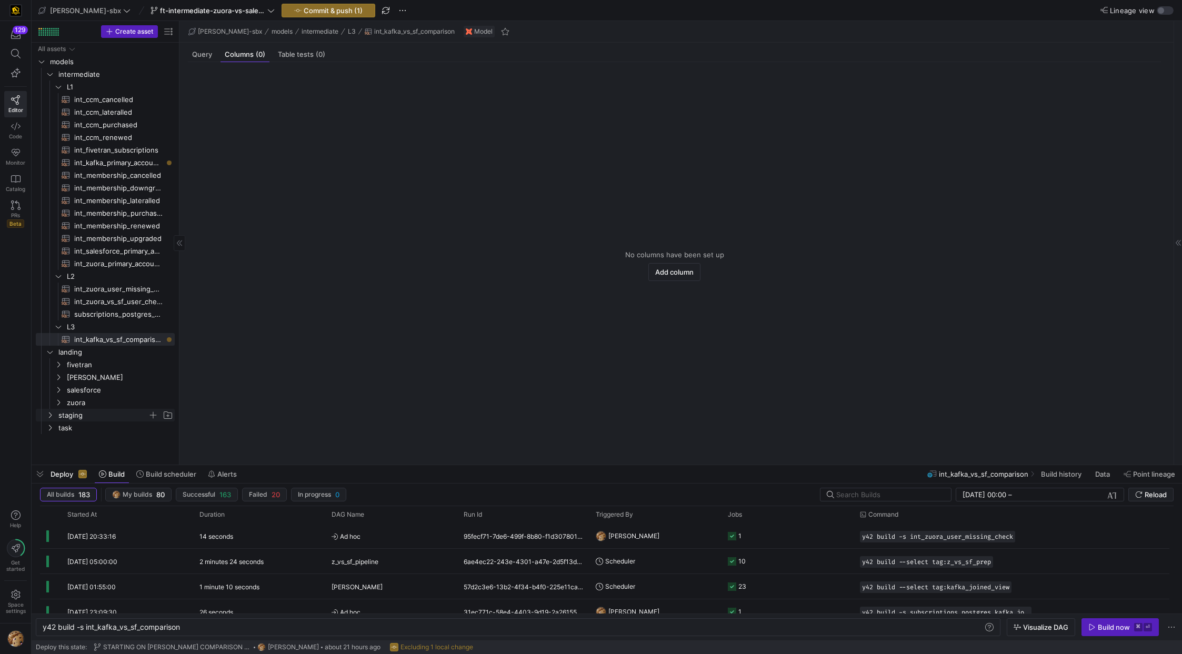
click at [84, 413] on span "staging" at bounding box center [102, 415] width 89 height 12
click at [78, 413] on span "staging" at bounding box center [102, 415] width 89 height 12
click at [85, 341] on span "int_kafka_vs_sf_comparison​​​​​​​​​​" at bounding box center [118, 340] width 88 height 12
click at [60, 326] on icon "Press SPACE to select this row." at bounding box center [58, 327] width 7 height 6
click at [62, 276] on y42-icon "Press SPACE to select this row." at bounding box center [58, 276] width 8 height 8
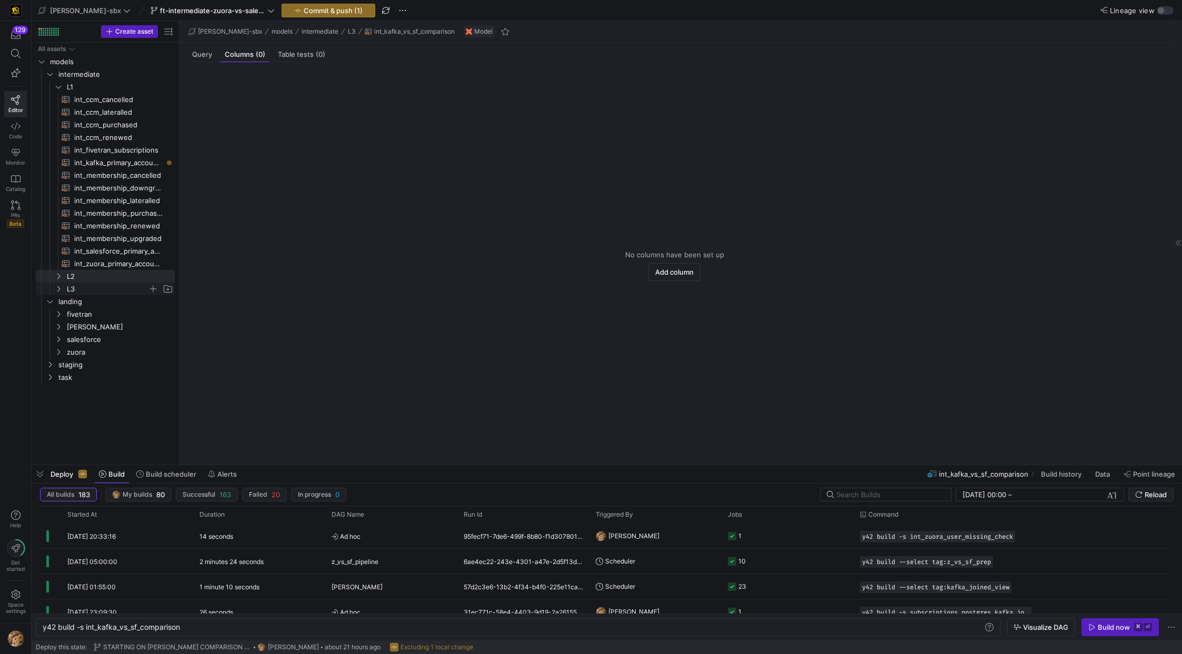
click at [58, 288] on icon "Press SPACE to select this row." at bounding box center [58, 289] width 7 height 6
click at [58, 279] on y42-icon "Press SPACE to select this row." at bounding box center [58, 276] width 8 height 8
click at [104, 343] on span "int_kafka_vs_sf_comparison​​​​​​​​​​" at bounding box center [118, 340] width 88 height 12
click at [195, 50] on div "Query" at bounding box center [202, 54] width 28 height 15
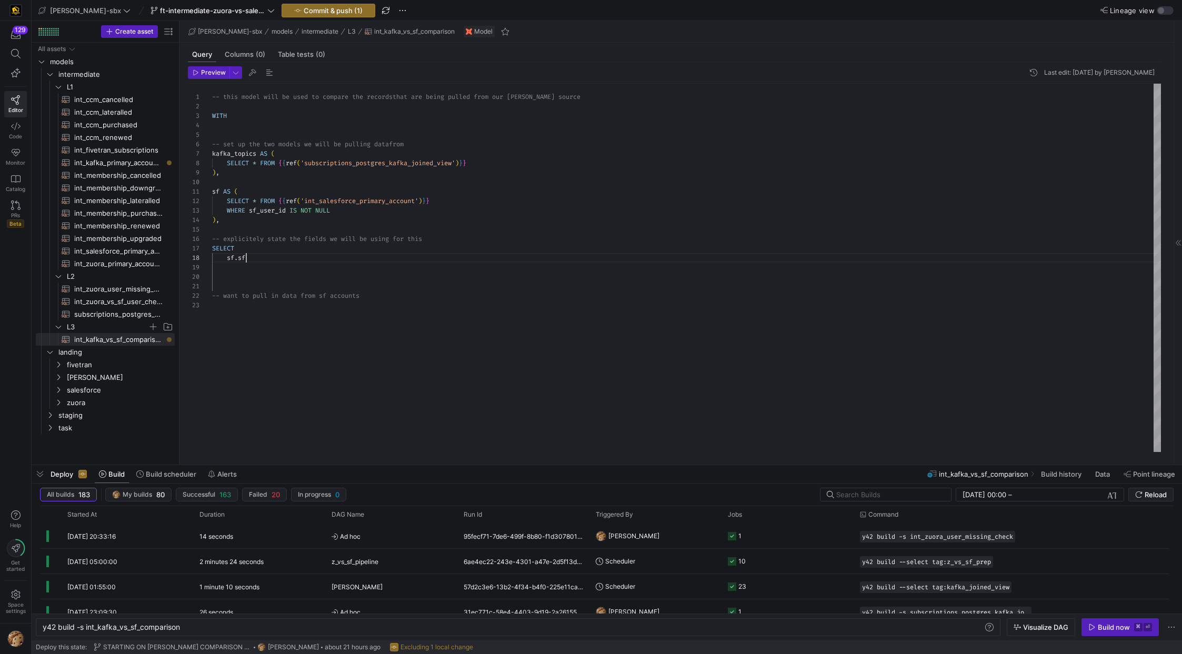
scroll to position [66, 34]
click at [259, 259] on div "-- this model will be used to compare the records that are being pulled from ou…" at bounding box center [686, 268] width 949 height 368
type textarea "-- want to pull in data from sf accounts"
click at [114, 261] on span "int_zuora_primary_accounts​​​​​​​​​​" at bounding box center [118, 264] width 88 height 12
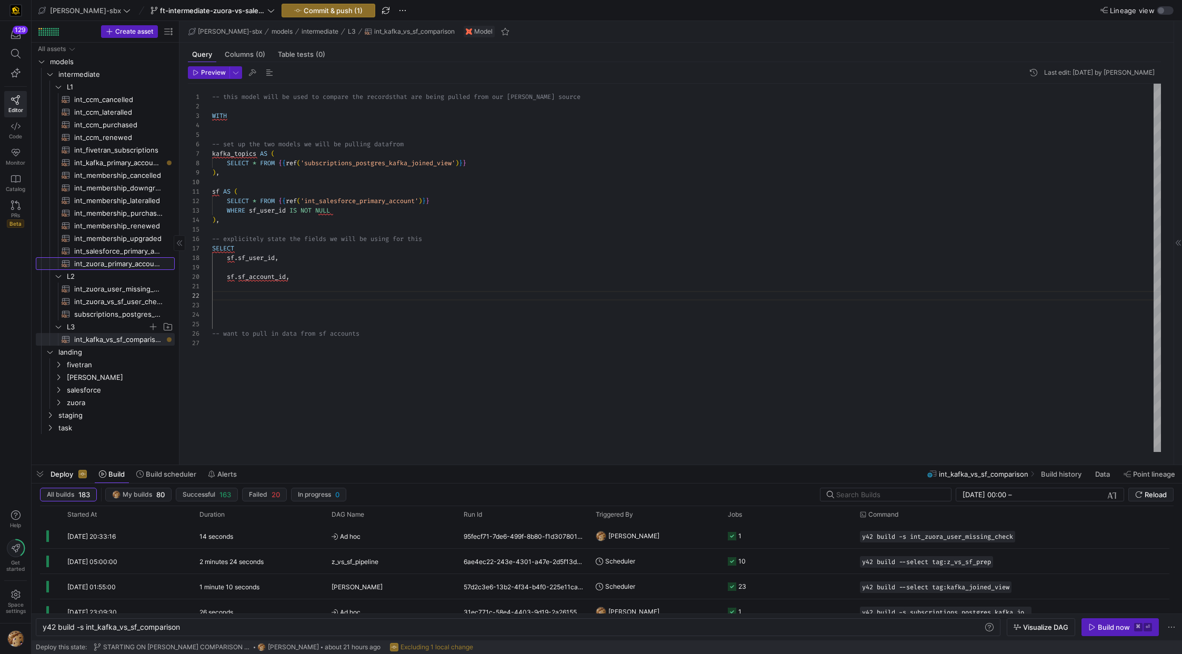
type textarea "y42 build -s int_zuora_primary_accounts"
type textarea "-- File Name: int_zuora_primary_accounts -- Created by: [PERSON_NAME] -- Last M…"
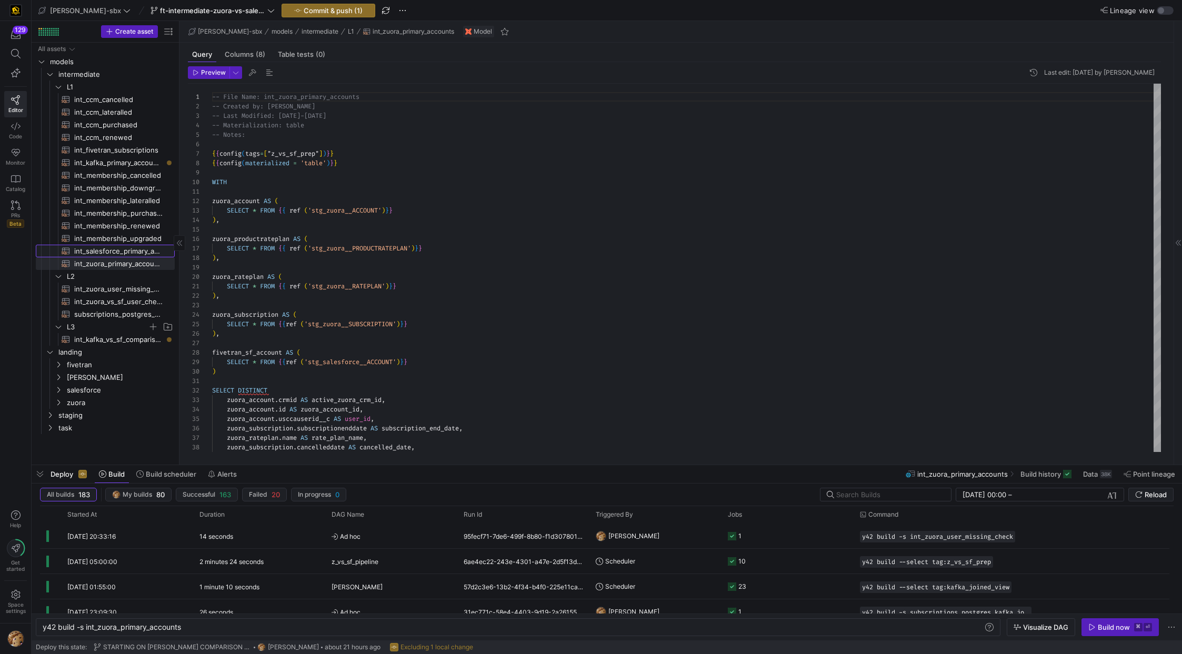
click at [119, 247] on span "int_salesforce_primary_account​​​​​​​​​​" at bounding box center [118, 251] width 88 height 12
type textarea "y42 build -s int_salesforce_primary_account"
type textarea "-- File Name: int_salesforce_primary_account -- Created by: Grant Jones -- Last…"
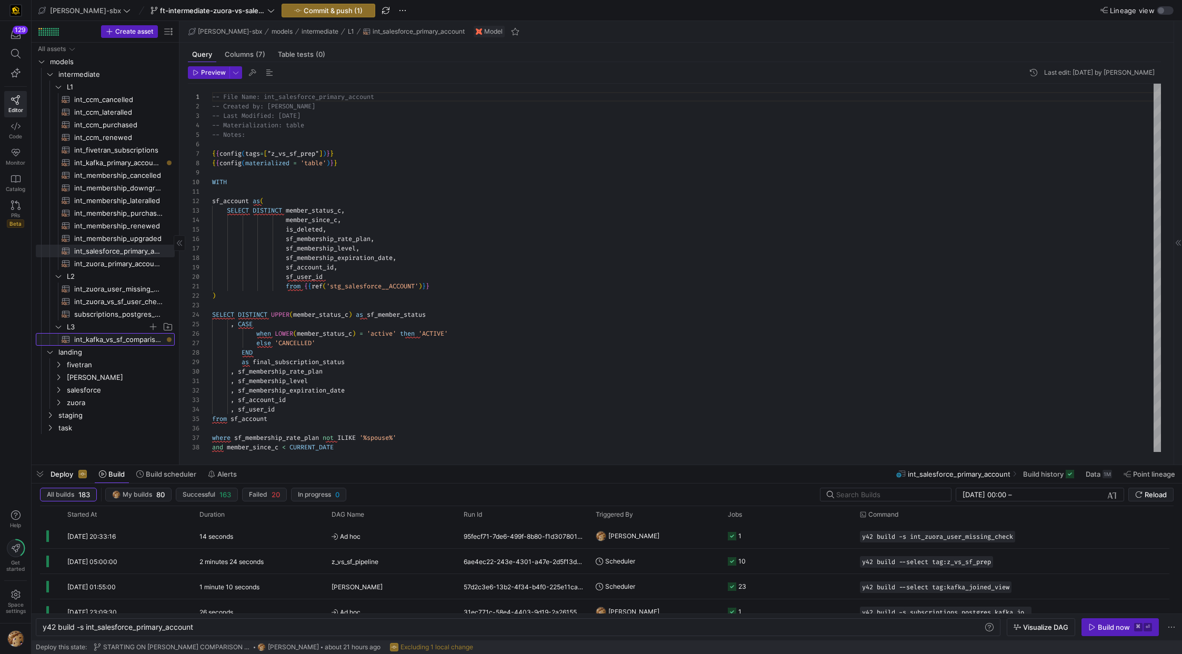
click at [108, 336] on span "int_kafka_vs_sf_comparison​​​​​​​​​​" at bounding box center [118, 340] width 88 height 12
type textarea "y42 build -s int_kafka_vs_sf_comparison"
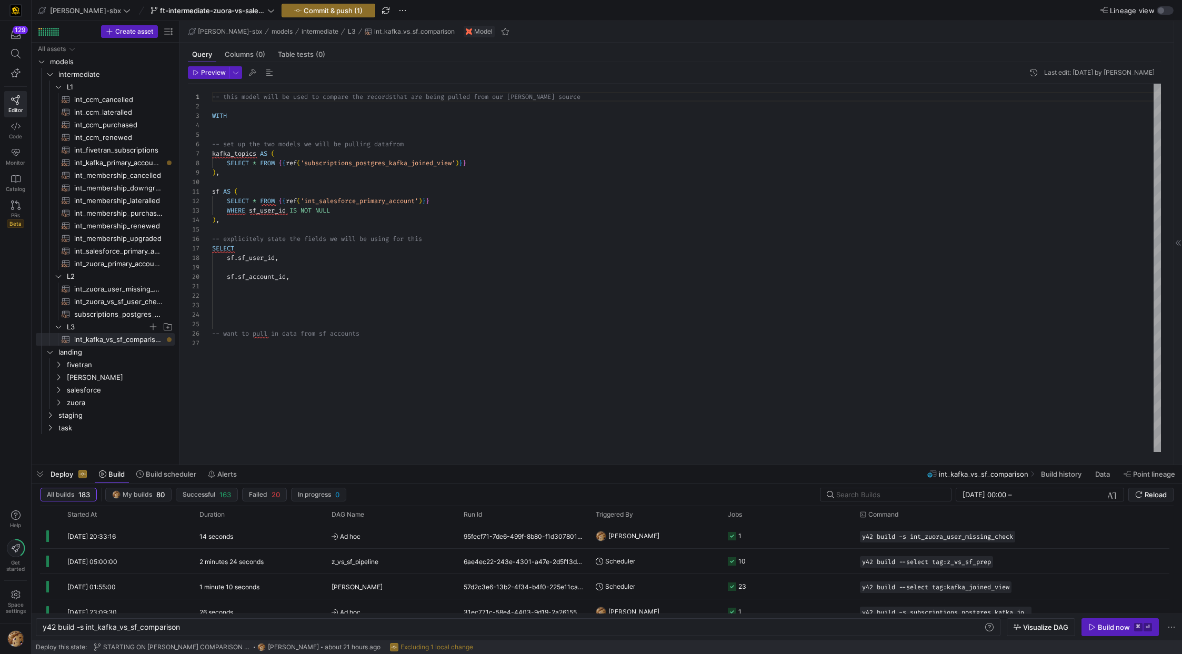
click at [280, 291] on div "-- this model will be used to compare the records that are being pulled from ou…" at bounding box center [686, 268] width 949 height 368
type textarea "sf.subscription_status, sf.sf_membership_expiration_date, sf.sf_membership_rate…"
click at [123, 250] on span "int_salesforce_primary_account​​​​​​​​​​" at bounding box center [118, 251] width 88 height 12
type textarea "y42 build -s int_salesforce_primary_account"
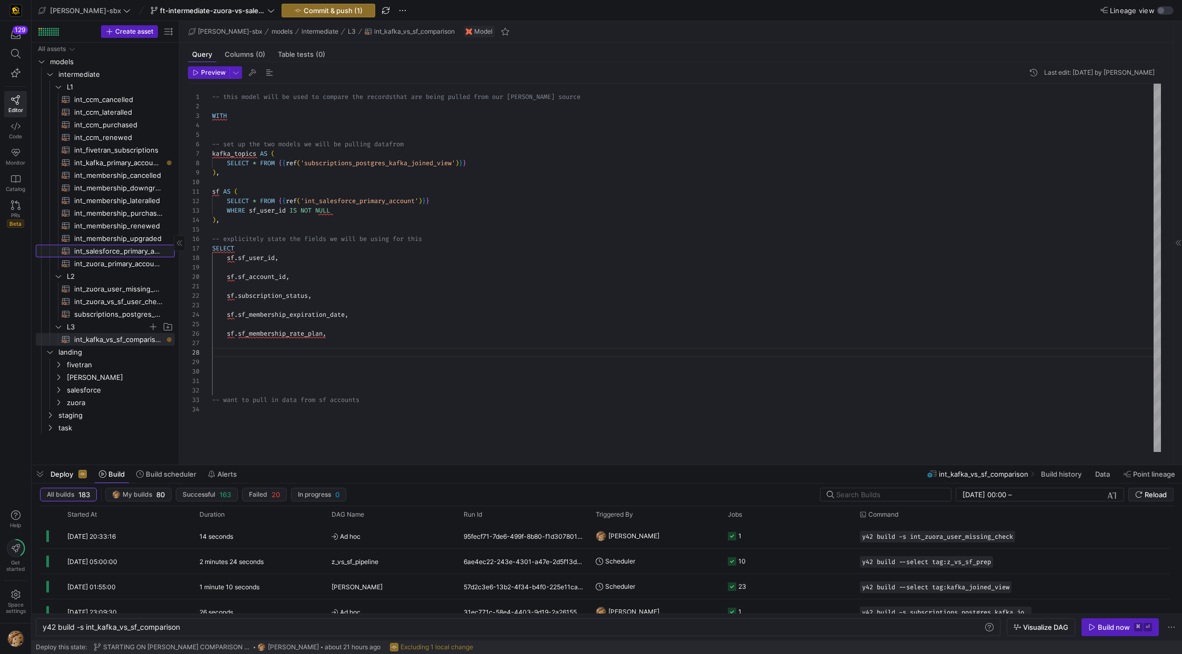
type textarea "-- File Name: int_salesforce_primary_account -- Created by: Grant Jones -- Last…"
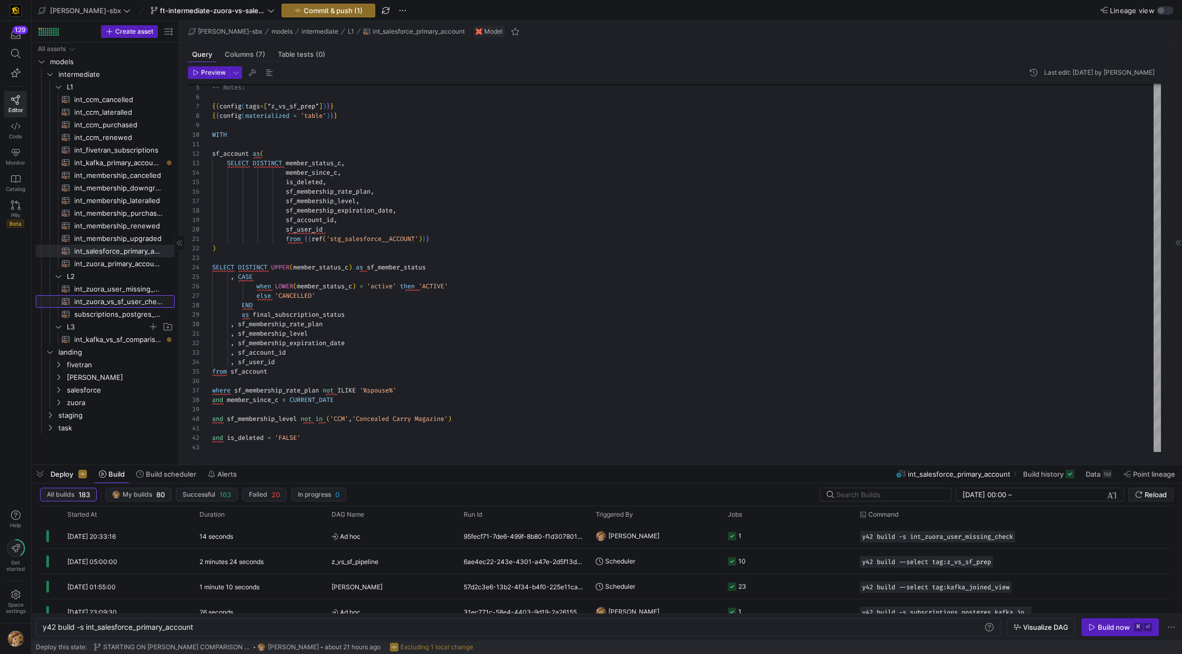
click at [114, 303] on span "int_zuora_vs_sf_user_check​​​​​​​​​​" at bounding box center [118, 302] width 88 height 12
type textarea "y42 build -s int_zuora_vs_sf_user_check"
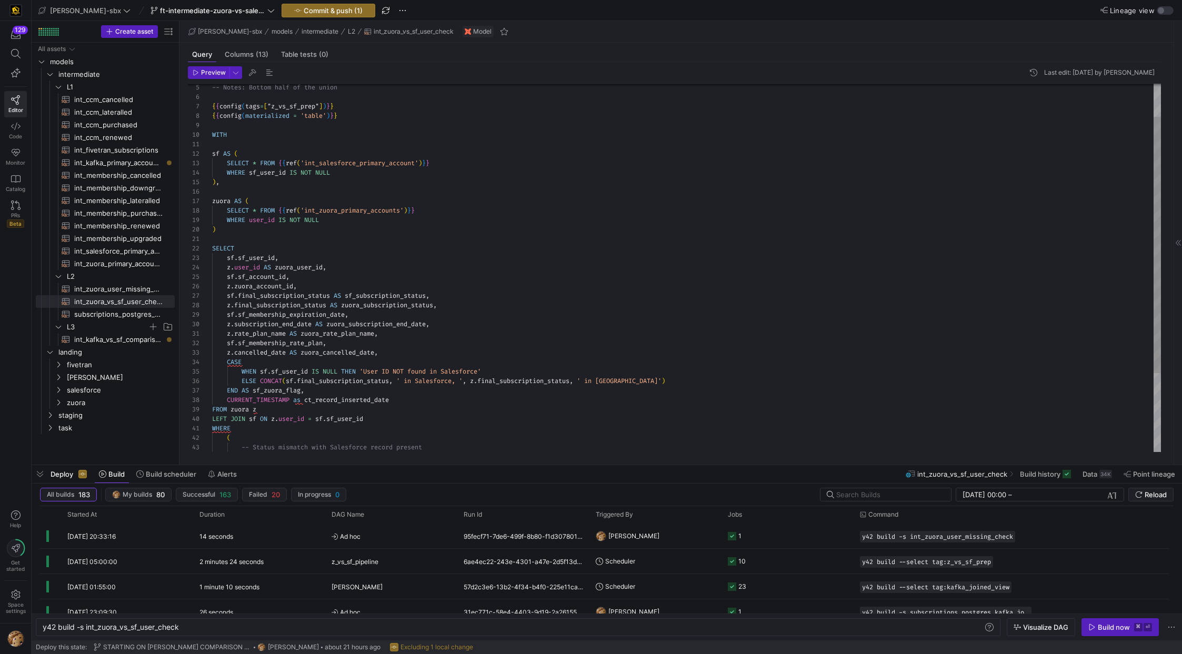
type textarea "z.rate_plan_name AS zuora_rate_plan_name, sf.sf_membership_rate_plan, z.cancell…"
click at [233, 343] on div "-- Notes: Bottom half of the union { { config ( tags = [ "z_vs_sf_prep" ] ) } }…" at bounding box center [686, 300] width 949 height 529
click at [134, 288] on span "int_zuora_user_missing_check​​​​​​​​​​" at bounding box center [118, 289] width 88 height 12
type textarea "y42 build -s int_zuora_user_missing_check"
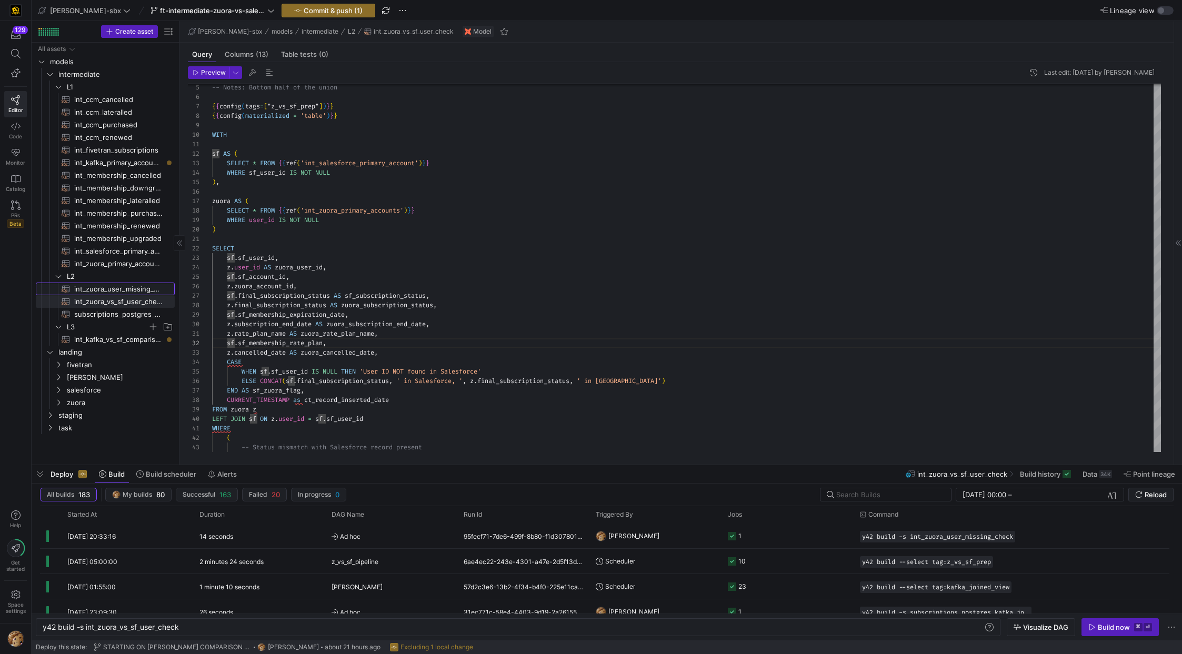
type textarea "-- File Name: int-zuora-user-check -- Created by: Grant Jones -- Last Modified:…"
click at [124, 301] on span "int_zuora_vs_sf_user_check​​​​​​​​​​" at bounding box center [118, 302] width 88 height 12
type textarea "y42 build -s int_zuora_vs_sf_user_check"
type textarea "-- File Name: int_insert_records_into_zuora_vs_salesforce -- Created by: Alex B…"
click at [111, 333] on div "All assets models intermediate landing staging L1 L2 L3 int_ccm_cancelled​​​​​​…" at bounding box center [105, 239] width 139 height 392
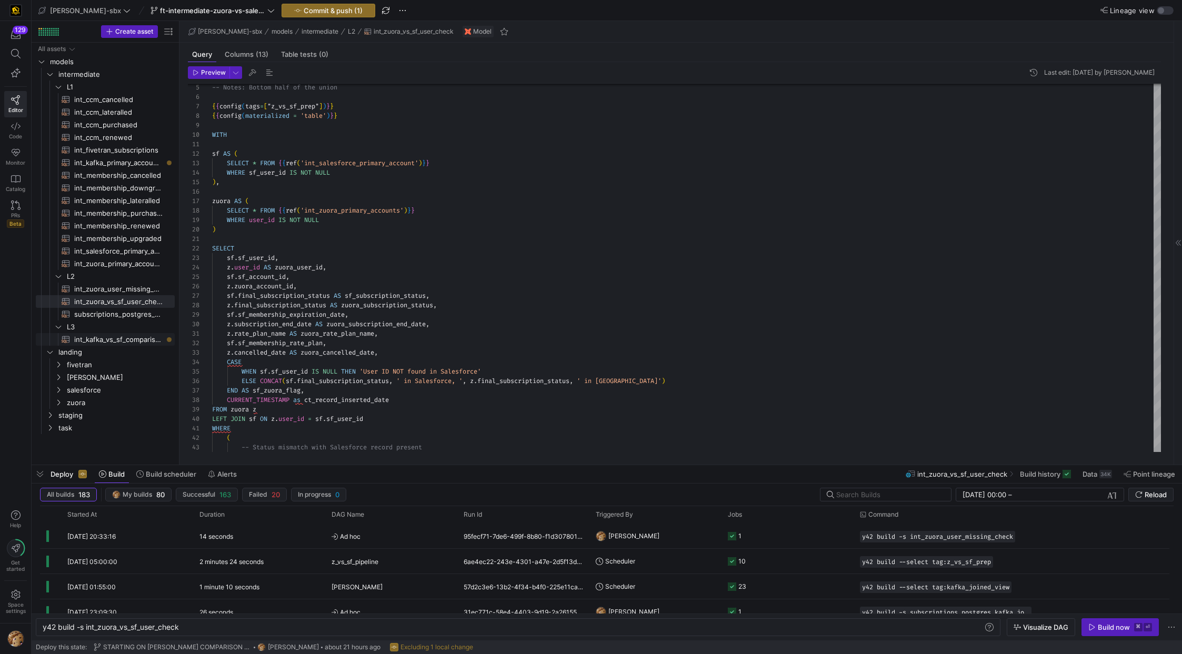
click at [113, 341] on span "int_kafka_vs_sf_comparison​​​​​​​​​​" at bounding box center [118, 340] width 88 height 12
type textarea "y42 build -s int_kafka_vs_sf_comparison"
type textarea "-- this model will be used to compare the records that are being pulled from ou…"
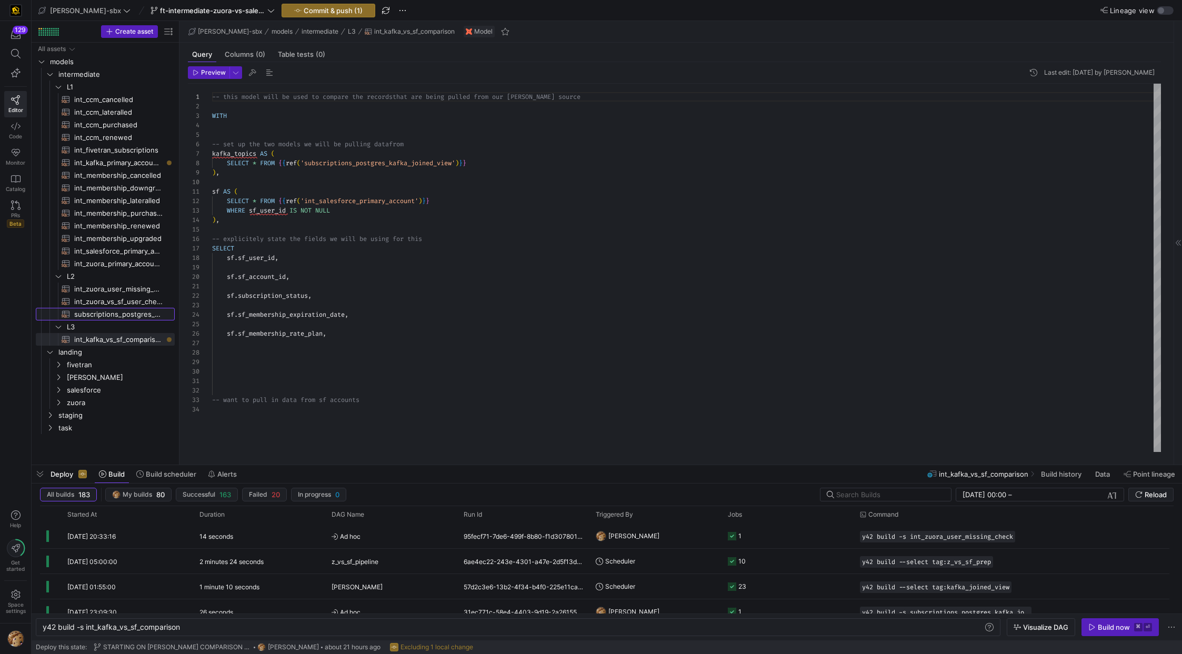
click at [104, 314] on span "subscriptions_postgres_kafka_joined_view​​​​​​​​​​" at bounding box center [118, 314] width 88 height 12
type textarea "y42 build -s subscriptions_postgres_kafka_joined_view"
type textarea "{{config (tags=["kafka_joined_view"])}} WITH kafka_CCM_cancelled AS ( SELECT * …"
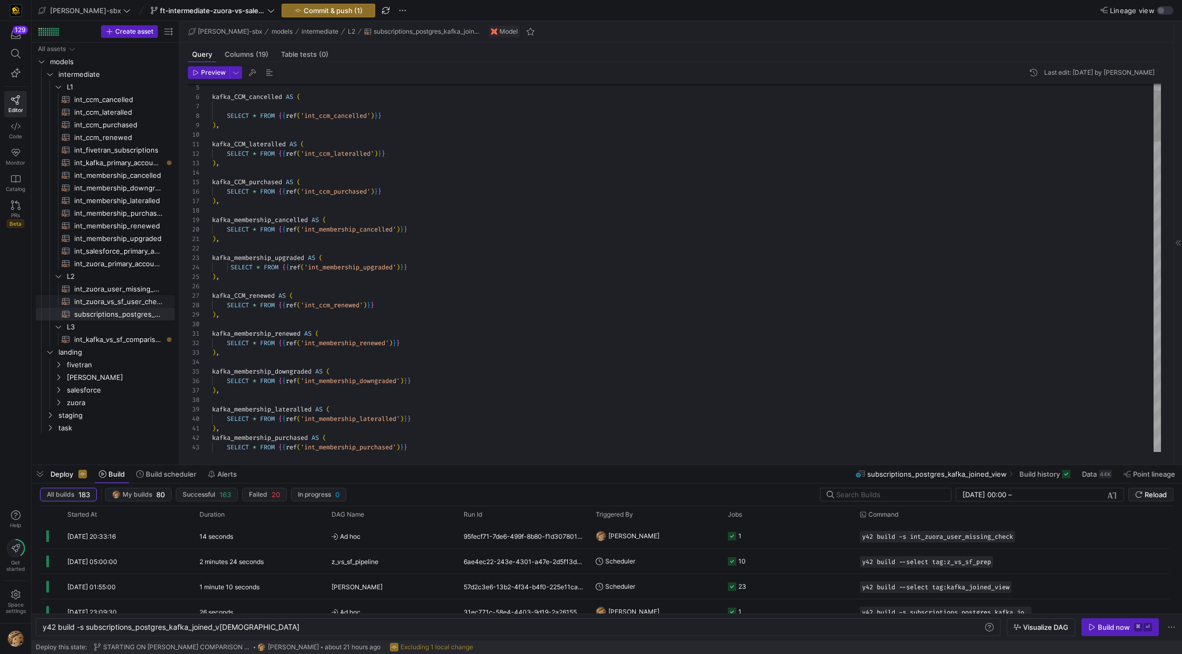
click at [107, 300] on span "int_zuora_vs_sf_user_check​​​​​​​​​​" at bounding box center [118, 302] width 88 height 12
type textarea "y42 build -s int_zuora_vs_sf_user_check"
type textarea "-- File Name: int_insert_records_into_zuora_vs_salesforce -- Created by: Alex B…"
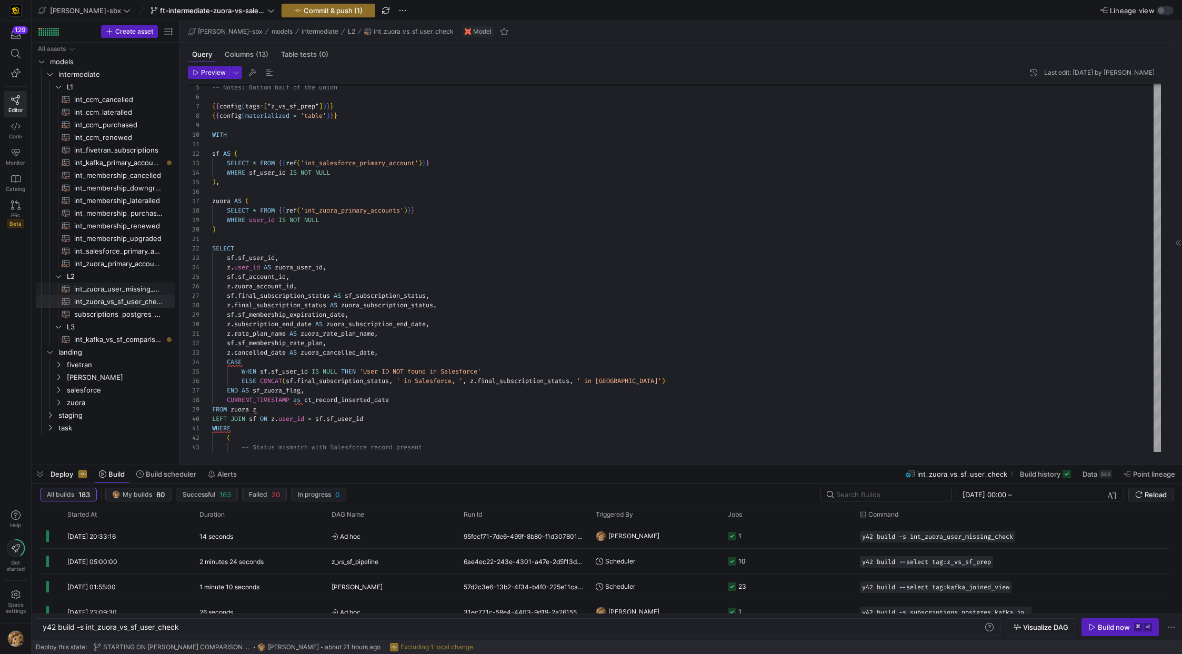
click at [83, 286] on span "int_zuora_user_missing_check​​​​​​​​​​" at bounding box center [118, 289] width 88 height 12
type textarea "y42 build -s int_zuora_user_missing_check"
type textarea "-- File Name: int-zuora-user-check -- Created by: Grant Jones -- Last Modified:…"
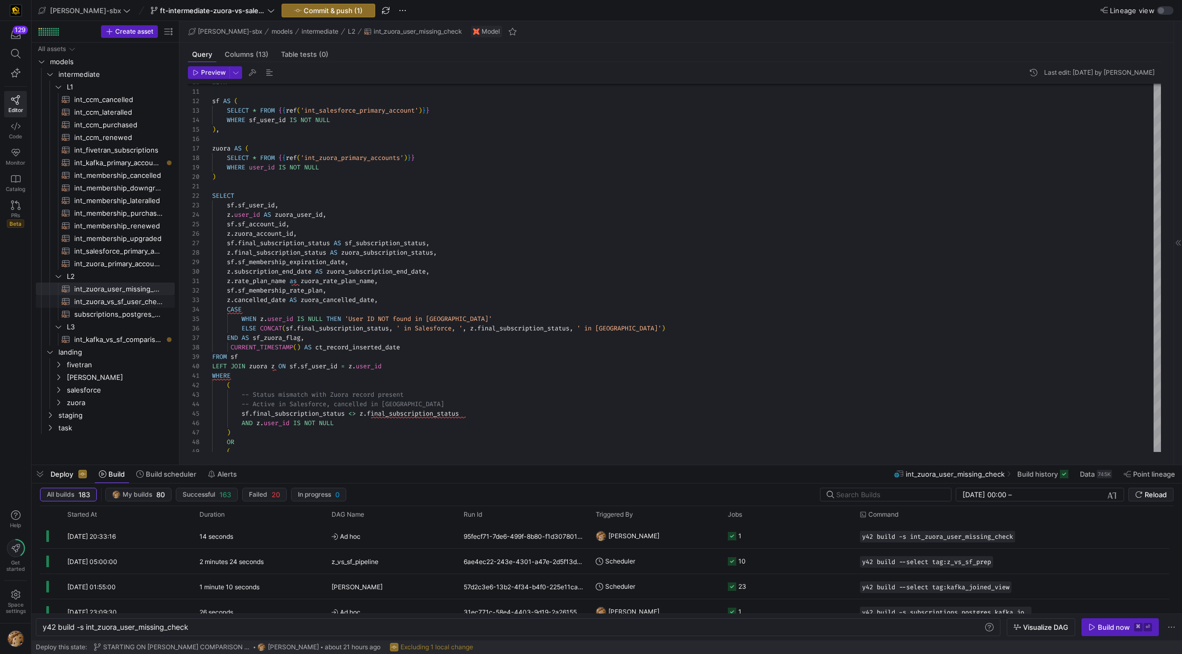
click at [102, 305] on span "int_zuora_vs_sf_user_check​​​​​​​​​​" at bounding box center [118, 302] width 88 height 12
type textarea "y42 build -s int_zuora_vs_sf_user_check"
type textarea "-- File Name: int_insert_records_into_zuora_vs_salesforce -- Created by: Alex B…"
click at [107, 287] on span "int_zuora_user_missing_check​​​​​​​​​​" at bounding box center [118, 289] width 88 height 12
type textarea "y42 build -s int_zuora_user_missing_check"
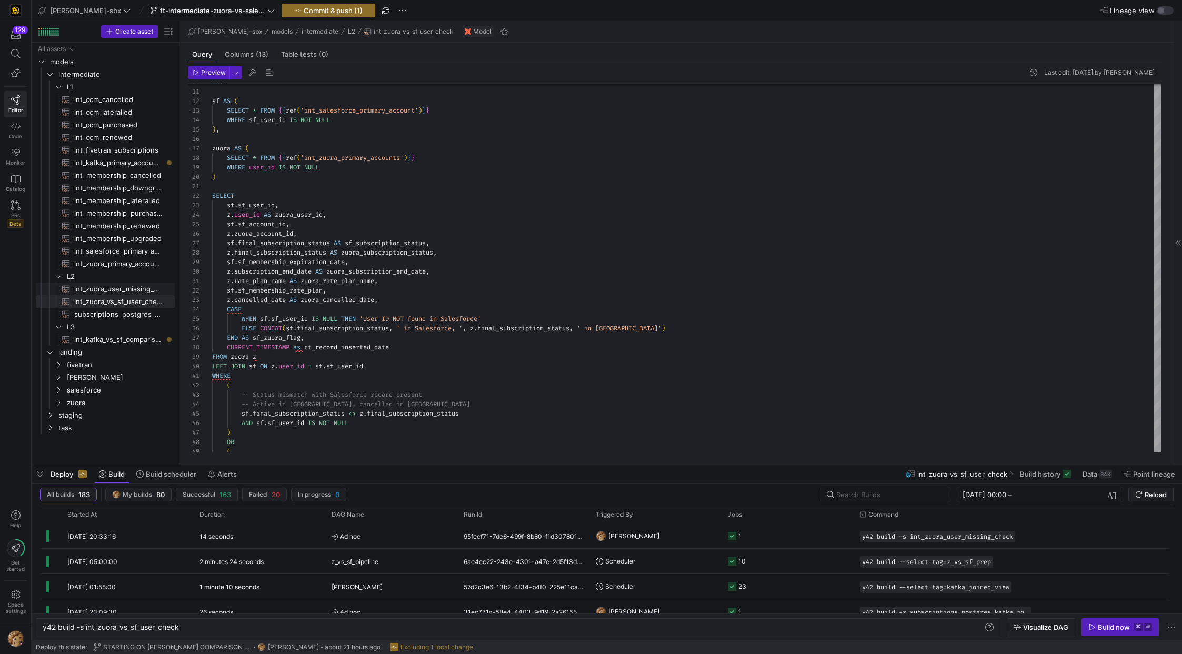
type textarea "-- File Name: int-zuora-user-check -- Created by: Grant Jones -- Last Modified:…"
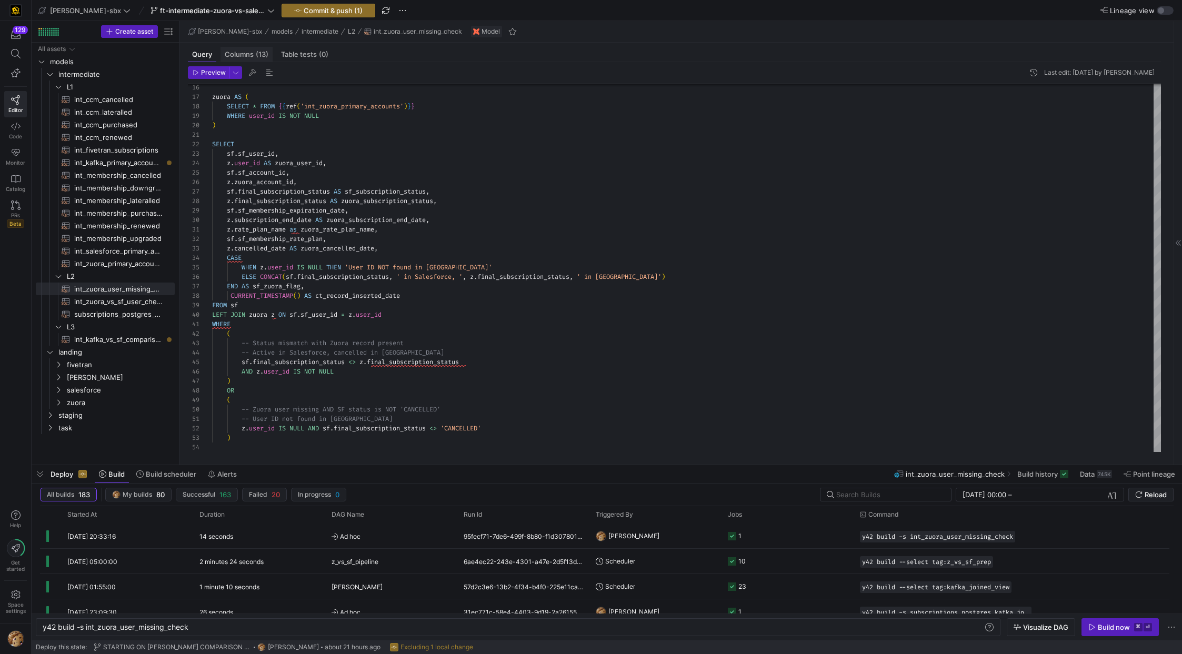
click at [256, 51] on span "(13)" at bounding box center [262, 54] width 13 height 7
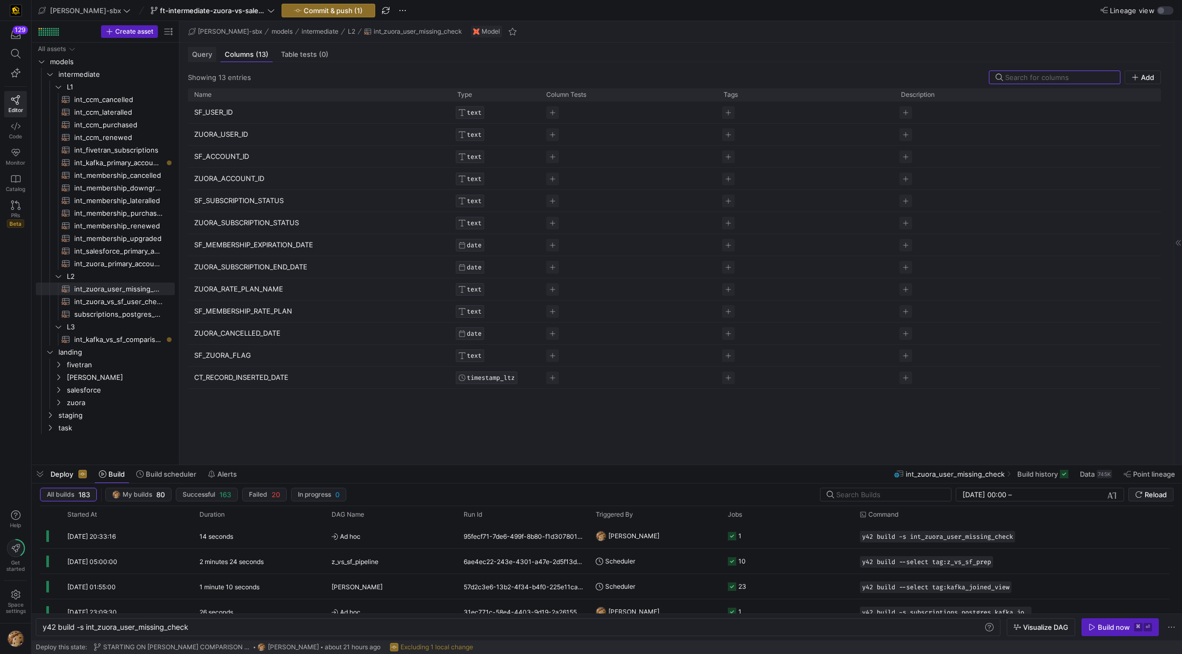
click at [199, 55] on span "Query" at bounding box center [202, 54] width 20 height 7
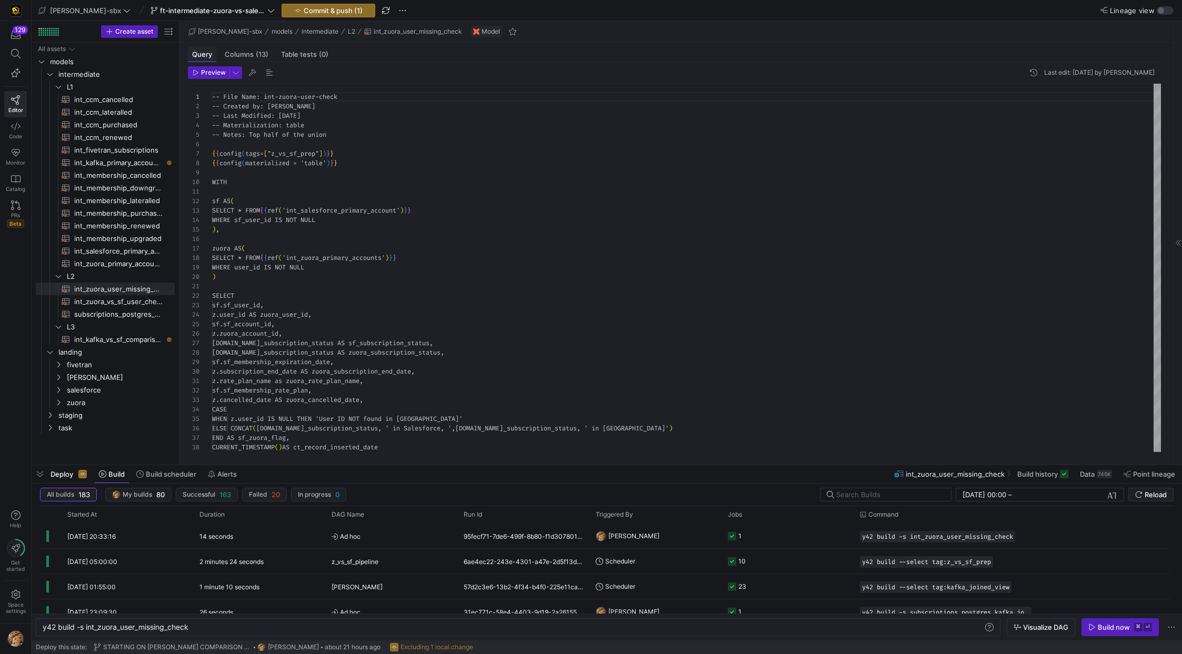
scroll to position [95, 0]
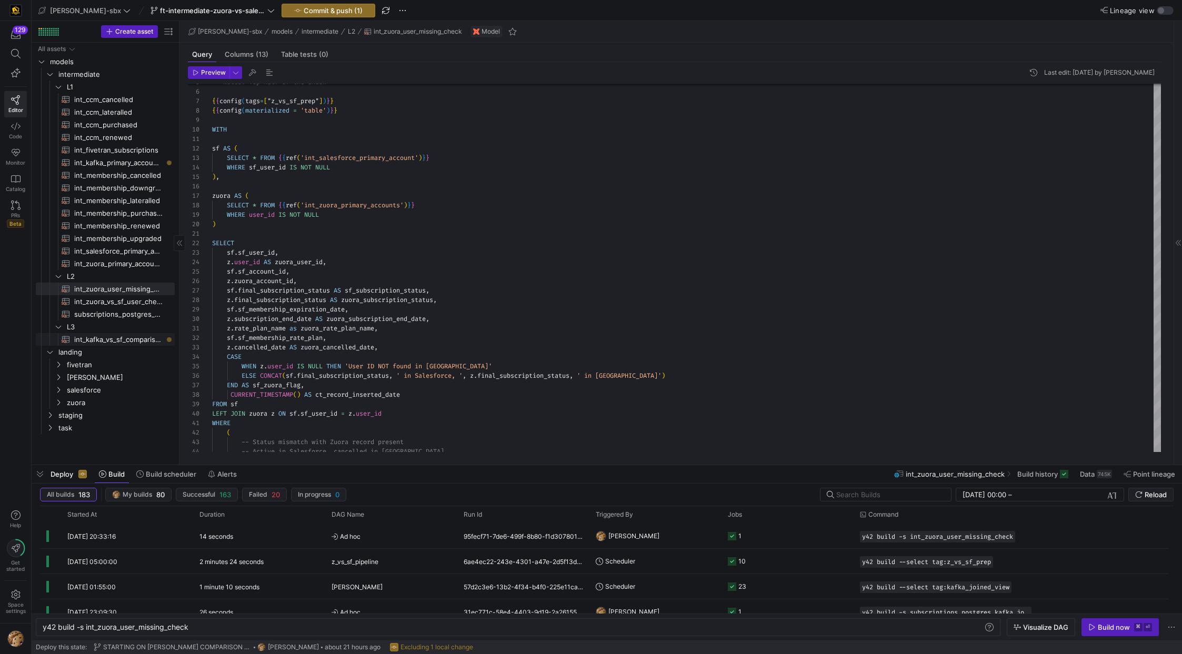
click at [97, 337] on span "int_kafka_vs_sf_comparison​​​​​​​​​​" at bounding box center [118, 340] width 88 height 12
type textarea "y42 build -s int_kafka_vs_sf_comparison"
type textarea "-- this model will be used to compare the records that are being pulled from ou…"
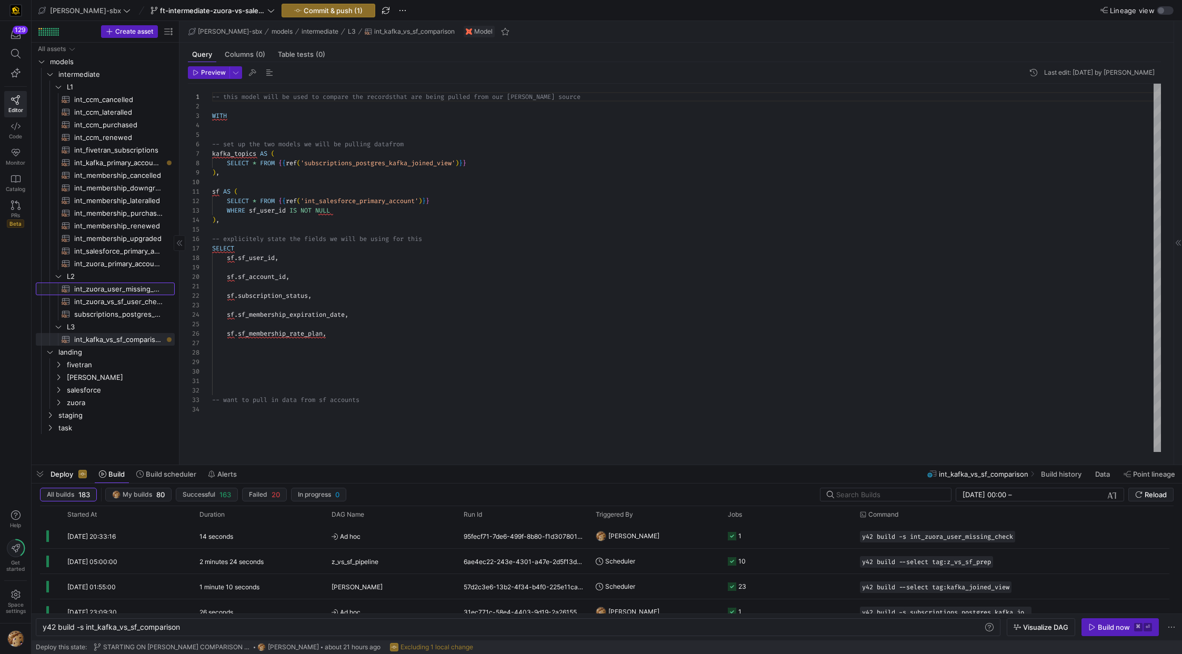
click at [128, 291] on span "int_zuora_user_missing_check​​​​​​​​​​" at bounding box center [118, 289] width 88 height 12
type textarea "y42 build -s int_zuora_user_missing_check"
type textarea "-- File Name: int-zuora-user-check -- Created by: Grant Jones -- Last Modified:…"
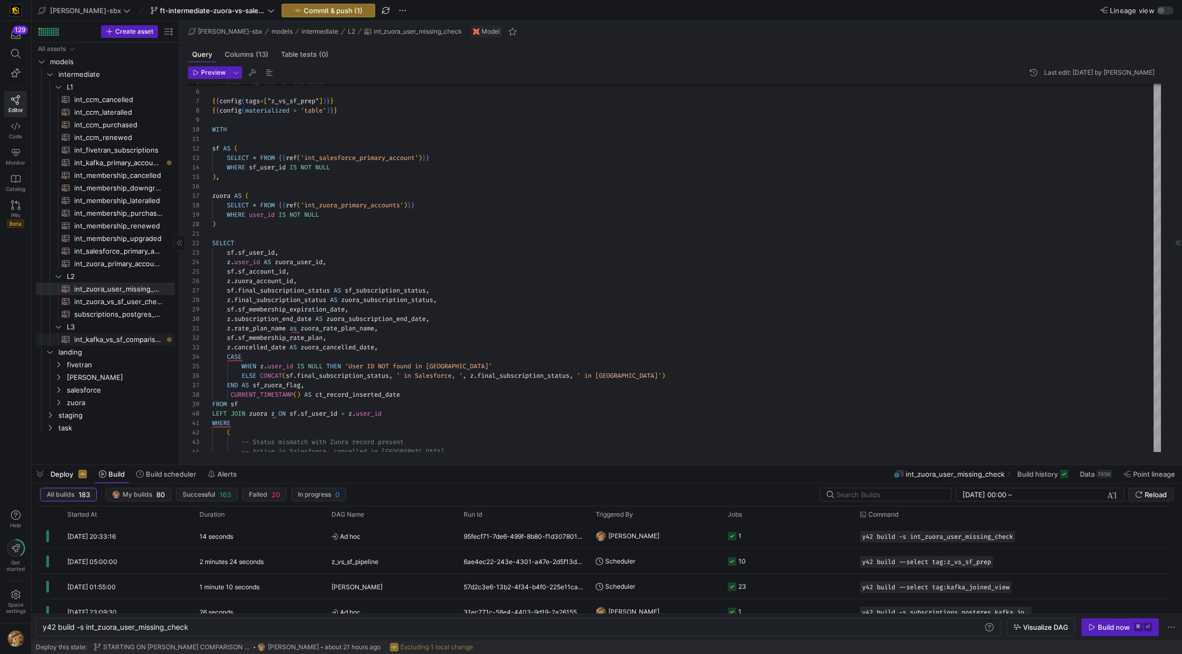
click at [130, 341] on span "int_kafka_vs_sf_comparison​​​​​​​​​​" at bounding box center [118, 340] width 88 height 12
type textarea "y42 build -s int_kafka_vs_sf_comparison"
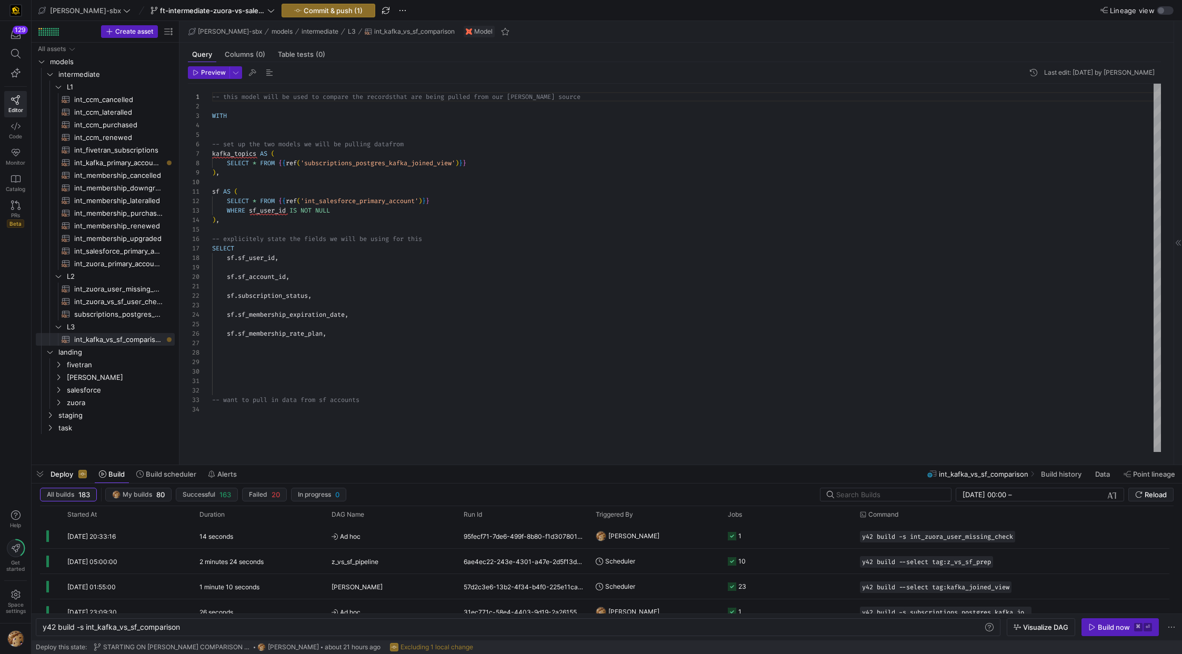
type textarea "sf AS ( SELECT * FROM {{ref('int_salesforce_primary_account')}} WHERE sf_user_i…"
click at [254, 265] on div "-- this model will be used to compare the records that are being pulled from ou…" at bounding box center [686, 268] width 949 height 368
click at [115, 259] on span "int_zuora_primary_accounts​​​​​​​​​​" at bounding box center [118, 264] width 88 height 12
type textarea "y42 build -s int_zuora_primary_accounts"
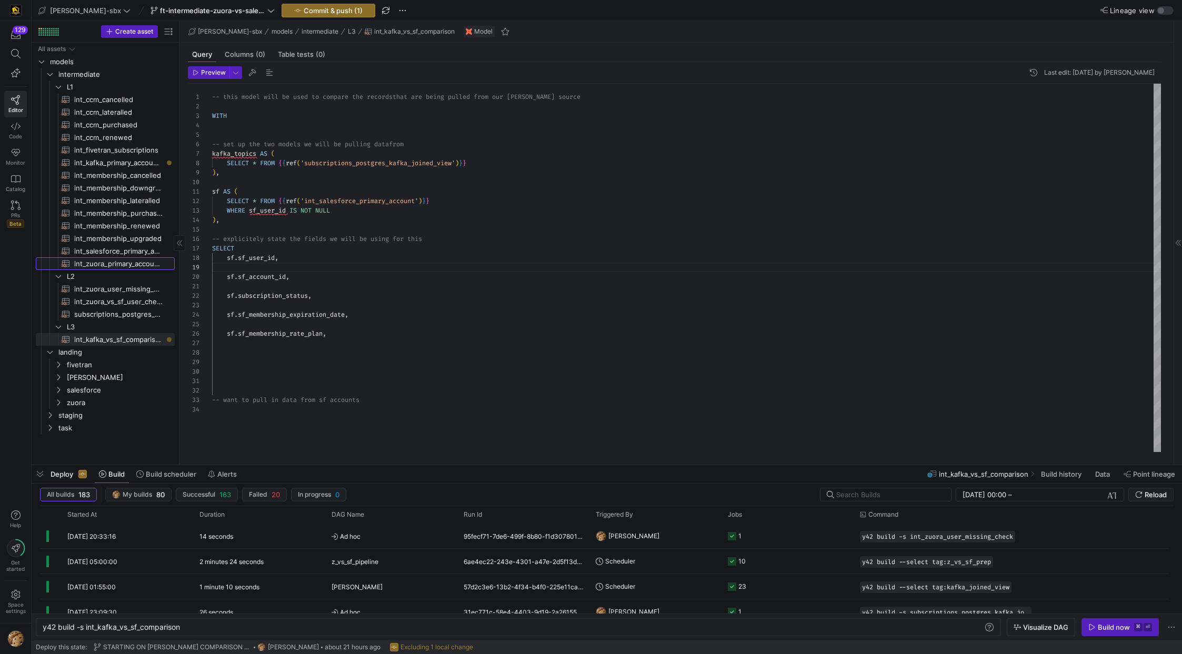
type textarea "-- File Name: int_zuora_primary_accounts -- Created by: [PERSON_NAME] -- Last M…"
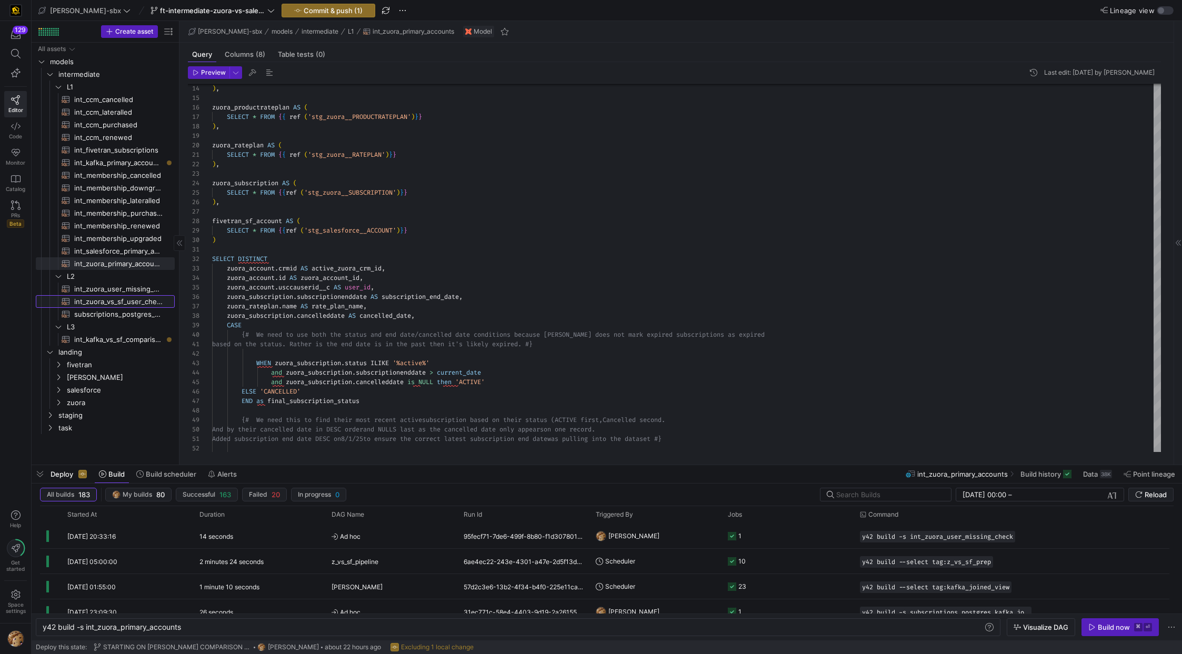
click at [115, 299] on span "int_zuora_vs_sf_user_check​​​​​​​​​​" at bounding box center [118, 302] width 88 height 12
type textarea "-- File Name: int_insert_records_into_zuora_vs_salesforce -- Created by: [PERSO…"
type textarea "y42 build -s int_zuora_vs_sf_user_check"
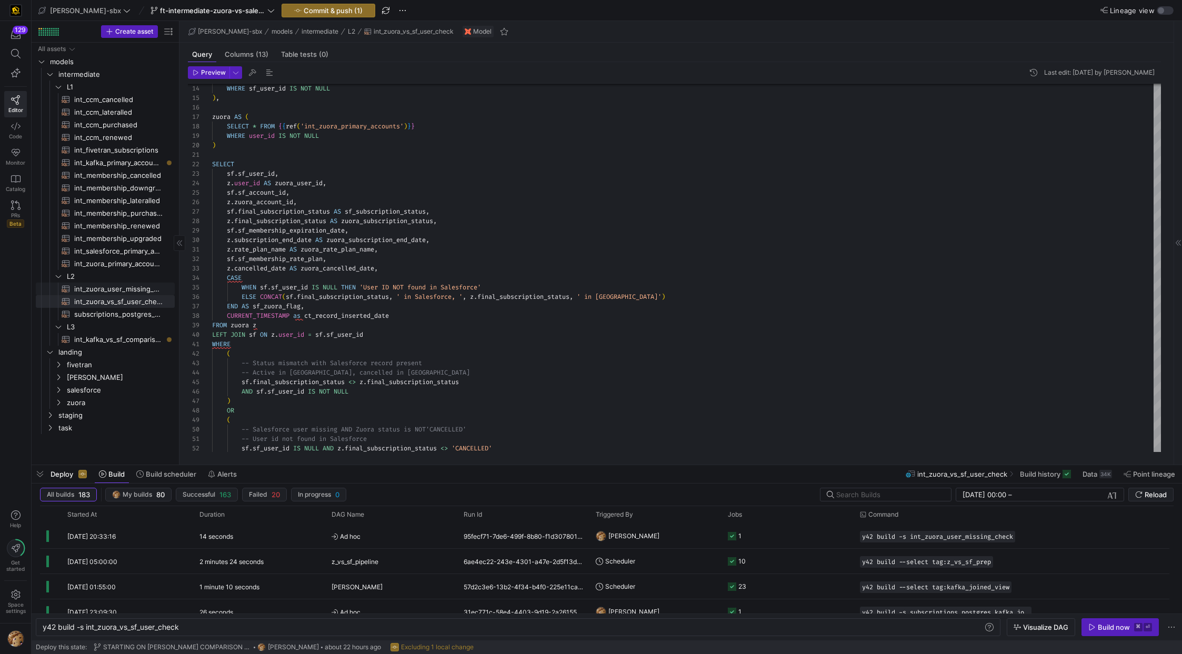
click at [115, 291] on span "int_zuora_user_missing_check​​​​​​​​​​" at bounding box center [118, 289] width 88 height 12
type textarea "-- File Name: int-zuora-user-check -- Created by: [PERSON_NAME] -- Last Modifie…"
type textarea "y42 build -s int_zuora_user_missing_check"
click at [1095, 477] on span "Data" at bounding box center [1087, 474] width 15 height 8
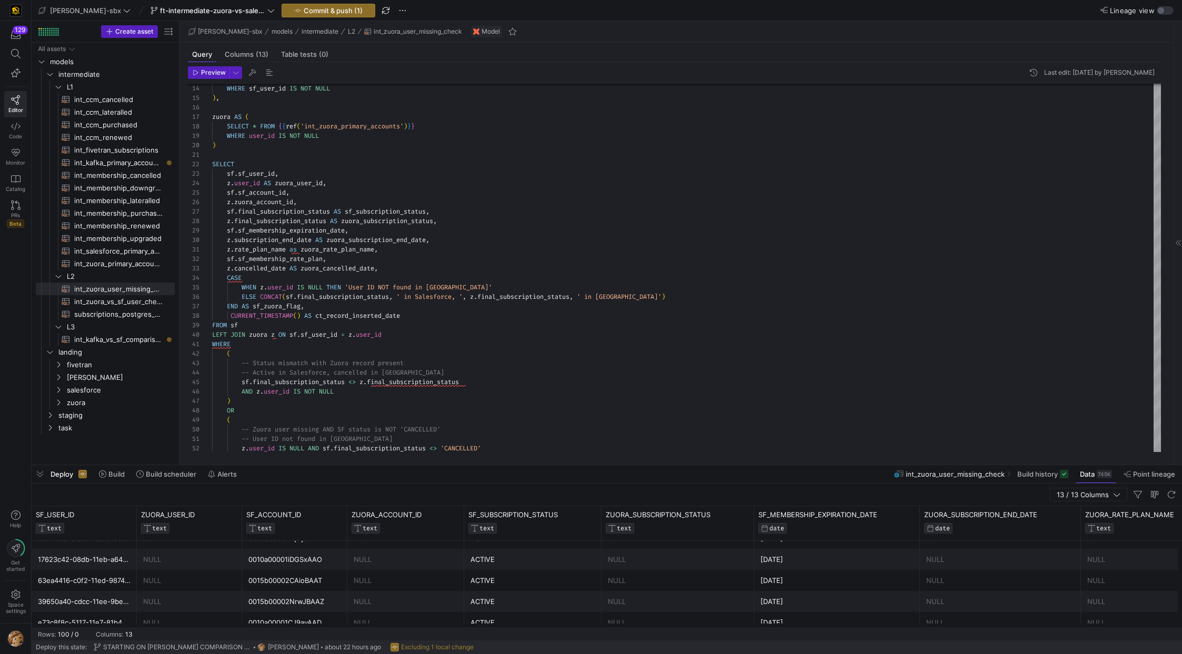
scroll to position [1620, 0]
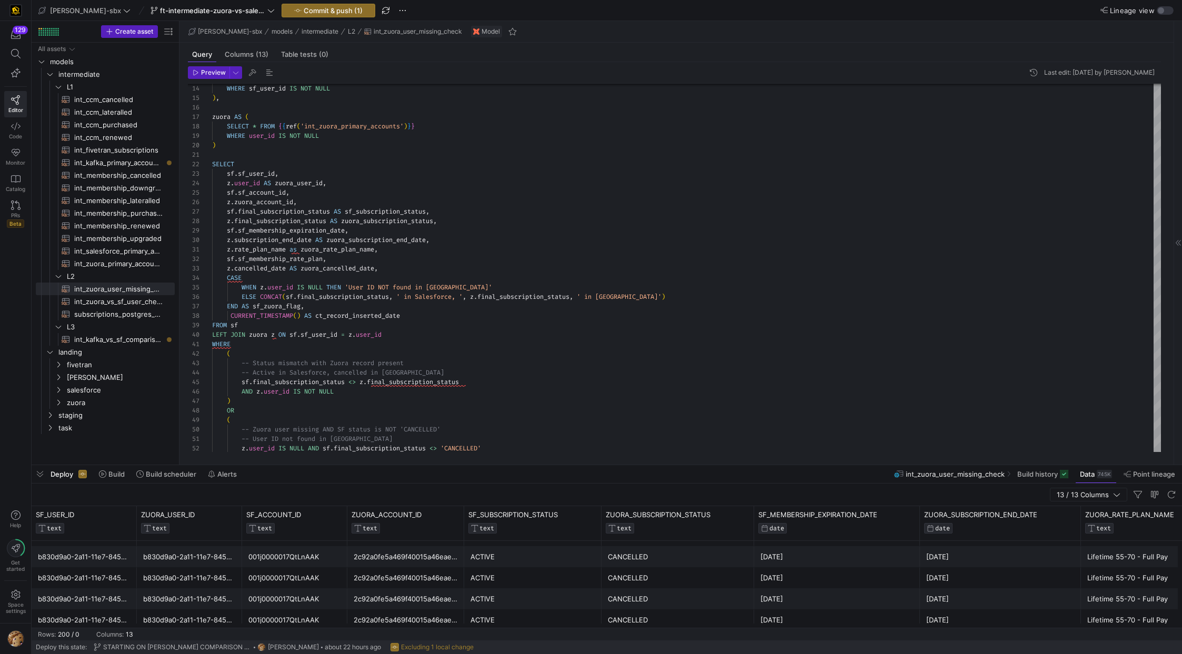
click at [231, 603] on div "b830d9a0-2a11-11e7-8456-b3456d6300a7" at bounding box center [189, 599] width 93 height 21
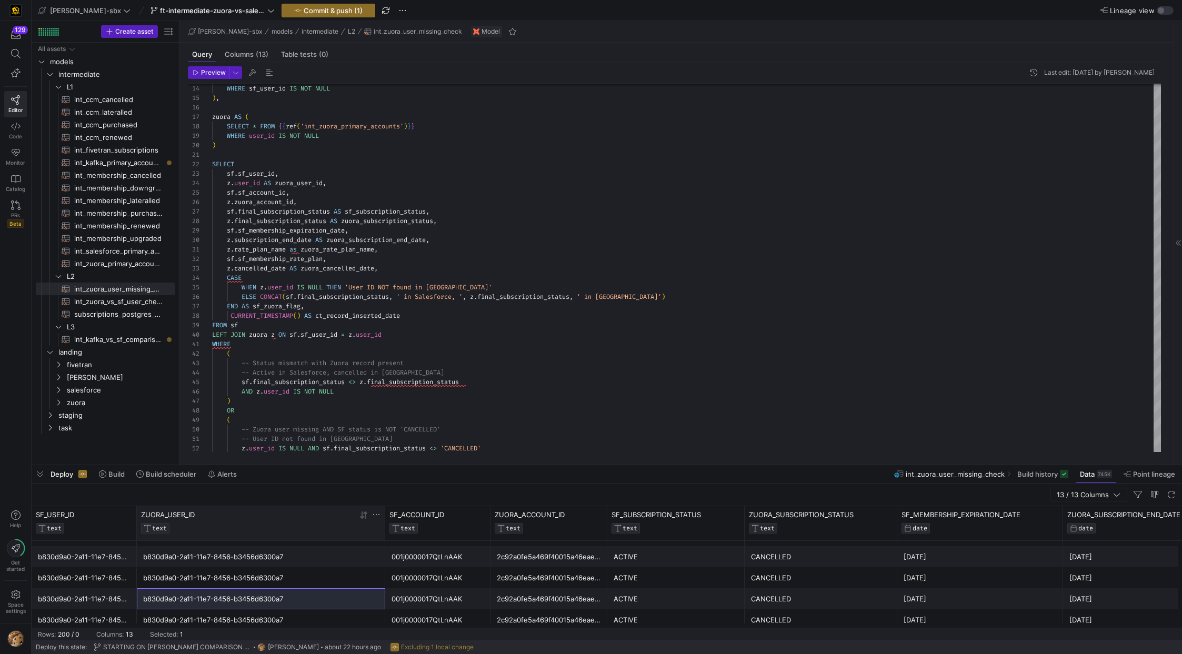
drag, startPoint x: 241, startPoint y: 517, endPoint x: 336, endPoint y: 527, distance: 95.2
click at [385, 527] on div at bounding box center [385, 523] width 4 height 34
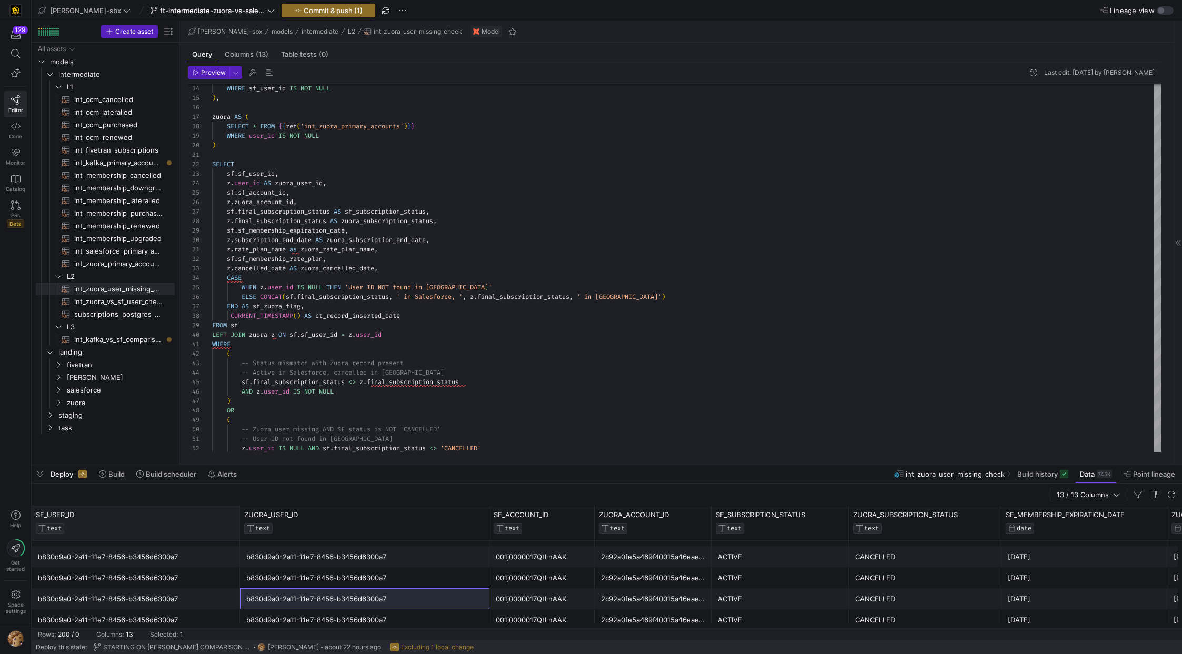
drag, startPoint x: 135, startPoint y: 526, endPoint x: 218, endPoint y: 526, distance: 82.6
click at [237, 526] on div at bounding box center [239, 523] width 4 height 34
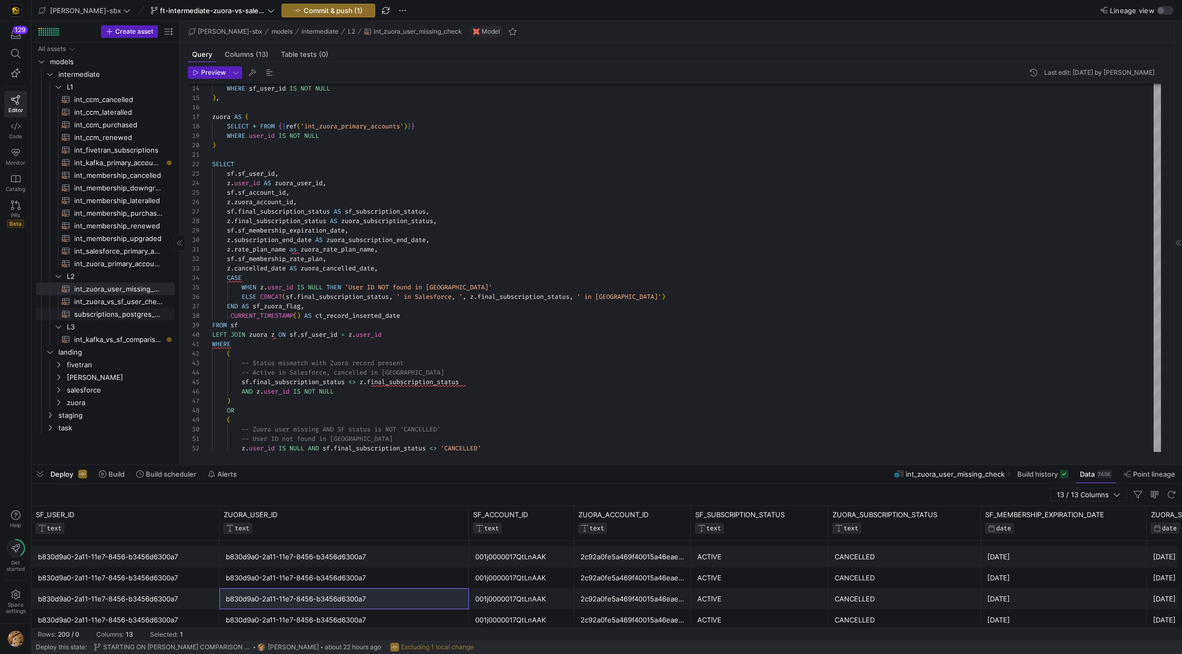
click at [117, 308] on span "subscriptions_postgres_kafka_joined_view​​​​​​​​​​" at bounding box center [118, 314] width 88 height 12
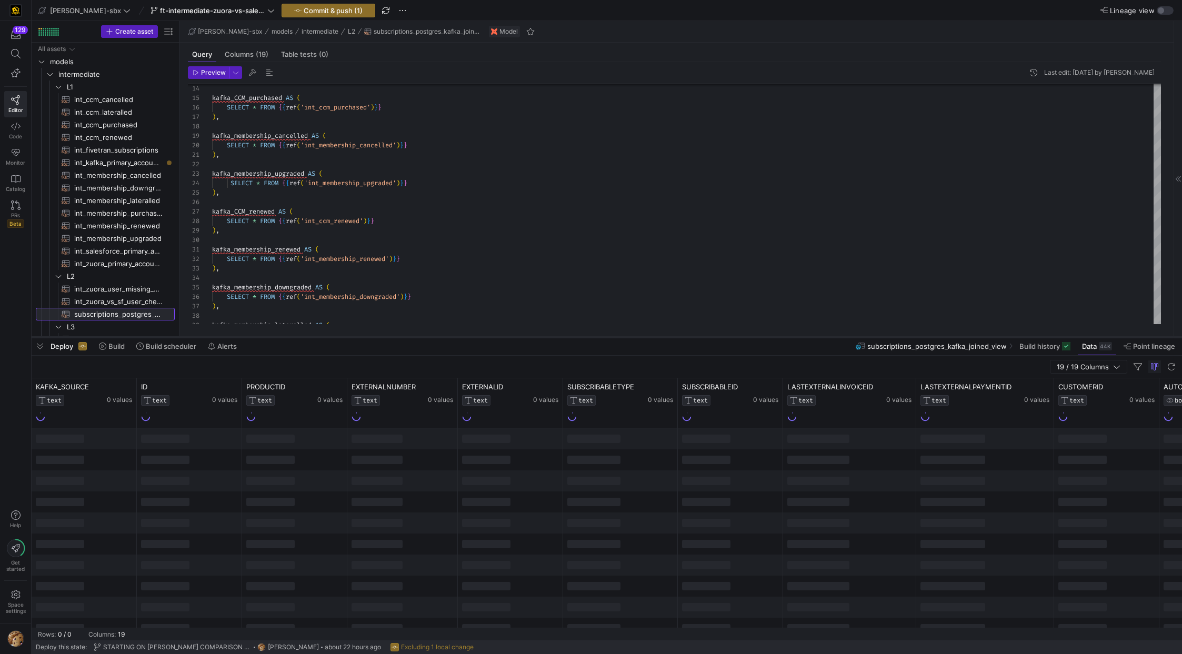
drag, startPoint x: 286, startPoint y: 465, endPoint x: 267, endPoint y: 244, distance: 222.3
click at [267, 335] on div at bounding box center [607, 337] width 1151 height 4
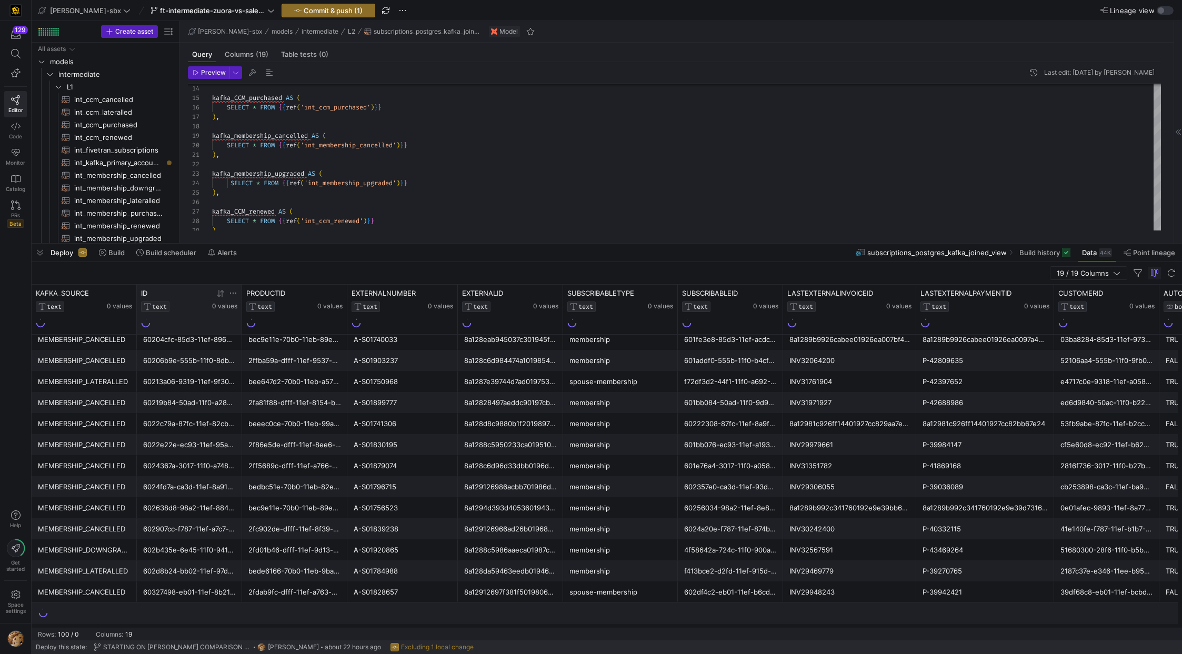
click at [218, 293] on icon at bounding box center [220, 293] width 8 height 8
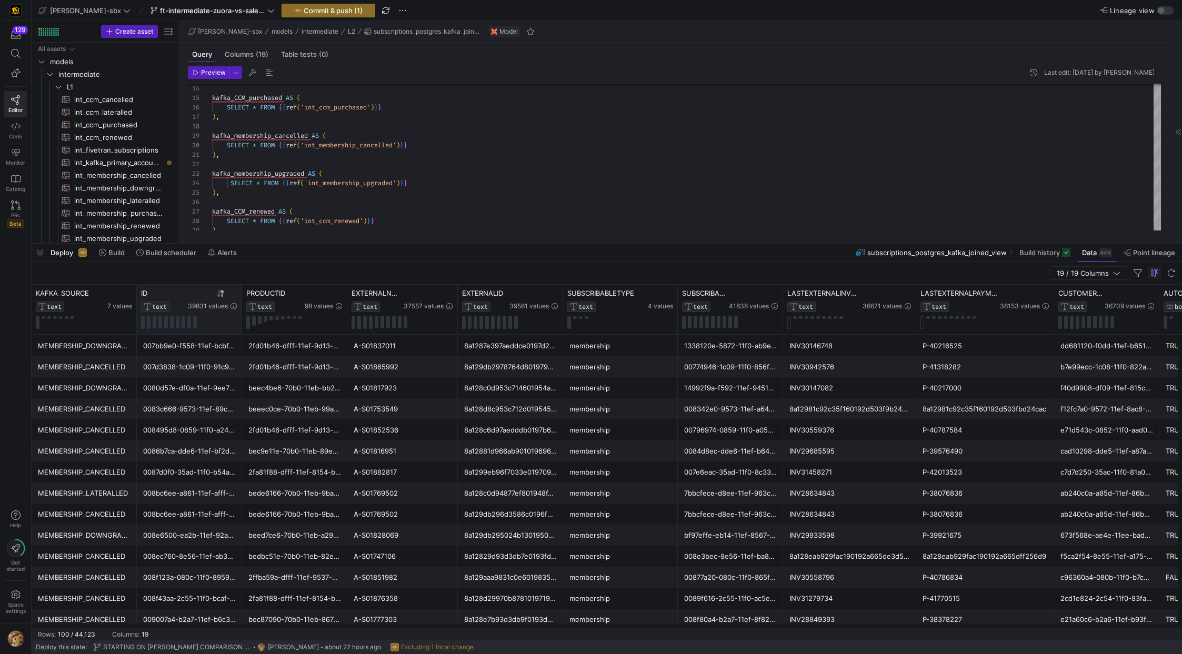
scroll to position [1745, 0]
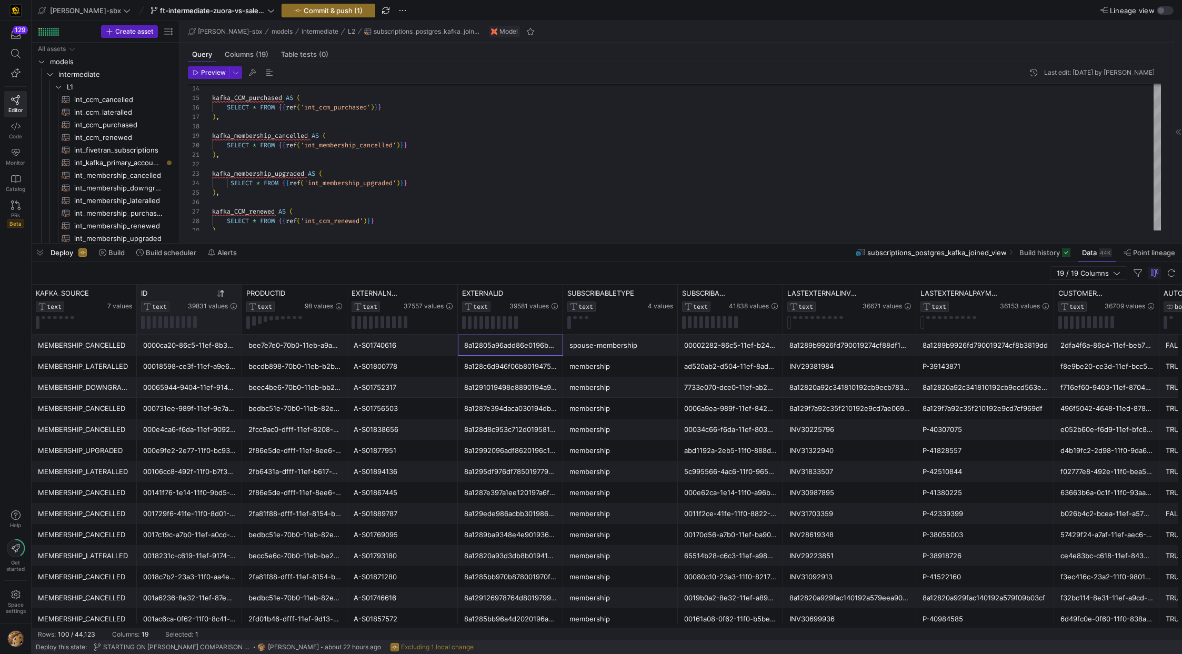
click at [489, 342] on div "8a12805a96add86e0196b823ddcb218f" at bounding box center [510, 345] width 93 height 21
click at [123, 191] on span "int_zuora_user_missing_check​​​​​​​​​​" at bounding box center [118, 192] width 88 height 12
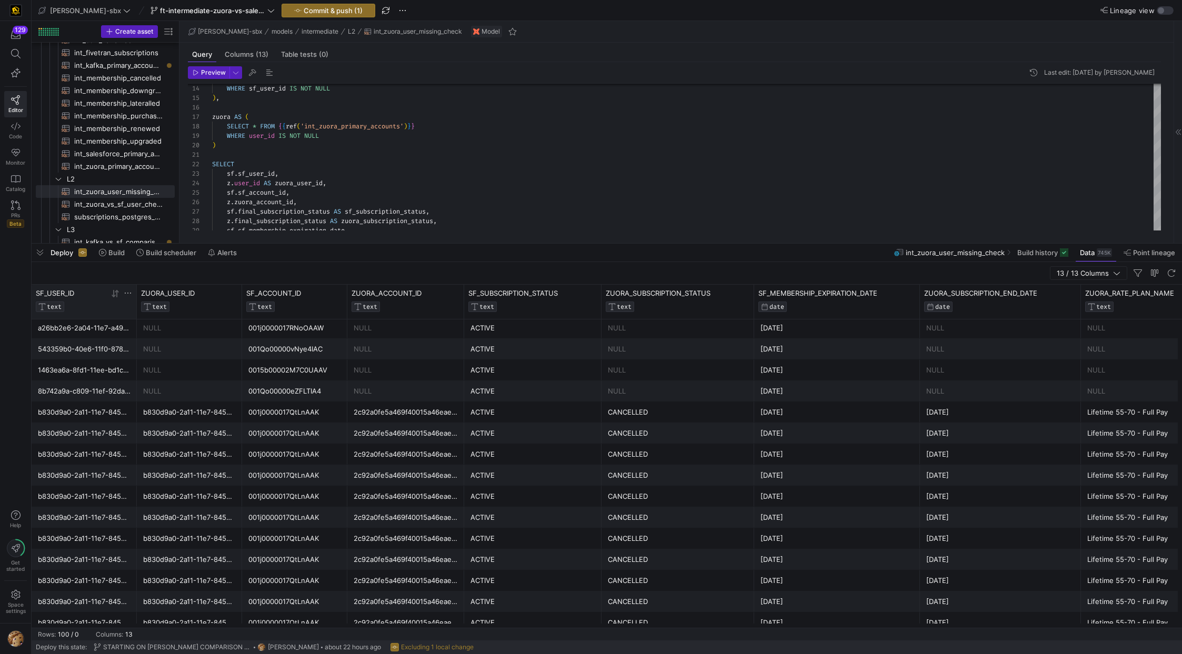
click at [117, 293] on icon at bounding box center [117, 292] width 4 height 7
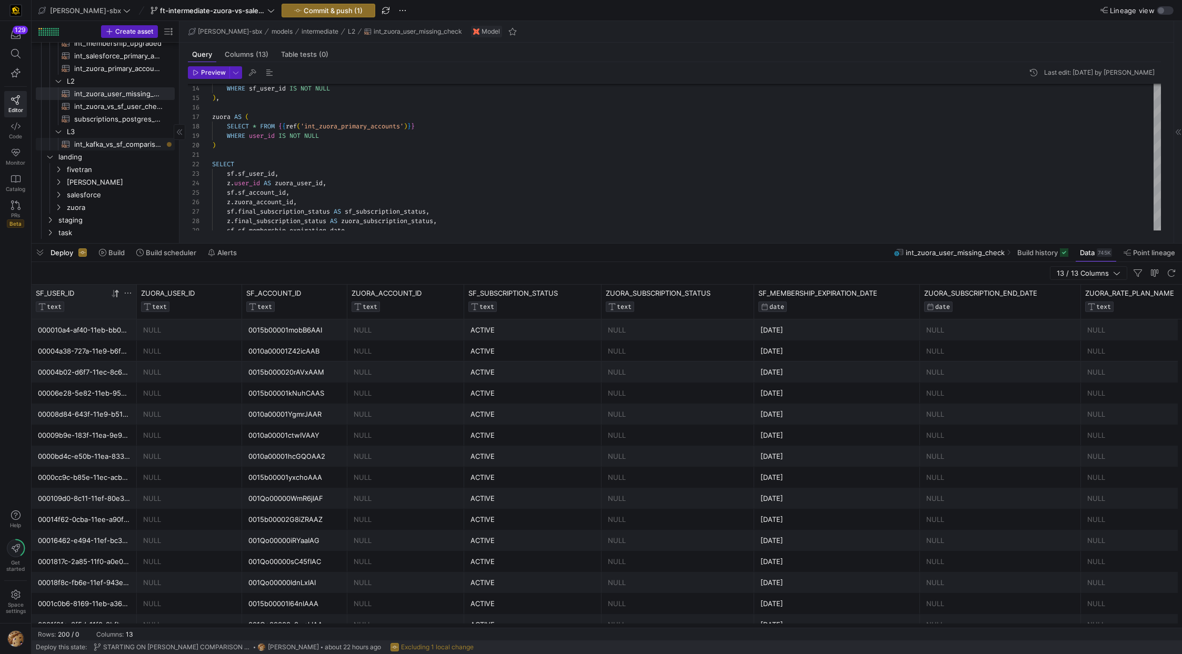
click at [115, 145] on span "int_kafka_vs_sf_comparison​​​​​​​​​​" at bounding box center [118, 144] width 88 height 12
type textarea "-- this model will be used to compare the records that are being pulled from ou…"
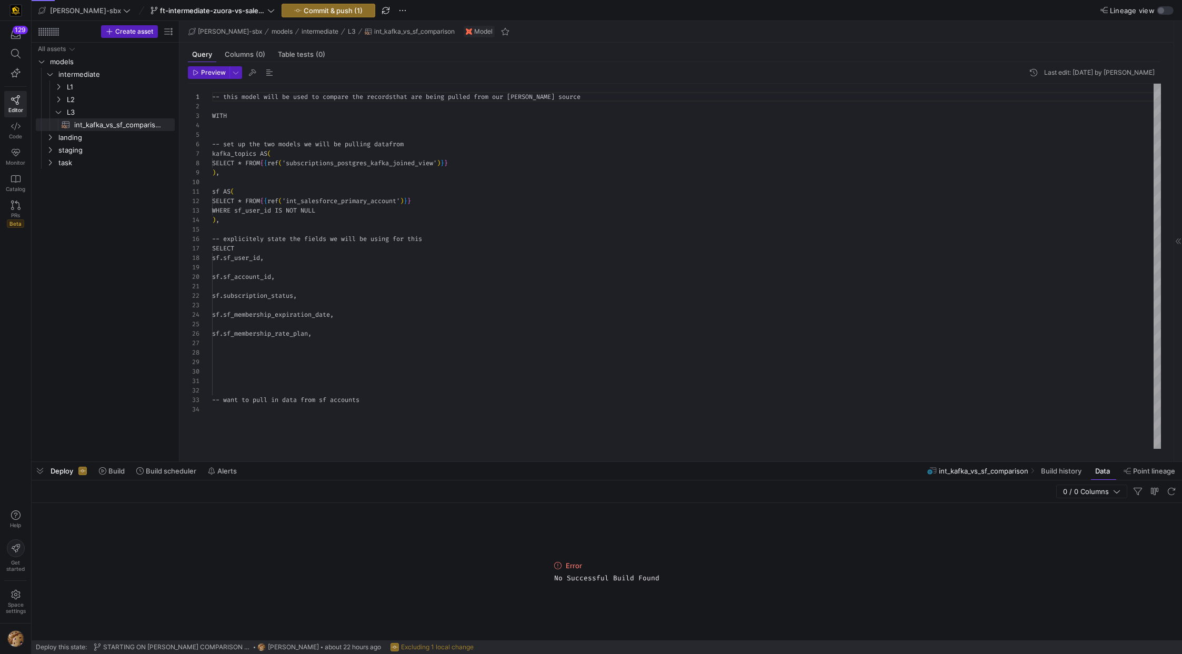
scroll to position [95, 0]
click at [79, 112] on span "L3" at bounding box center [107, 112] width 81 height 12
drag, startPoint x: 78, startPoint y: 112, endPoint x: 78, endPoint y: 105, distance: 6.3
click at [78, 113] on span "L3" at bounding box center [120, 112] width 106 height 12
click at [78, 98] on span "L2" at bounding box center [107, 100] width 81 height 12
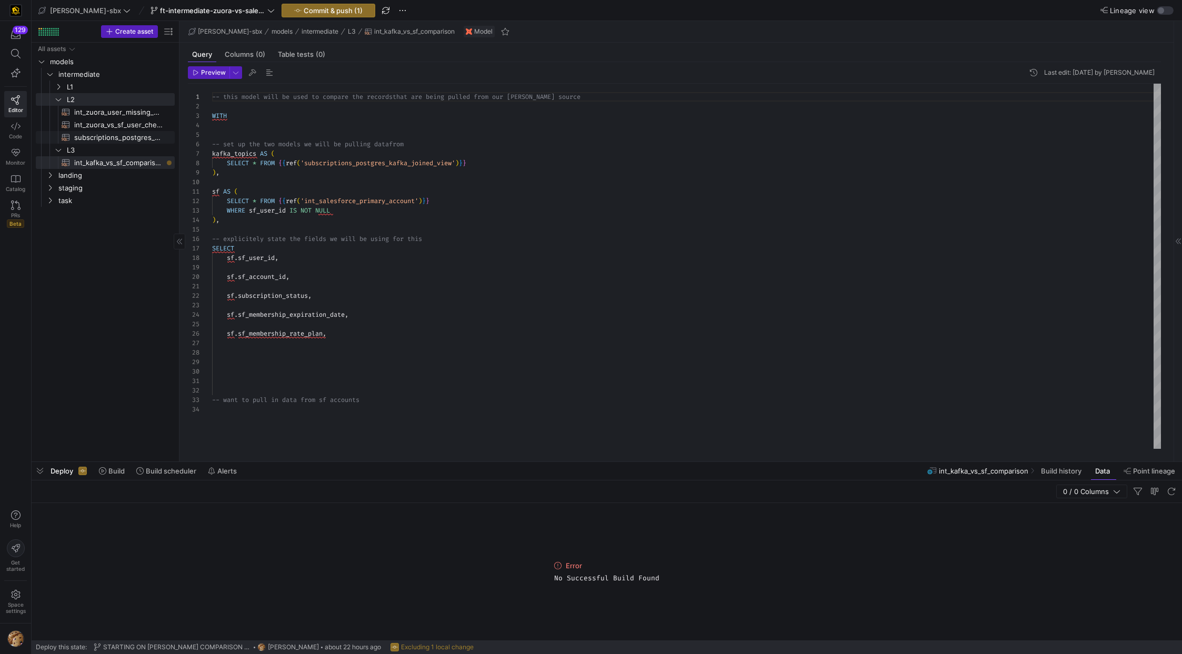
click at [97, 136] on span "subscriptions_postgres_kafka_joined_view​​​​​​​​​​" at bounding box center [118, 138] width 88 height 12
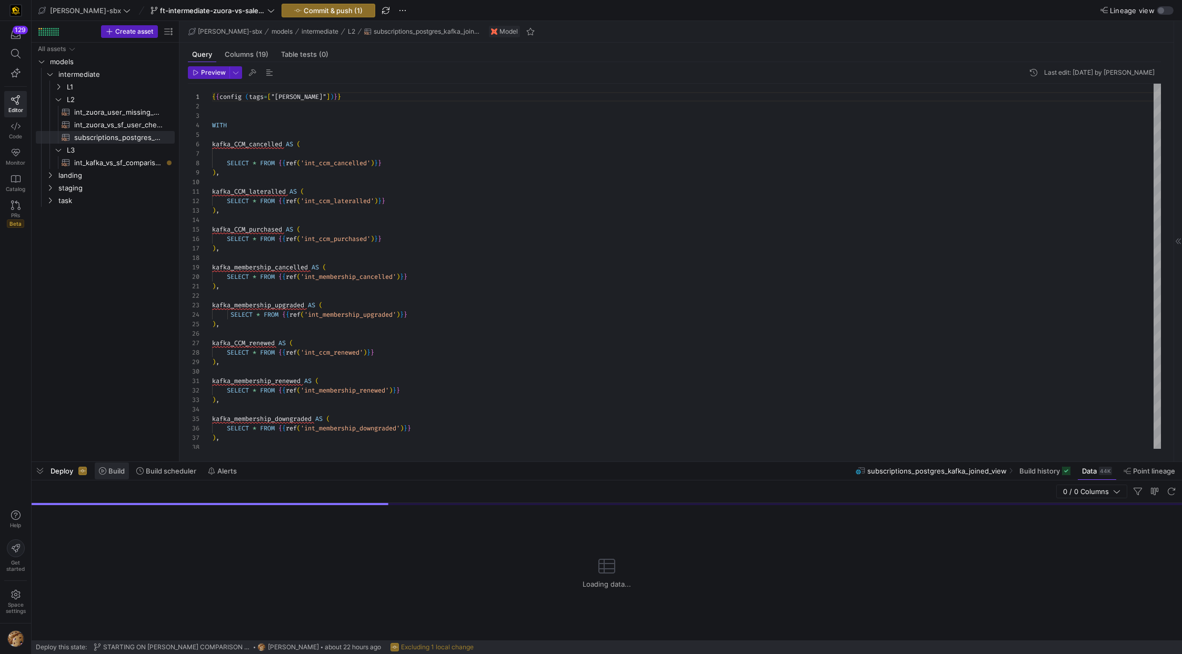
click at [115, 472] on span "Build" at bounding box center [116, 471] width 16 height 8
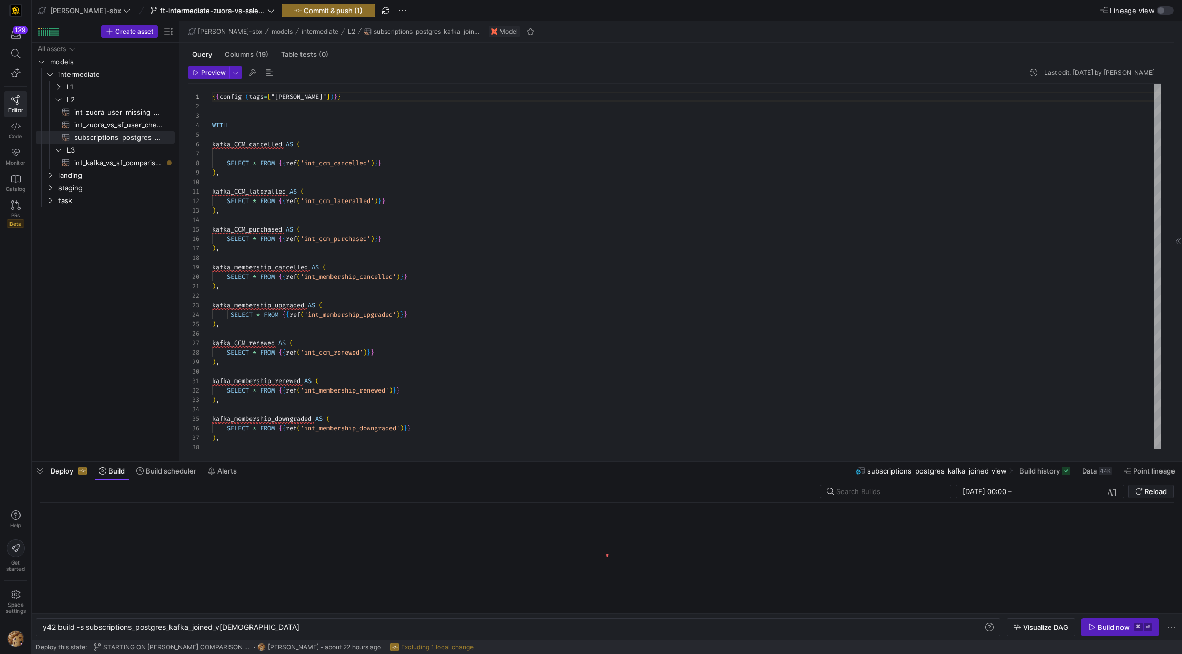
scroll to position [0, 191]
click at [67, 474] on span "Deploy" at bounding box center [62, 471] width 23 height 8
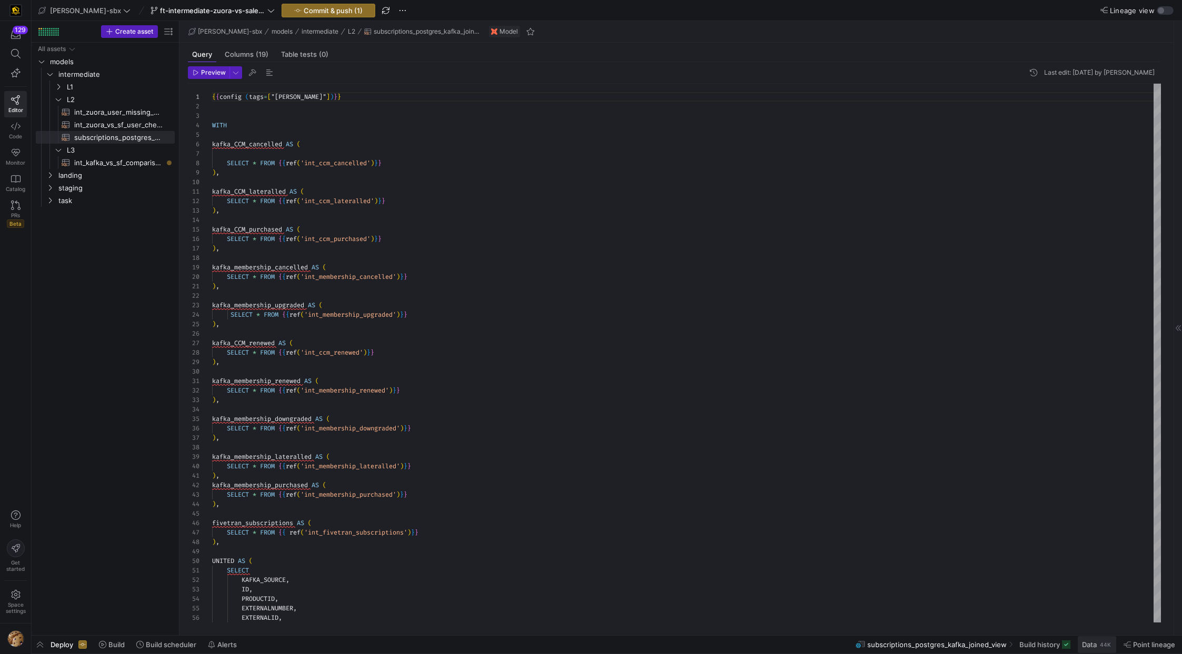
click at [1096, 651] on span at bounding box center [1097, 644] width 38 height 17
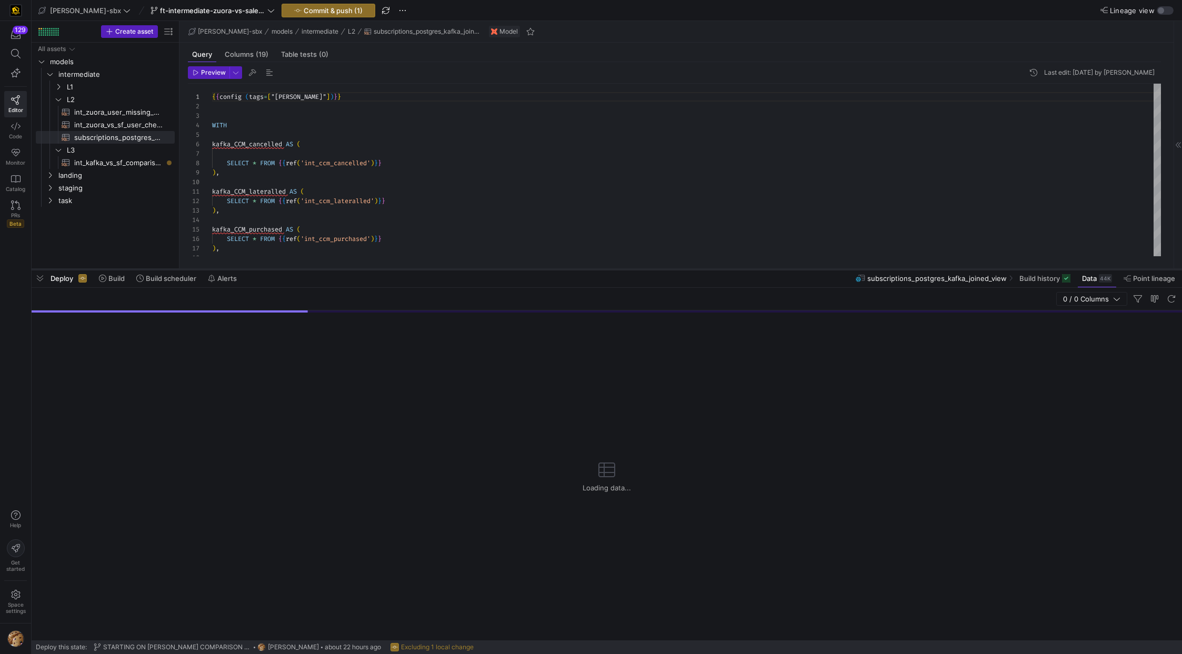
drag, startPoint x: 529, startPoint y: 463, endPoint x: 513, endPoint y: 217, distance: 245.8
click at [513, 267] on div at bounding box center [607, 269] width 1151 height 4
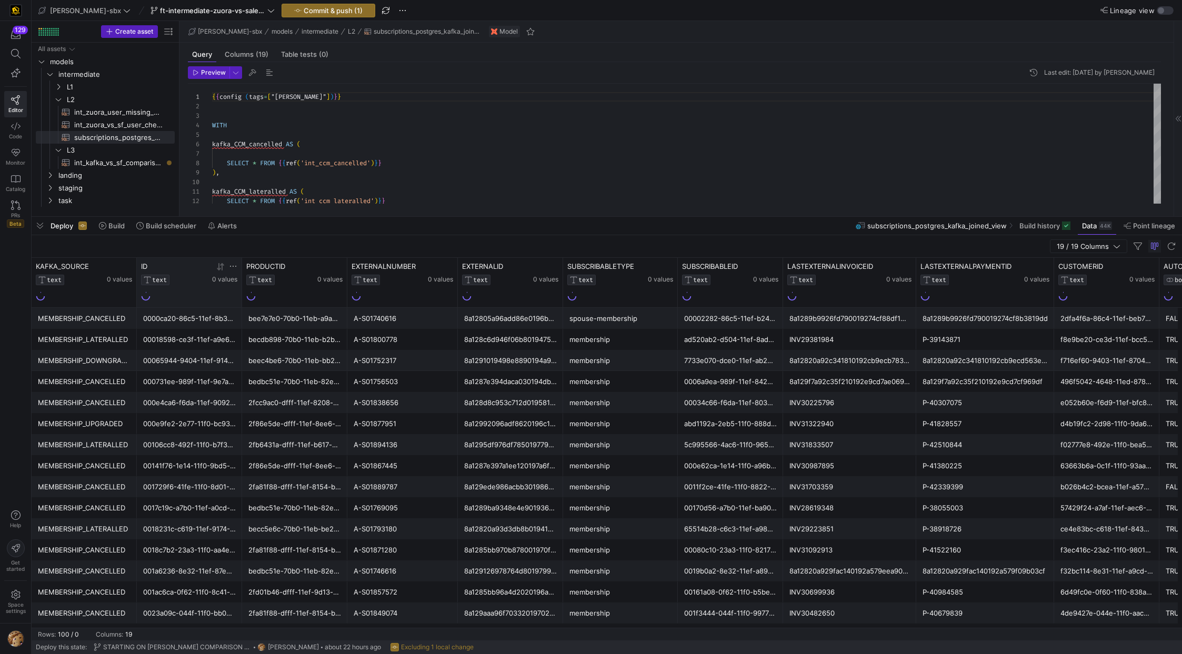
click at [223, 267] on icon at bounding box center [220, 267] width 8 height 8
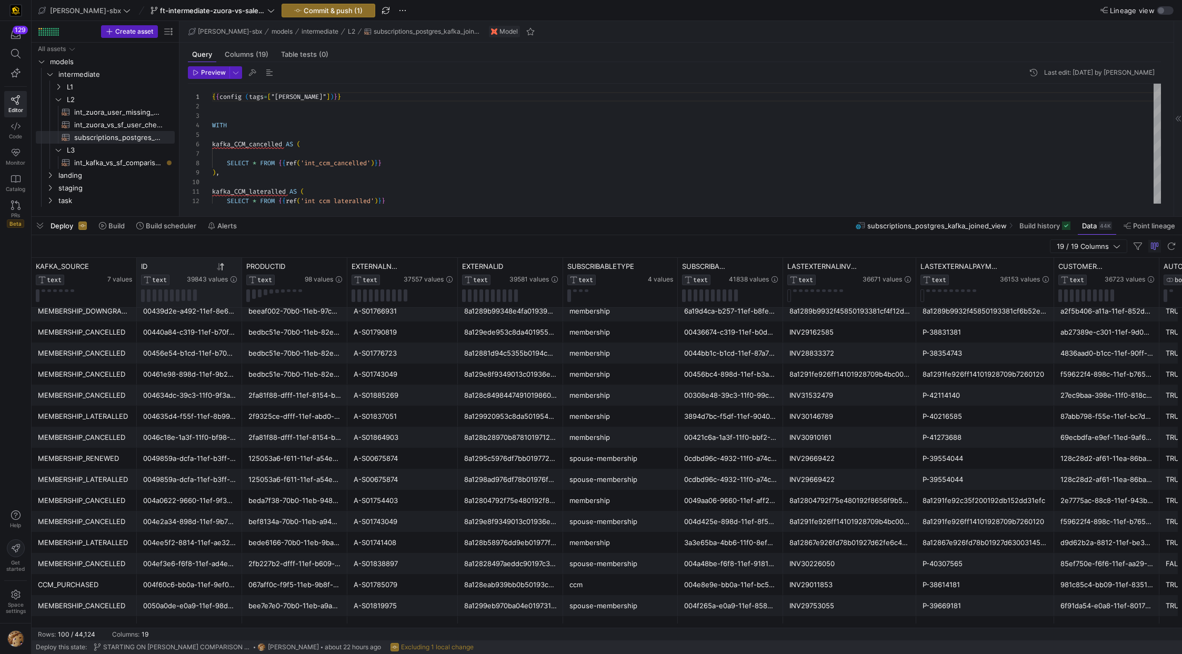
scroll to position [946, 0]
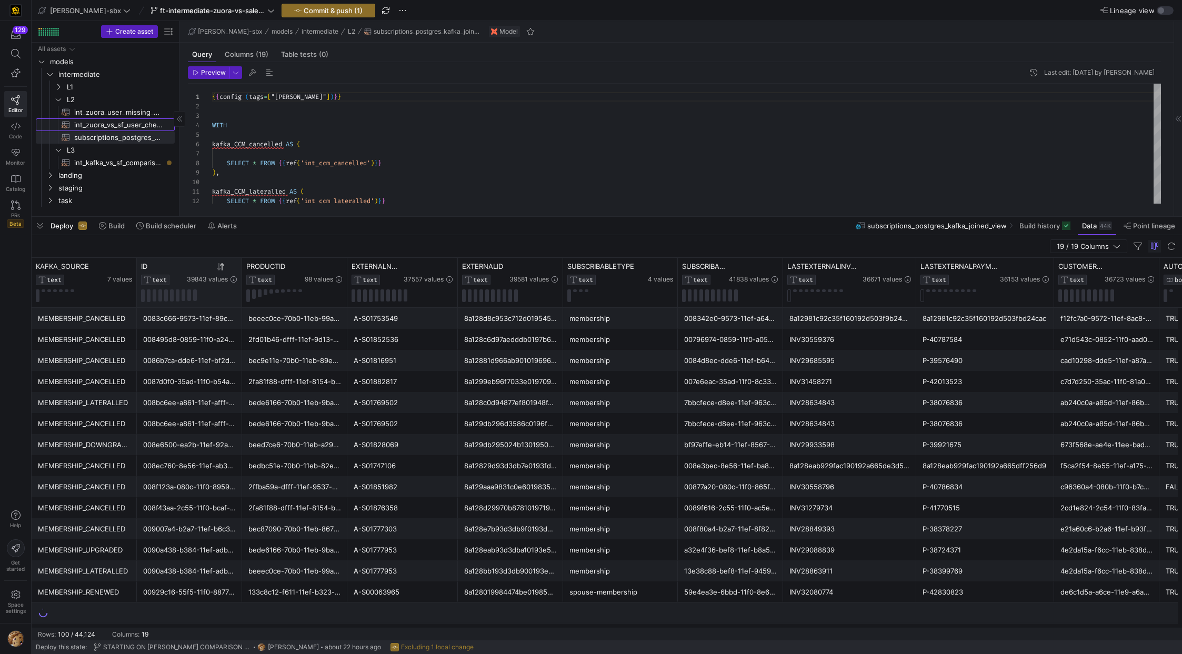
click at [108, 124] on span "int_zuora_vs_sf_user_check​​​​​​​​​​" at bounding box center [118, 125] width 88 height 12
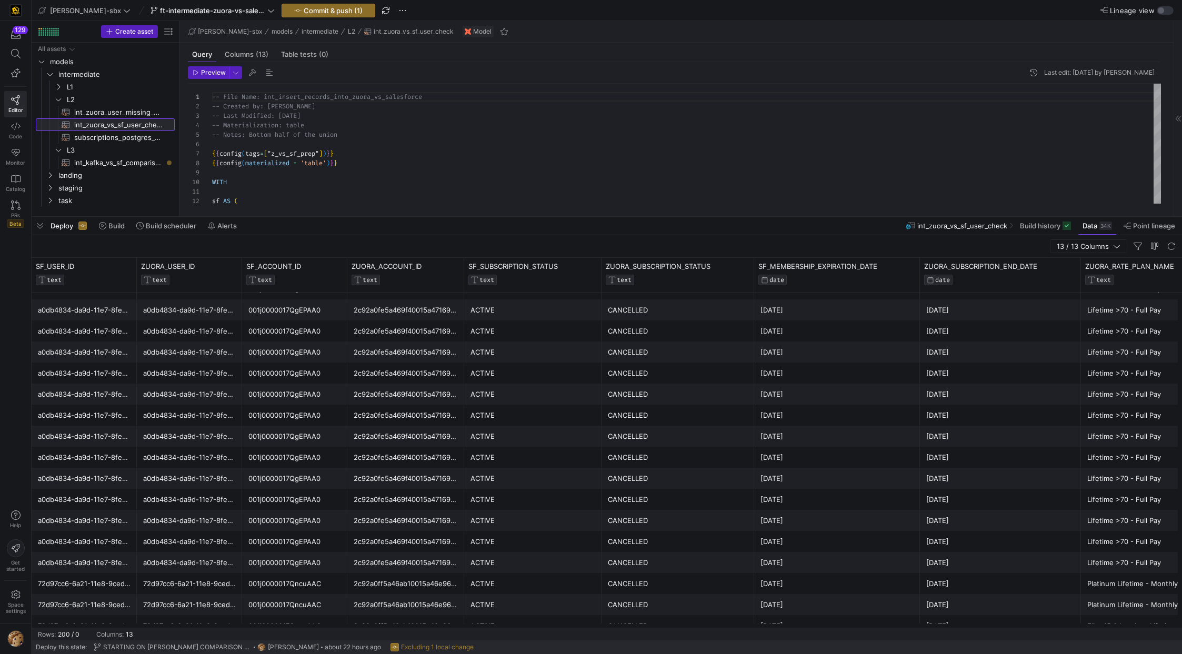
scroll to position [21, 0]
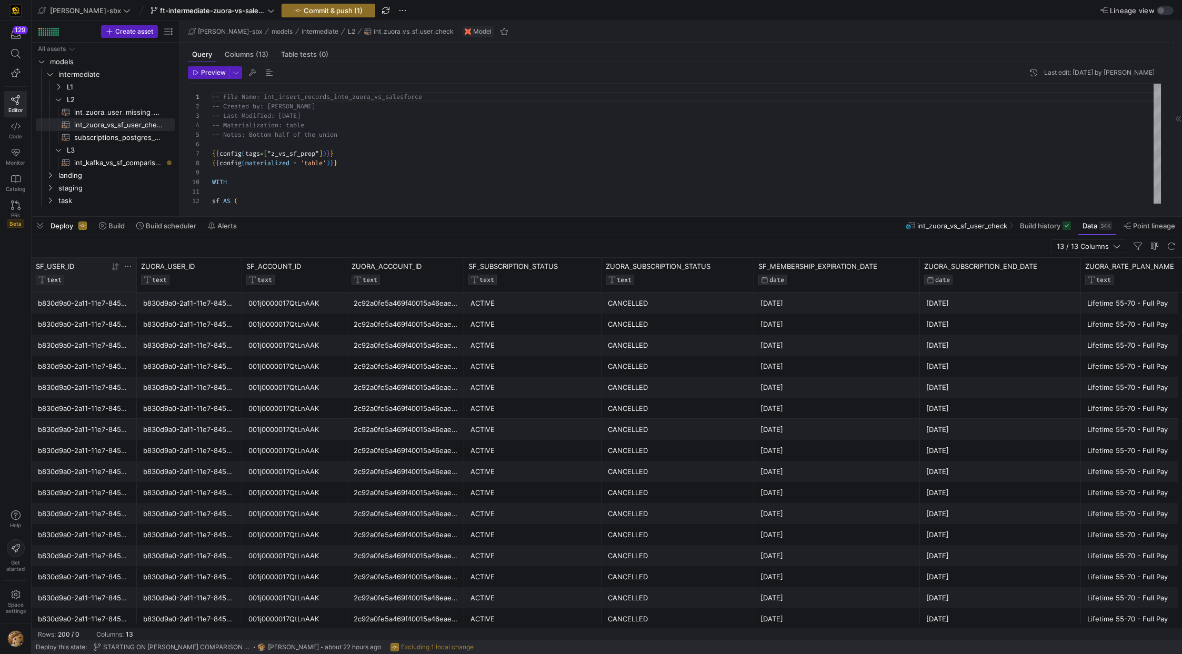
click at [118, 269] on icon at bounding box center [115, 267] width 8 height 8
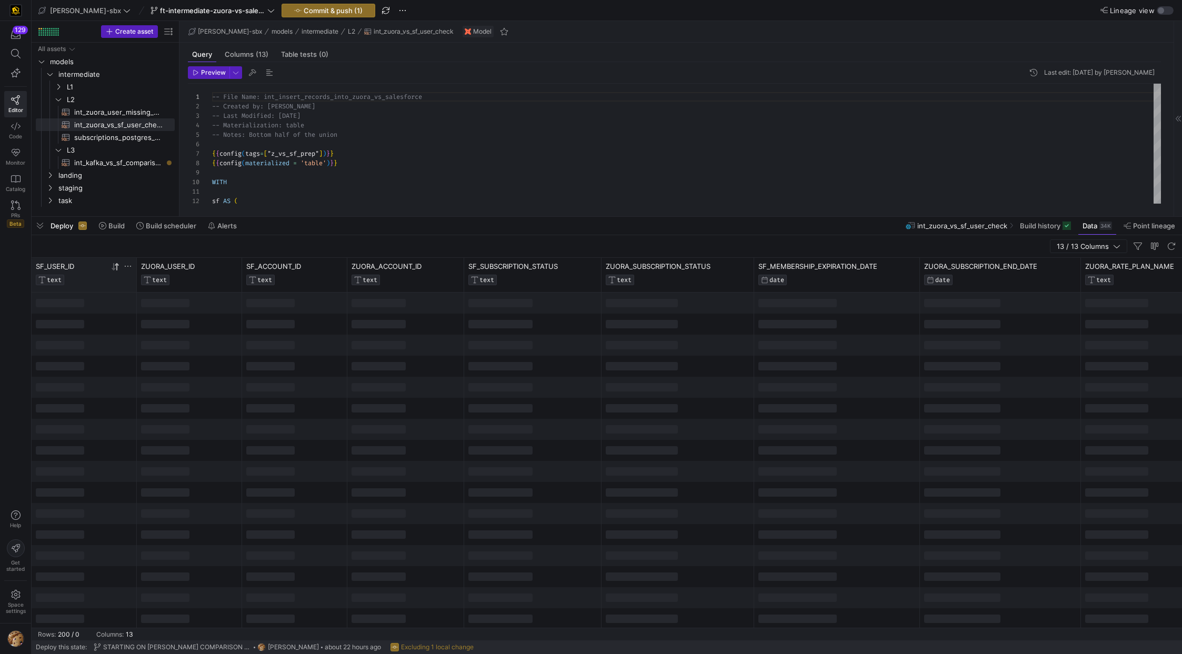
click at [114, 269] on icon at bounding box center [114, 266] width 4 height 7
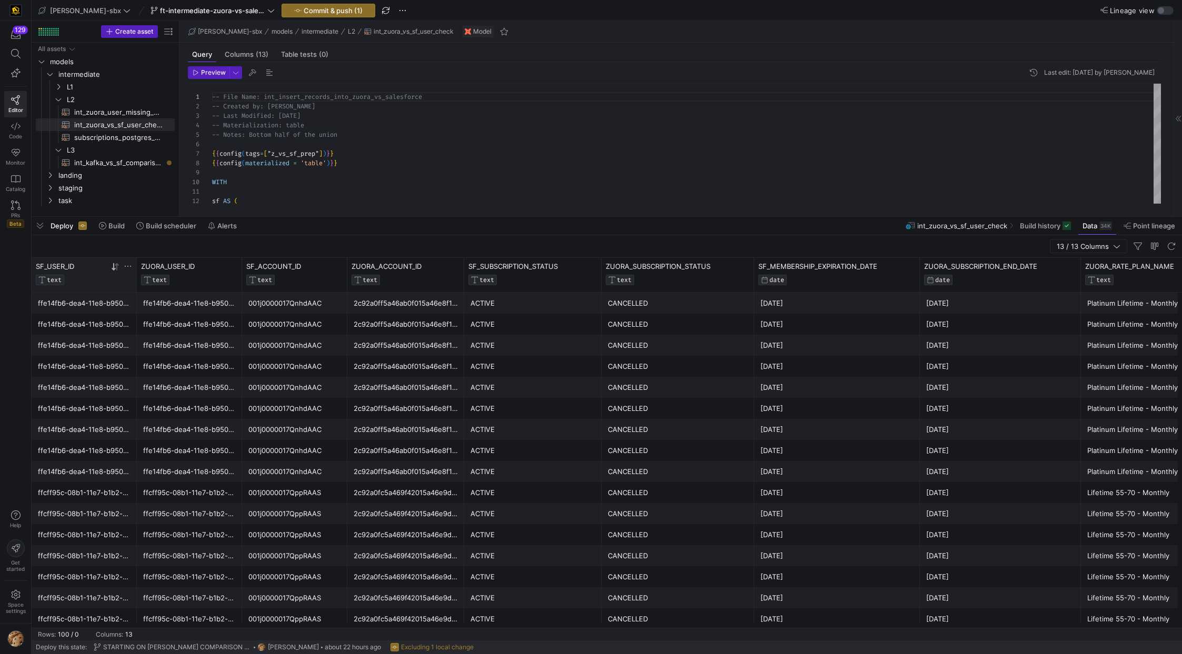
click at [118, 267] on icon at bounding box center [115, 267] width 8 height 8
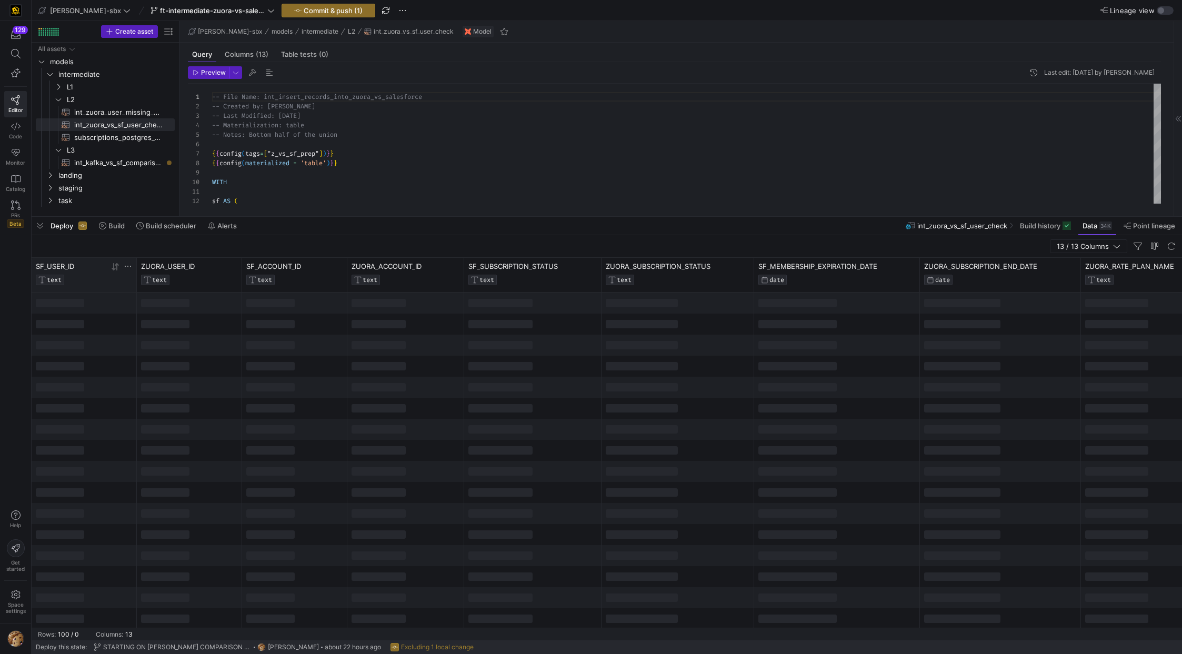
click at [117, 266] on icon at bounding box center [117, 266] width 4 height 7
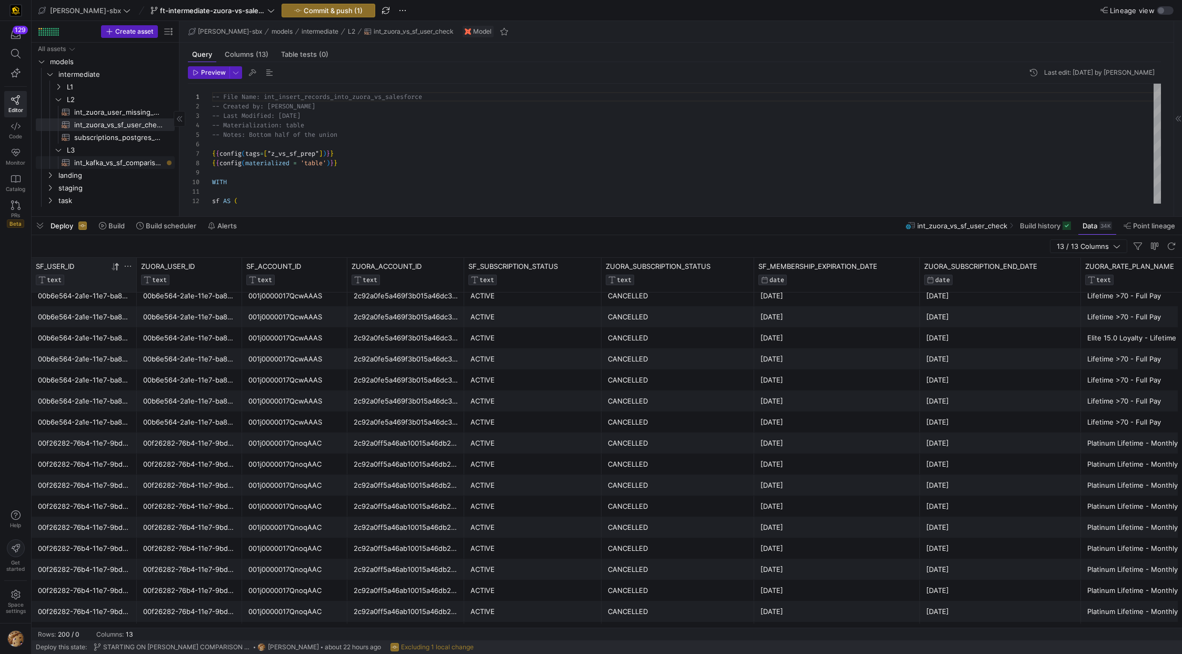
click at [108, 166] on span "int_kafka_vs_sf_comparison​​​​​​​​​​" at bounding box center [118, 163] width 88 height 12
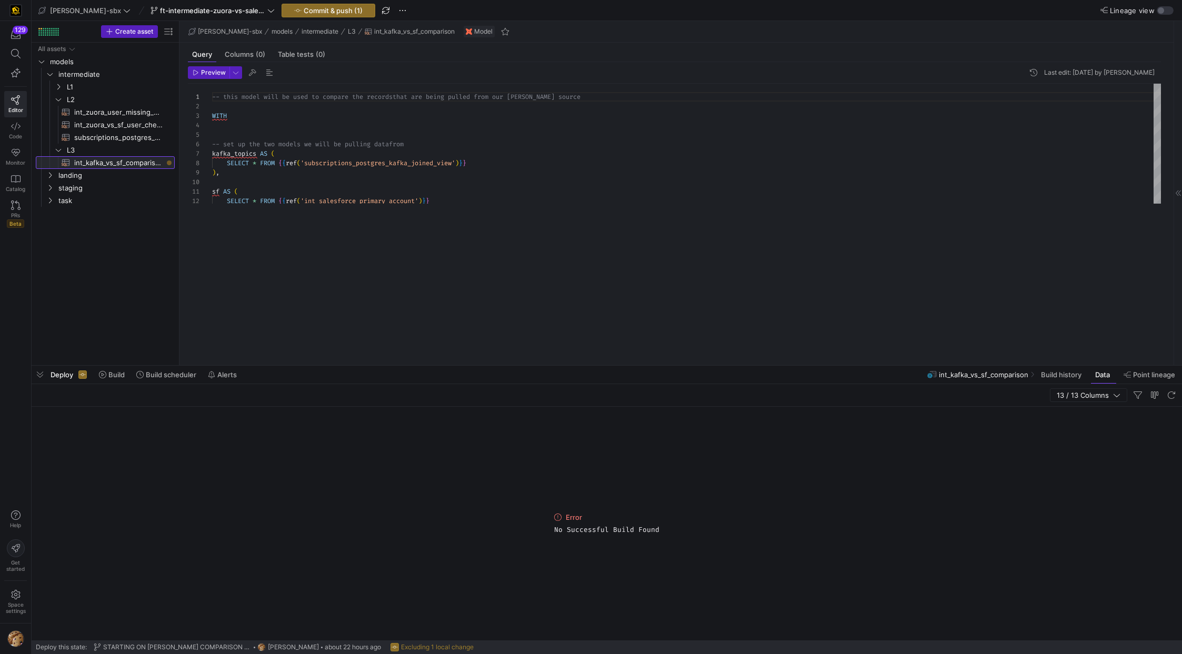
drag, startPoint x: 252, startPoint y: 217, endPoint x: 253, endPoint y: 279, distance: 62.1
click at [233, 368] on div at bounding box center [607, 366] width 1151 height 4
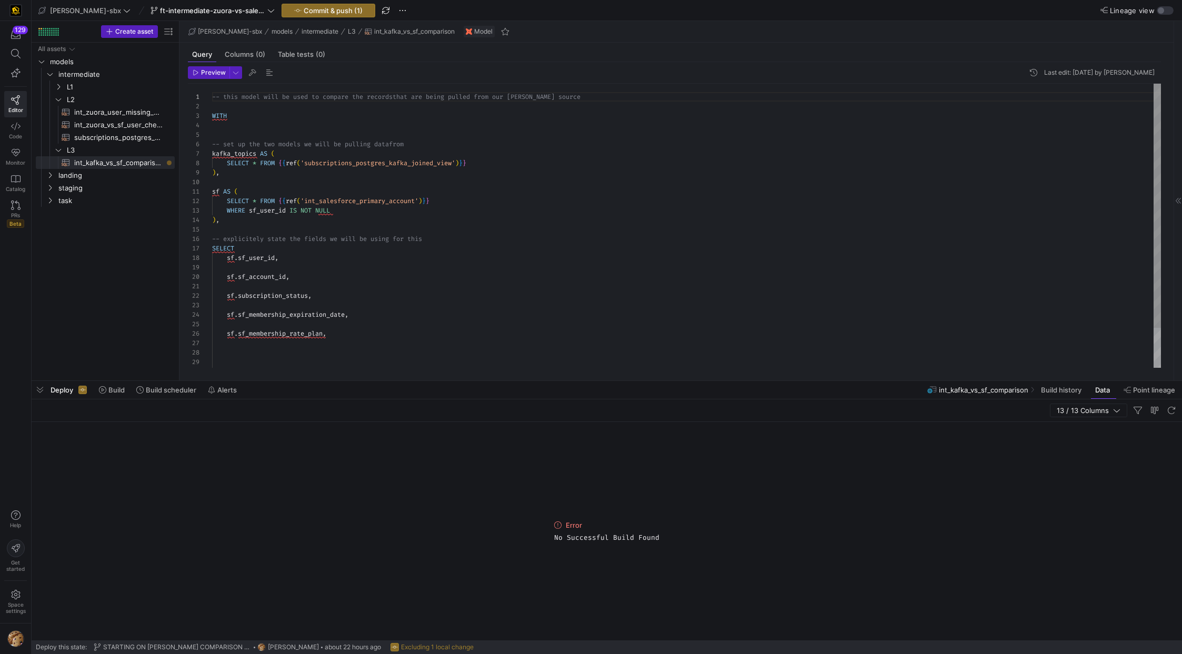
click at [245, 268] on div "-- this model will be used to compare the records that are being pulled from ou…" at bounding box center [686, 249] width 949 height 331
click at [114, 135] on span "subscriptions_postgres_kafka_joined_view​​​​​​​​​​" at bounding box center [118, 138] width 88 height 12
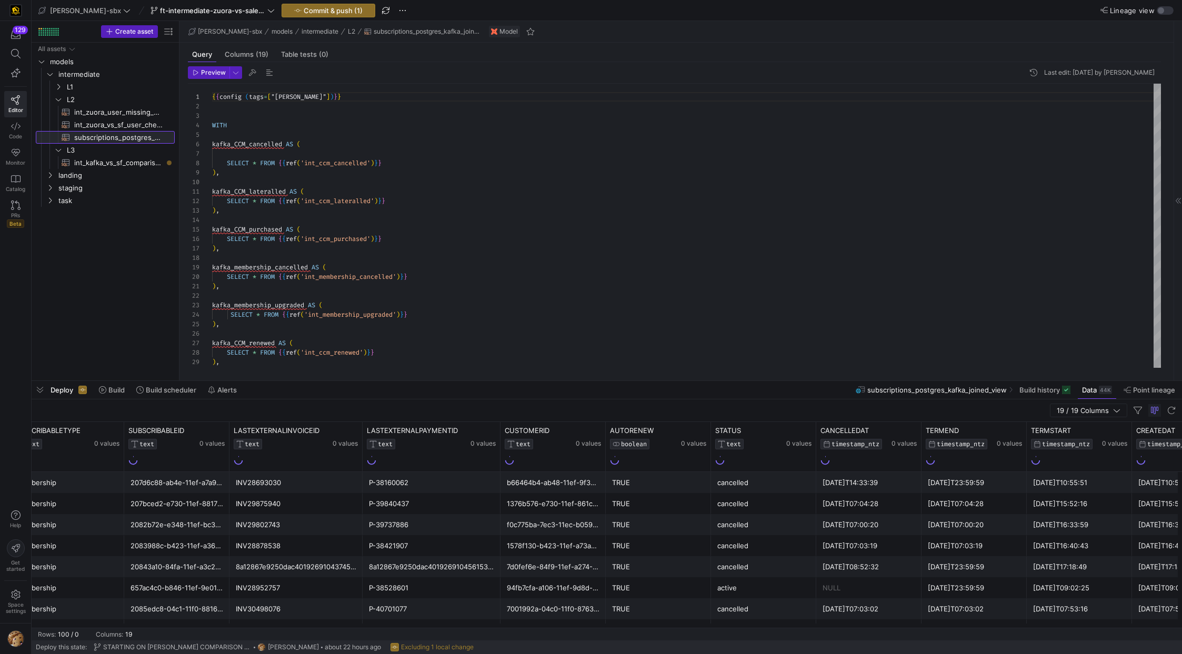
scroll to position [0, 556]
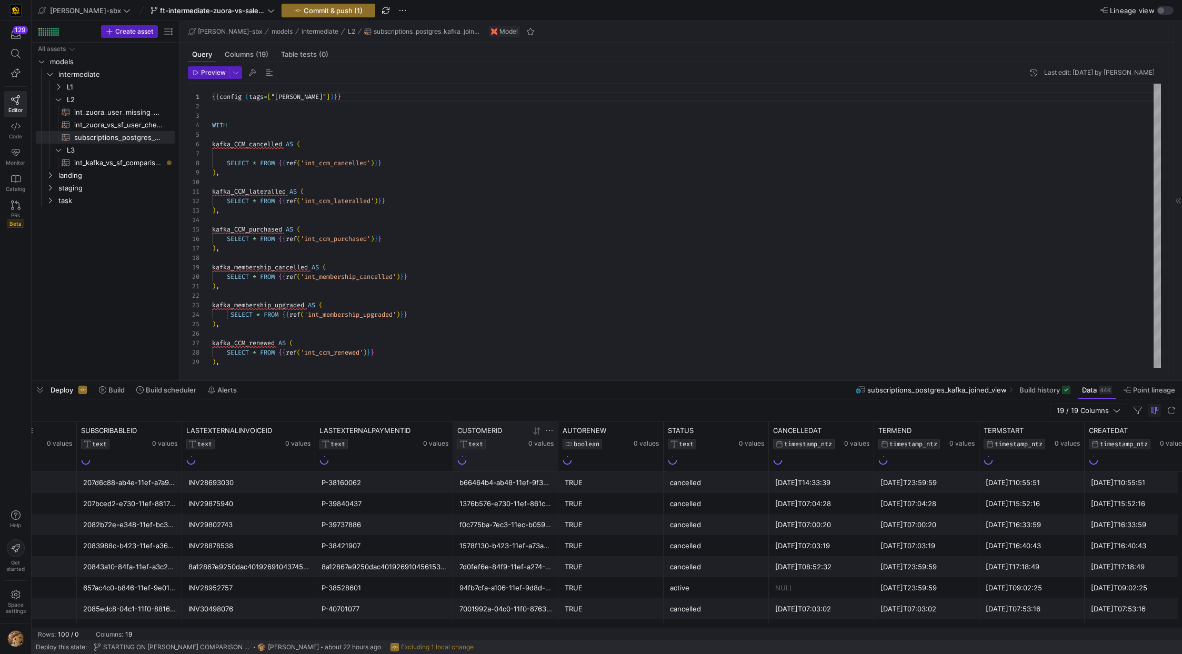
click at [541, 431] on icon at bounding box center [537, 431] width 8 height 8
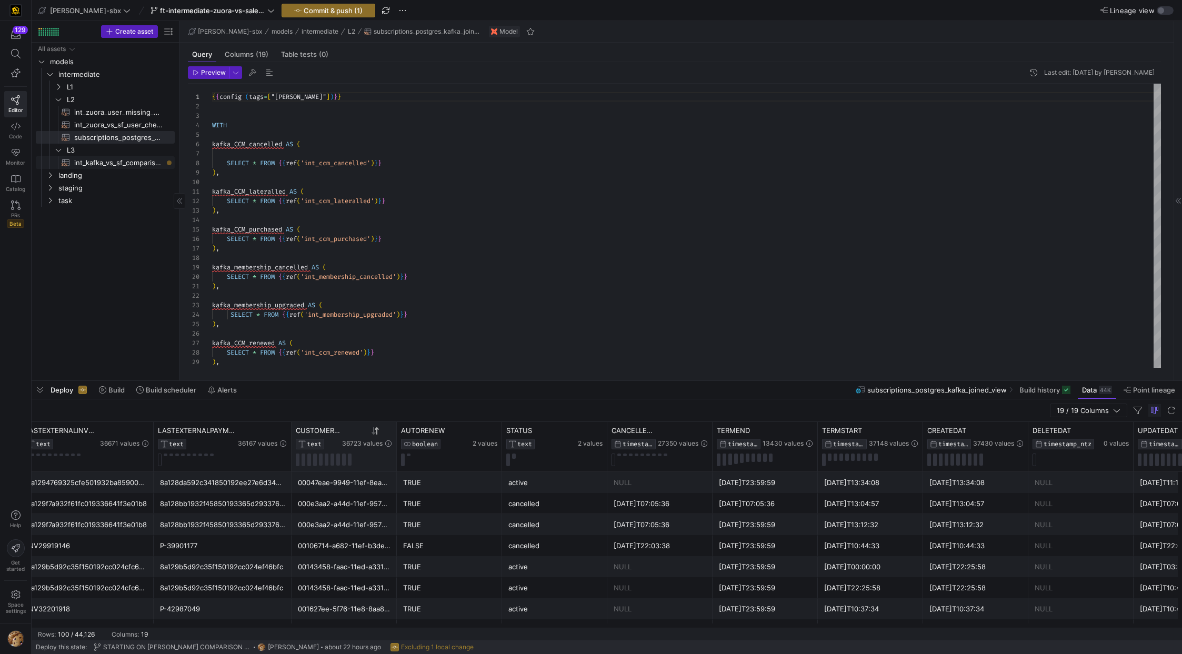
click at [137, 162] on span "int_kafka_vs_sf_comparison​​​​​​​​​​" at bounding box center [118, 163] width 88 height 12
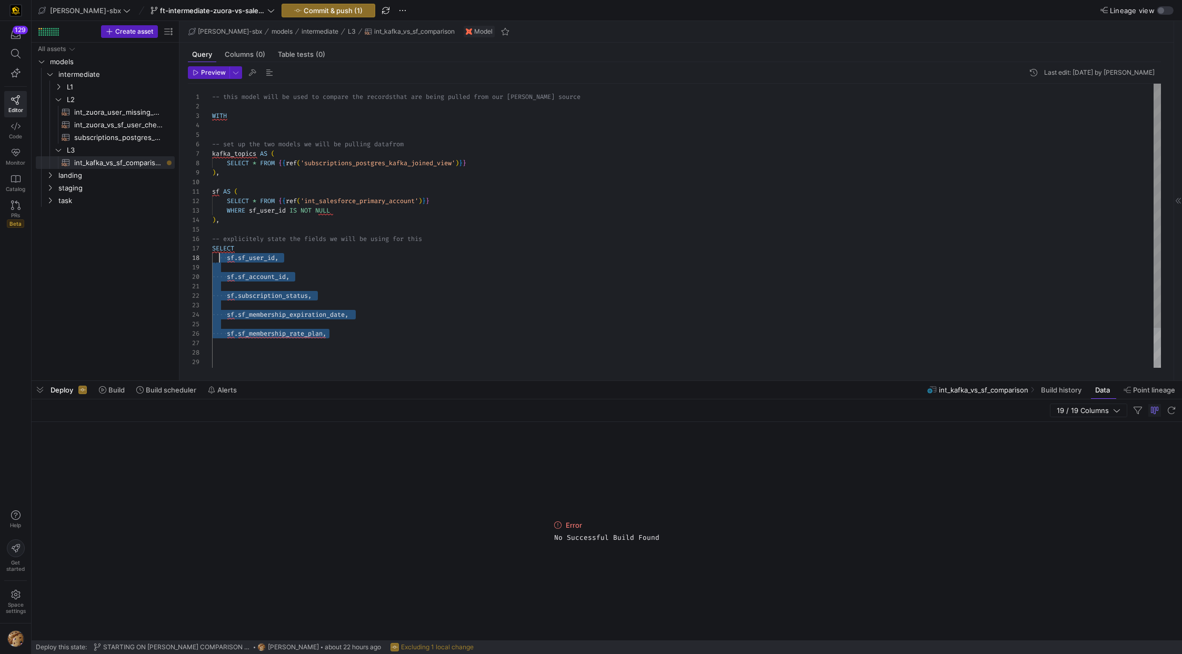
drag, startPoint x: 362, startPoint y: 336, endPoint x: 224, endPoint y: 259, distance: 157.6
click at [220, 258] on div "-- this model will be used to compare the records that are being pulled from ou…" at bounding box center [686, 249] width 949 height 331
drag, startPoint x: 394, startPoint y: 245, endPoint x: 425, endPoint y: 241, distance: 31.3
click at [397, 247] on div "-- this model will be used to compare the records that are being pulled from ou…" at bounding box center [686, 249] width 949 height 331
click at [447, 238] on div "-- this model will be used to compare the records that are being pulled from ou…" at bounding box center [686, 249] width 949 height 331
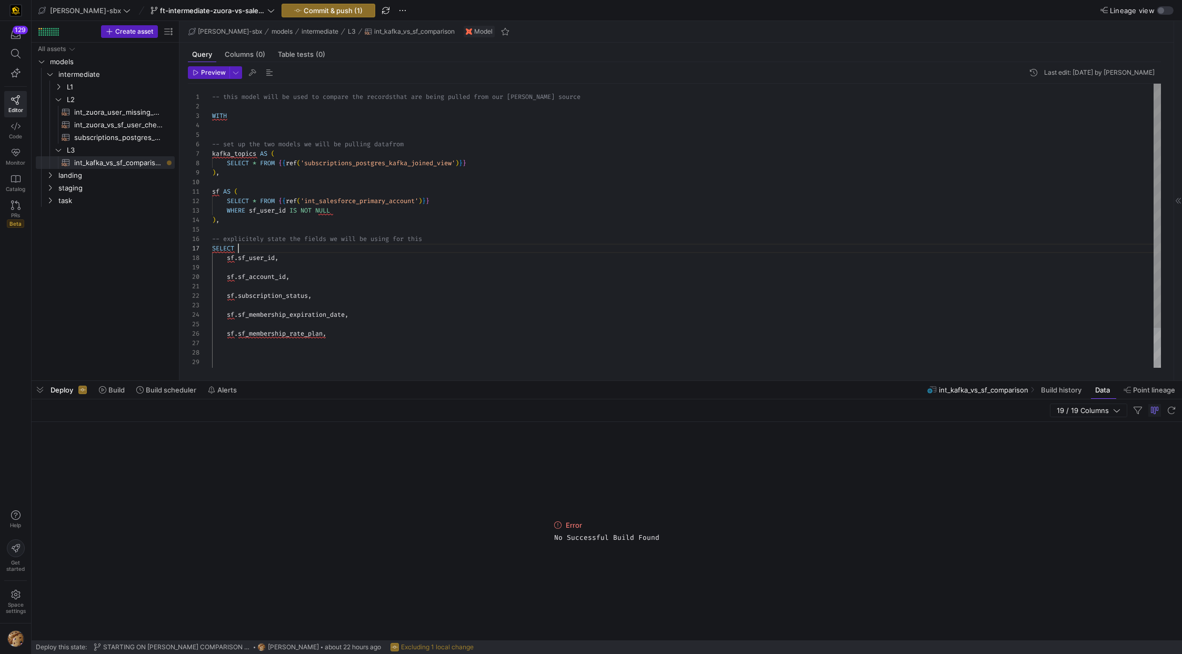
scroll to position [47, 216]
click at [446, 234] on div "-- this model will be used to compare the records that are being pulled from ou…" at bounding box center [686, 249] width 949 height 331
click at [446, 241] on div "-- this model will be used to compare the records that are being pulled from ou…" at bounding box center [686, 249] width 949 height 331
click at [315, 317] on div "-- this model will be used to compare the records that are being pulled from ou…" at bounding box center [686, 258] width 949 height 349
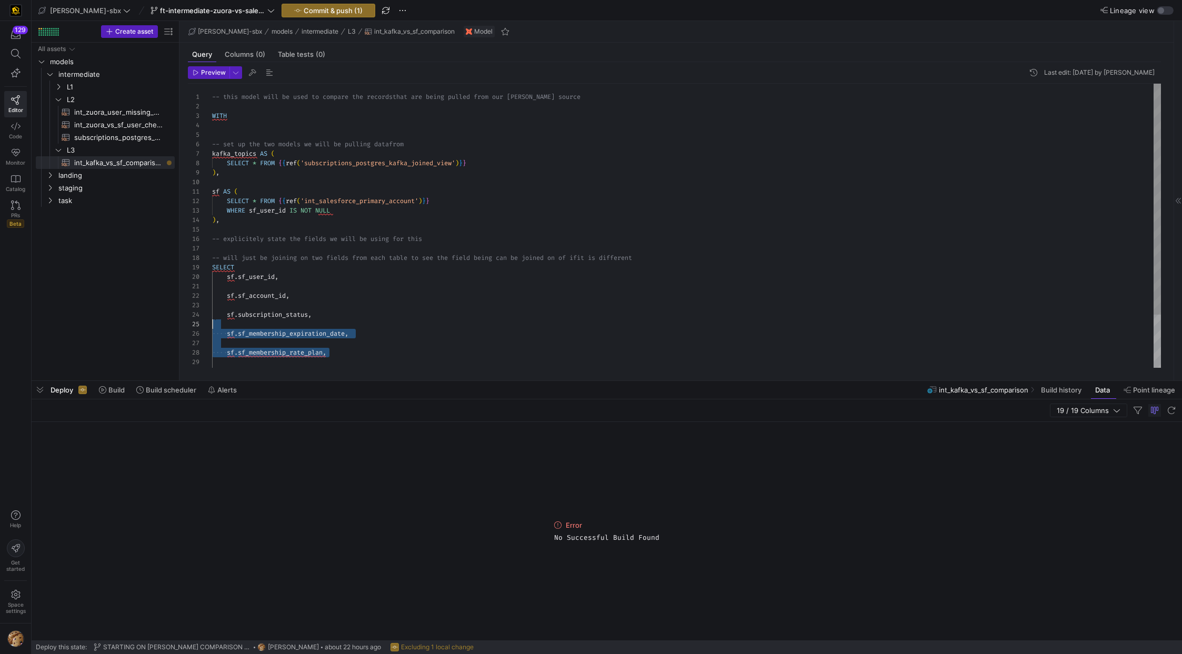
scroll to position [28, 0]
drag, startPoint x: 347, startPoint y: 356, endPoint x: 202, endPoint y: 310, distance: 152.5
click at [212, 310] on div "-- this model will be used to compare the records that are being pulled from ou…" at bounding box center [686, 258] width 949 height 349
click at [251, 292] on div "-- this model will be used to compare the records that are being pulled from ou…" at bounding box center [686, 230] width 949 height 293
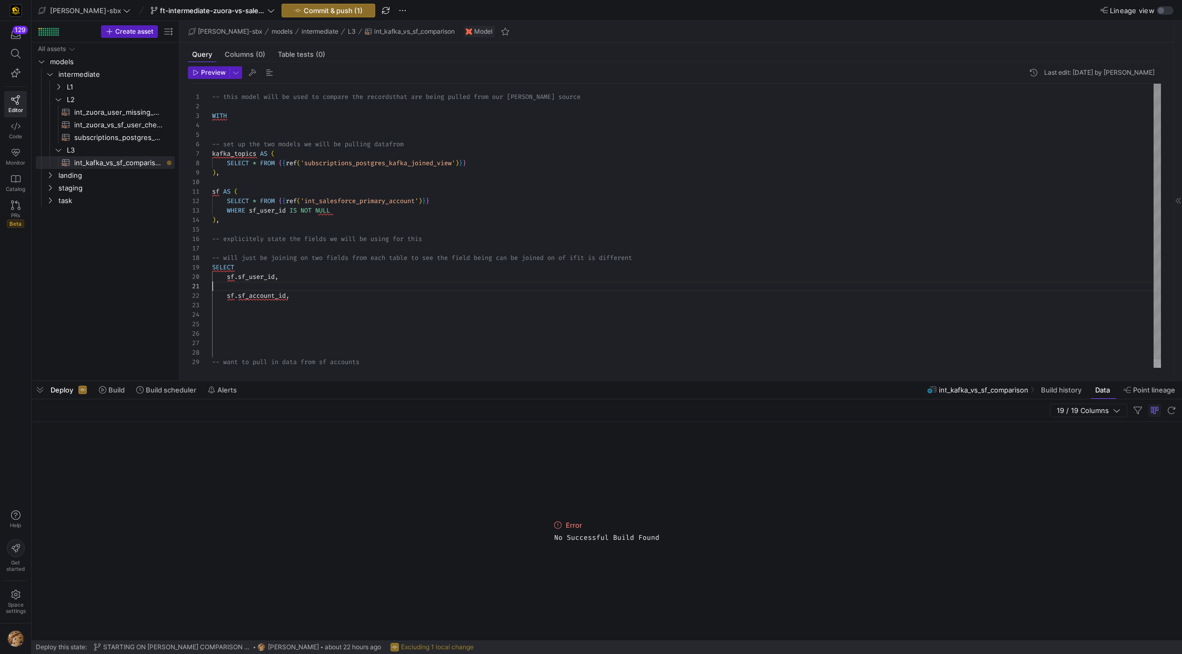
click at [253, 287] on div "-- this model will be used to compare the records that are being pulled from ou…" at bounding box center [686, 230] width 949 height 293
click at [264, 313] on div "-- this model will be used to compare the records that are being pulled from ou…" at bounding box center [686, 230] width 949 height 293
click at [254, 303] on div "-- this model will be used to compare the records that are being pulled from ou…" at bounding box center [686, 230] width 949 height 293
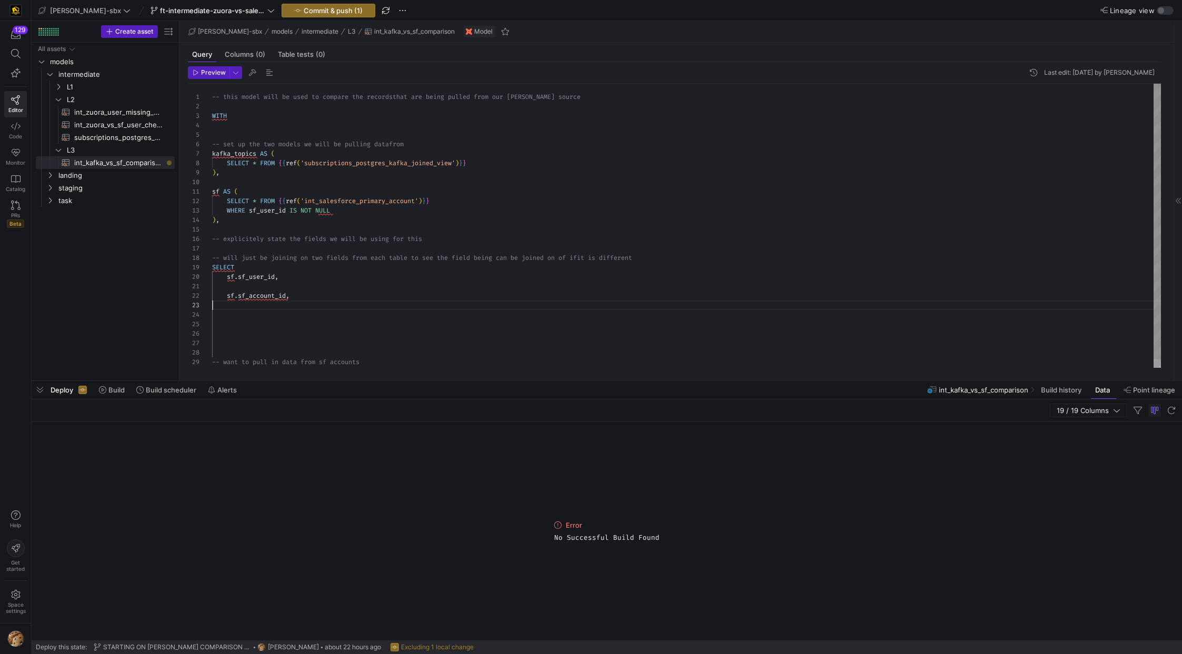
scroll to position [19, 15]
click at [113, 132] on span "subscriptions_postgres_kafka_joined_view​​​​​​​​​​" at bounding box center [118, 138] width 88 height 12
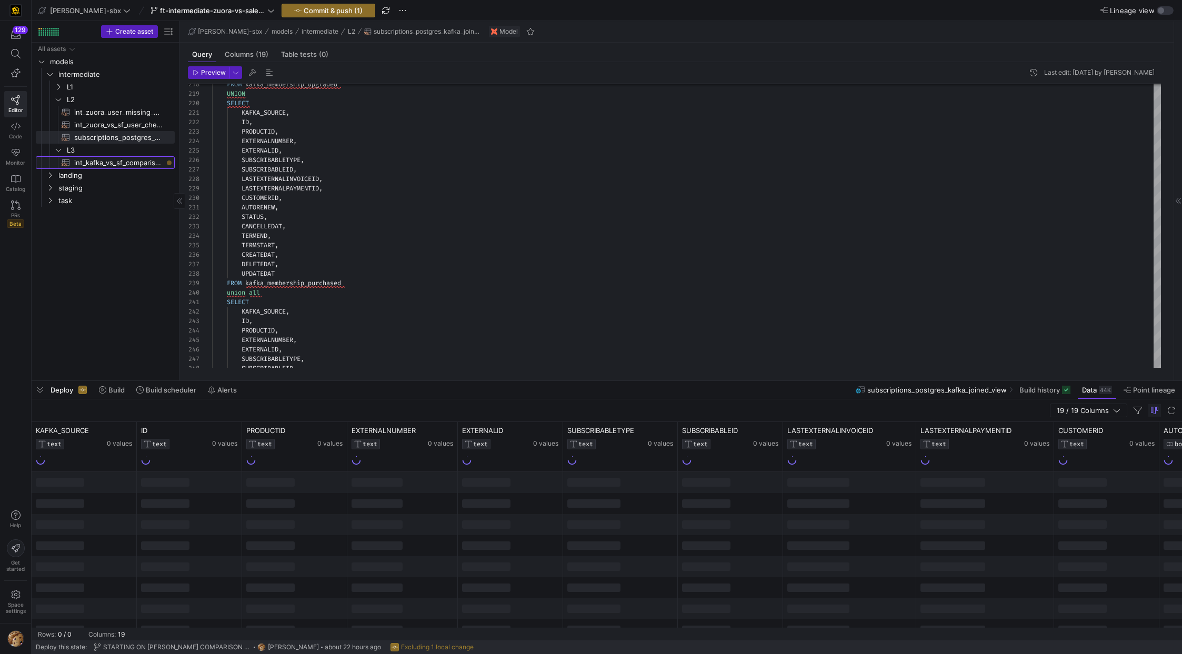
click at [86, 162] on span "int_kafka_vs_sf_comparison​​​​​​​​​​" at bounding box center [118, 163] width 88 height 12
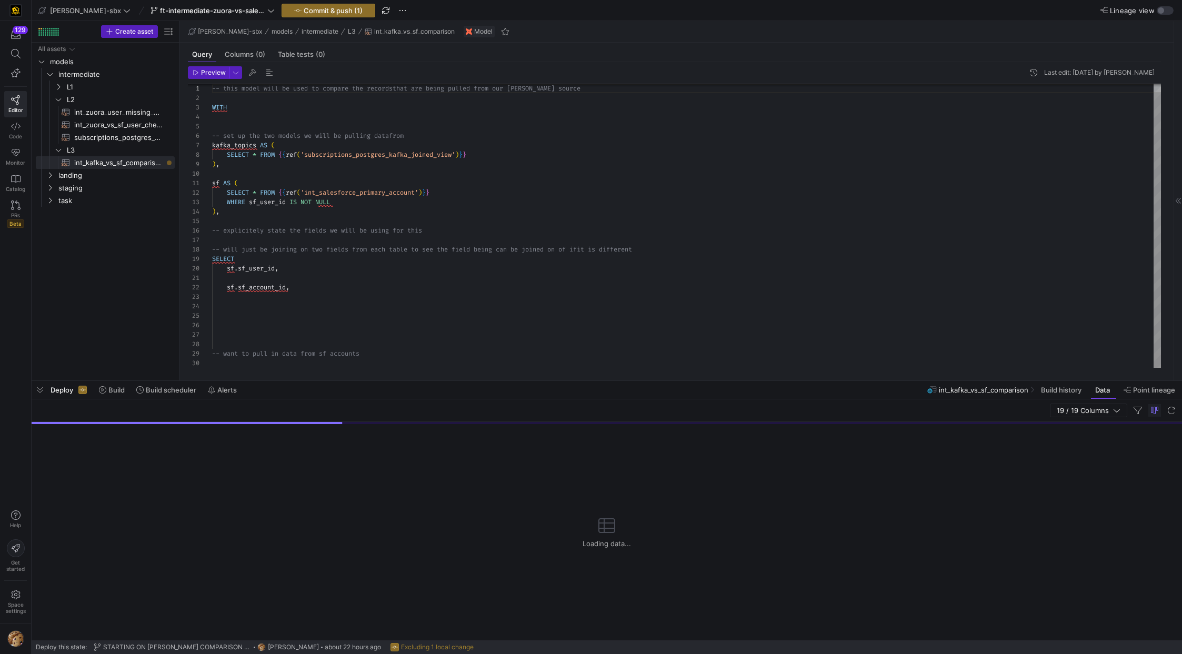
click at [277, 295] on div "-- this model will be used to compare the records that are being pulled from ou…" at bounding box center [686, 221] width 949 height 293
click at [242, 280] on div "-- this model will be used to compare the records that are being pulled from ou…" at bounding box center [686, 221] width 949 height 293
click at [235, 272] on div "-- this model will be used to compare the records that are being pulled from ou…" at bounding box center [686, 221] width 949 height 293
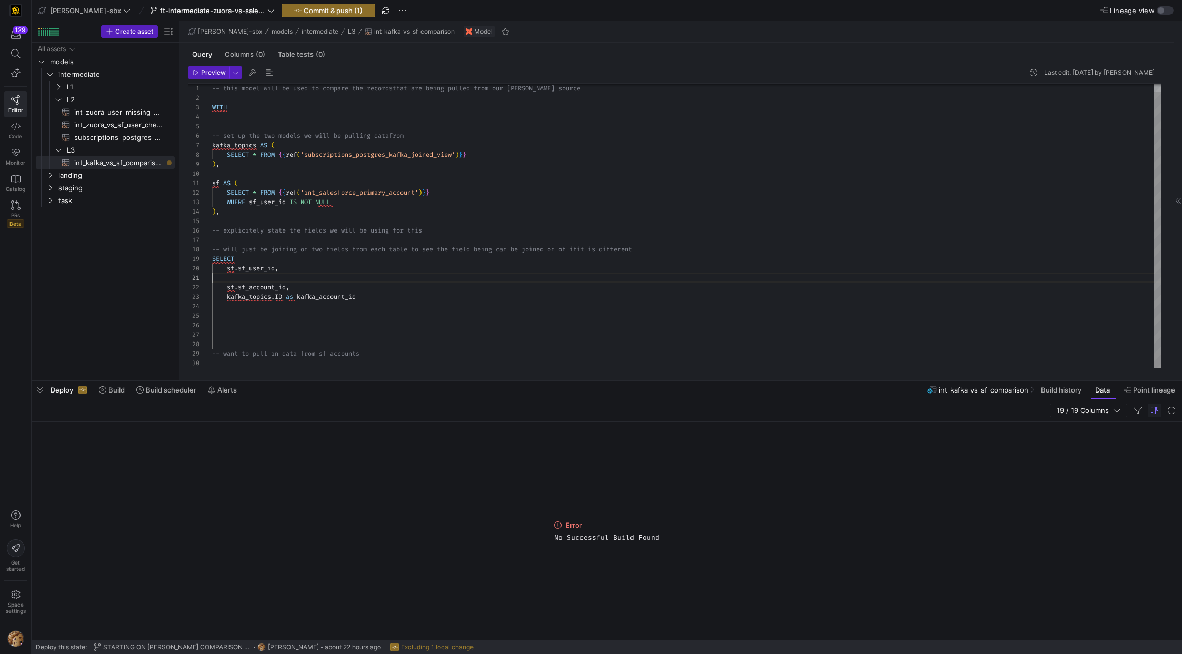
click at [235, 275] on div "-- this model will be used to compare the records that are being pulled from ou…" at bounding box center [686, 221] width 949 height 293
click at [135, 132] on span "subscriptions_postgres_kafka_joined_view​​​​​​​​​​" at bounding box center [118, 138] width 88 height 12
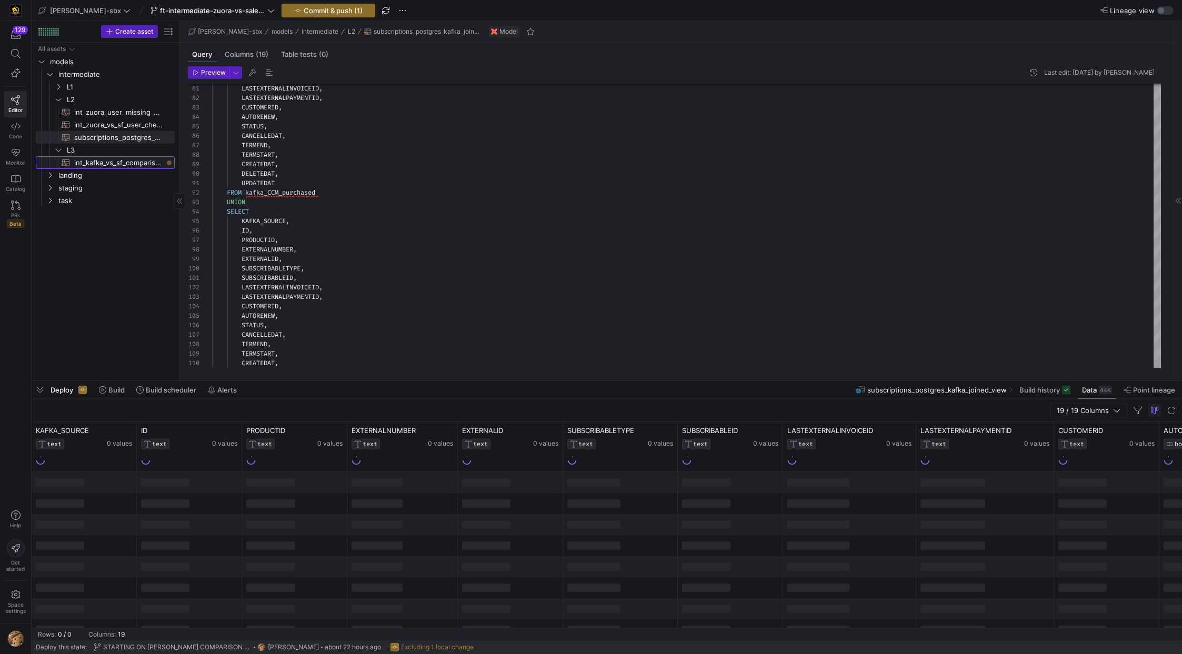
click at [98, 163] on span "int_kafka_vs_sf_comparison​​​​​​​​​​" at bounding box center [118, 163] width 88 height 12
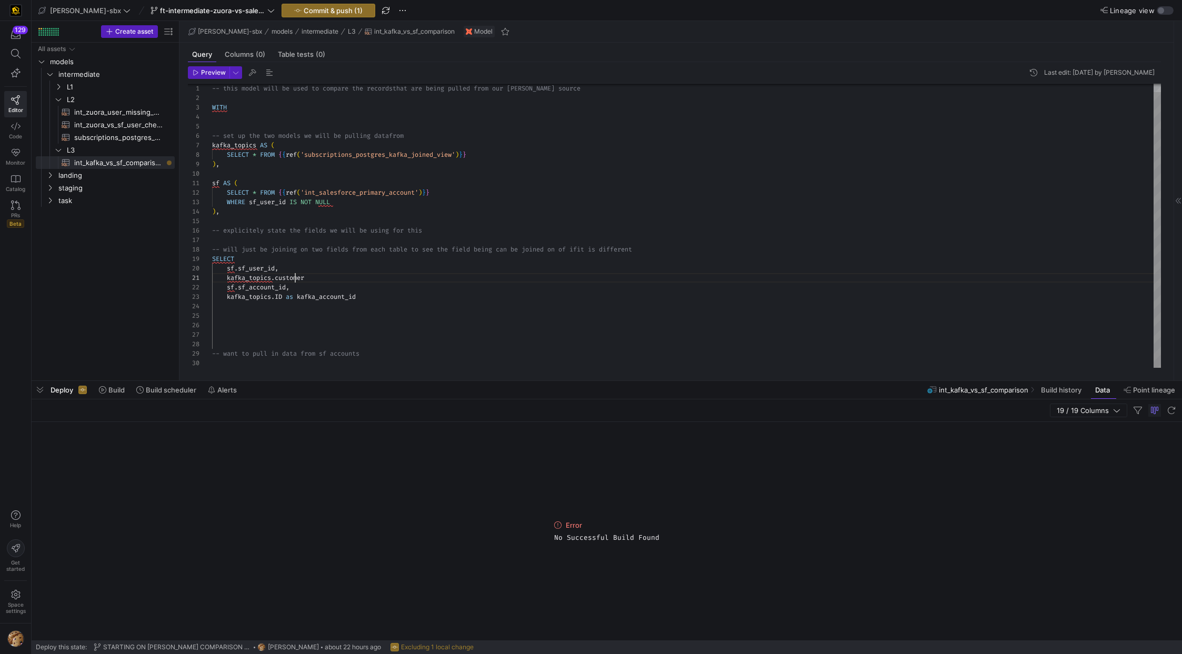
click at [295, 280] on div "-- this model will be used to compare the records that are being pulled from ou…" at bounding box center [686, 221] width 949 height 293
click at [242, 319] on div "-- this model will be used to compare the records that are being pulled from ou…" at bounding box center [686, 221] width 949 height 293
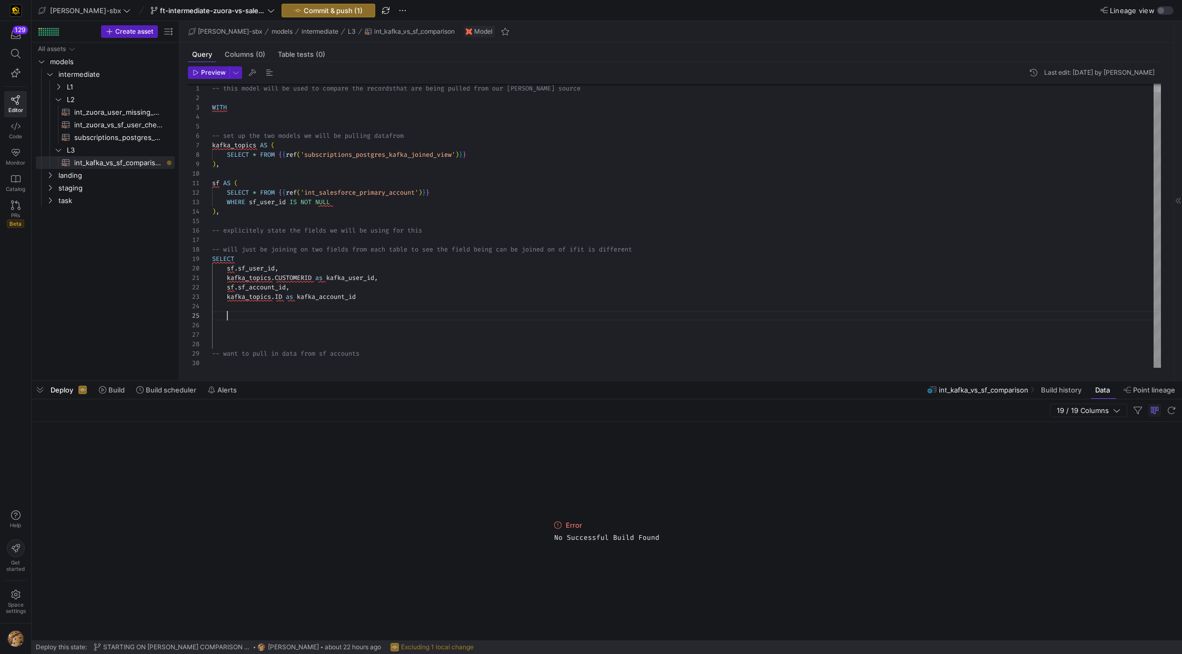
scroll to position [38, 15]
click at [121, 122] on span "int_zuora_vs_sf_user_check​​​​​​​​​​" at bounding box center [118, 125] width 88 height 12
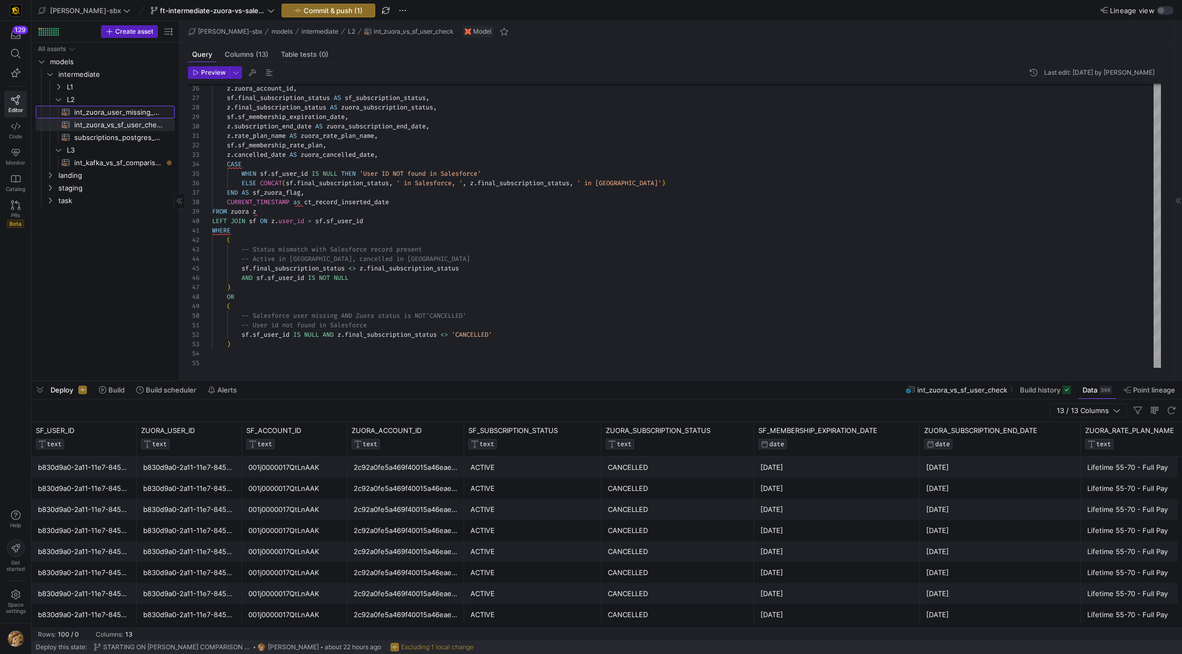
click at [117, 111] on span "int_zuora_user_missing_check​​​​​​​​​​" at bounding box center [118, 112] width 88 height 12
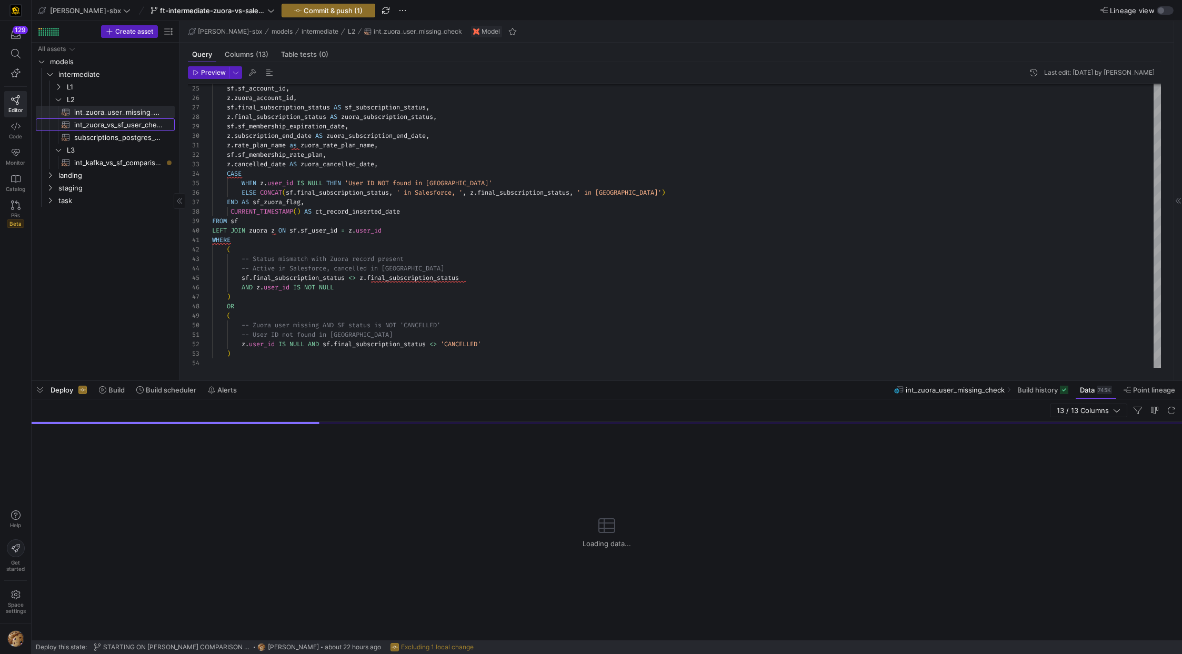
click at [106, 124] on span "int_zuora_vs_sf_user_check​​​​​​​​​​" at bounding box center [118, 125] width 88 height 12
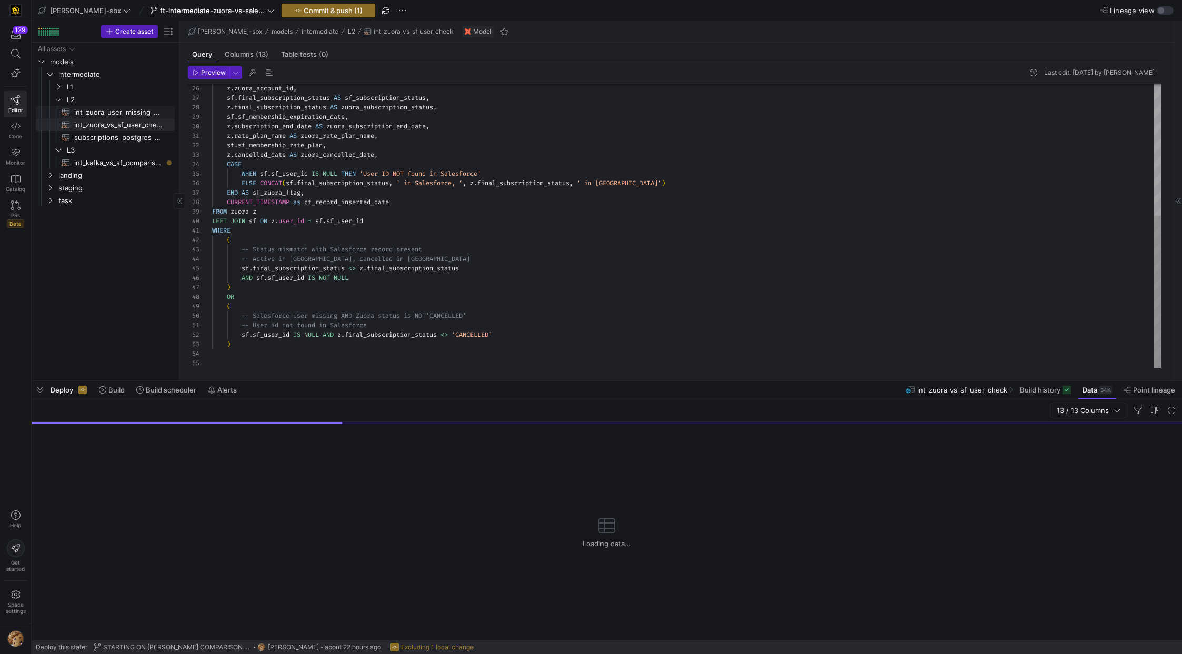
click at [111, 109] on span "int_zuora_user_missing_check​​​​​​​​​​" at bounding box center [118, 112] width 88 height 12
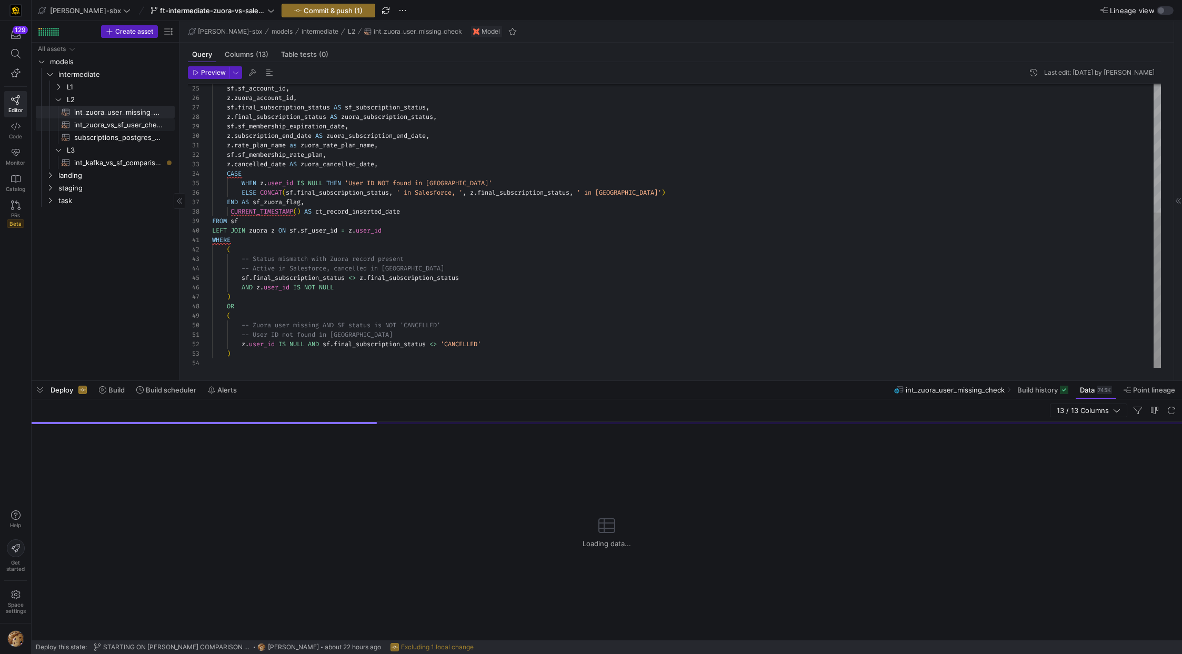
click at [107, 122] on span "int_zuora_vs_sf_user_check​​​​​​​​​​" at bounding box center [118, 125] width 88 height 12
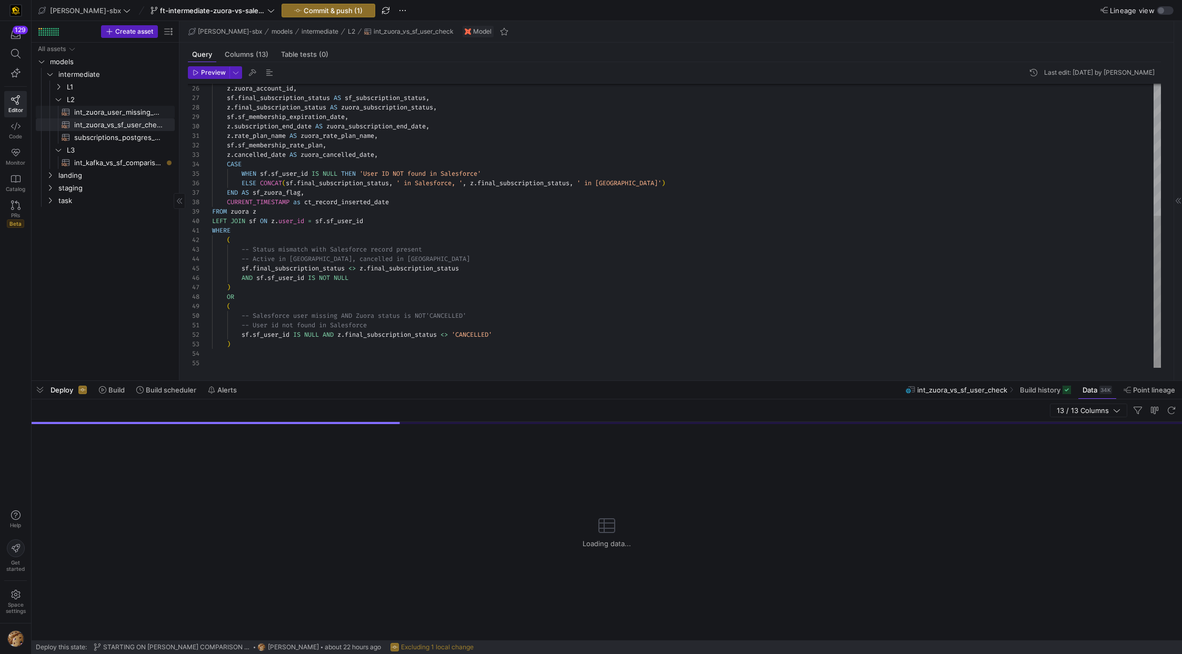
click at [109, 111] on span "int_zuora_user_missing_check​​​​​​​​​​" at bounding box center [118, 112] width 88 height 12
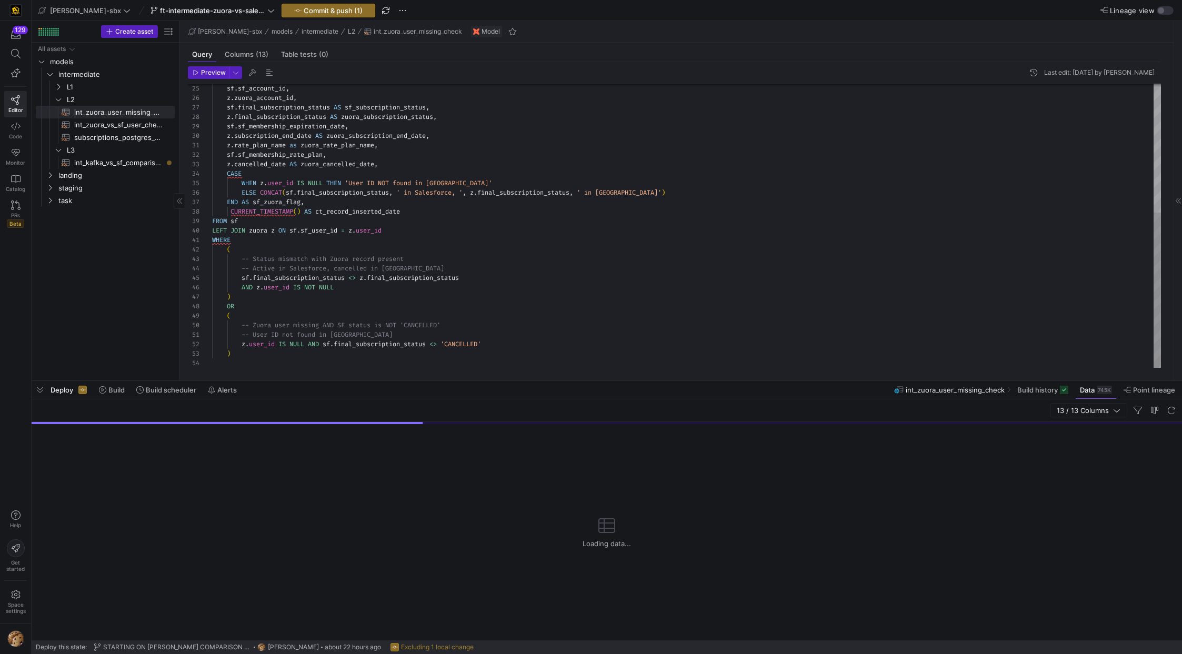
click at [107, 123] on span "int_zuora_vs_sf_user_check​​​​​​​​​​" at bounding box center [118, 125] width 88 height 12
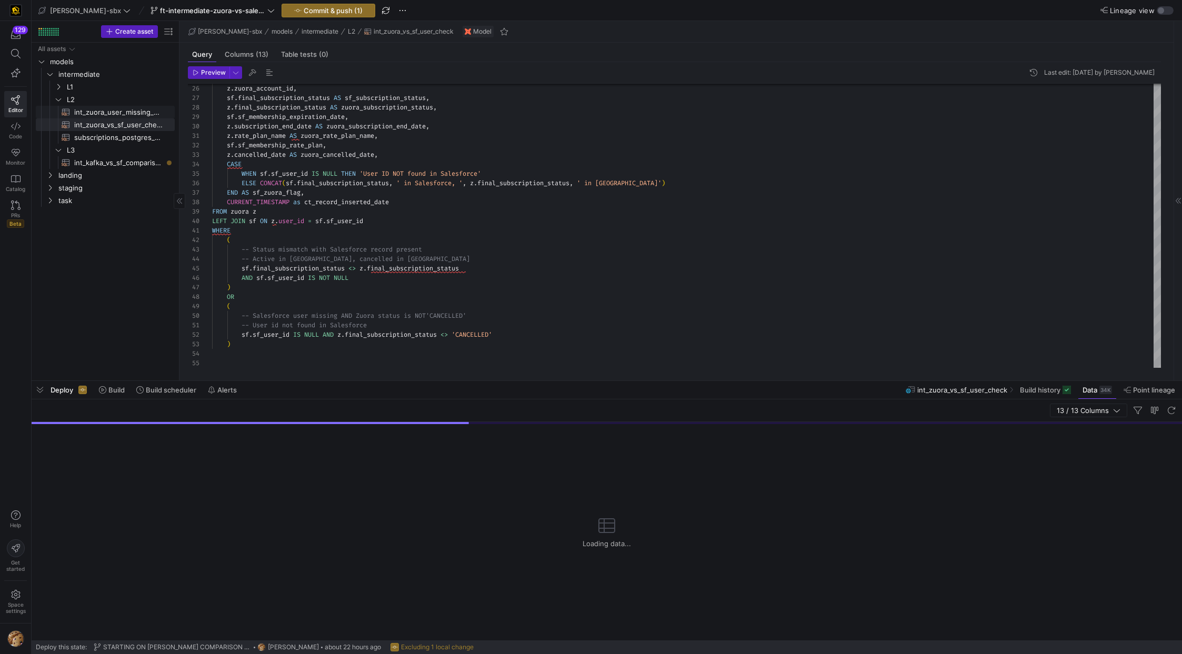
click at [113, 109] on span "int_zuora_user_missing_check​​​​​​​​​​" at bounding box center [118, 112] width 88 height 12
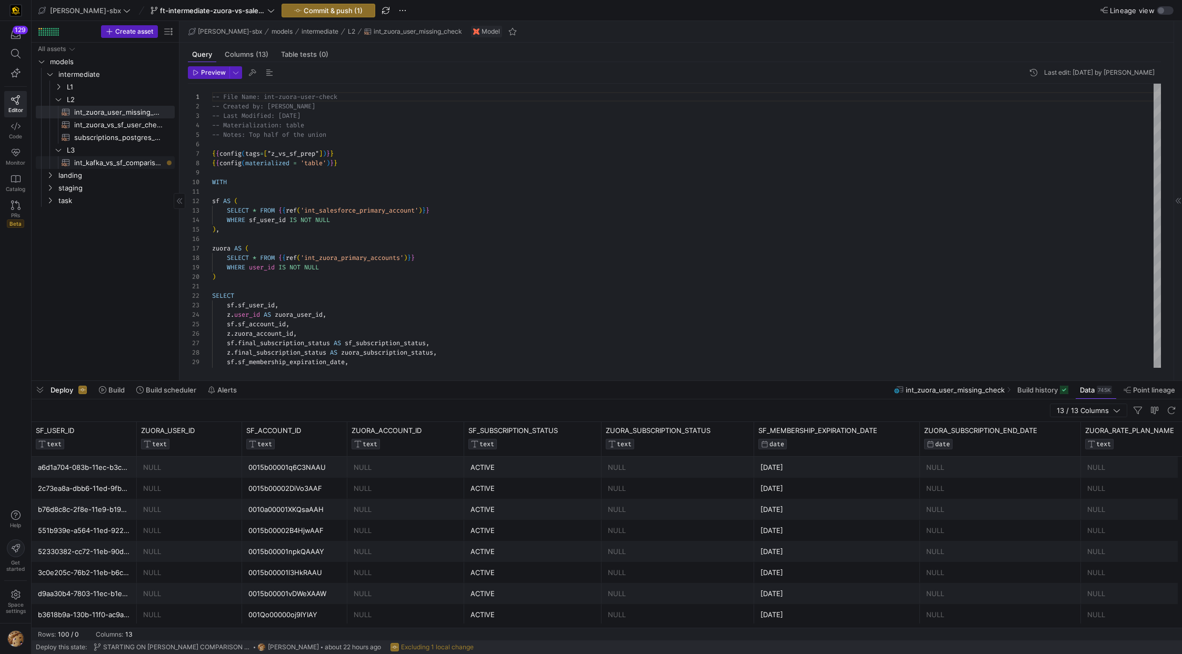
click at [118, 164] on span "int_kafka_vs_sf_comparison​​​​​​​​​​" at bounding box center [118, 163] width 88 height 12
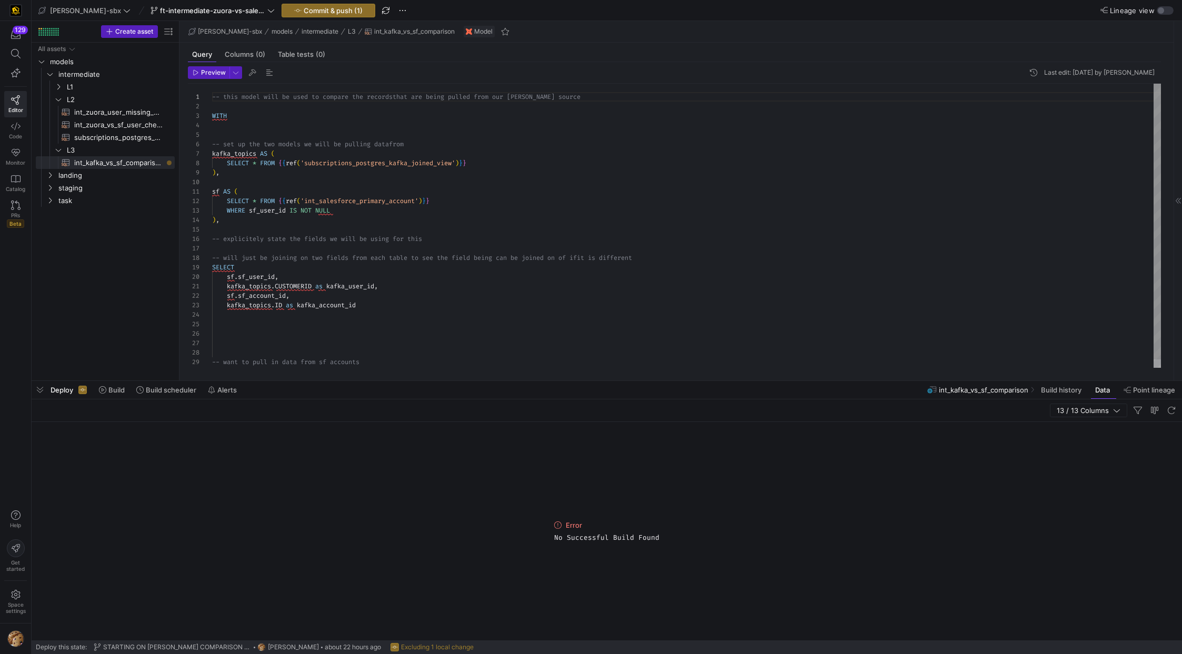
click at [486, 167] on div "-- this model will be used to compare the records that are being pulled from ou…" at bounding box center [686, 230] width 949 height 293
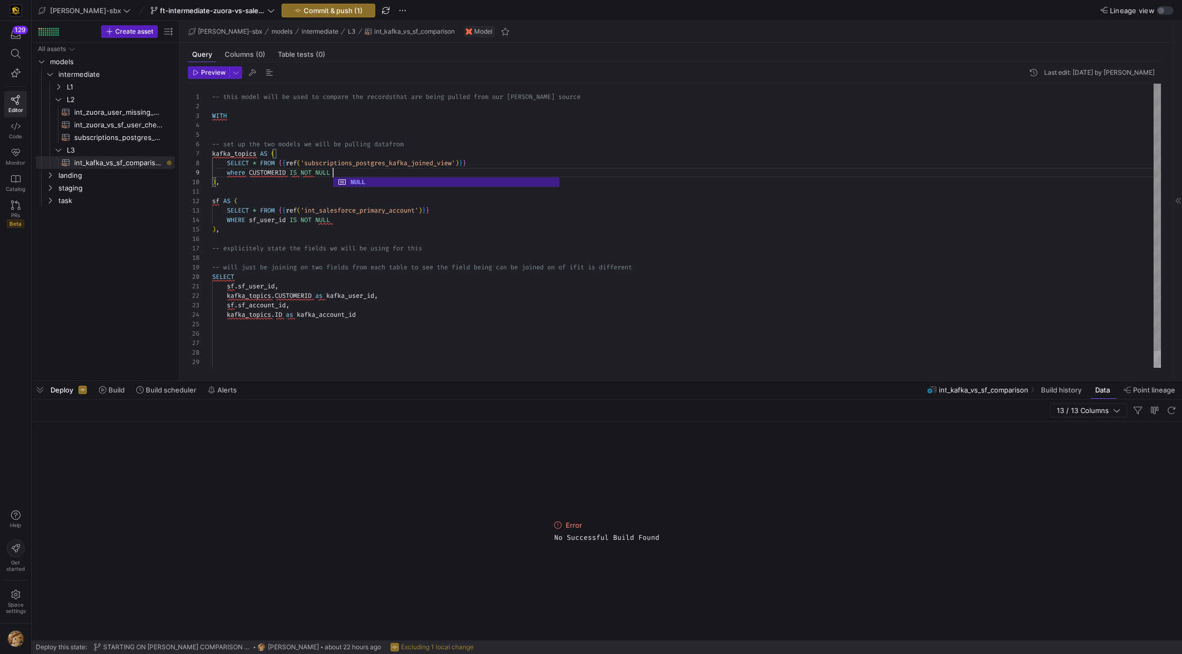
scroll to position [76, 121]
click at [582, 218] on div "-- this model will be used to compare the records that are being pulled from ou…" at bounding box center [686, 235] width 949 height 302
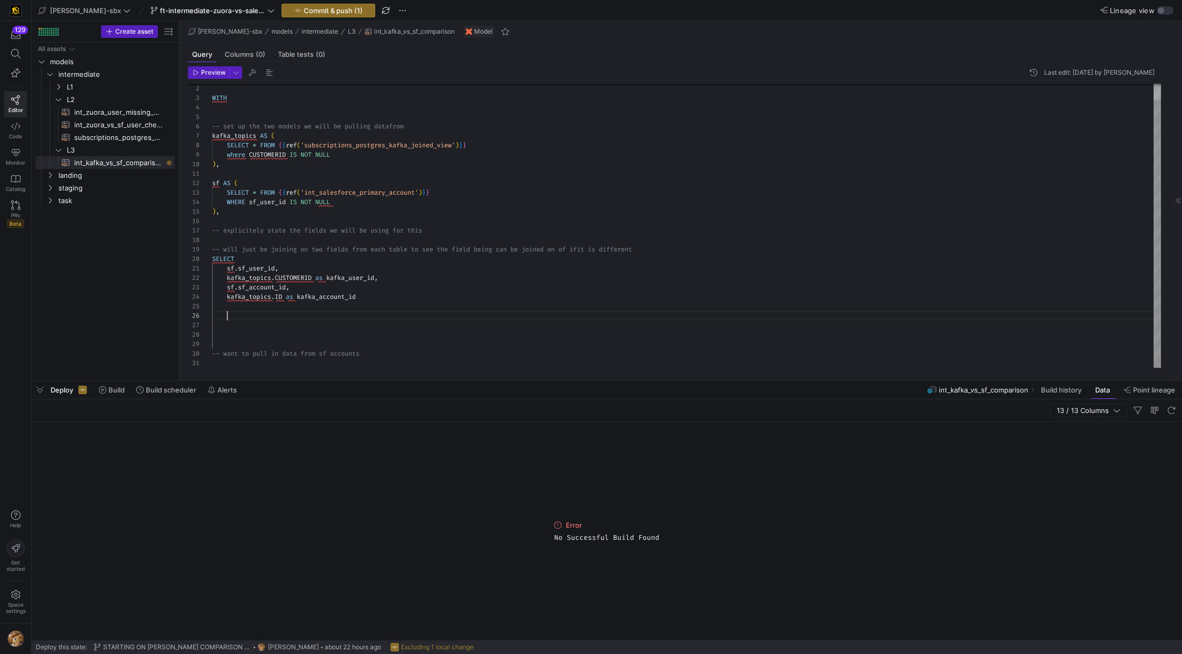
click at [329, 315] on div "WITH -- set up the two models we will be pulling datafr om kafka_topics AS ( SE…" at bounding box center [686, 217] width 949 height 302
click at [113, 139] on span "subscriptions_postgres_kafka_joined_view​​​​​​​​​​" at bounding box center [118, 138] width 88 height 12
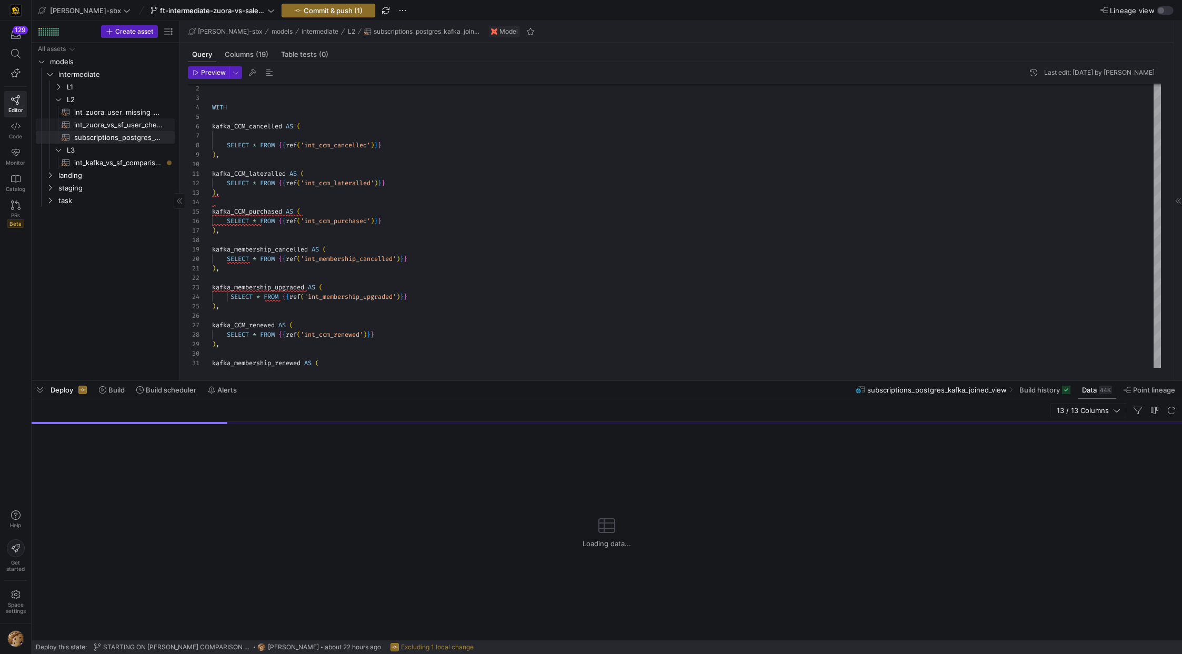
click at [107, 123] on span "int_zuora_vs_sf_user_check​​​​​​​​​​" at bounding box center [118, 125] width 88 height 12
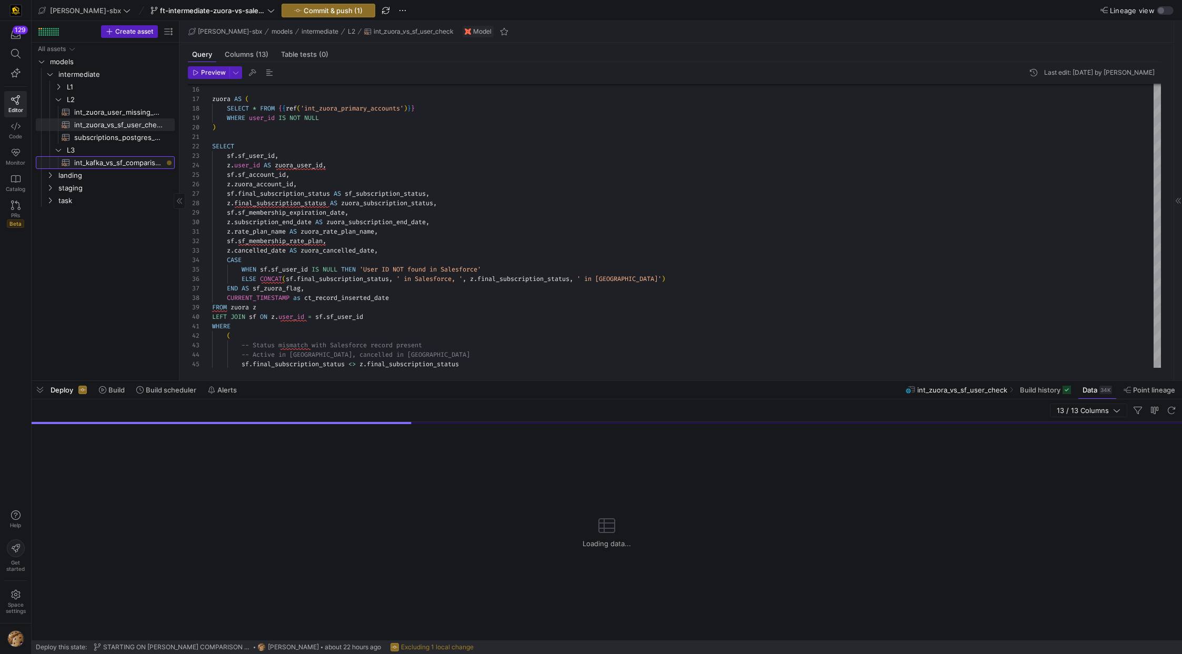
click at [93, 163] on span "int_kafka_vs_sf_comparison​​​​​​​​​​" at bounding box center [118, 163] width 88 height 12
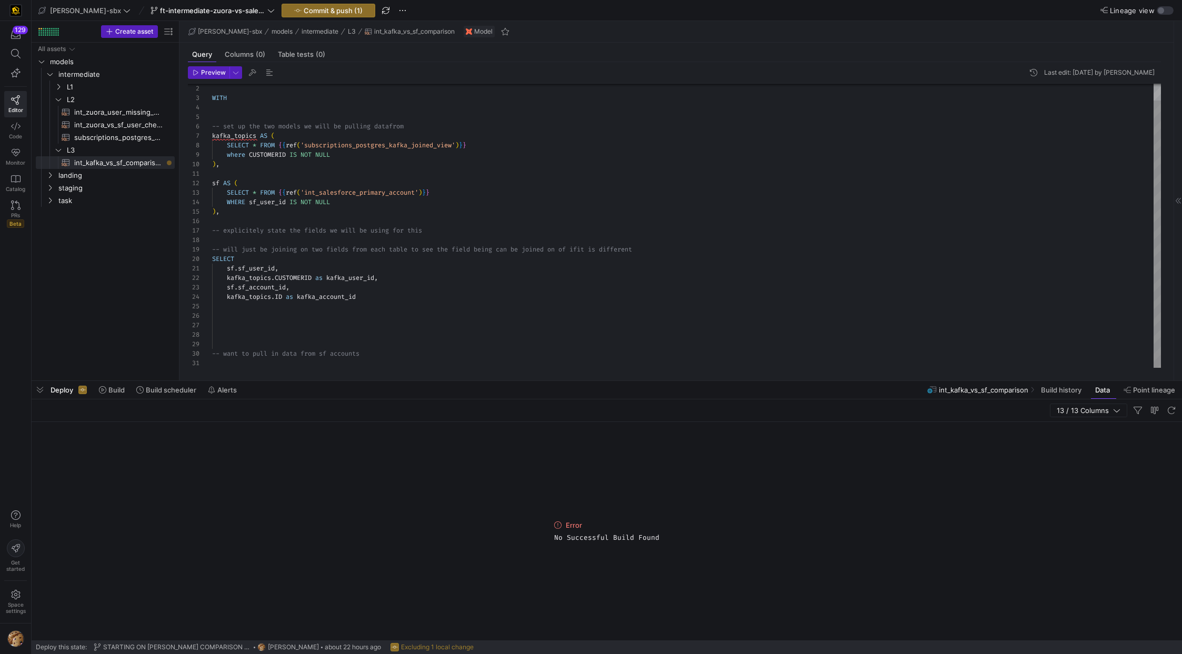
scroll to position [47, 15]
click at [262, 312] on div "WITH -- set up the two models we will be pulling datafr om kafka_topics AS ( SE…" at bounding box center [686, 217] width 949 height 302
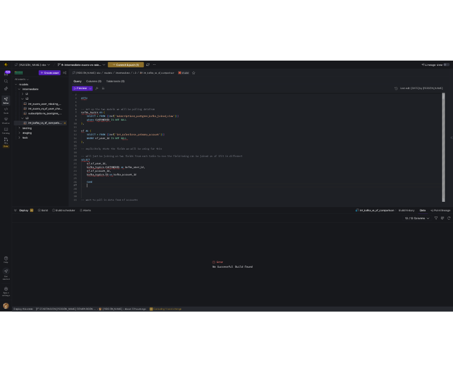
scroll to position [57, 31]
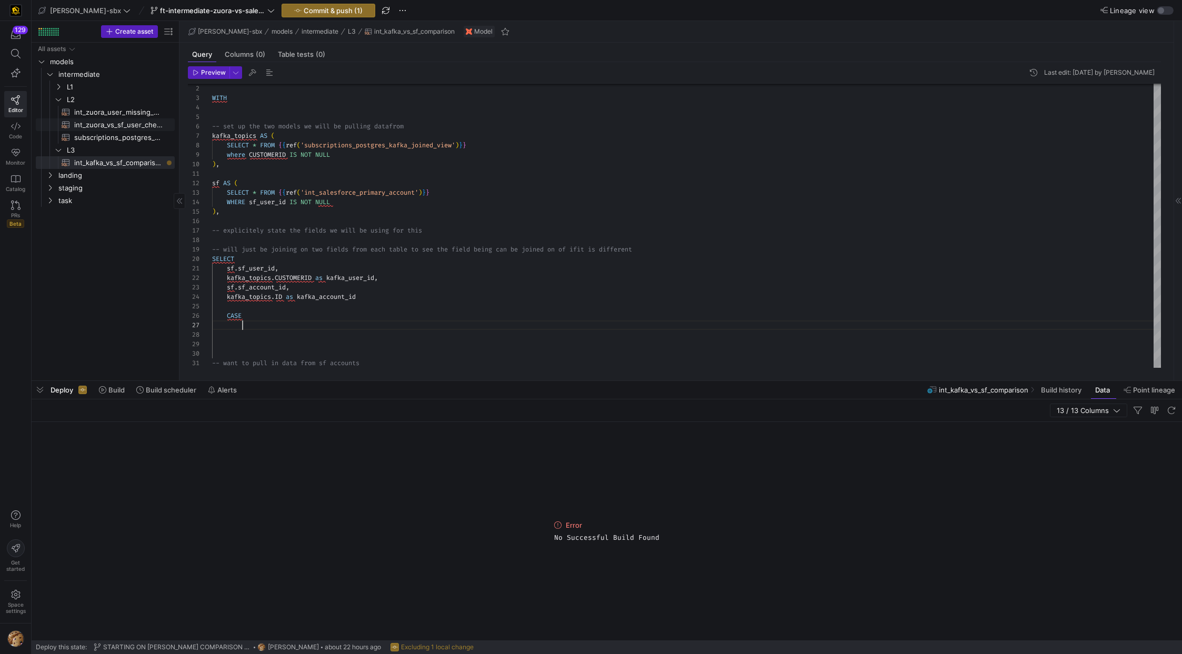
click at [108, 124] on span "int_zuora_vs_sf_user_check​​​​​​​​​​" at bounding box center [118, 125] width 88 height 12
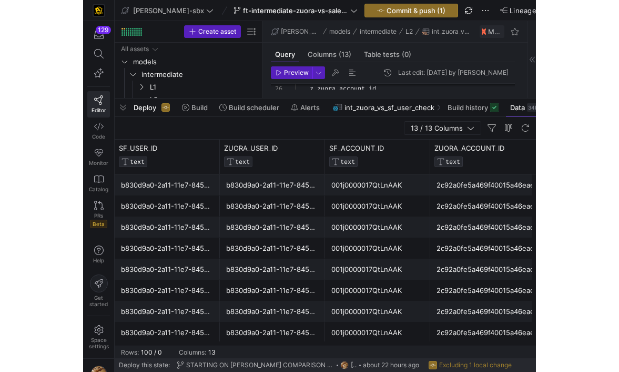
scroll to position [57, 31]
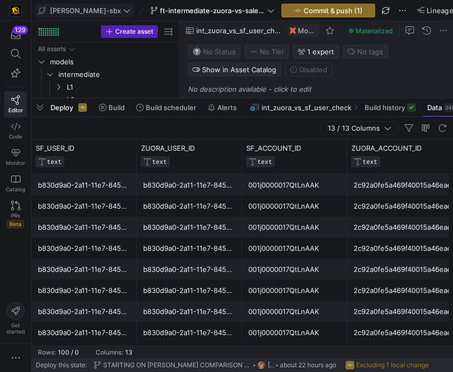
click at [83, 4] on span at bounding box center [84, 10] width 96 height 13
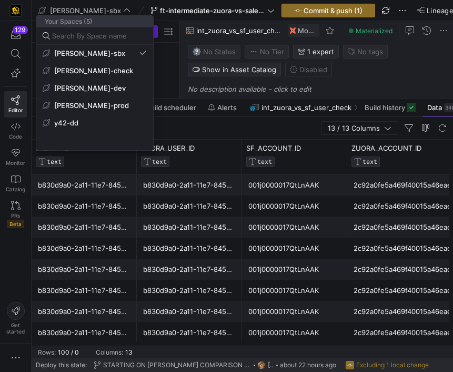
click at [172, 6] on div at bounding box center [226, 186] width 453 height 372
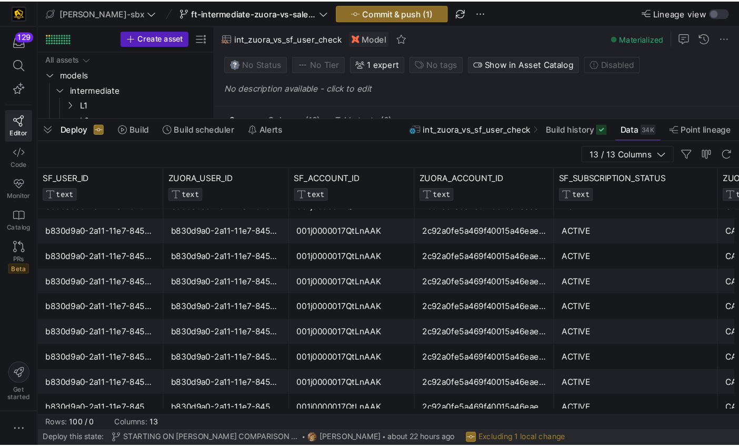
scroll to position [51, 0]
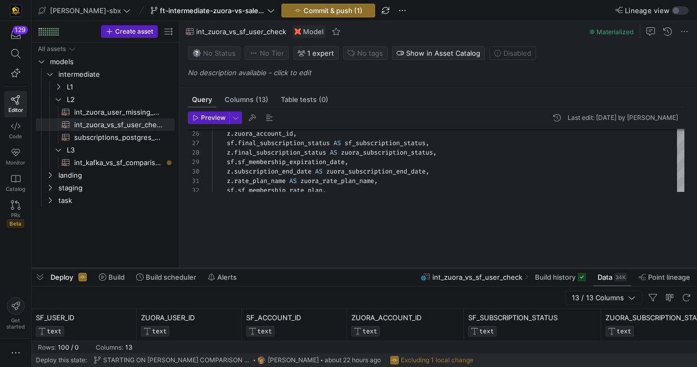
drag, startPoint x: 222, startPoint y: 93, endPoint x: 195, endPoint y: 267, distance: 176.3
click at [195, 267] on div at bounding box center [365, 268] width 666 height 4
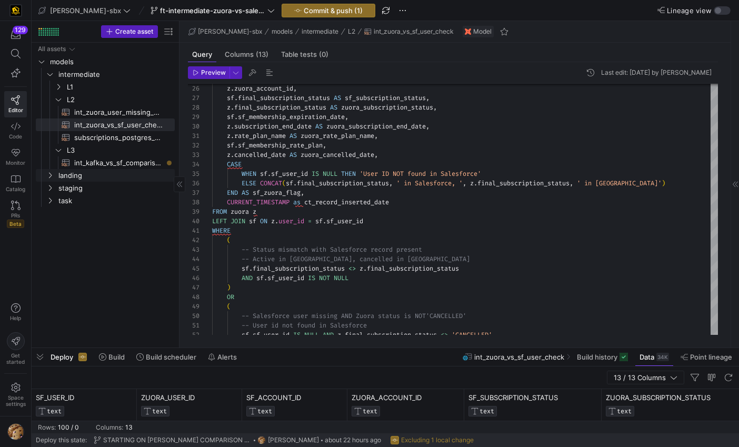
click at [131, 169] on link "landing" at bounding box center [105, 175] width 139 height 13
click at [132, 161] on span "int_kafka_vs_sf_comparison​​​​​​​​​​" at bounding box center [118, 163] width 88 height 12
type textarea "-- this model will be used to compare the records that are being pulled from ou…"
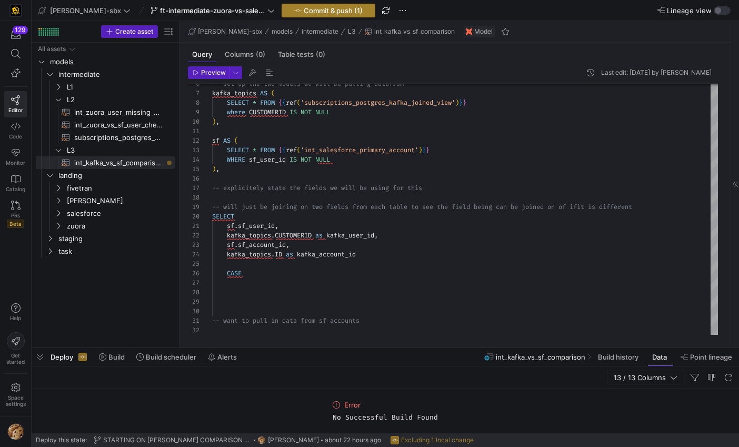
click at [304, 6] on span "Commit & push (1)" at bounding box center [333, 10] width 59 height 8
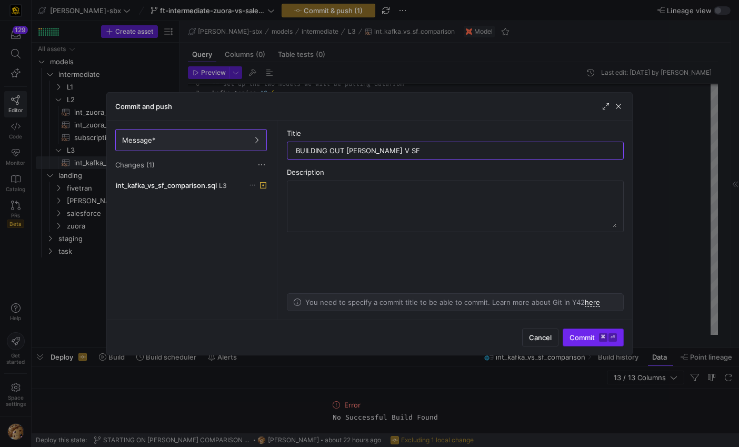
type input "BUILDING OUT [PERSON_NAME] V SF"
click at [588, 342] on span "submit" at bounding box center [593, 337] width 60 height 17
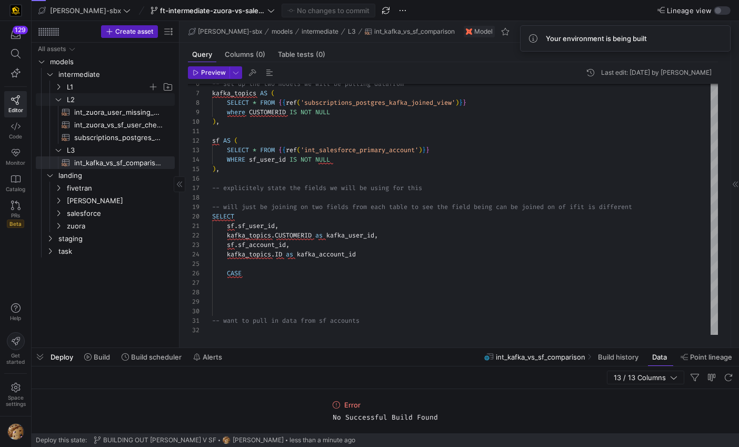
click at [65, 88] on span "L1" at bounding box center [113, 87] width 121 height 12
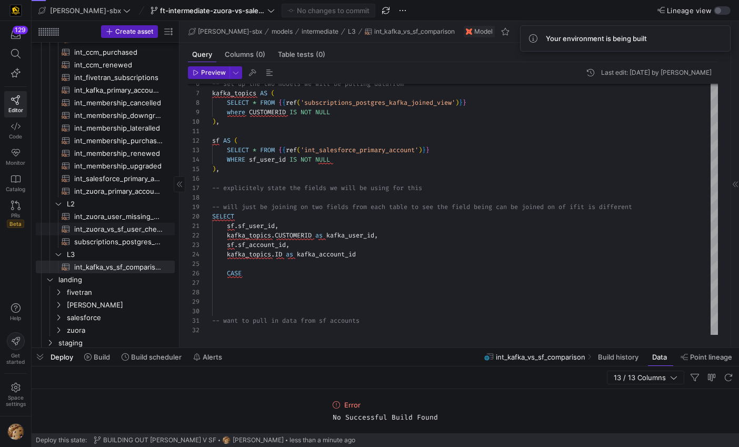
scroll to position [87, 0]
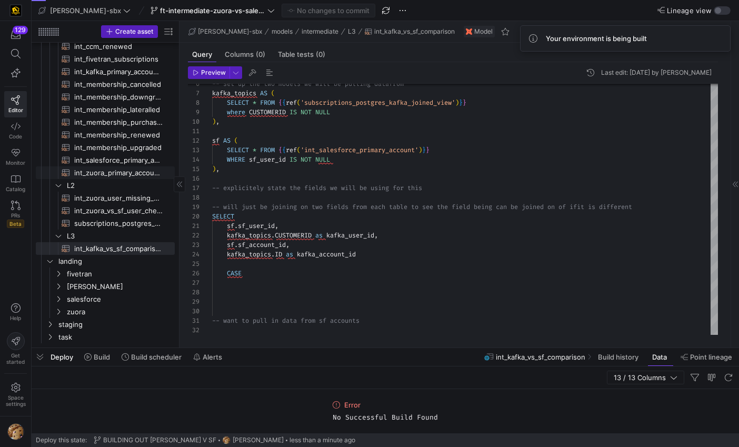
click at [122, 175] on span "int_zuora_primary_accounts​​​​​​​​​​" at bounding box center [118, 173] width 88 height 12
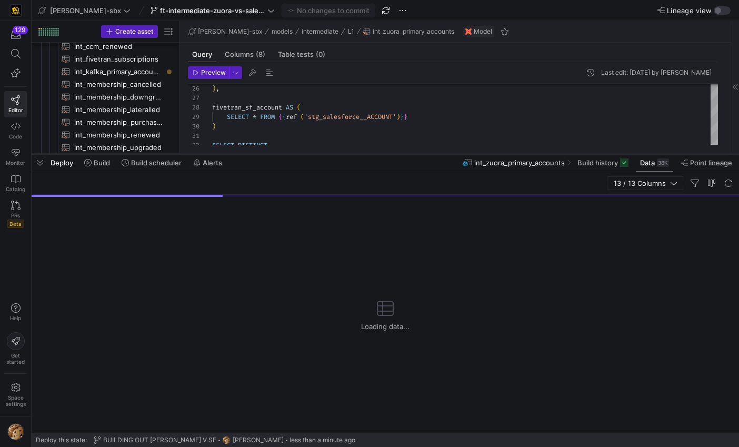
drag, startPoint x: 294, startPoint y: 347, endPoint x: 295, endPoint y: 152, distance: 194.7
click at [295, 152] on div at bounding box center [385, 154] width 707 height 4
click at [113, 161] on span at bounding box center [97, 162] width 34 height 17
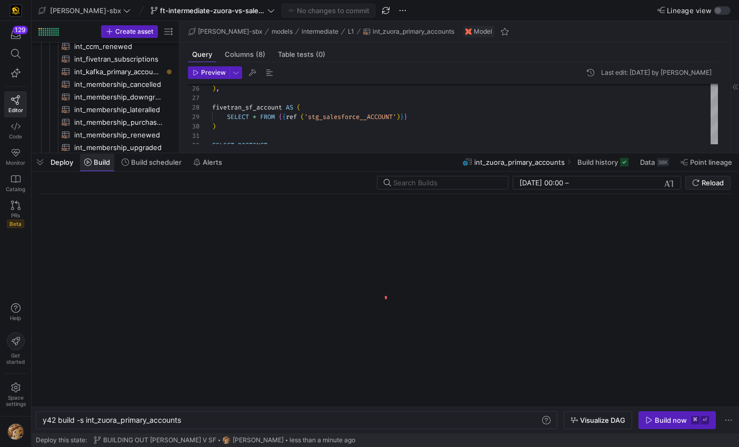
scroll to position [0, 139]
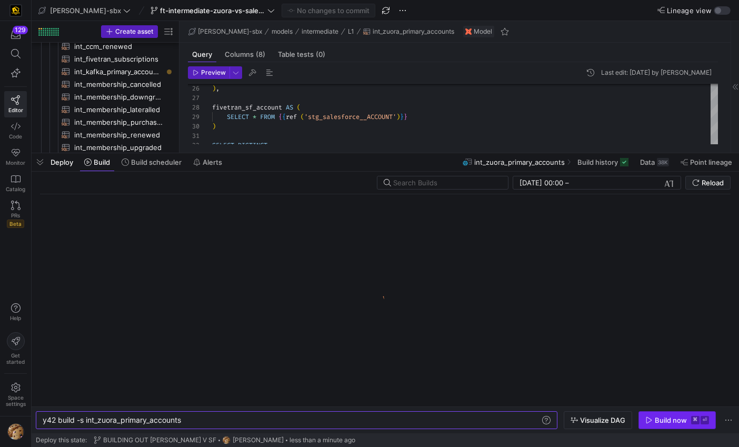
click at [668, 419] on div "Build now" at bounding box center [671, 420] width 32 height 8
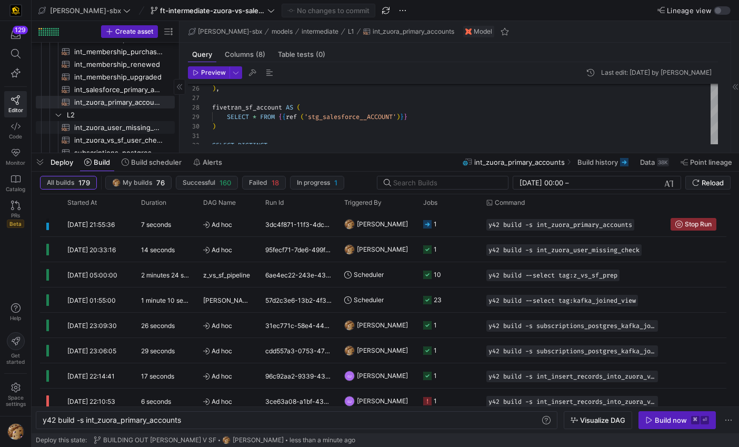
scroll to position [222, 0]
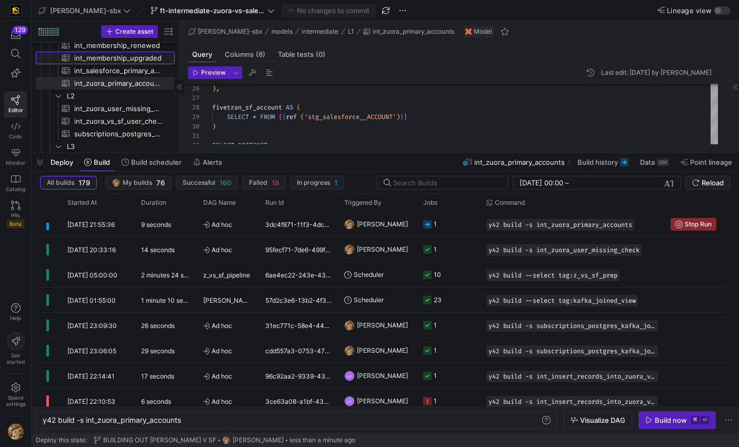
click at [118, 63] on span "int_membership_upgraded​​​​​​​​​​" at bounding box center [118, 58] width 88 height 12
type textarea "-- File Name: int_membership_upgraded -- Created by: [PERSON_NAME] -- Last Modi…"
type textarea "y42 build -s int_membership_upgraded"
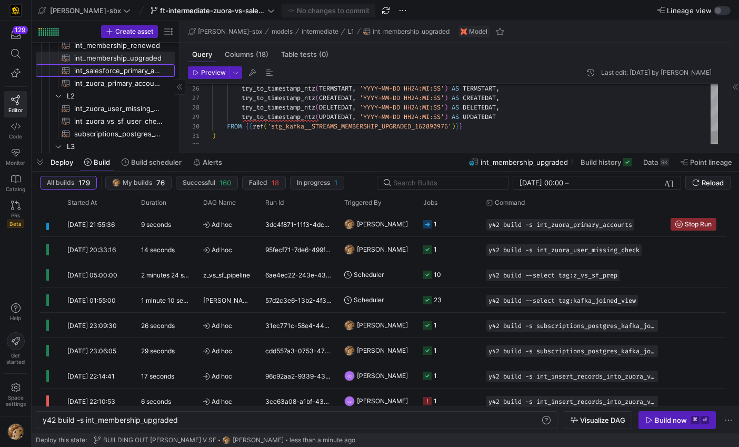
click at [122, 73] on span "int_salesforce_primary_account​​​​​​​​​​" at bounding box center [118, 71] width 88 height 12
type textarea "-- File Name: int_salesforce_primary_account -- Created by: [PERSON_NAME] -- La…"
type textarea "y42 build -s int_salesforce_primary_account"
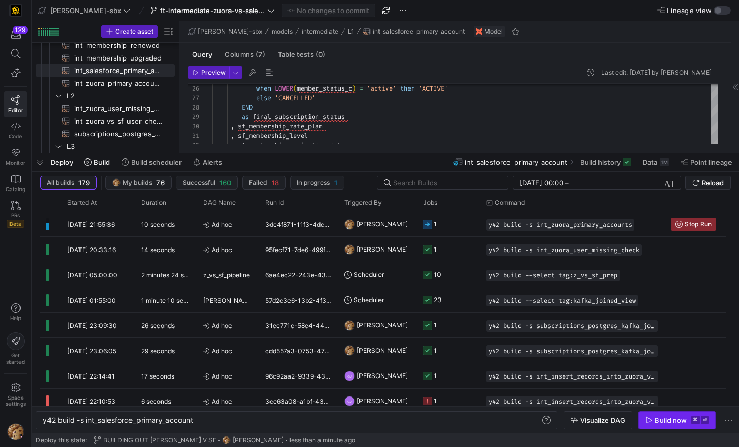
click at [658, 414] on span "button" at bounding box center [677, 420] width 76 height 17
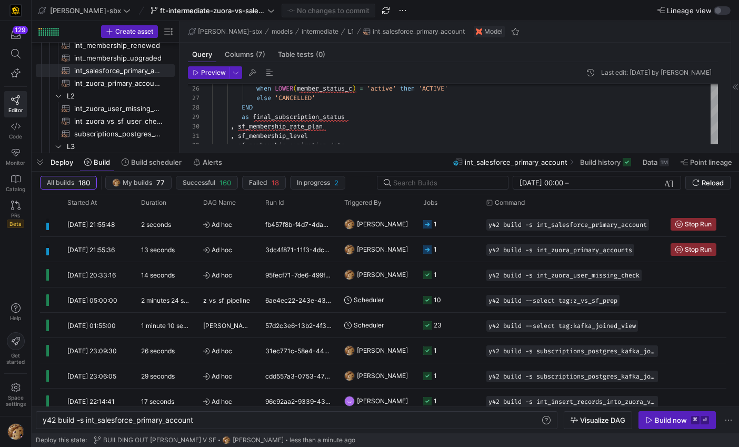
scroll to position [57, 31]
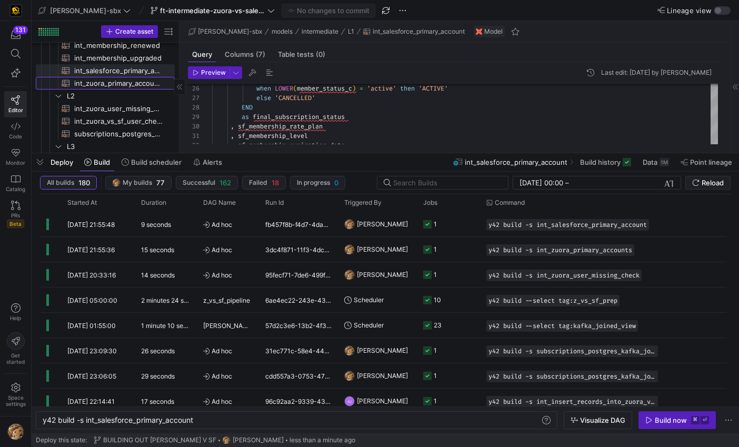
click at [127, 83] on span "int_zuora_primary_accounts​​​​​​​​​​" at bounding box center [118, 83] width 88 height 12
type textarea "-- File Name: int_zuora_primary_accounts -- Created by: [PERSON_NAME] -- Last M…"
type textarea "y42 build -s int_zuora_primary_accounts"
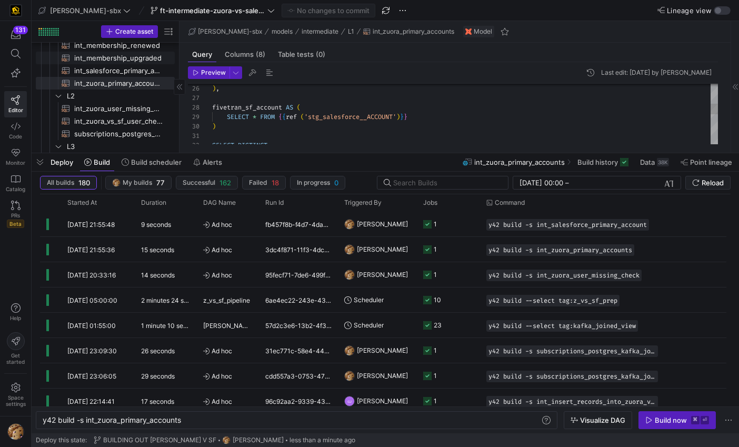
click at [136, 62] on span "int_membership_upgraded​​​​​​​​​​" at bounding box center [118, 58] width 88 height 12
type textarea "-- File Name: int_membership_upgraded -- Created by: [PERSON_NAME] -- Last Modi…"
type textarea "y42 build -s int_membership_upgraded"
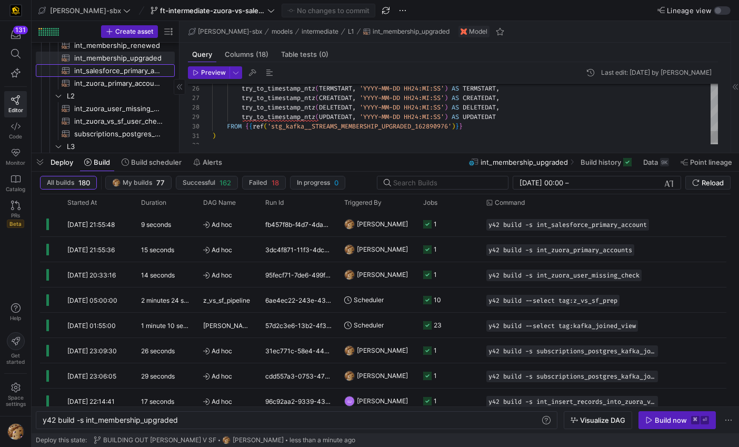
click at [133, 69] on span "int_salesforce_primary_account​​​​​​​​​​" at bounding box center [118, 71] width 88 height 12
type textarea "-- File Name: int_salesforce_primary_account -- Created by: [PERSON_NAME] -- La…"
type textarea "y42 build -s int_salesforce_primary_account"
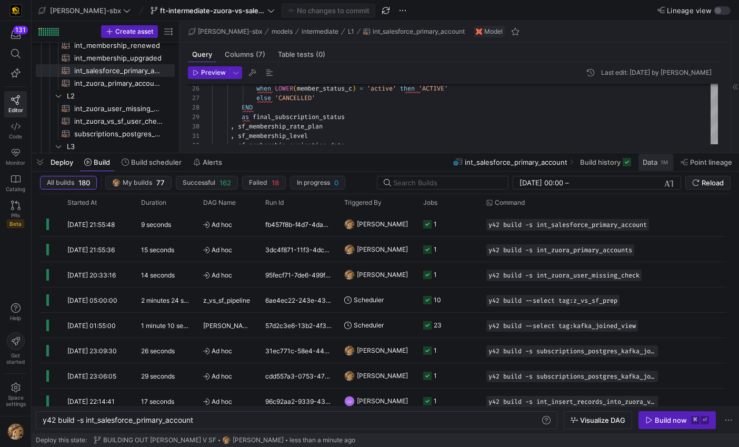
click at [652, 167] on span at bounding box center [655, 162] width 35 height 17
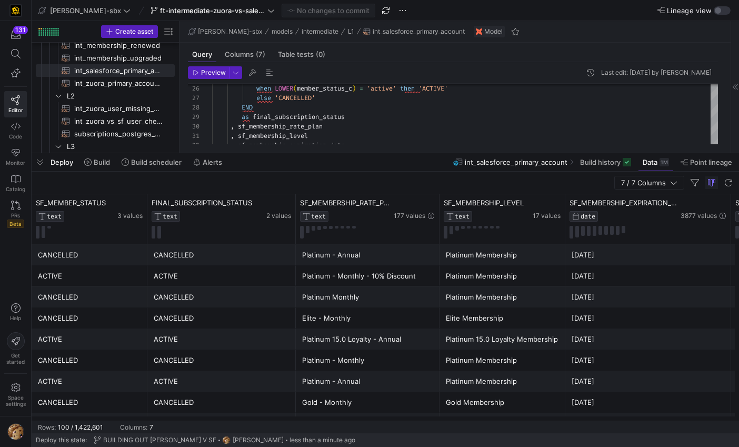
drag, startPoint x: 156, startPoint y: 421, endPoint x: 293, endPoint y: 419, distance: 136.8
click at [293, 419] on mat-sidenav-content "Drag here to set row groups Drag here to set column labels SF_MEMBER_STATUS TEX…" at bounding box center [385, 313] width 707 height 239
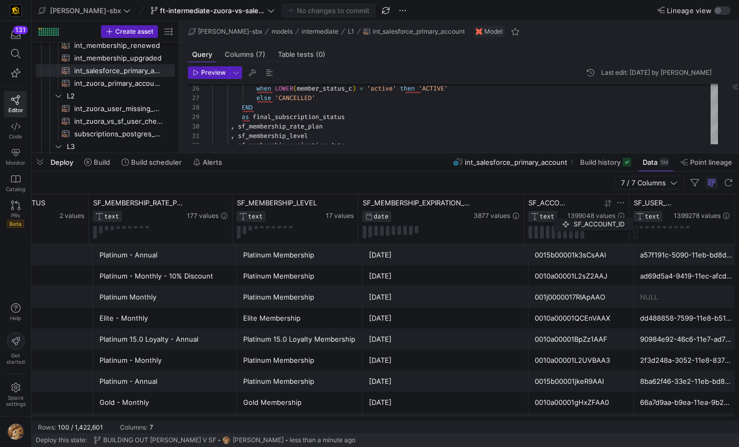
drag, startPoint x: 563, startPoint y: 202, endPoint x: 558, endPoint y: 215, distance: 14.3
click at [558, 216] on div "SF_ACCOUNT_ID TEXT" at bounding box center [546, 209] width 37 height 23
drag, startPoint x: 679, startPoint y: 204, endPoint x: 675, endPoint y: 218, distance: 14.8
click at [675, 218] on div "1399278 values" at bounding box center [702, 209] width 56 height 22
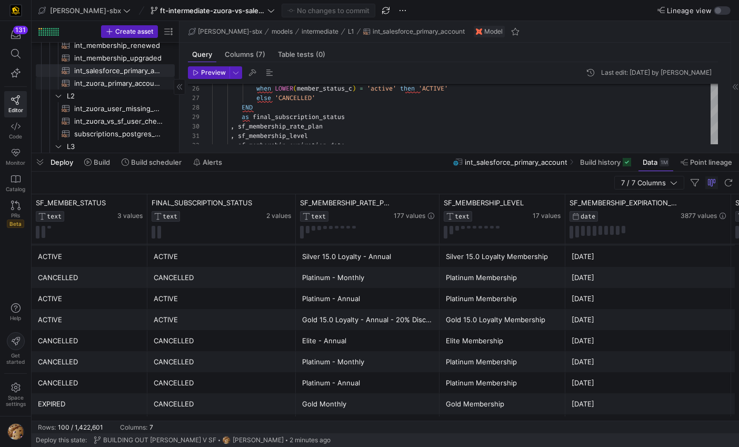
click at [132, 82] on span "int_zuora_primary_accounts​​​​​​​​​​" at bounding box center [118, 83] width 88 height 12
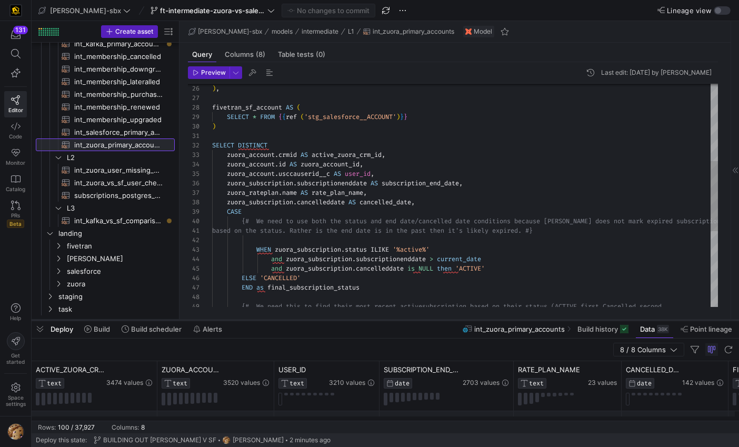
scroll to position [98, 0]
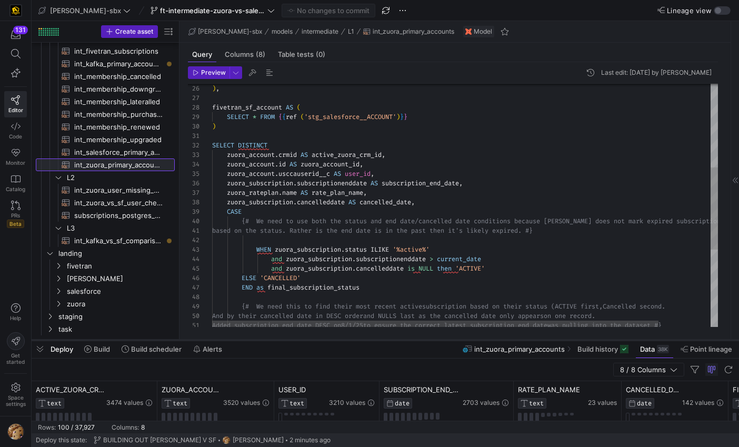
drag, startPoint x: 239, startPoint y: 153, endPoint x: 235, endPoint y: 339, distance: 186.4
click at [235, 339] on div at bounding box center [385, 340] width 707 height 4
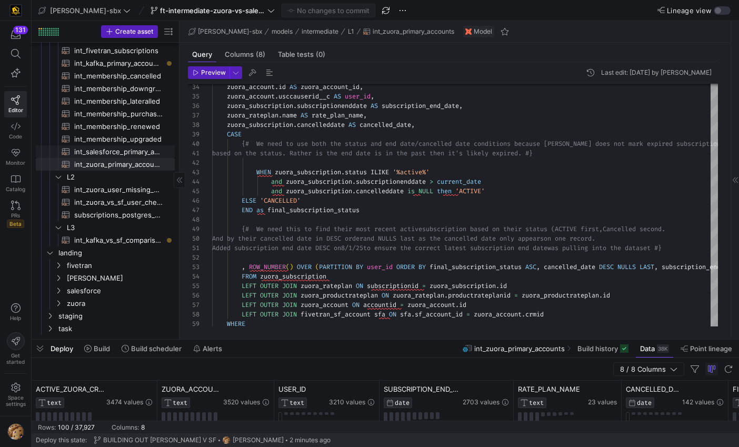
click at [139, 151] on span "int_salesforce_primary_account​​​​​​​​​​" at bounding box center [118, 152] width 88 height 12
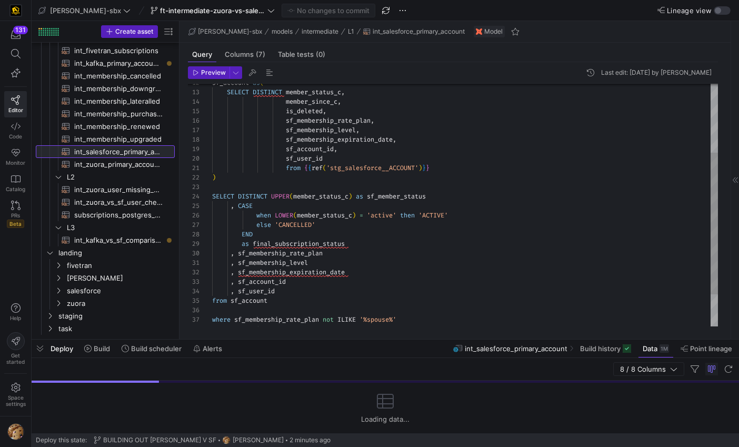
scroll to position [95, 0]
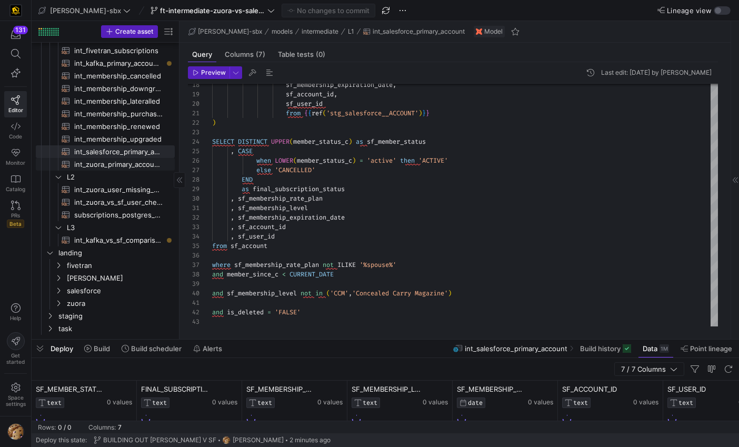
click at [129, 161] on span "int_zuora_primary_accounts​​​​​​​​​​" at bounding box center [118, 164] width 88 height 12
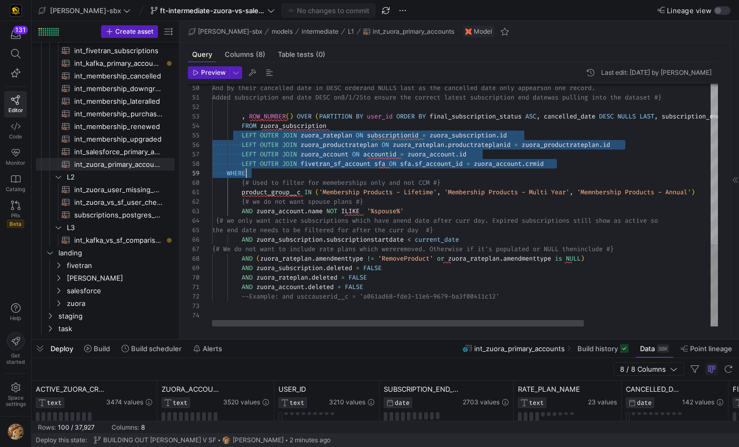
scroll to position [38, 341]
drag, startPoint x: 240, startPoint y: 133, endPoint x: 571, endPoint y: 162, distance: 332.3
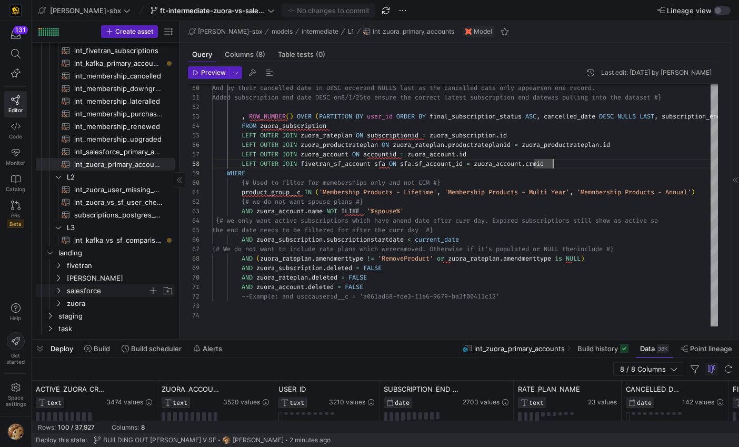
click at [73, 291] on span "salesforce" at bounding box center [107, 291] width 81 height 12
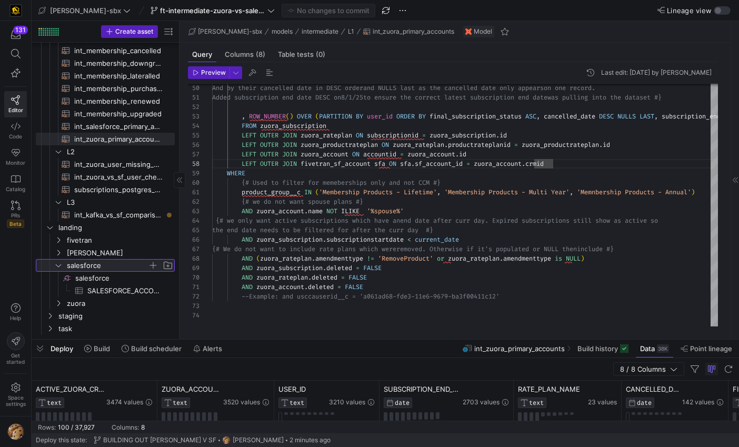
click at [61, 267] on icon at bounding box center [58, 265] width 7 height 6
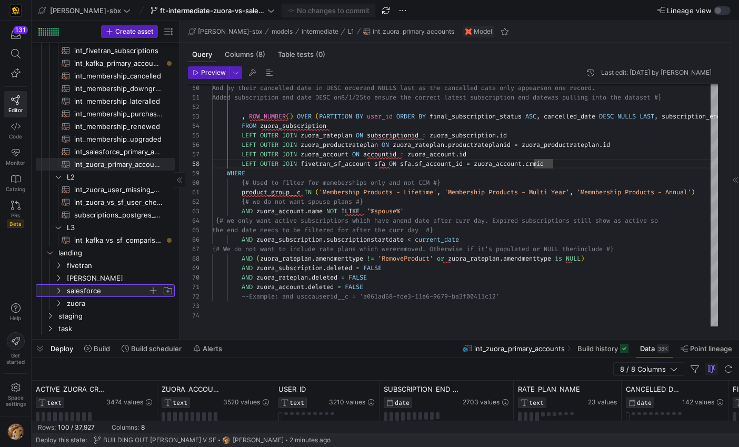
click at [61, 291] on icon at bounding box center [58, 290] width 7 height 6
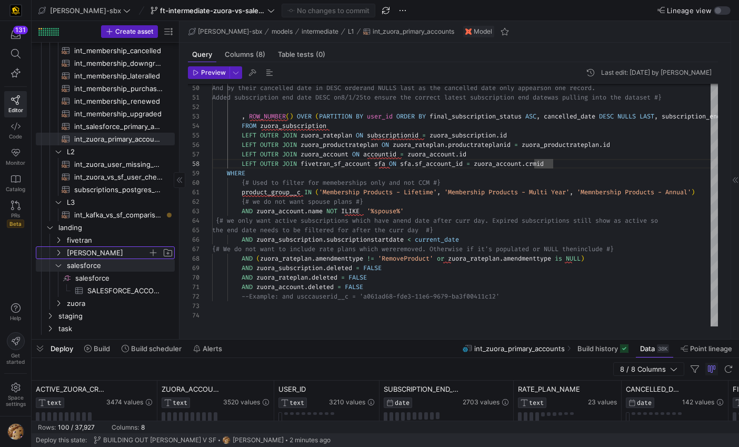
click at [57, 255] on icon "Press SPACE to select this row." at bounding box center [58, 252] width 7 height 6
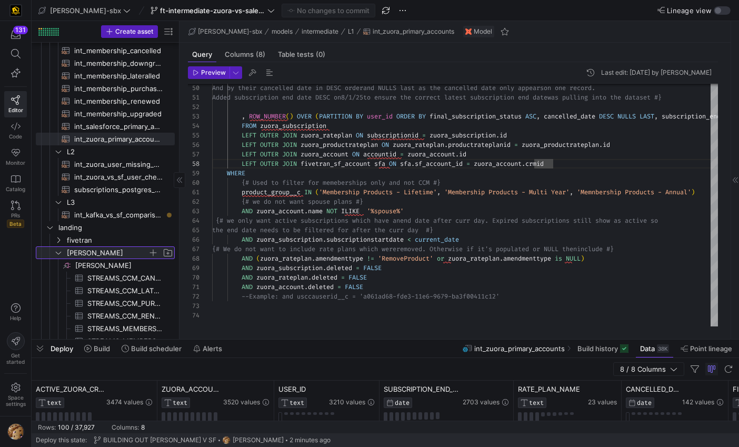
click at [57, 255] on icon at bounding box center [58, 252] width 7 height 6
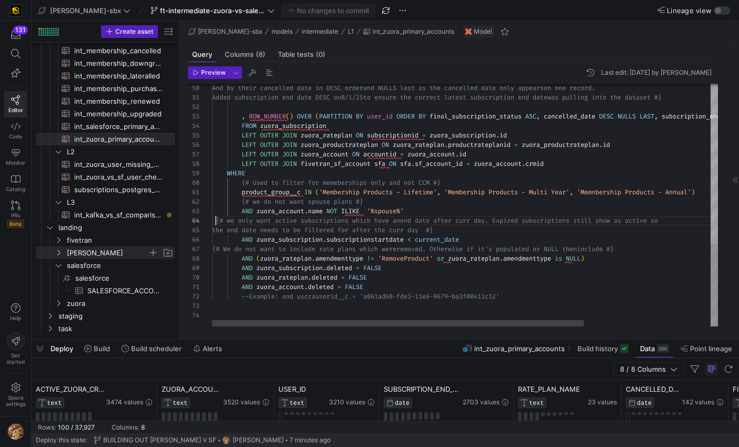
scroll to position [28, 4]
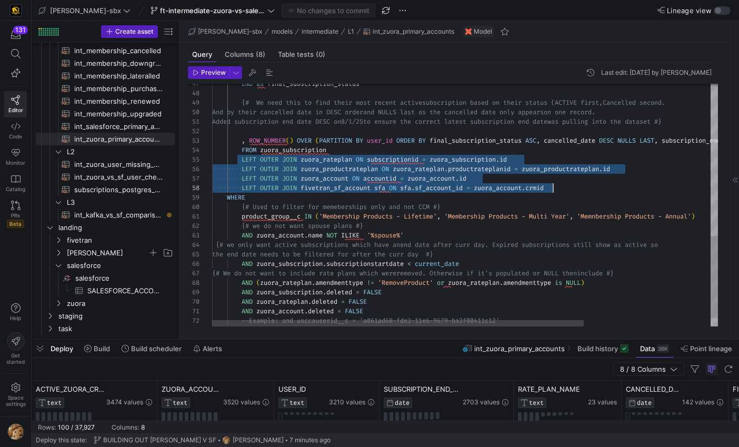
scroll to position [38, 341]
drag, startPoint x: 243, startPoint y: 162, endPoint x: 565, endPoint y: 188, distance: 323.7
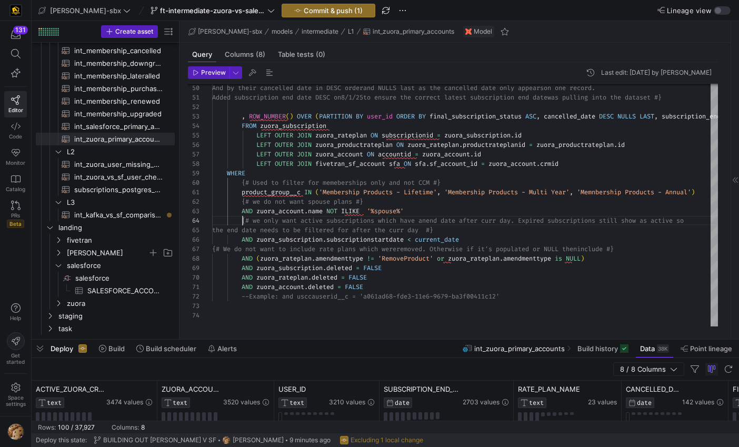
scroll to position [28, 31]
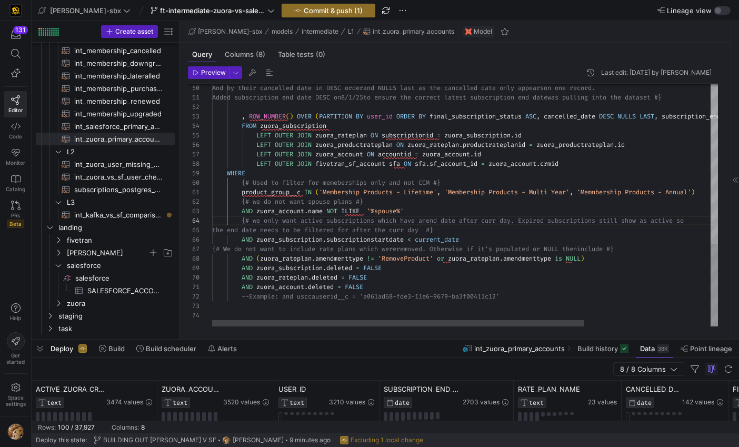
type textarea "ucts - Annual') {# we do not want spouse plans #} AND zuora_account.name NOT IL…"
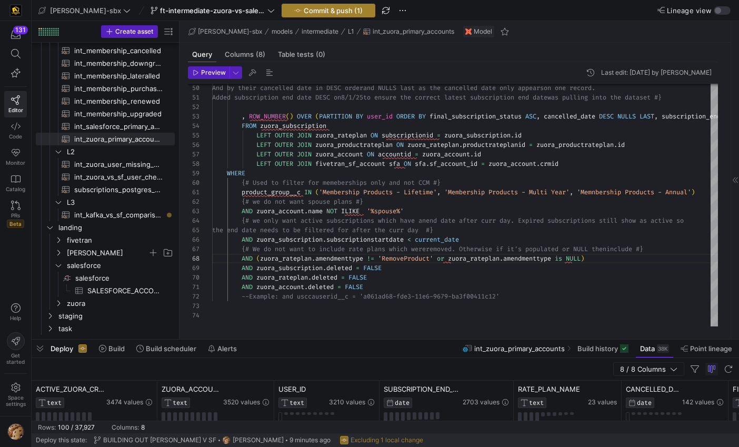
click at [304, 10] on span "Commit & push (1)" at bounding box center [333, 10] width 59 height 8
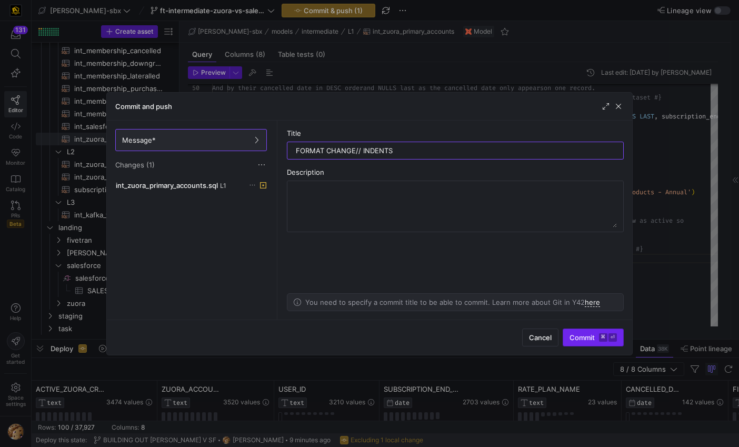
type input "FORMAT CHANGE// INDENTS"
click at [580, 335] on span "Commit ⌘ ⏎" at bounding box center [592, 337] width 47 height 8
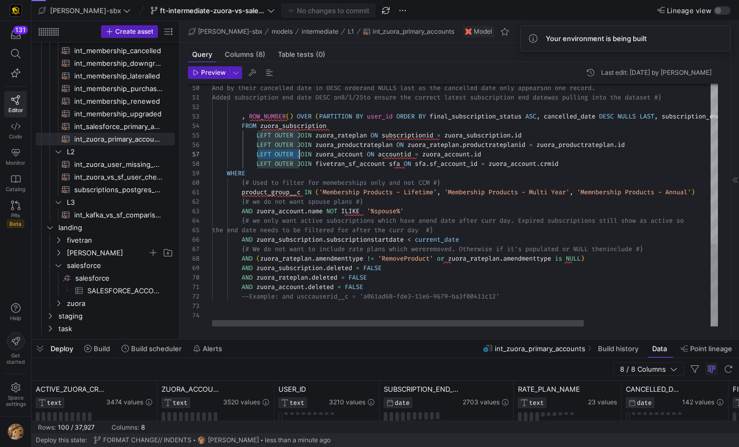
scroll to position [57, 98]
drag, startPoint x: 256, startPoint y: 157, endPoint x: 309, endPoint y: 156, distance: 53.2
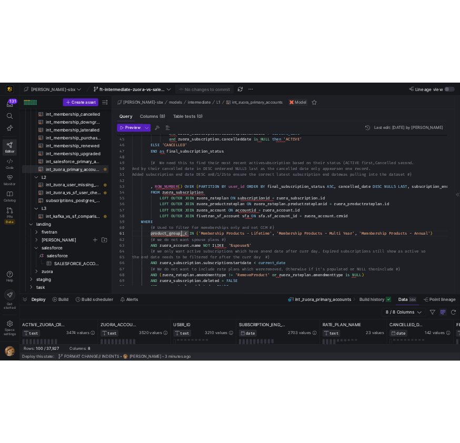
scroll to position [121, 0]
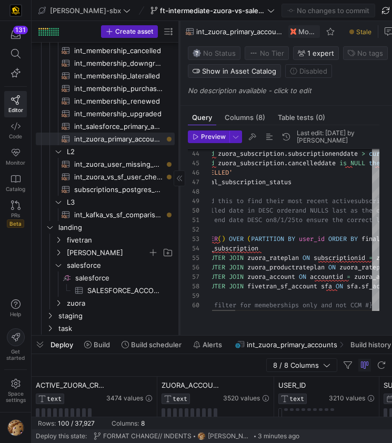
click at [179, 179] on icon at bounding box center [179, 178] width 6 height 6
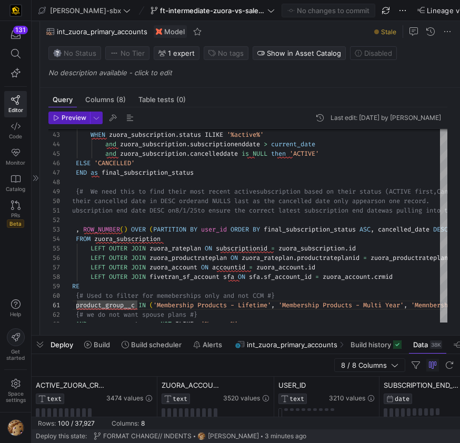
scroll to position [35, 0]
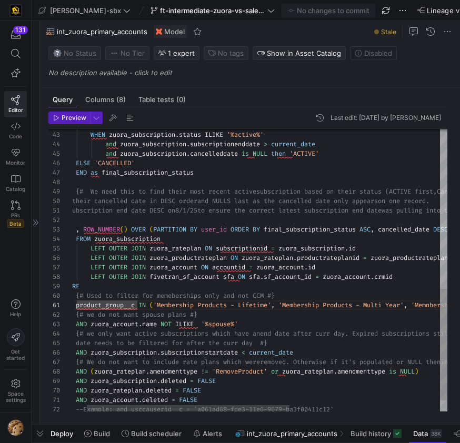
drag, startPoint x: 112, startPoint y: 335, endPoint x: 112, endPoint y: 446, distance: 111.6
click at [112, 443] on html "131 Editor Code Monitor Catalog PRs Beta Help Get started Space settings edw-dv…" at bounding box center [230, 221] width 460 height 443
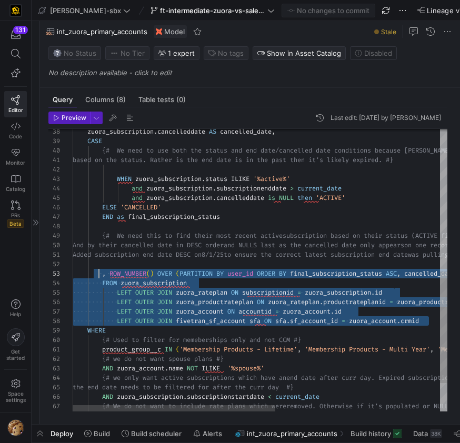
scroll to position [19, 26]
drag, startPoint x: 371, startPoint y: 316, endPoint x: 97, endPoint y: 276, distance: 276.7
click at [97, 276] on div "ELSE 'CANCELLED' and zuora_subscription . cancelleddate is NULL then 'ACTIVE' a…" at bounding box center [412, 126] width 678 height 716
click at [137, 307] on div "ELSE 'CANCELLED' and zuora_subscription . cancelleddate is NULL then 'ACTIVE' a…" at bounding box center [412, 126] width 678 height 716
click at [116, 311] on div "ELSE 'CANCELLED' and zuora_subscription . cancelleddate is NULL then 'ACTIVE' a…" at bounding box center [412, 126] width 678 height 716
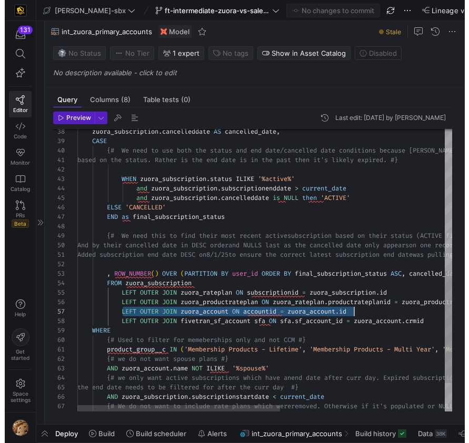
scroll to position [57, 277]
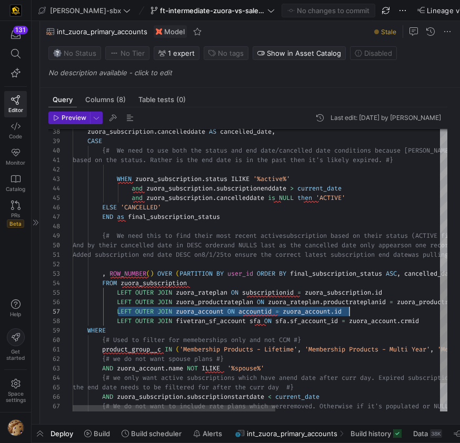
drag, startPoint x: 116, startPoint y: 311, endPoint x: 356, endPoint y: 307, distance: 239.5
click at [356, 307] on div "ELSE 'CANCELLED' and zuora_subscription . cancelleddate is NULL then 'ACTIVE' a…" at bounding box center [412, 126] width 678 height 716
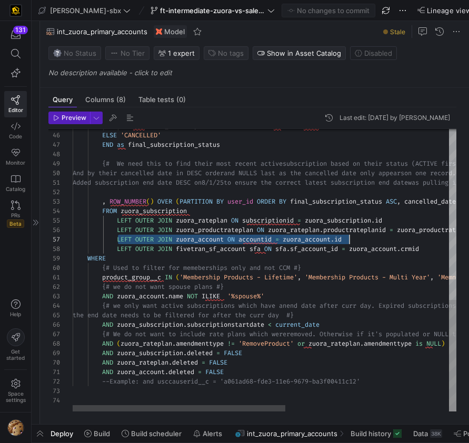
click at [399, 234] on div "ELSE 'CANCELLED' and zuora_subscription . cancelleddate is NULL then 'ACTIVE' E…" at bounding box center [412, 54] width 678 height 716
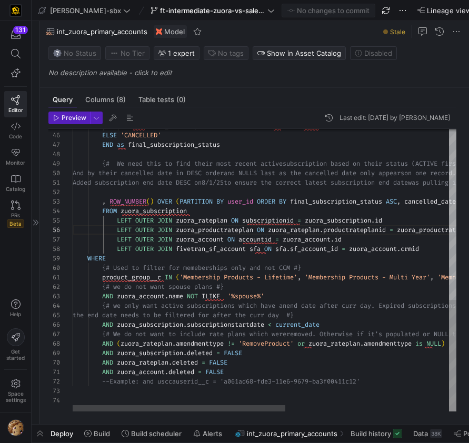
click at [364, 240] on div "ELSE 'CANCELLED' and zuora_subscription . cancelleddate is NULL then 'ACTIVE' E…" at bounding box center [412, 54] width 678 height 716
type textarea "Added subscription end date DESC on8/1/25 to ensure the correct latest subscrip…"
click at [357, 215] on div "ELSE 'CANCELLED' and zuora_subscription . cancelleddate is NULL then 'ACTIVE' E…" at bounding box center [412, 54] width 678 height 716
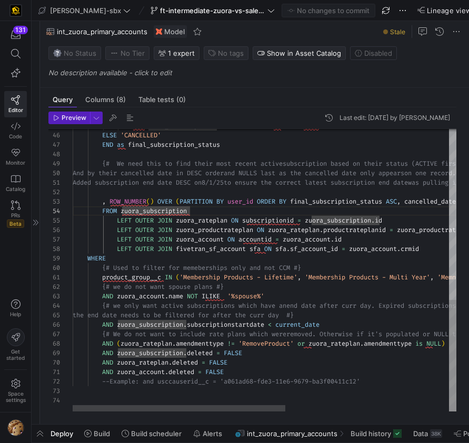
click at [358, 223] on div "ELSE 'CANCELLED' and zuora_subscription . cancelleddate is NULL then 'ACTIVE' E…" at bounding box center [412, 54] width 678 height 716
click at [358, 229] on div "ELSE 'CANCELLED' and zuora_subscription . cancelleddate is NULL then 'ACTIVE' E…" at bounding box center [412, 54] width 678 height 716
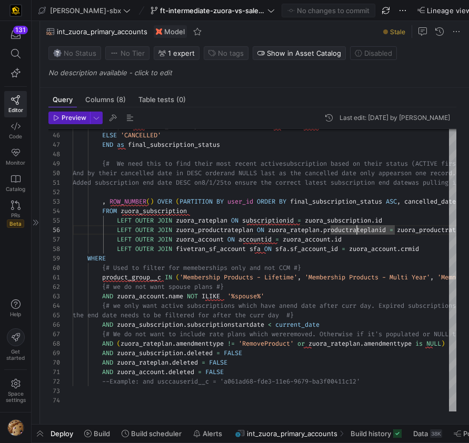
click at [475, 9] on div "button" at bounding box center [478, 10] width 6 height 6
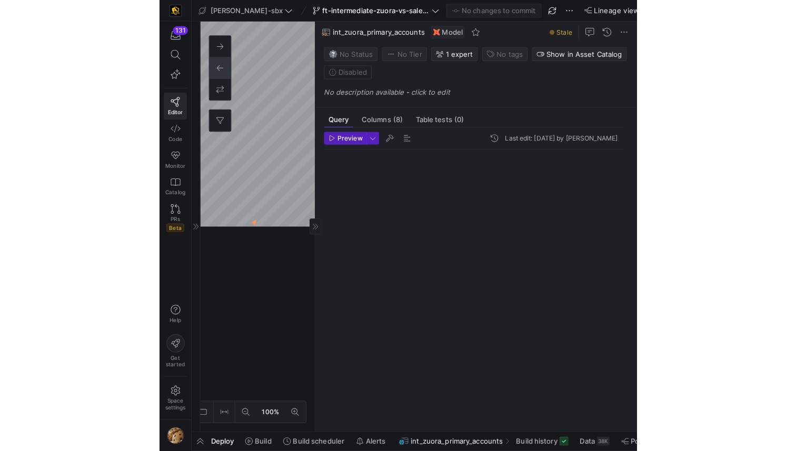
scroll to position [95, 0]
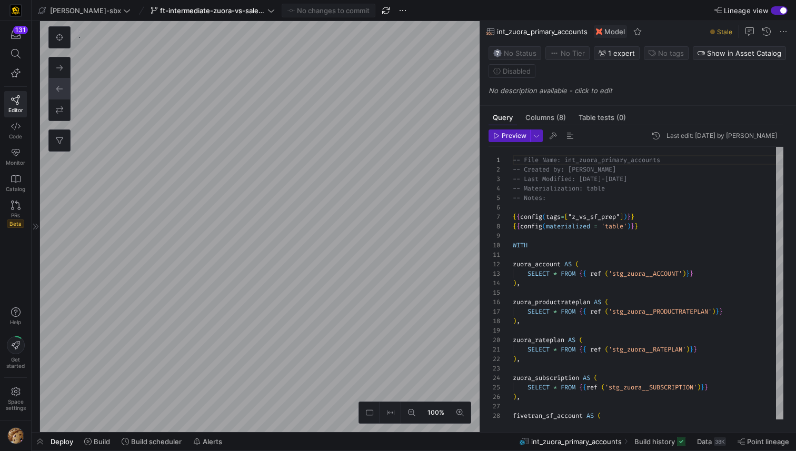
click at [738, 3] on y42-top-nav "edw-dv-sbx ft-intermediate-zuora-vs-salesforce-08052025 No changes to commit Li…" at bounding box center [414, 10] width 764 height 21
click at [738, 7] on div "button" at bounding box center [779, 10] width 17 height 8
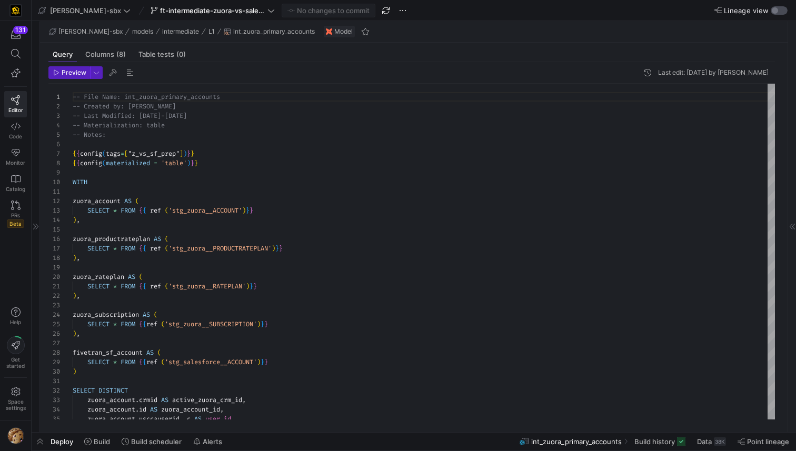
scroll to position [95, 0]
click at [738, 7] on div "button" at bounding box center [779, 10] width 17 height 8
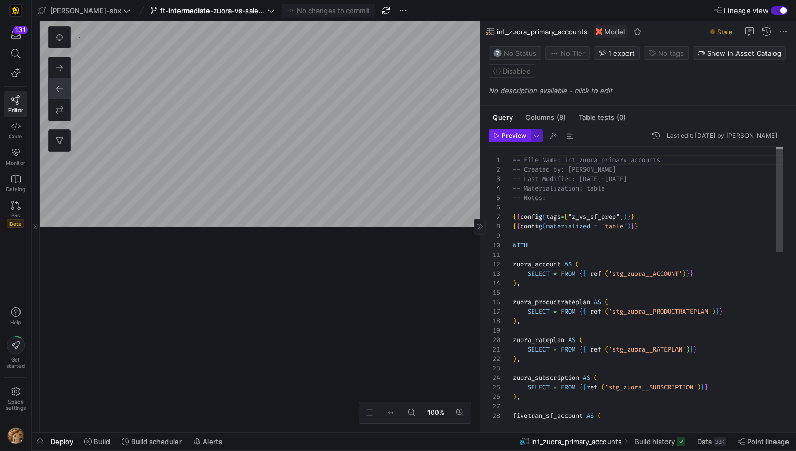
scroll to position [95, 0]
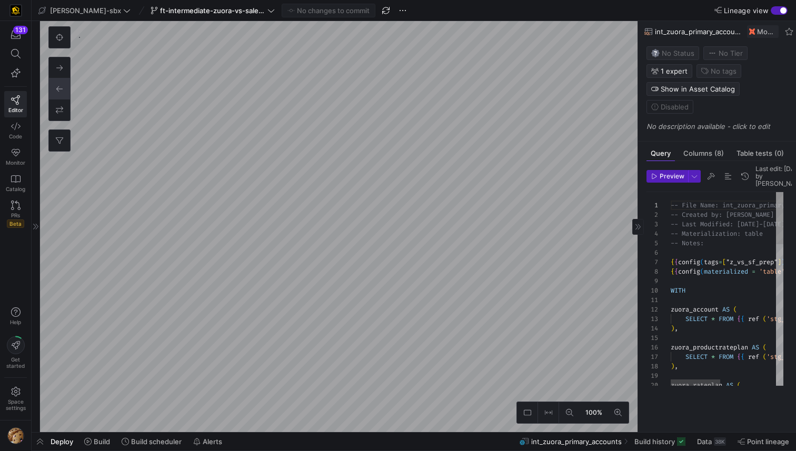
drag, startPoint x: 479, startPoint y: 148, endPoint x: 756, endPoint y: 98, distance: 281.8
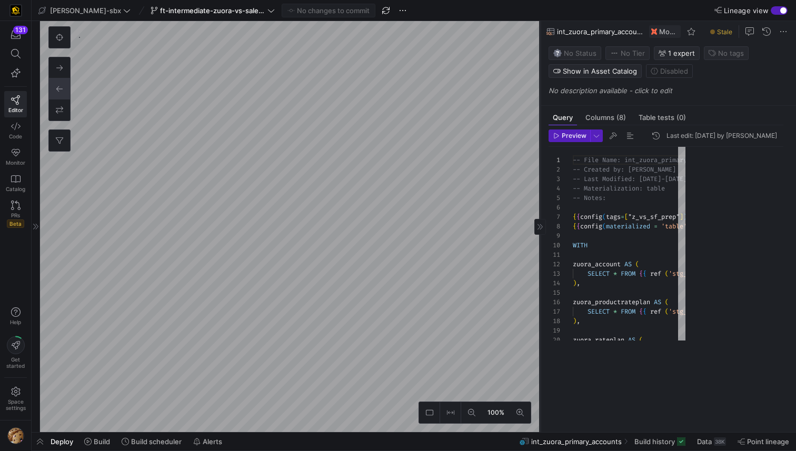
drag, startPoint x: 638, startPoint y: 238, endPoint x: 539, endPoint y: 241, distance: 98.5
click at [539, 242] on div at bounding box center [539, 226] width 1 height 411
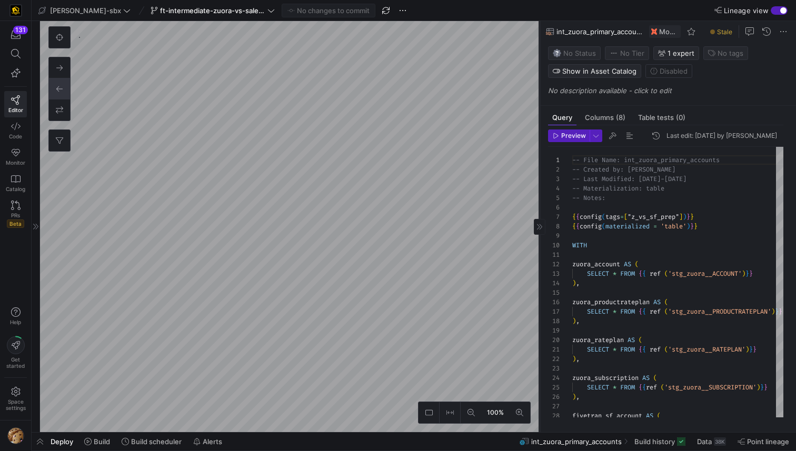
type textarea "{{config(tags=["z_vs_sf_prep"])}} {{config(materialized = 'table')}} WITH sourc…"
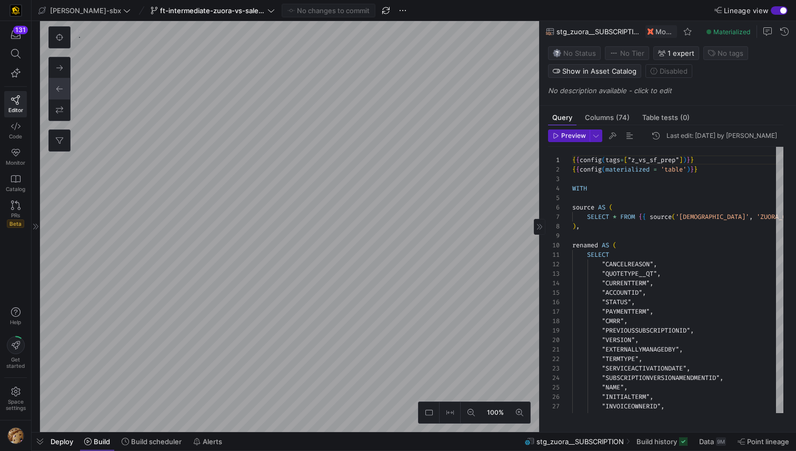
drag, startPoint x: 170, startPoint y: 430, endPoint x: 103, endPoint y: 451, distance: 69.9
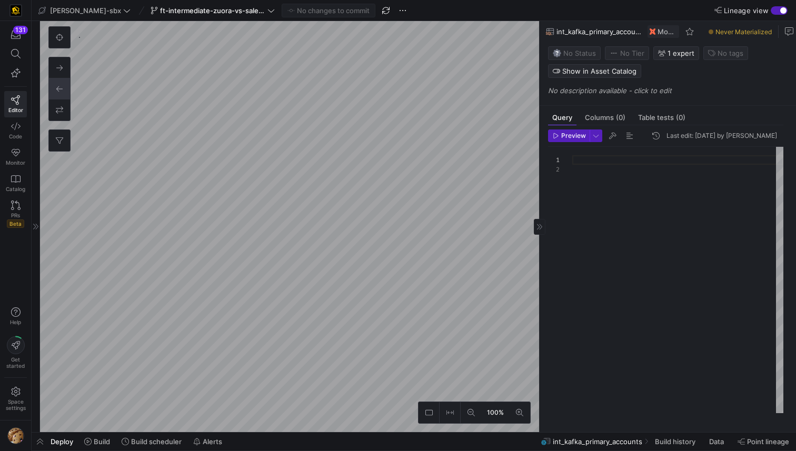
click at [163, 446] on as-split "edw-dv-sbx ft-intermediate-zuora-vs-salesforce-08052025 No changes to commit Li…" at bounding box center [414, 225] width 764 height 451
click at [184, 446] on as-split "edw-dv-sbx ft-intermediate-zuora-vs-salesforce-08052025 No changes to commit Li…" at bounding box center [414, 225] width 764 height 451
type textarea "-- File Name: int_insert_records_into_zuora_vs_salesforce -- Created by: Alex B…"
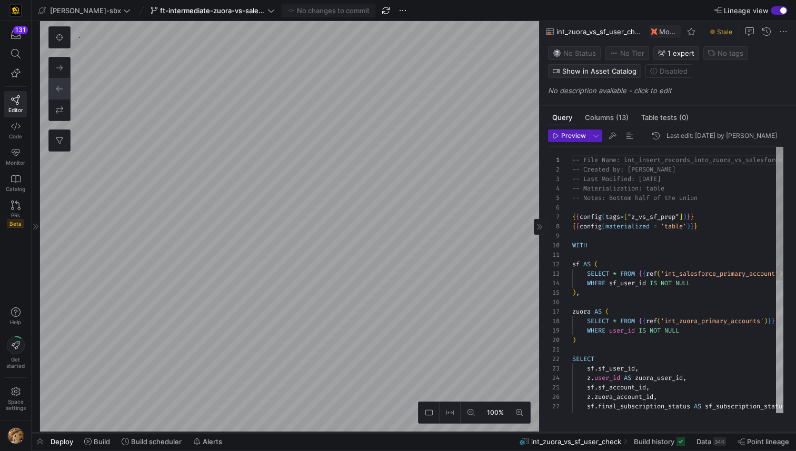
scroll to position [95, 0]
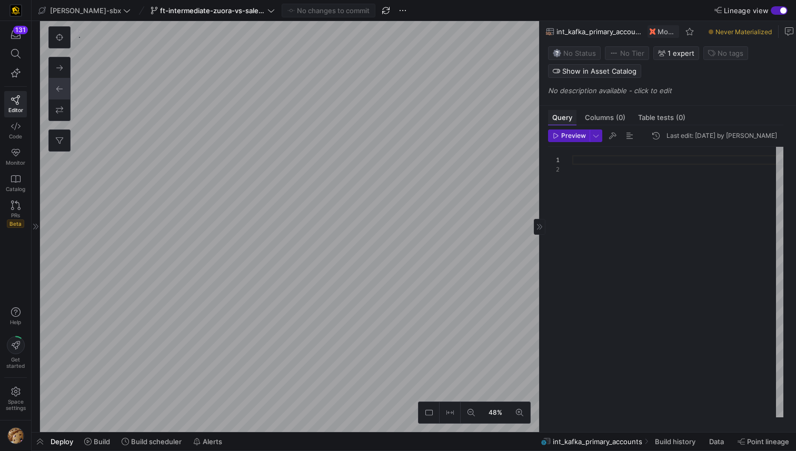
scroll to position [9, 0]
type textarea "-- File Name: int_zuora_primary_accounts -- Created by: [PERSON_NAME] -- Last M…"
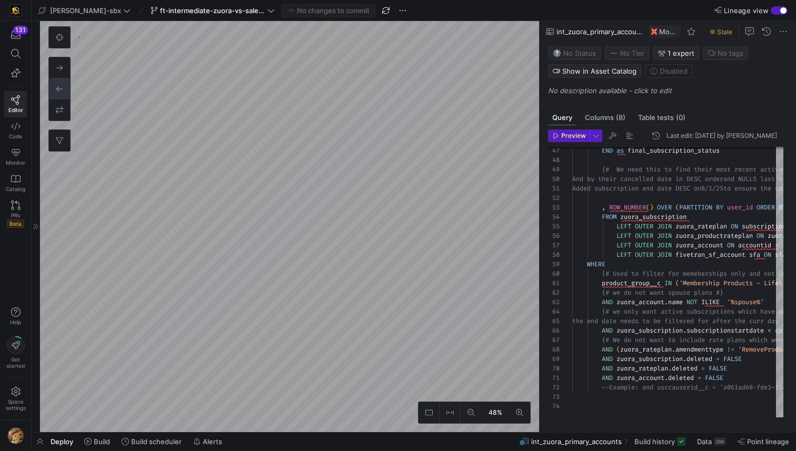
click at [738, 8] on div "button" at bounding box center [783, 10] width 6 height 6
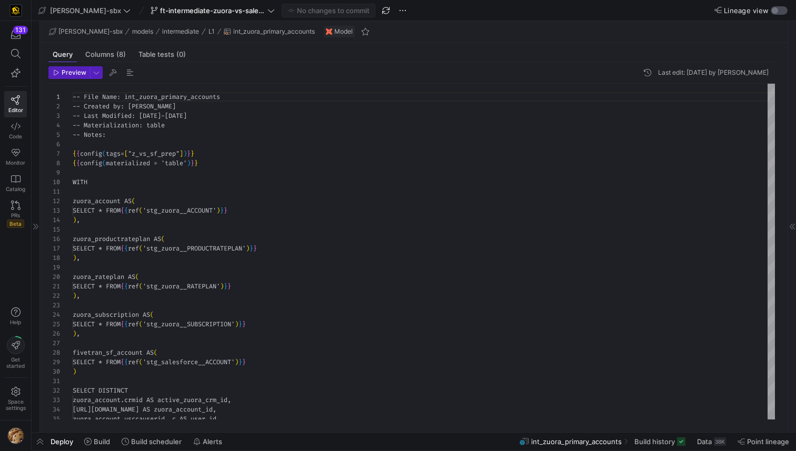
scroll to position [95, 0]
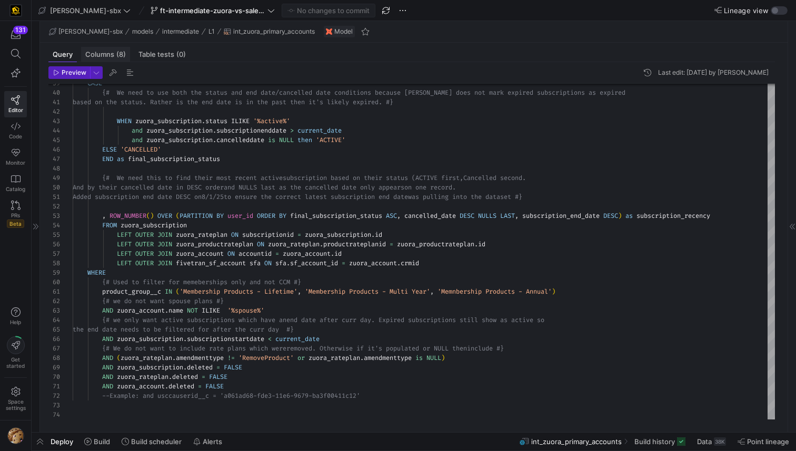
click at [109, 57] on span "Columns (8)" at bounding box center [105, 54] width 41 height 7
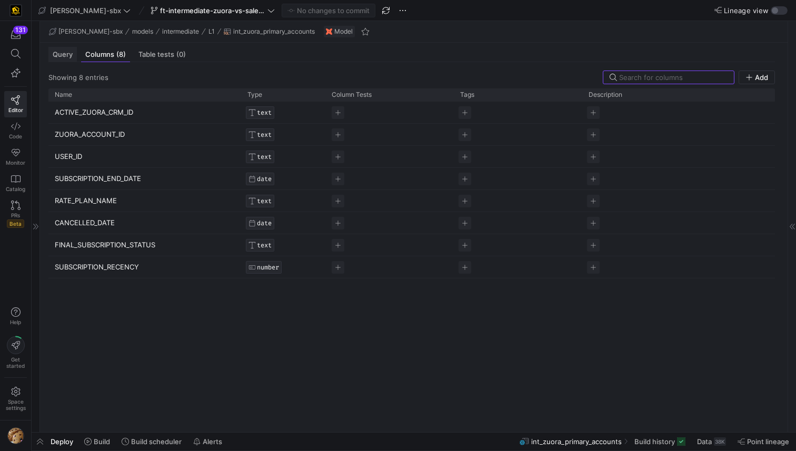
click at [62, 55] on span "Query" at bounding box center [63, 54] width 20 height 7
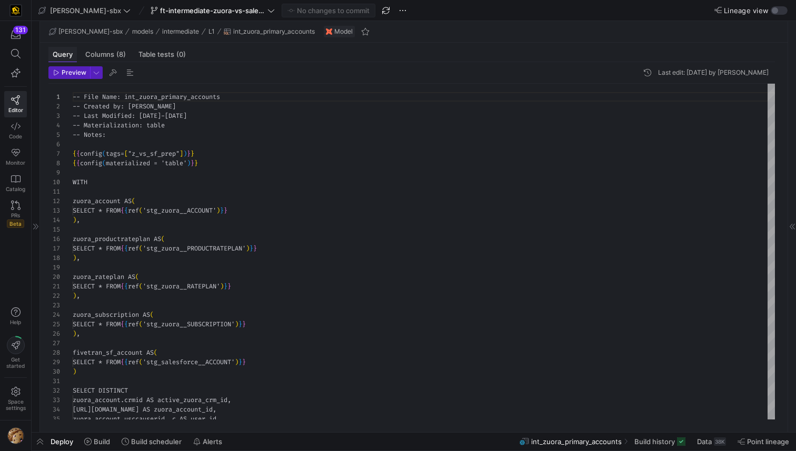
scroll to position [95, 0]
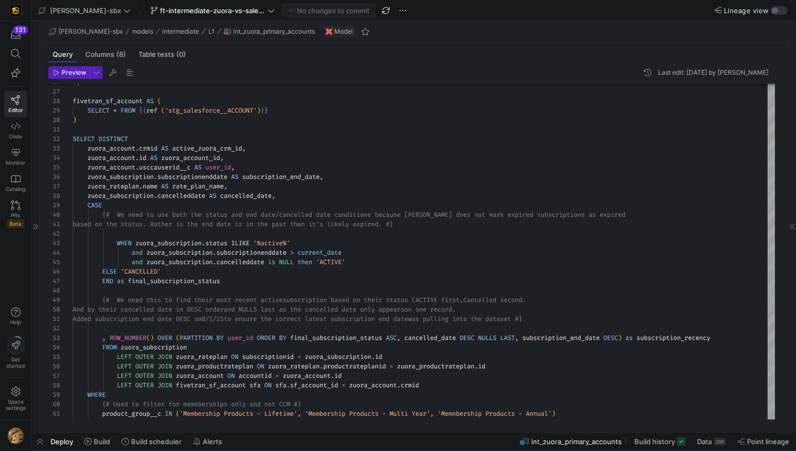
click at [39, 147] on div at bounding box center [36, 226] width 8 height 411
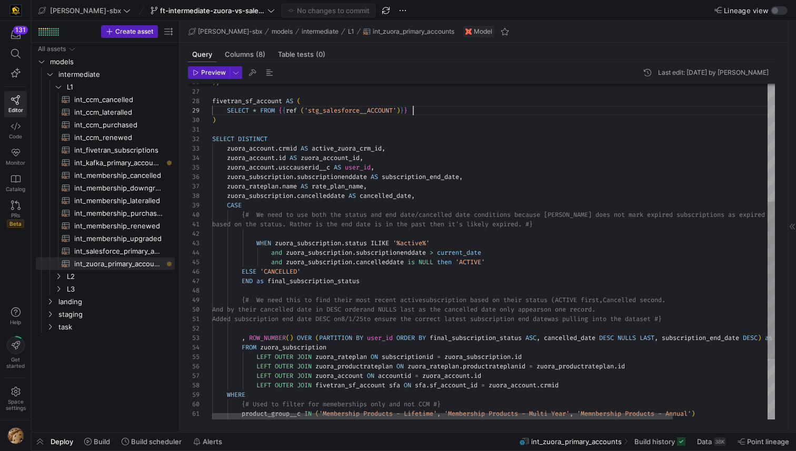
click at [489, 108] on div "zuora_account . usccauserid__c AS user_id , zuora_account . id AS zuora_account…" at bounding box center [551, 190] width 678 height 716
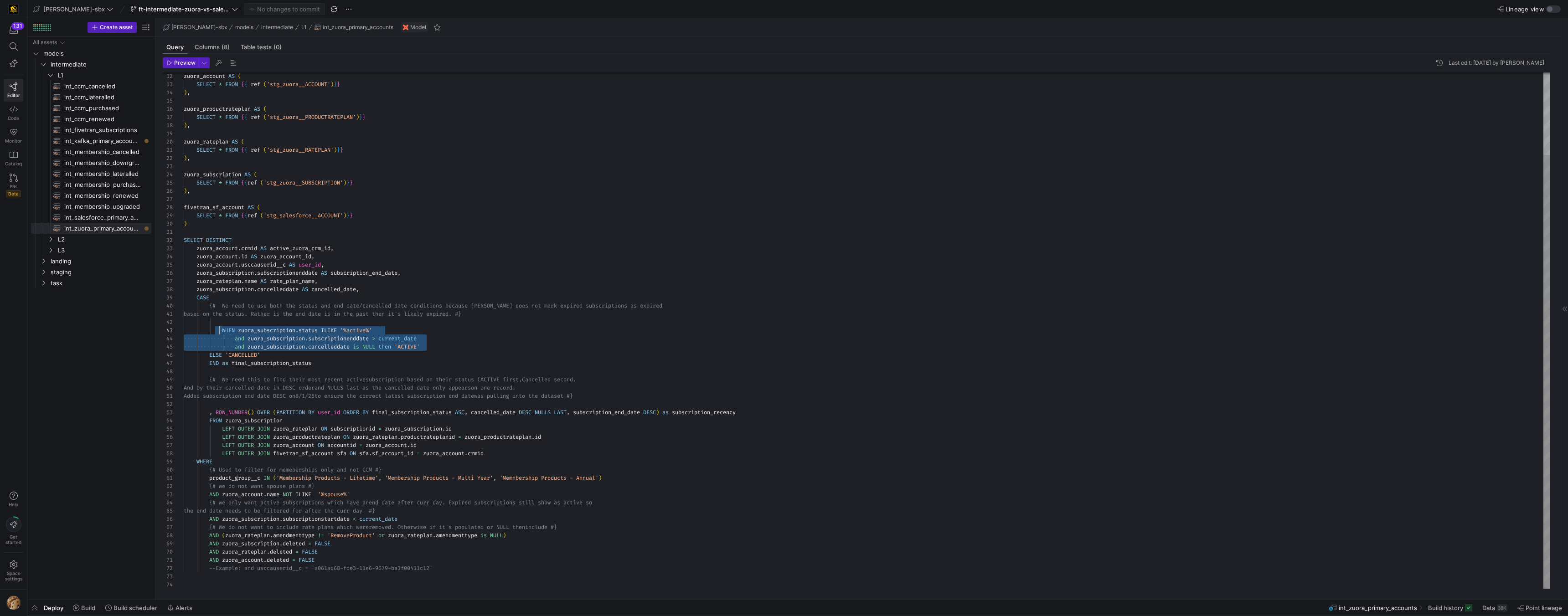
scroll to position [16, 42]
drag, startPoint x: 435, startPoint y: 346, endPoint x: 226, endPoint y: 331, distance: 209.5
click at [226, 331] on div "zuora_account . usccauserid__c AS user_id , zuora_account . id AS zuora_account…" at bounding box center [866, 281] width 1365 height 613
click at [478, 186] on div "zuora_account . usccauserid__c AS user_id , zuora_account . id AS zuora_account…" at bounding box center [866, 281] width 1365 height 613
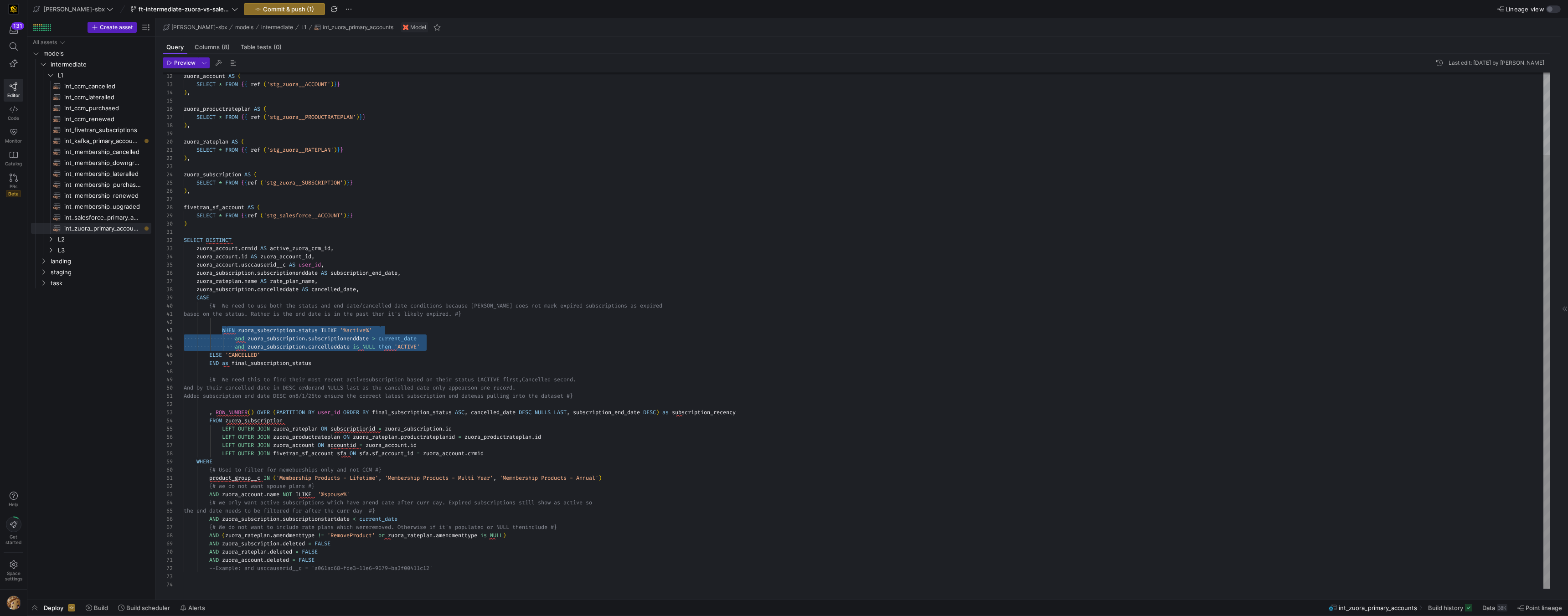
click at [518, 309] on div "zuora_account . usccauserid__c AS user_id , zuora_account . id AS zuora_account…" at bounding box center [866, 281] width 1365 height 613
click at [500, 223] on div "zuora_account . usccauserid__c AS user_id , zuora_account . id AS zuora_account…" at bounding box center [866, 281] width 1365 height 613
click at [461, 228] on div "zuora_account . usccauserid__c AS user_id , zuora_account . id AS zuora_account…" at bounding box center [866, 281] width 1365 height 613
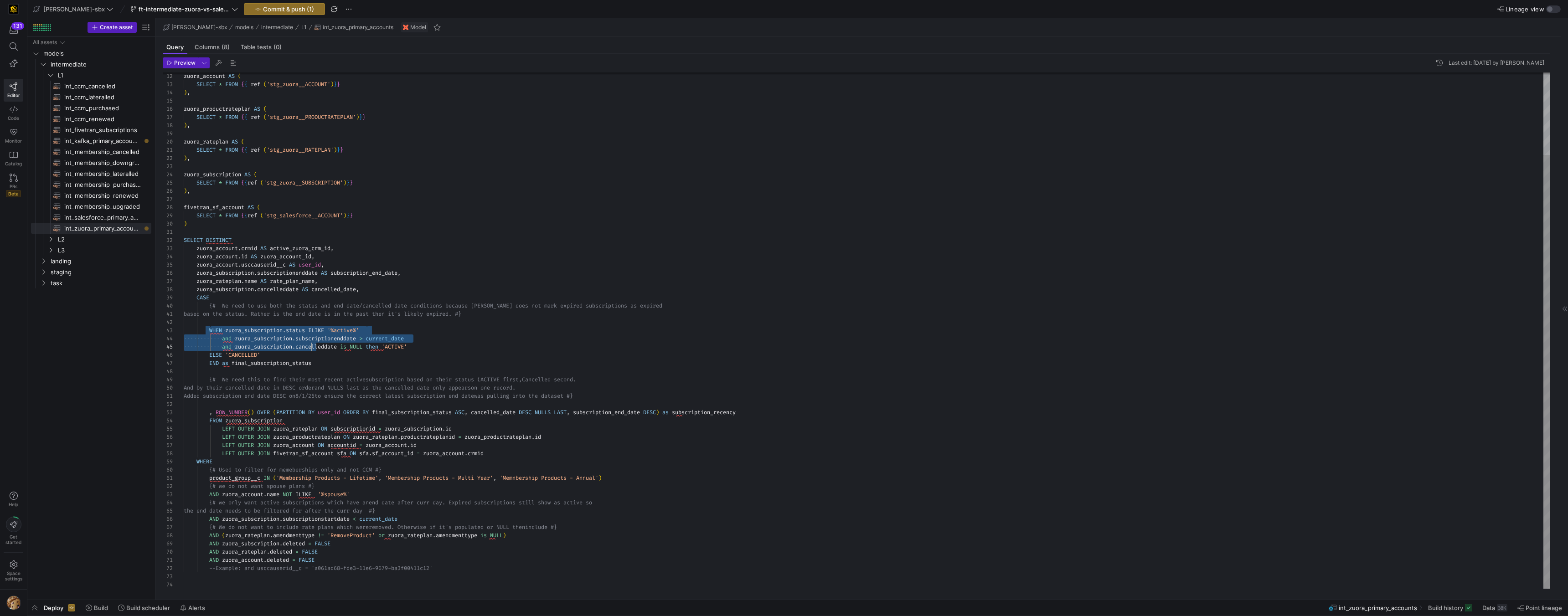
scroll to position [16, 79]
drag, startPoint x: 210, startPoint y: 329, endPoint x: 403, endPoint y: 354, distance: 194.6
click at [403, 354] on div "zuora_account . usccauserid__c AS user_id , zuora_account . id AS zuora_account…" at bounding box center [866, 281] width 1365 height 613
click at [491, 312] on div "zuora_account . usccauserid__c AS user_id , zuora_account . id AS zuora_account…" at bounding box center [866, 281] width 1365 height 613
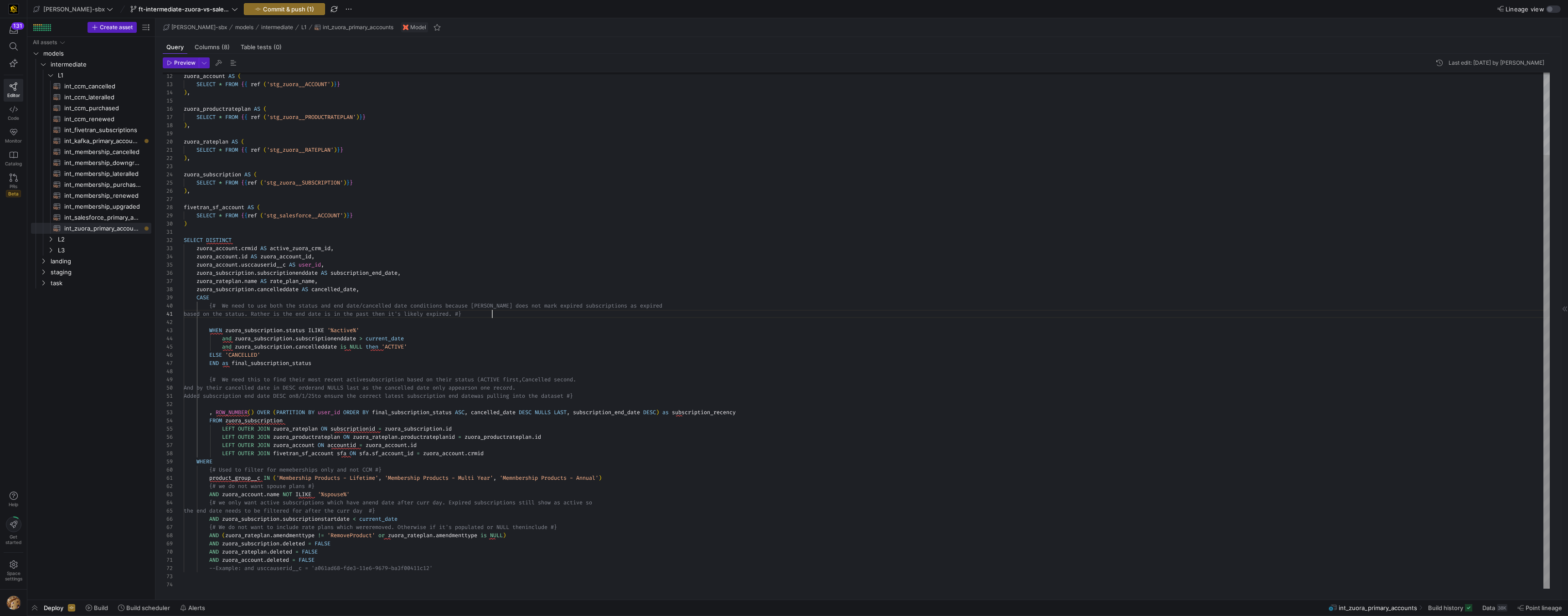
click at [326, 386] on div "zuora_account . usccauserid__c AS user_id , zuora_account . id AS zuora_account…" at bounding box center [866, 281] width 1365 height 613
click at [578, 111] on div "zuora_account . usccauserid__c AS user_id , zuora_account . id AS zuora_account…" at bounding box center [866, 281] width 1365 height 613
click at [85, 221] on span "int_salesforce_primary_account​​​​​​​​​​" at bounding box center [102, 217] width 76 height 10
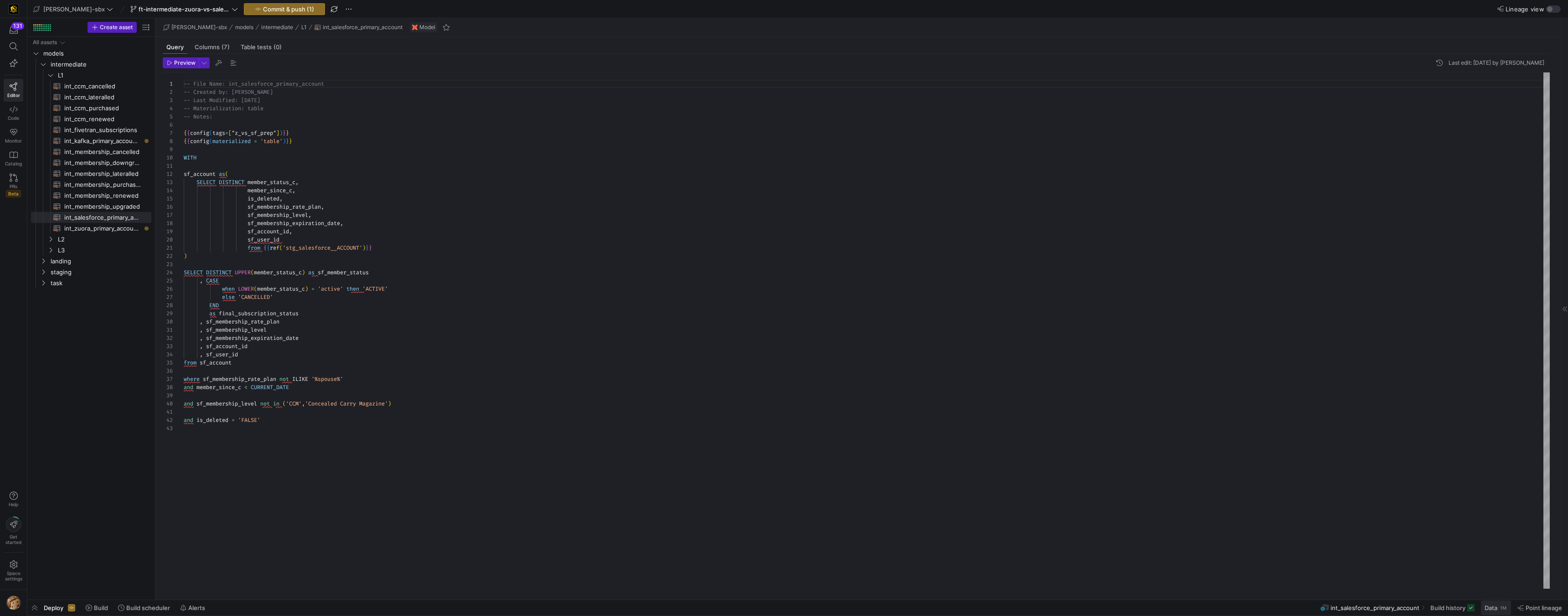
click at [639, 386] on span "Data" at bounding box center [1490, 607] width 13 height 7
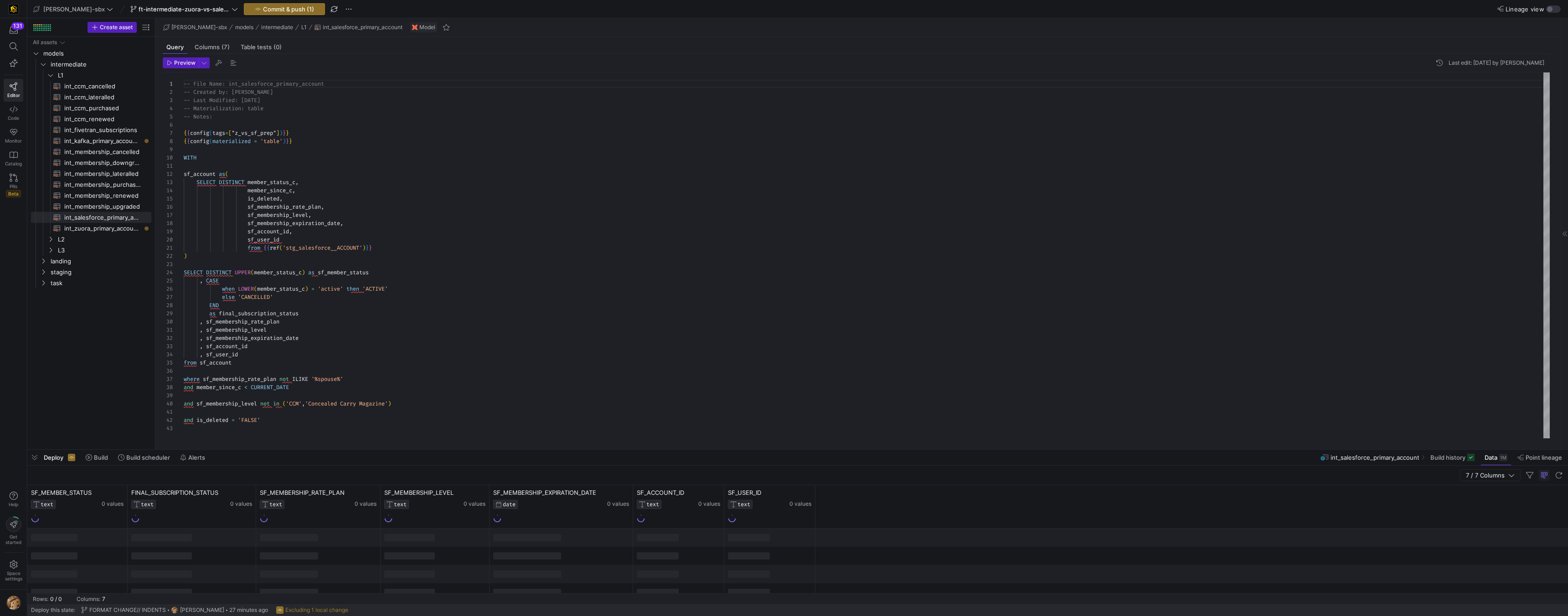
click at [378, 386] on div "Deploy Build Build scheduler Alerts int_salesforce_primary_account Build histor…" at bounding box center [797, 457] width 1540 height 16
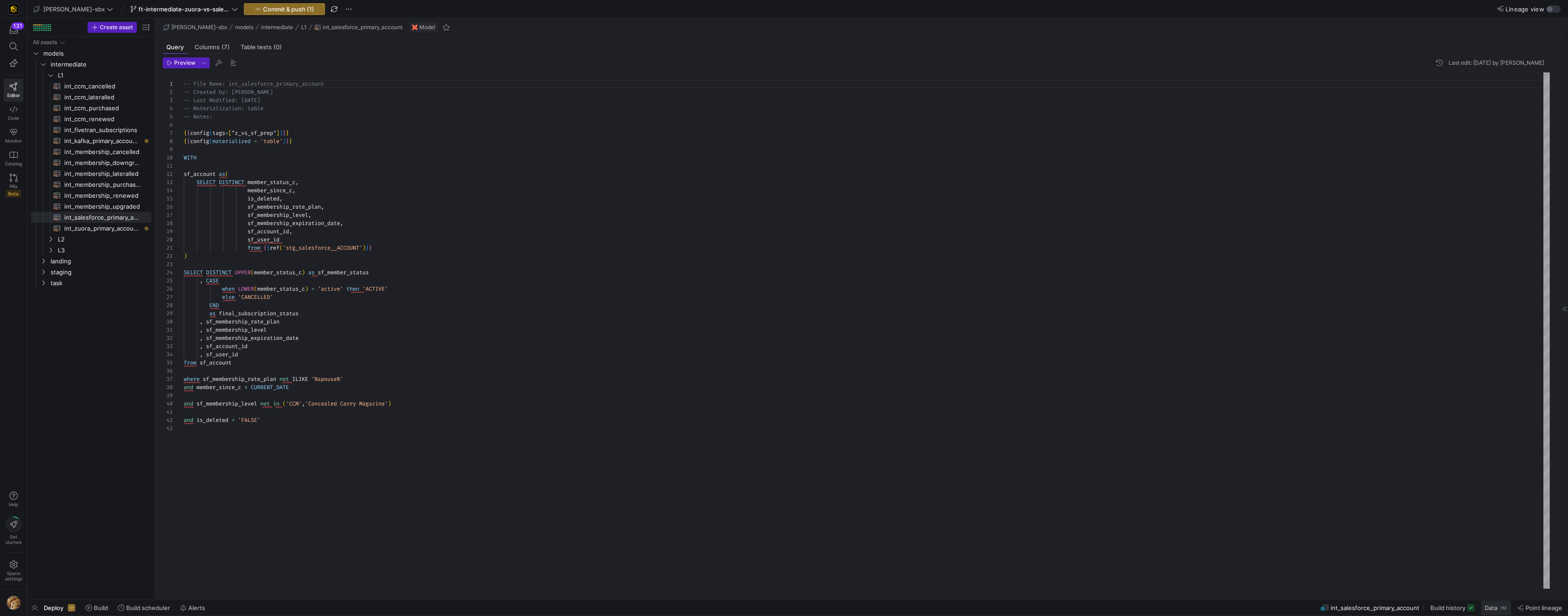
click at [639, 386] on span at bounding box center [1495, 607] width 30 height 15
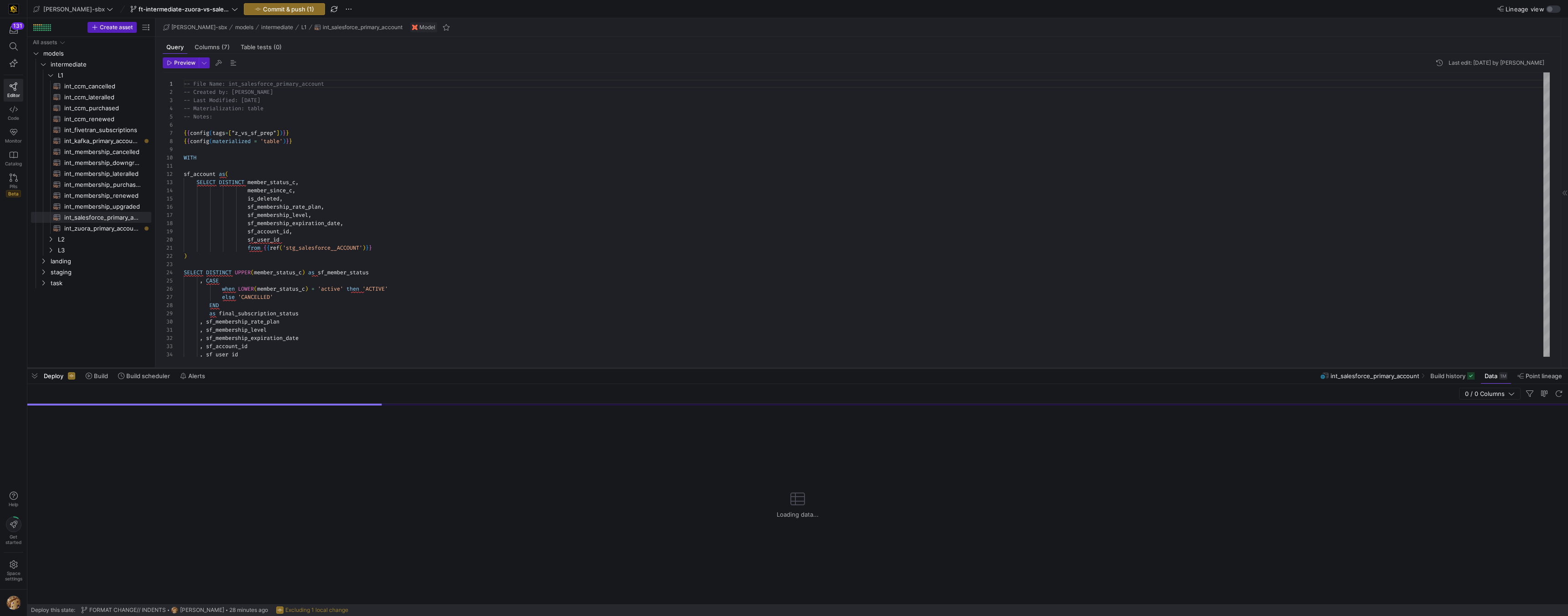
drag, startPoint x: 351, startPoint y: 450, endPoint x: 359, endPoint y: 382, distance: 68.5
click at [359, 369] on div at bounding box center [797, 368] width 1540 height 3
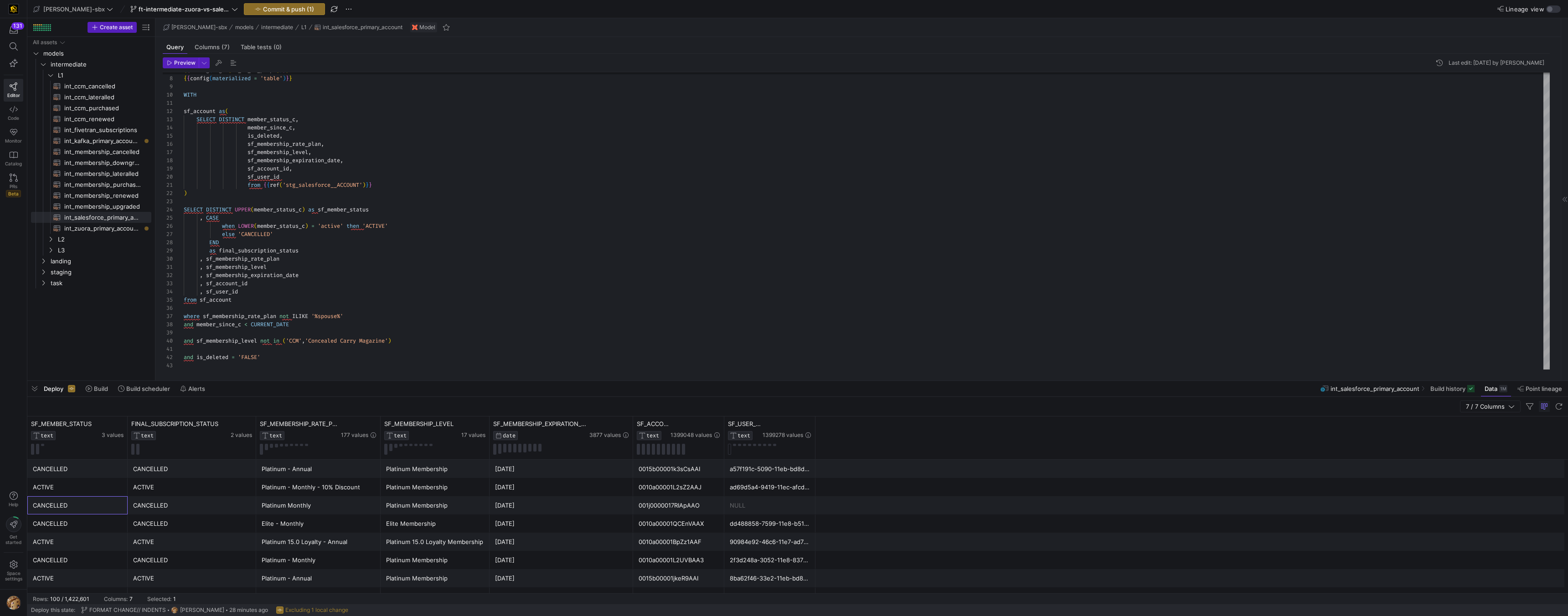
click at [49, 386] on div "CANCELLED" at bounding box center [77, 505] width 89 height 18
click at [99, 386] on span at bounding box center [97, 388] width 29 height 15
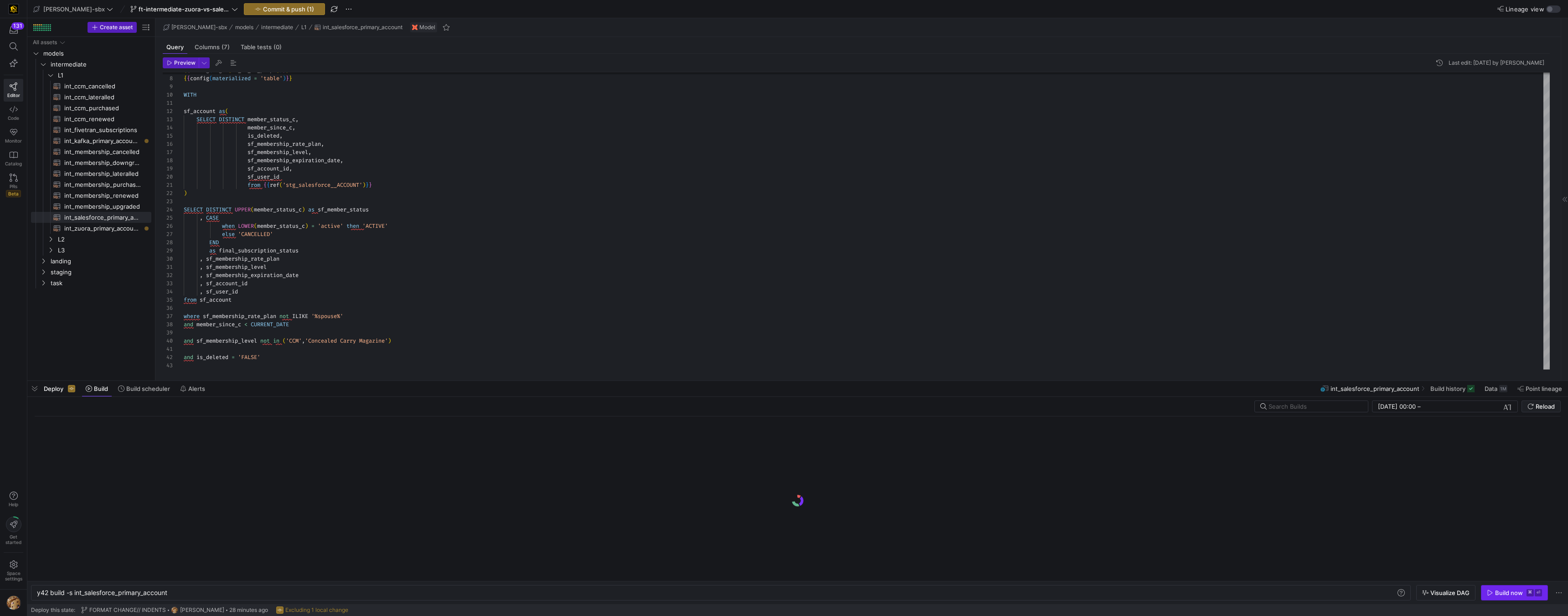
click at [639, 386] on div "Build now" at bounding box center [1508, 593] width 28 height 7
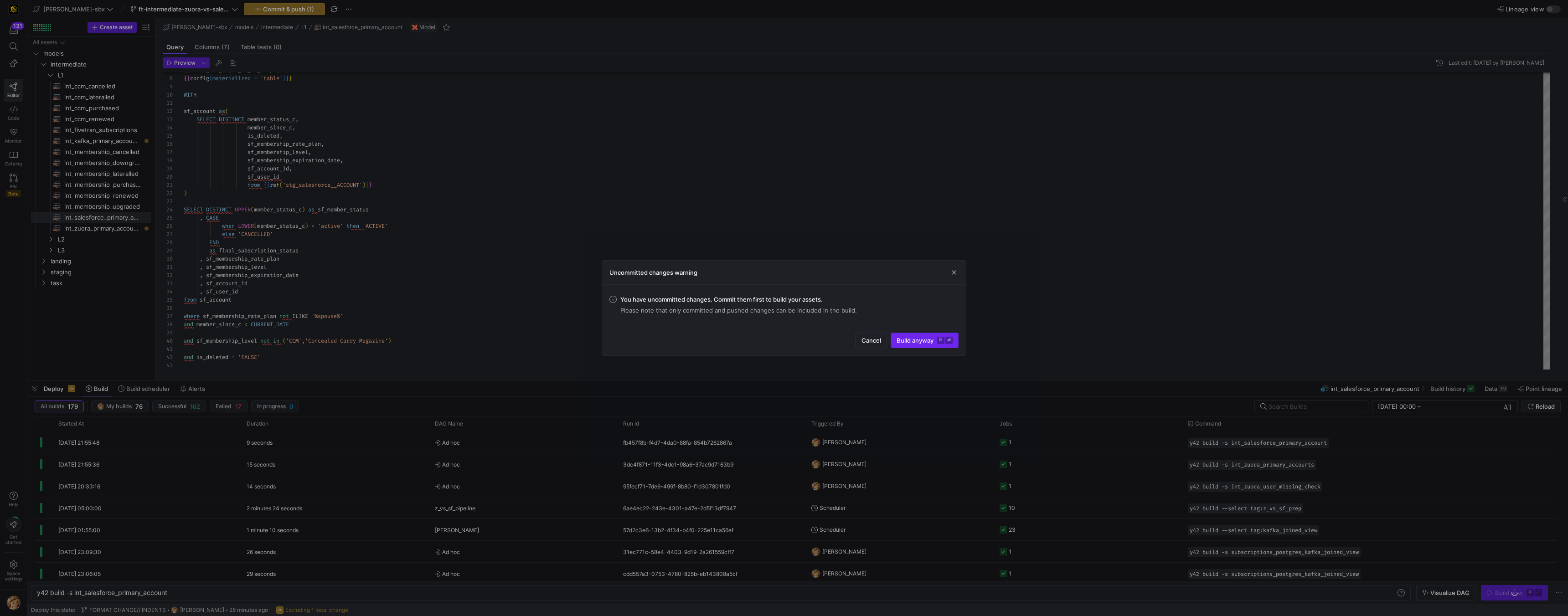
click at [639, 340] on span "Build anyway ⌘ ⏎" at bounding box center [924, 340] width 56 height 7
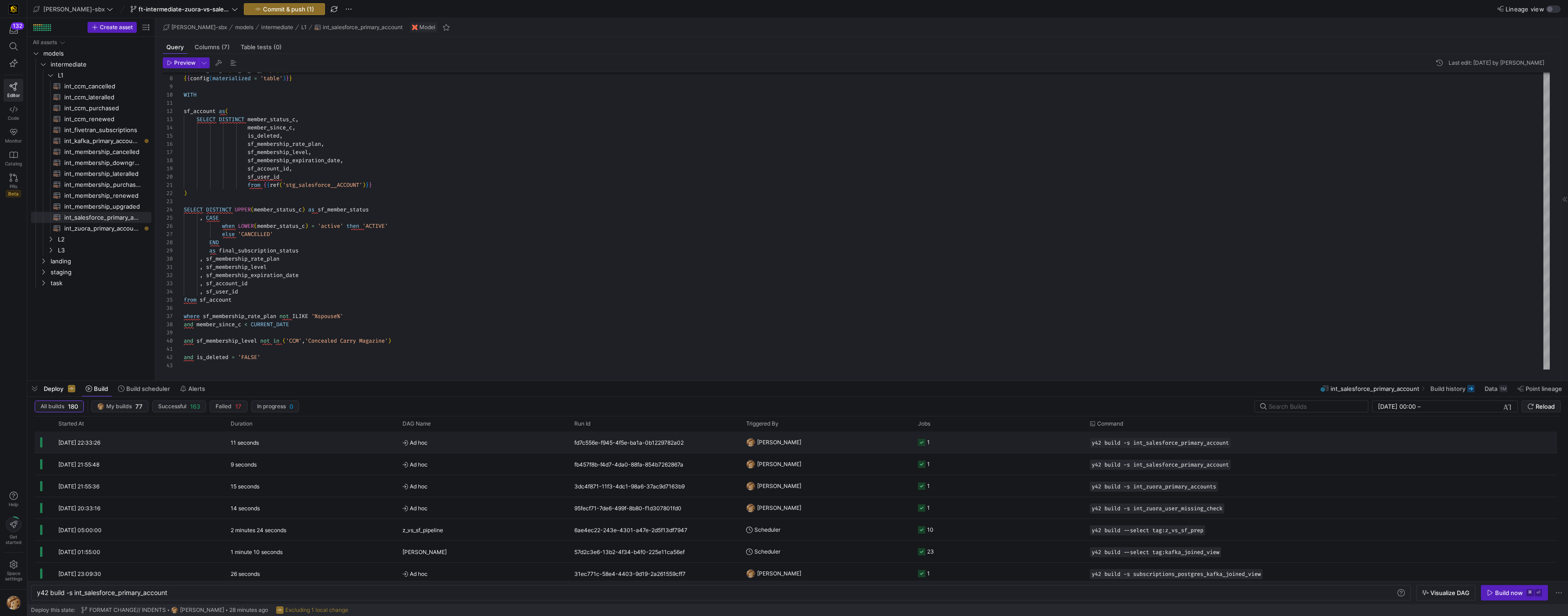
click at [460, 386] on span "Ad hoc" at bounding box center [483, 442] width 161 height 22
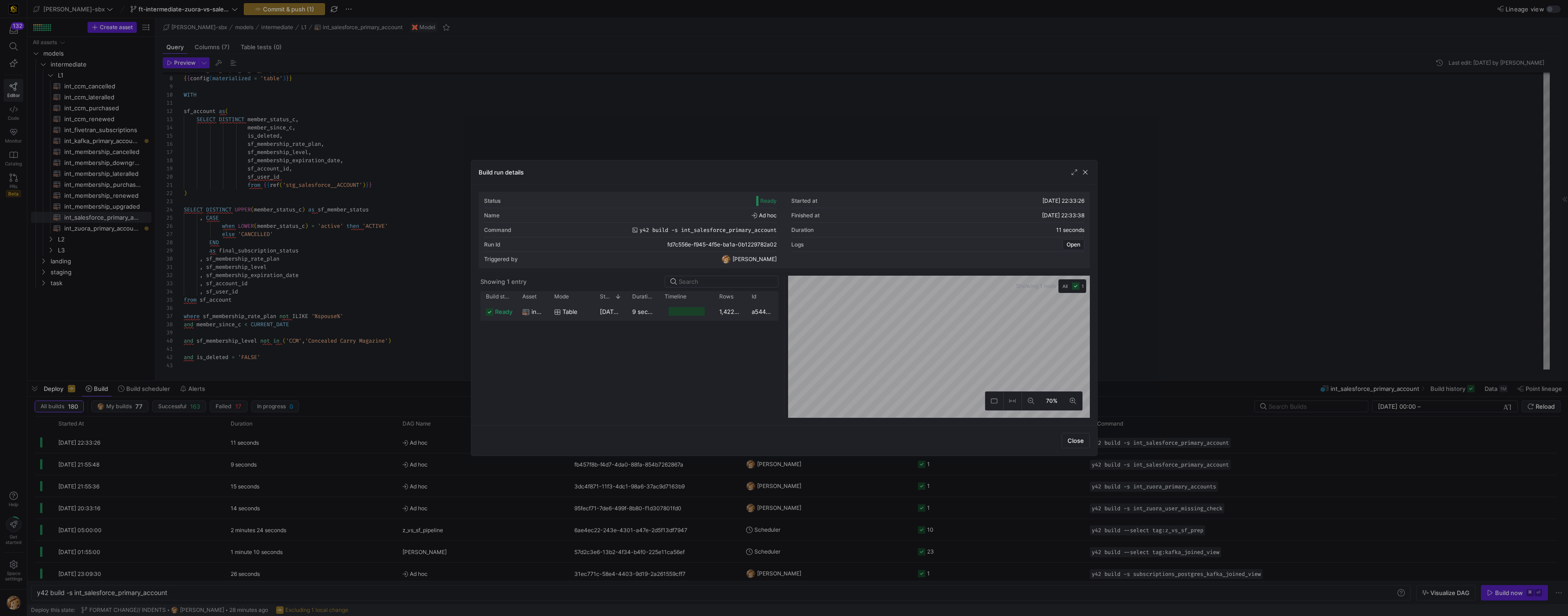
click at [639, 309] on div at bounding box center [687, 311] width 36 height 9
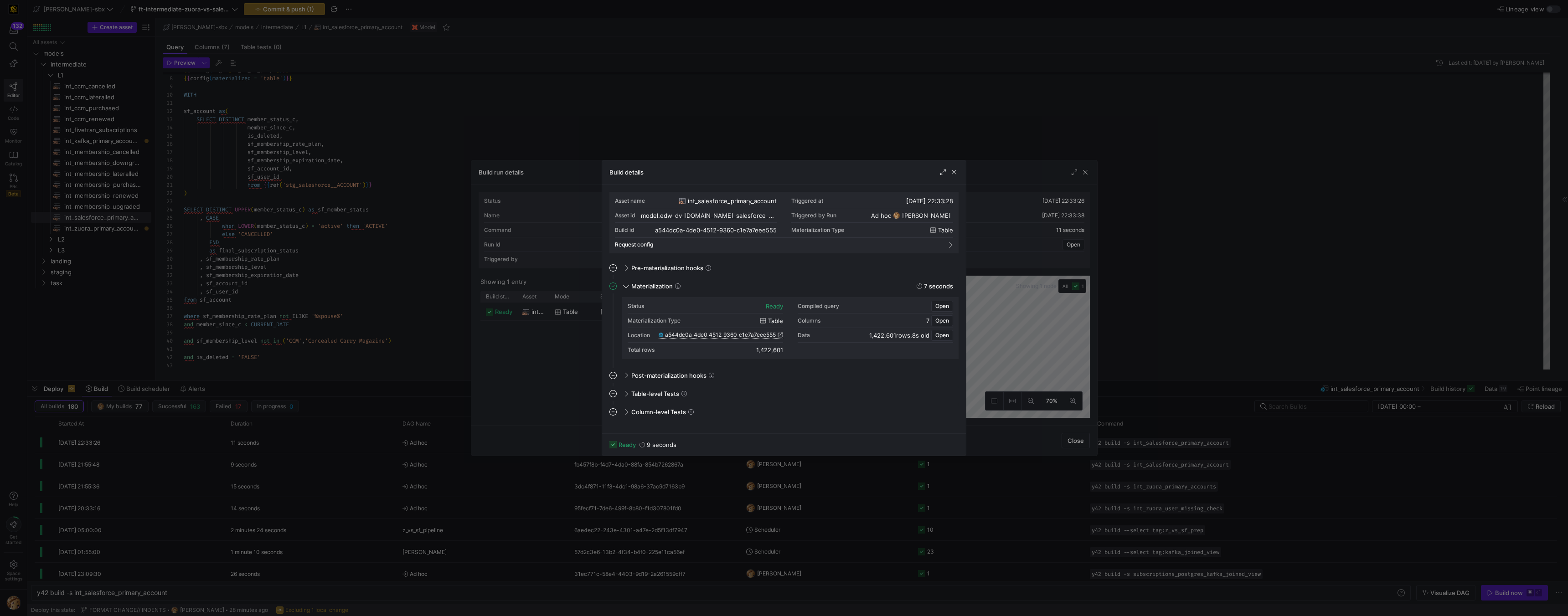
click at [639, 337] on span "a544dc0a_4de0_4512_9360_c1e7a7eee555" at bounding box center [720, 334] width 111 height 6
click at [639, 170] on span "button" at bounding box center [953, 172] width 10 height 10
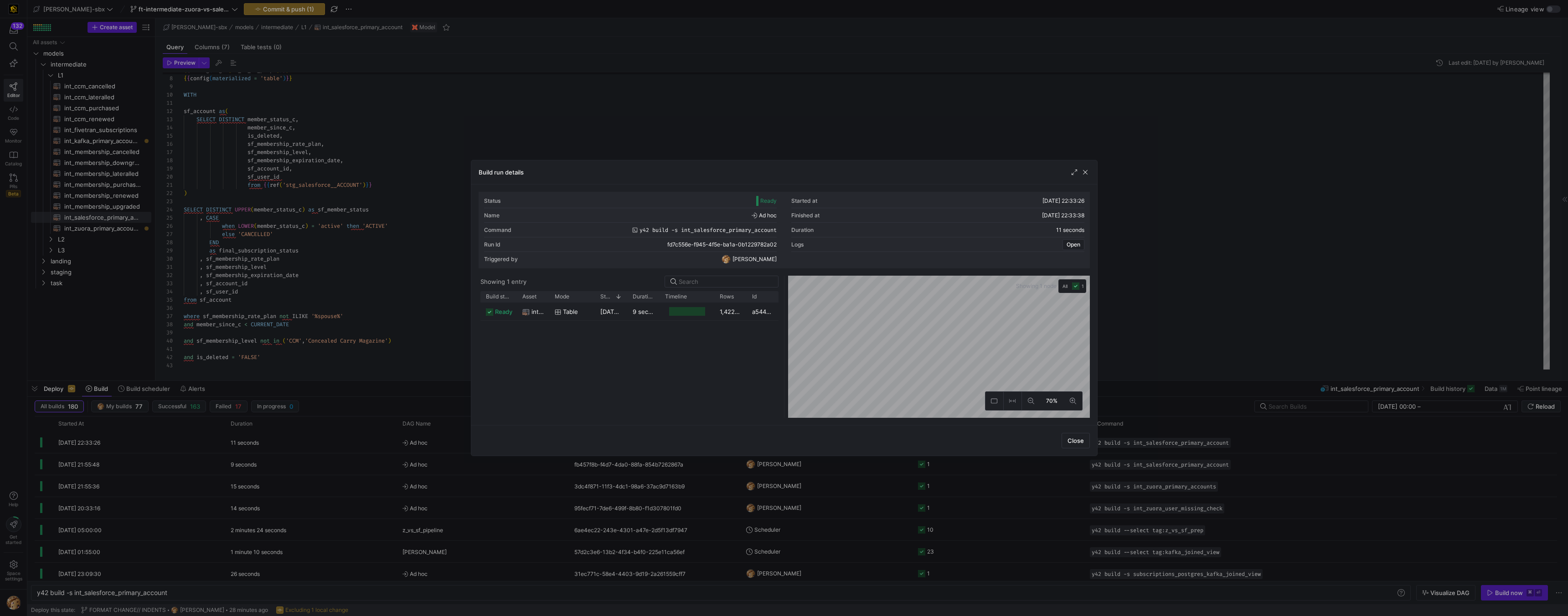
click at [639, 174] on div "Build run details" at bounding box center [784, 172] width 626 height 24
click at [639, 175] on span "button" at bounding box center [1085, 172] width 10 height 10
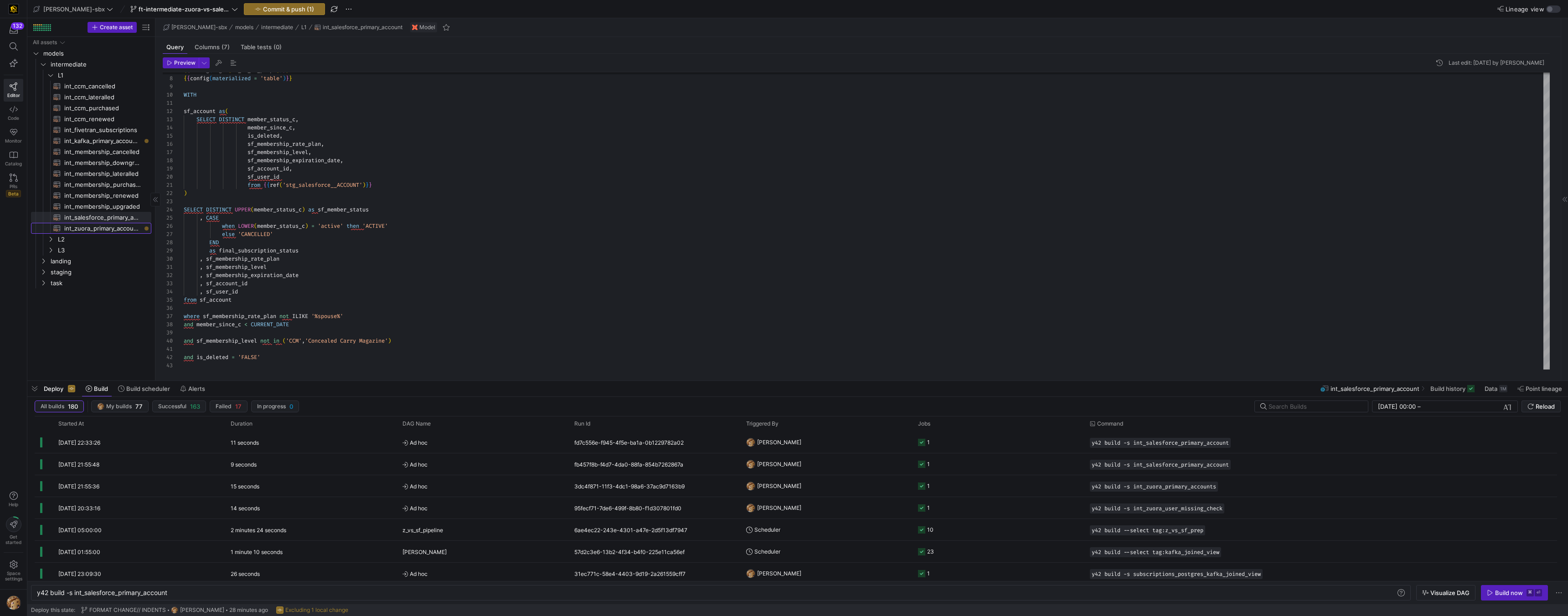
click at [107, 229] on span "int_zuora_primary_accounts​​​​​​​​​​" at bounding box center [102, 228] width 76 height 10
type textarea "-- File Name: int_zuora_primary_accounts -- Created by: [PERSON_NAME] -- Last M…"
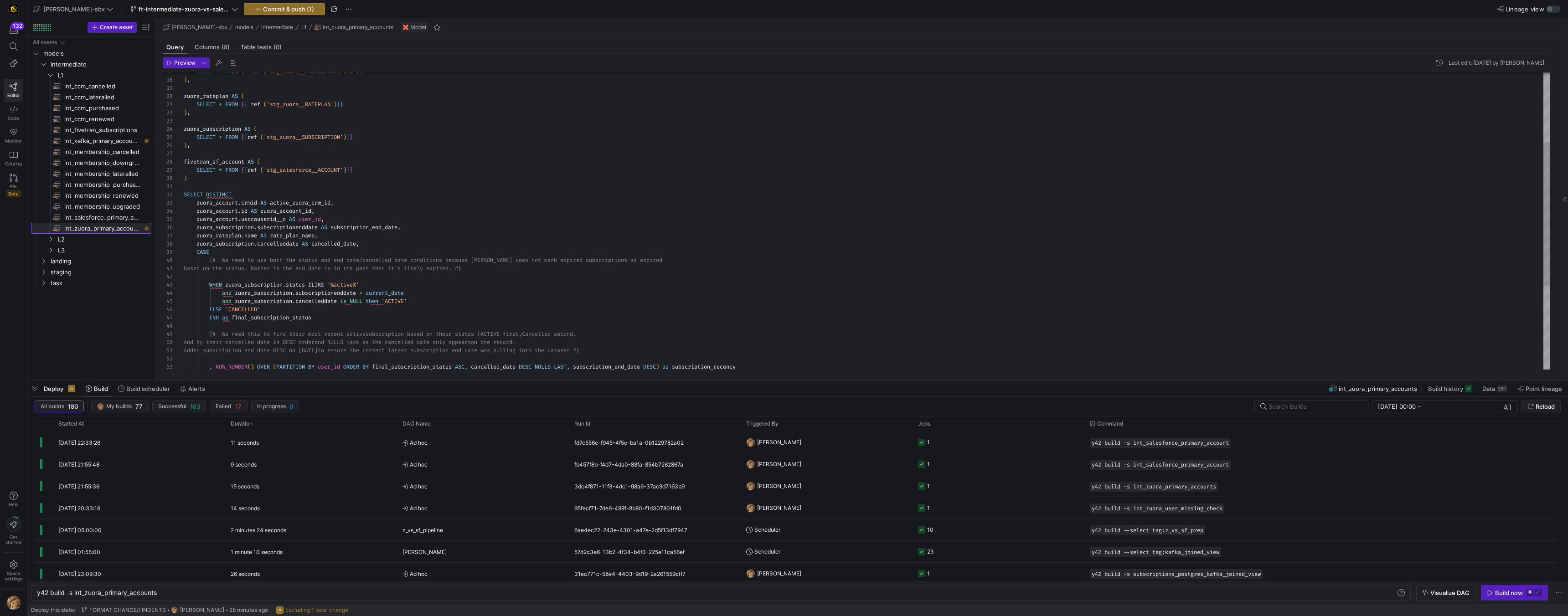
scroll to position [82, 0]
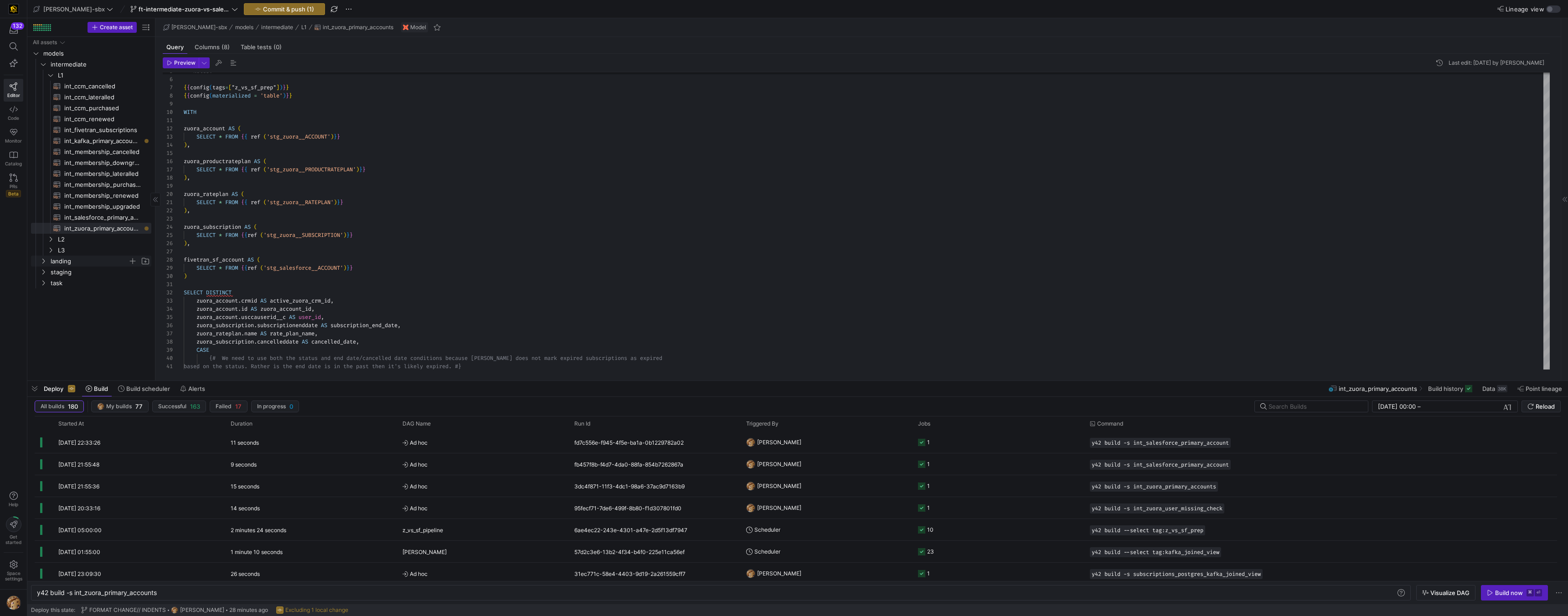
click at [71, 257] on span "landing" at bounding box center [88, 261] width 77 height 10
click at [56, 304] on span "zuora" at bounding box center [98, 305] width 105 height 10
click at [94, 324] on span "ZUORA_6217_ACCOUNT​​​​​​​​​" at bounding box center [107, 327] width 65 height 10
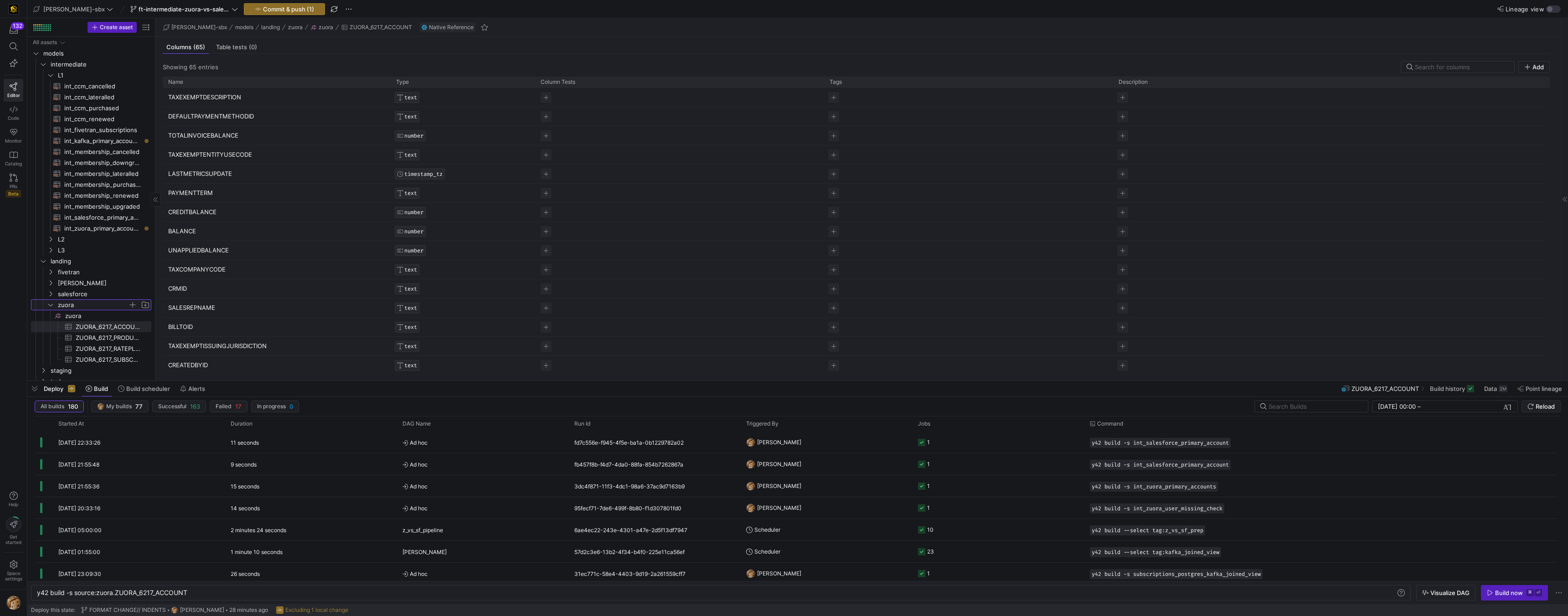
click at [51, 305] on icon "Press SPACE to select this row." at bounding box center [50, 305] width 6 height 5
click at [42, 260] on icon "Press SPACE to select this row." at bounding box center [42, 260] width 6 height 5
click at [65, 278] on link "task" at bounding box center [91, 283] width 120 height 11
click at [46, 324] on icon at bounding box center [42, 326] width 6 height 5
click at [68, 316] on span "zuora" at bounding box center [93, 316] width 70 height 10
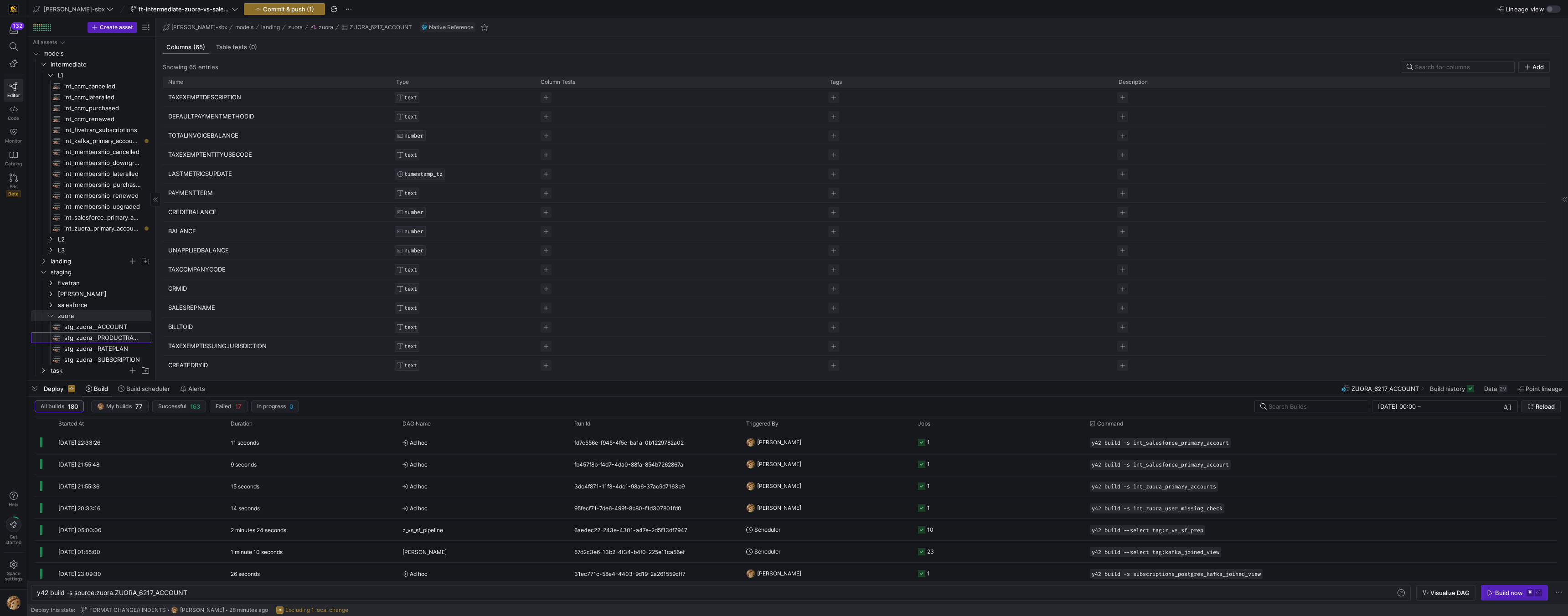
click at [86, 333] on span "stg_zuora__PRODUCTRATEPLAN​​​​​​​​​​" at bounding box center [102, 337] width 76 height 10
click at [91, 326] on span "stg_zuora__ACCOUNT​​​​​​​​​​" at bounding box center [102, 327] width 76 height 10
click at [180, 50] on div "Query" at bounding box center [175, 47] width 24 height 13
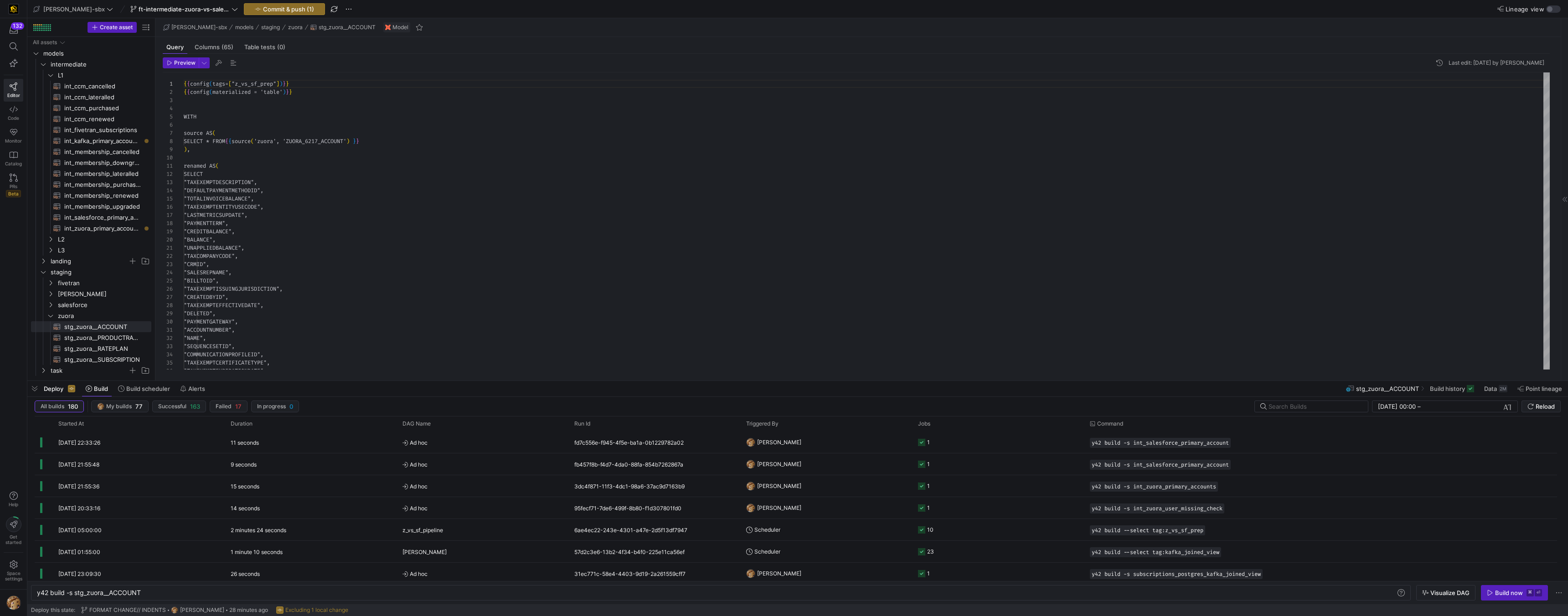
scroll to position [82, 0]
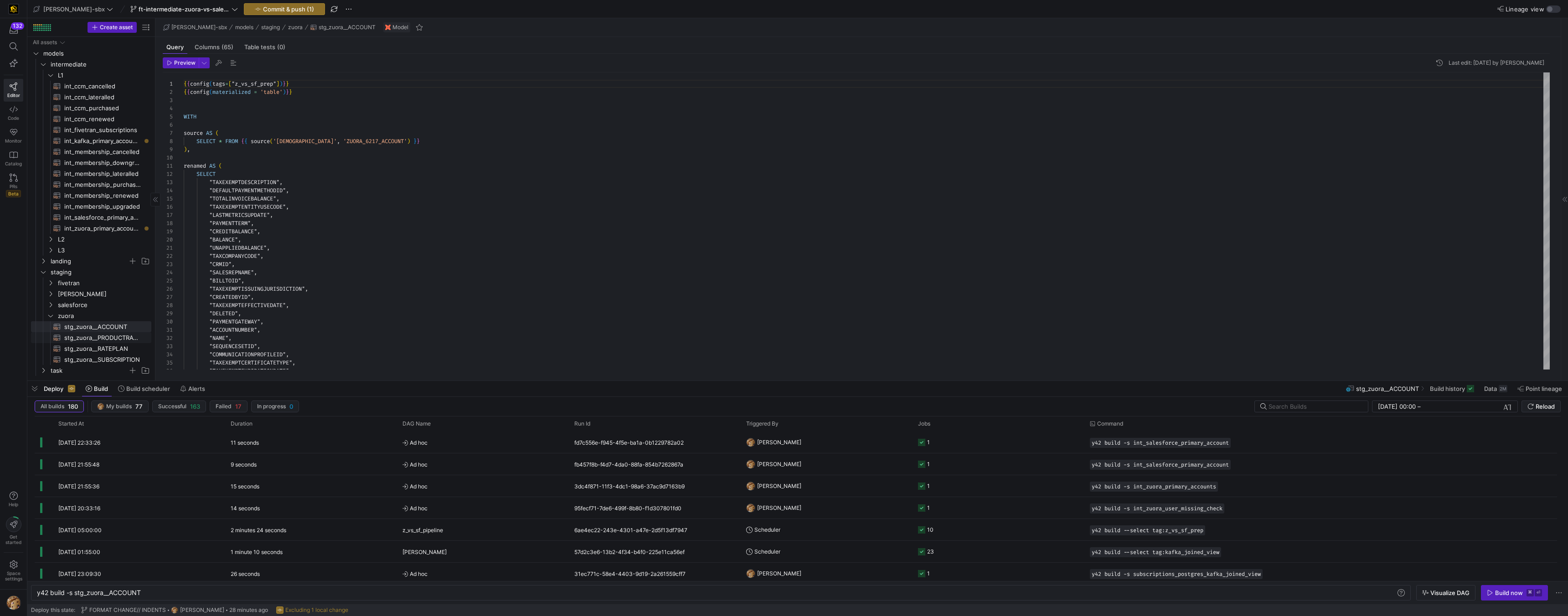
click at [110, 337] on span "stg_zuora__PRODUCTRATEPLAN​​​​​​​​​​" at bounding box center [102, 337] width 76 height 10
type textarea "y42 build -s stg_zuora__PRODUCTRATEPLAN"
type textarea "-- File Name: stg_zuora_PRODUCTRATEPLAN -- Created By: Grant Jones -- Last Modi…"
click at [116, 348] on span "stg_zuora__RATEPLAN​​​​​​​​​​" at bounding box center [102, 349] width 76 height 10
type textarea "y42 build -s stg_zuora__RATEPLAN"
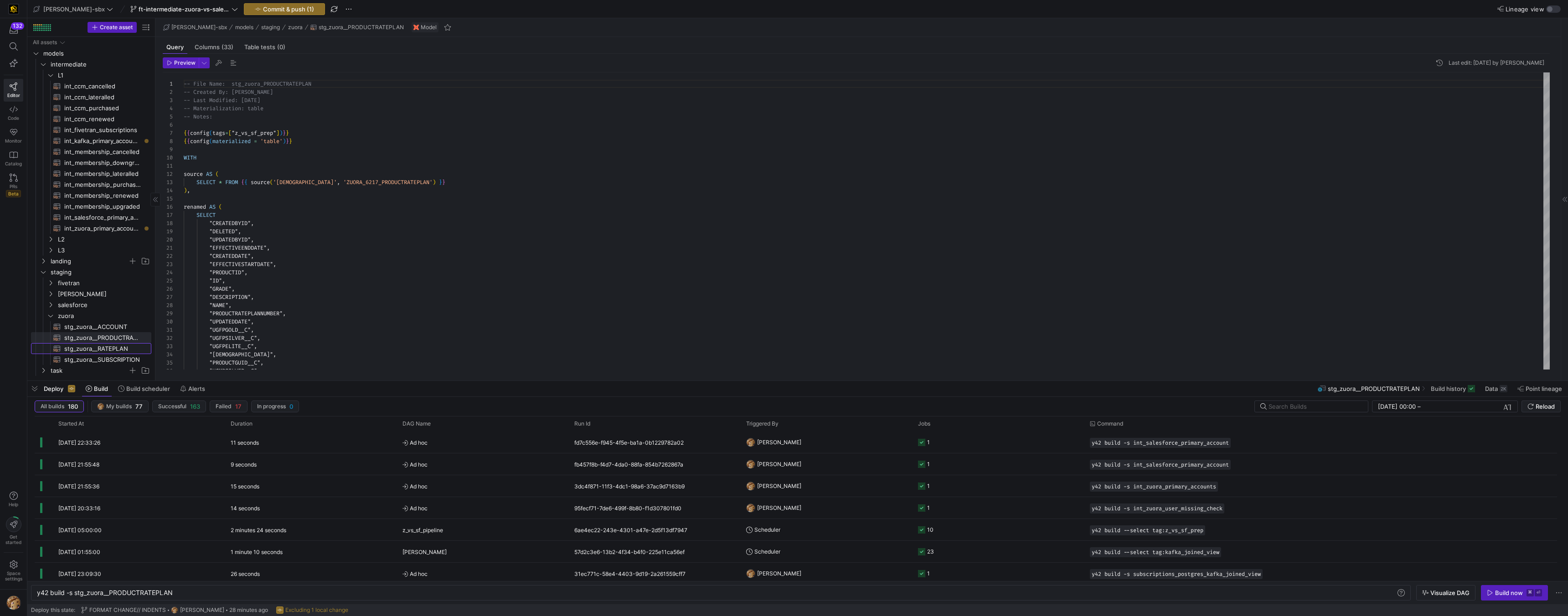
type textarea "{{config(tags=["z_vs_sf_prep"])}} {{config(materialized = 'table')}} WITH sourc…"
click at [114, 359] on span "stg_zuora__SUBSCRIPTION​​​​​​​​​​" at bounding box center [102, 359] width 76 height 10
type textarea "y42 build -s stg_zuora__SUBSCRIPTION"
type textarea "{{config(tags=["z_vs_sf_prep"])}} {{config(materialized = 'table')}} WITH sourc…"
click at [639, 386] on div "9M" at bounding box center [1503, 388] width 9 height 7
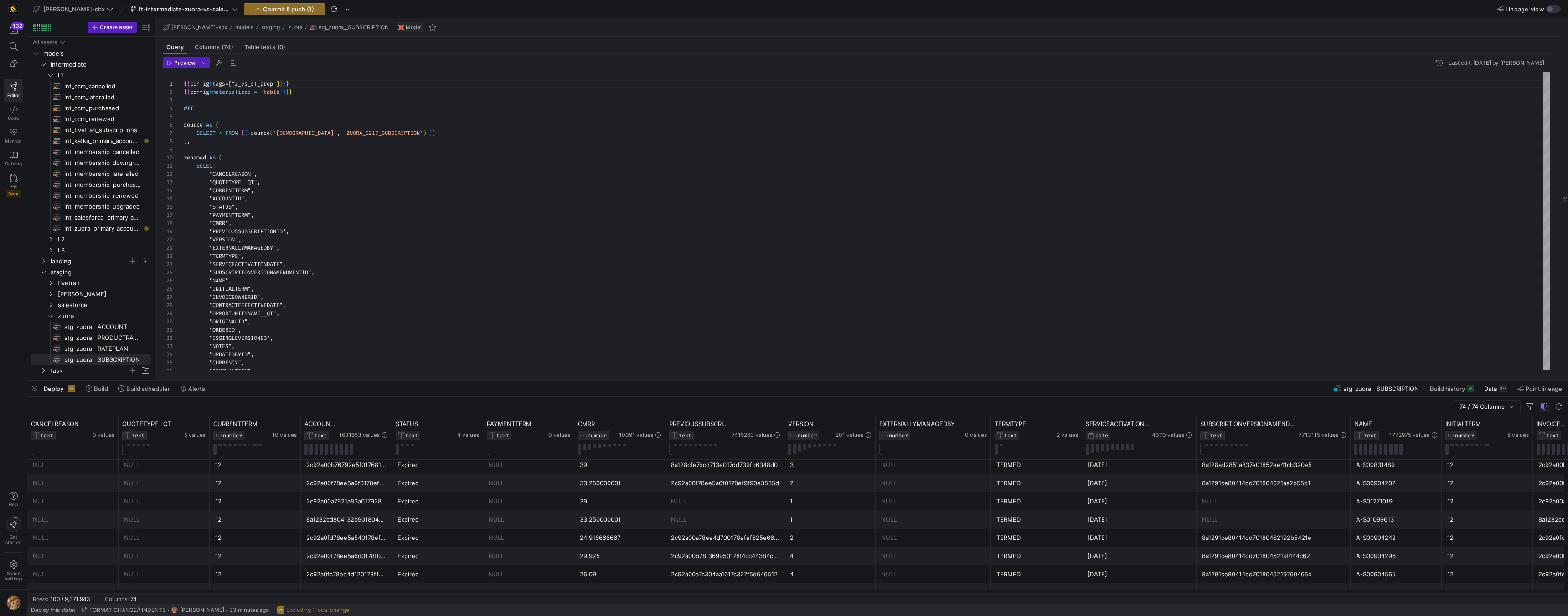
scroll to position [1337, 0]
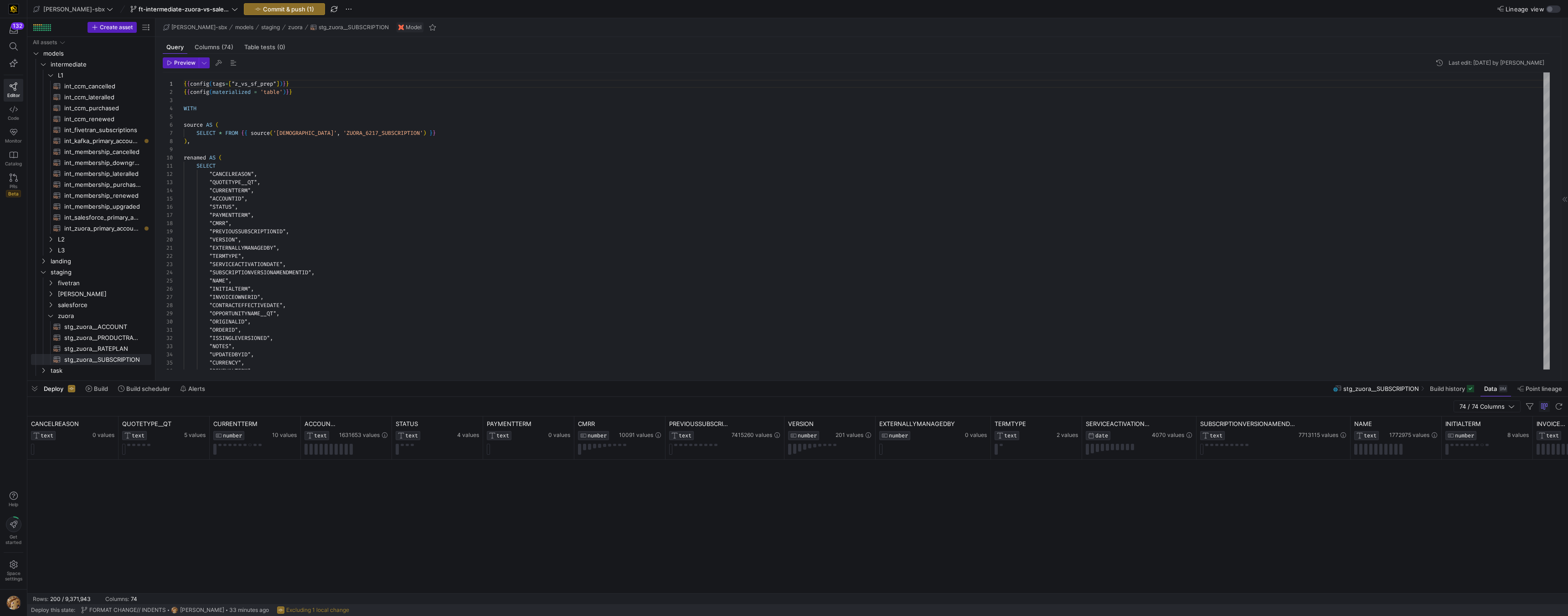
scroll to position [1710, 0]
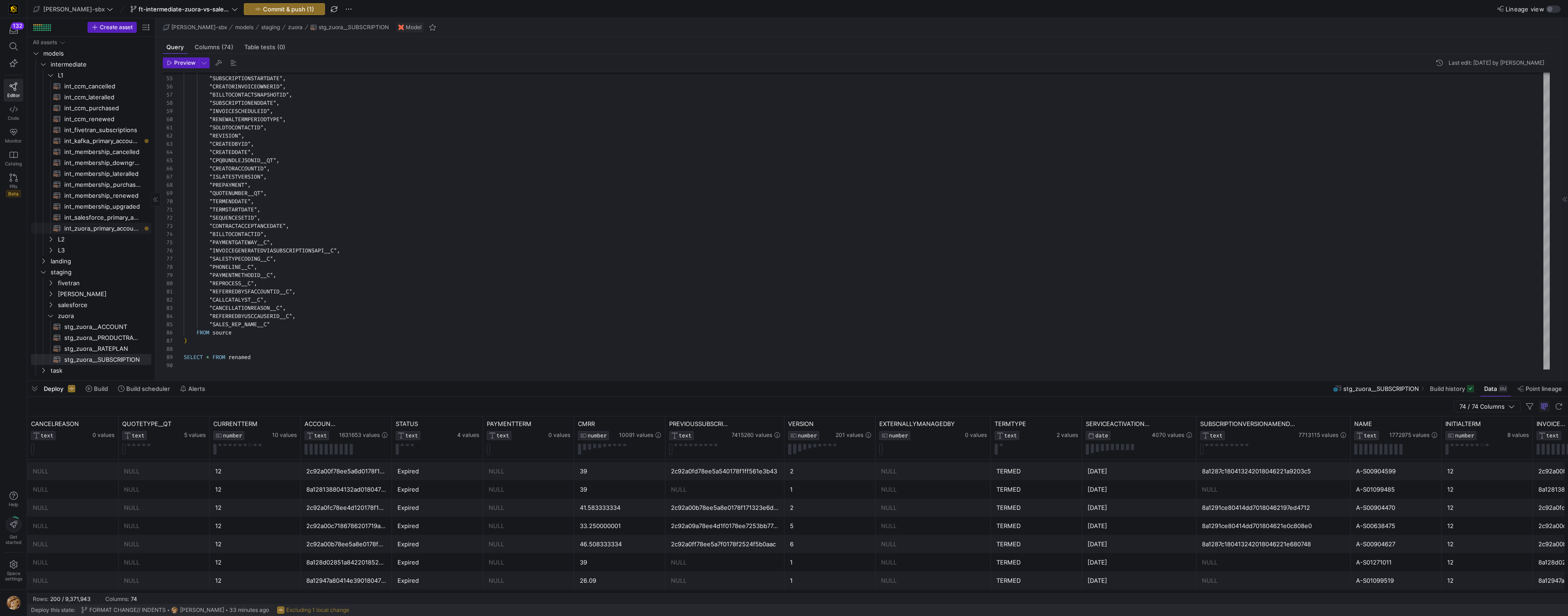
click at [84, 232] on span "int_zuora_primary_accounts​​​​​​​​​​" at bounding box center [102, 228] width 76 height 10
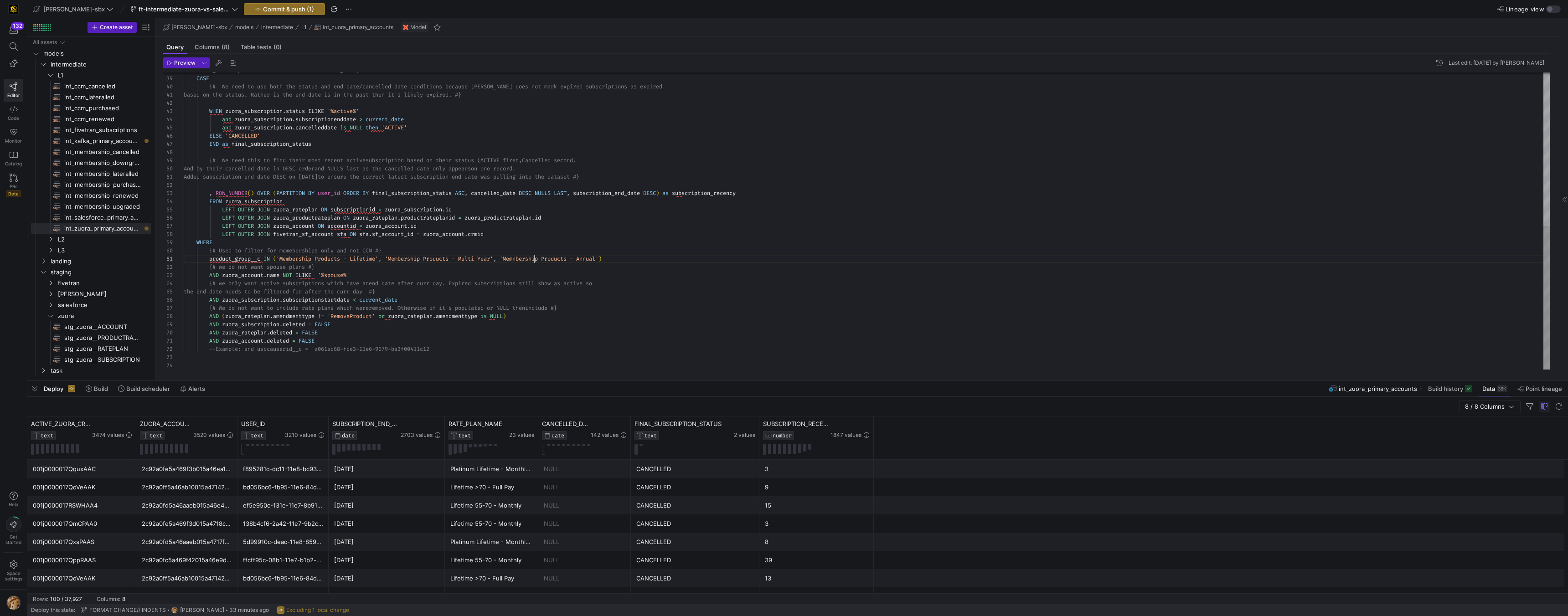
click at [535, 262] on div "zuora_subscription . cancelleddate AS cancelled_date , CASE {# We need to use b…" at bounding box center [866, 61] width 1365 height 613
click at [525, 260] on div "zuora_subscription . cancelleddate AS cancelled_date , CASE {# We need to use b…" at bounding box center [866, 61] width 1365 height 613
click at [523, 260] on div "zuora_subscription . cancelleddate AS cancelled_date , CASE {# We need to use b…" at bounding box center [866, 61] width 1365 height 613
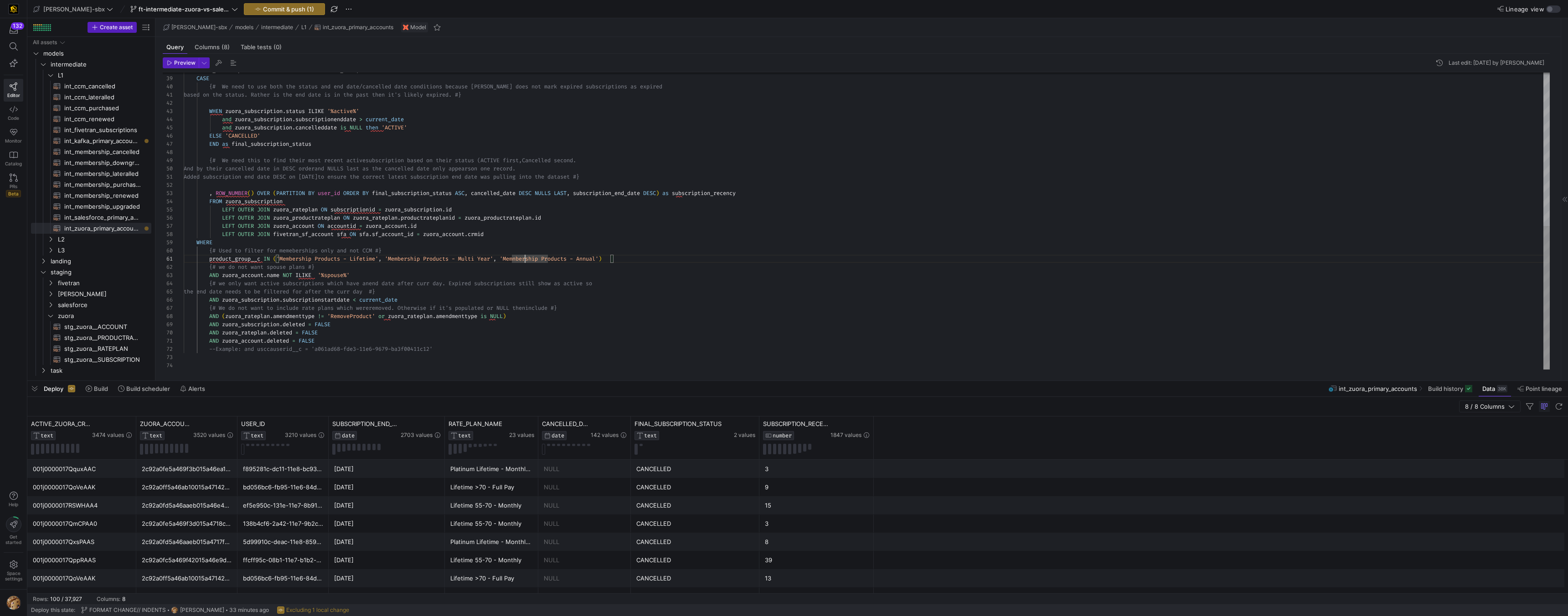
type textarea "product_group__c IN ('Membership Products - Lifetime', 'Membership Products - M…"
click at [263, 12] on span "Commit & push (1)" at bounding box center [288, 9] width 51 height 7
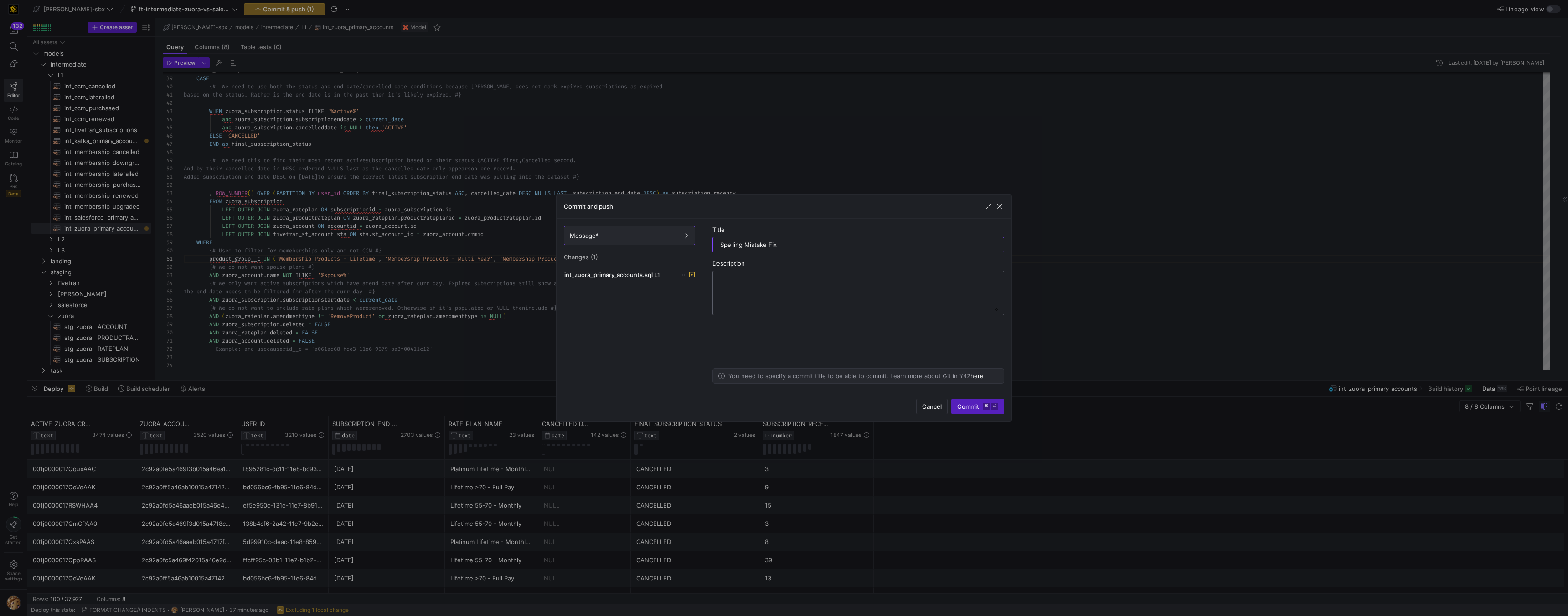
type input "Spelling Mistake Fix"
click at [778, 302] on textarea at bounding box center [857, 292] width 280 height 36
type textarea "T"
type textarea "WHAT: changed Memnbership to Membership on a filter clause WHY: we were losing …"
click at [989, 411] on span "submit" at bounding box center [978, 406] width 52 height 15
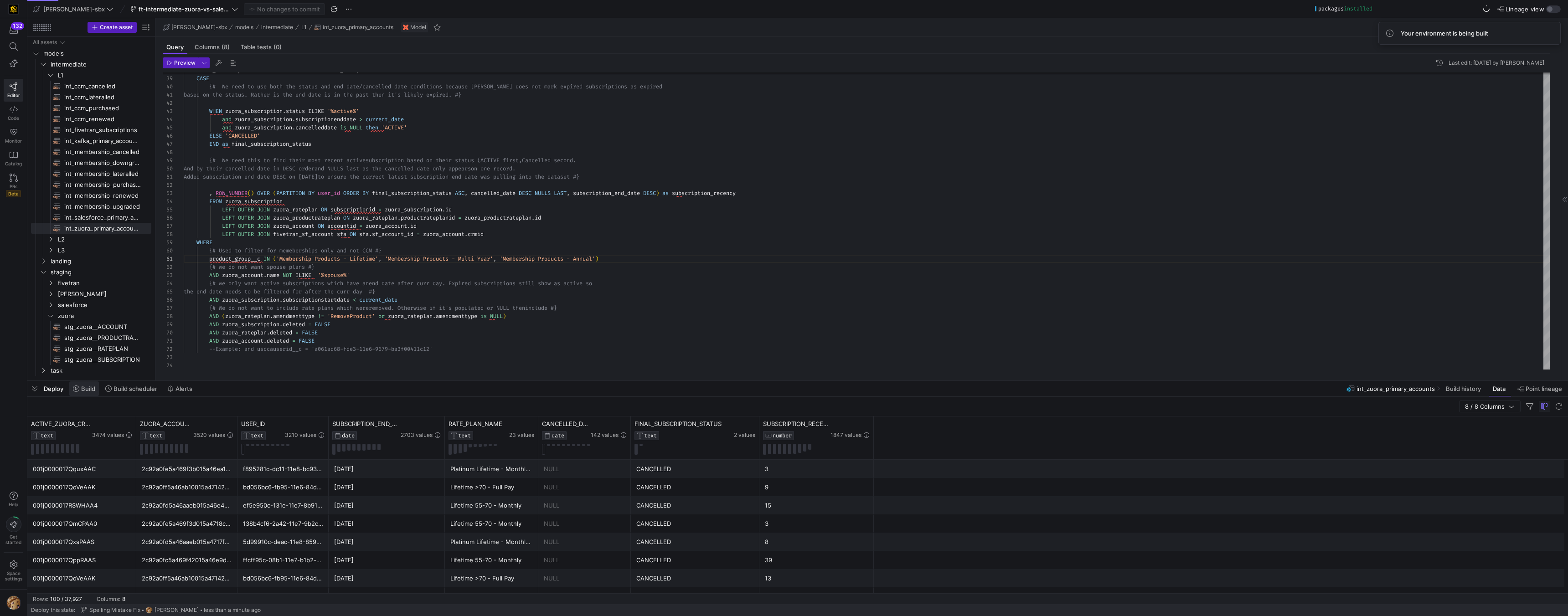
click at [80, 388] on span "Build" at bounding box center [84, 388] width 23 height 7
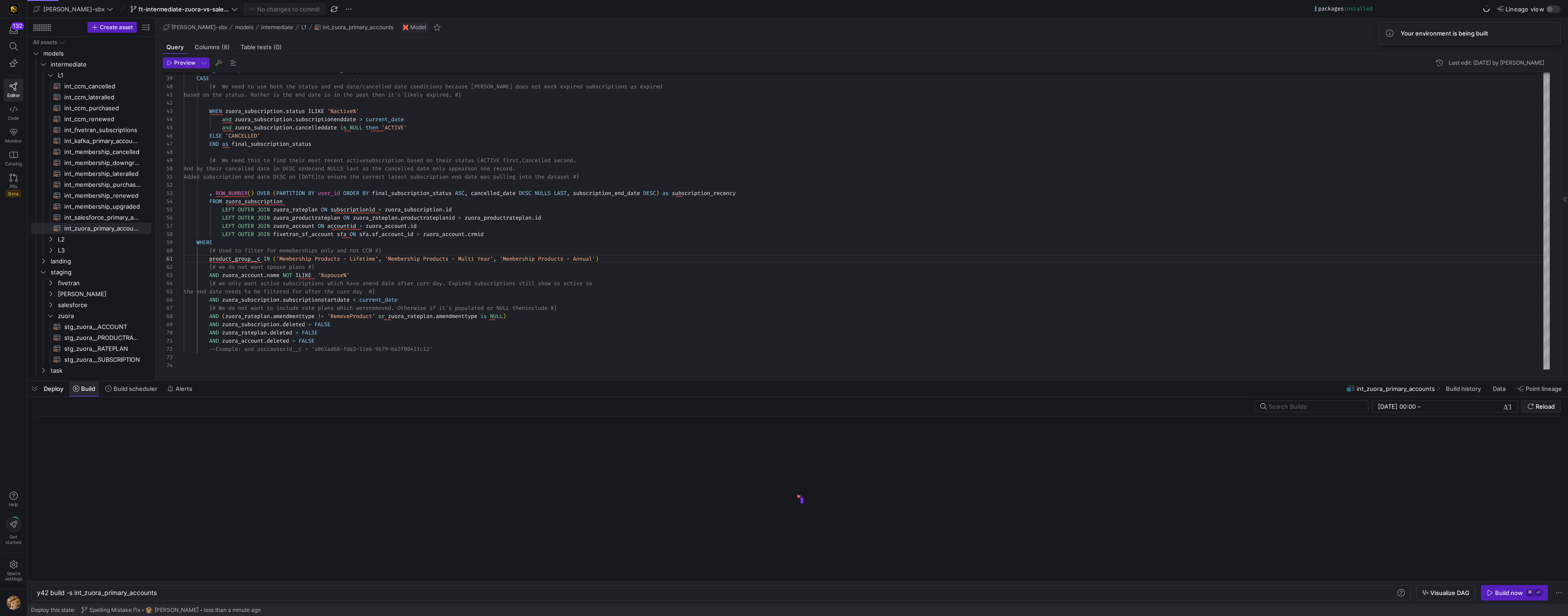
scroll to position [0, 120]
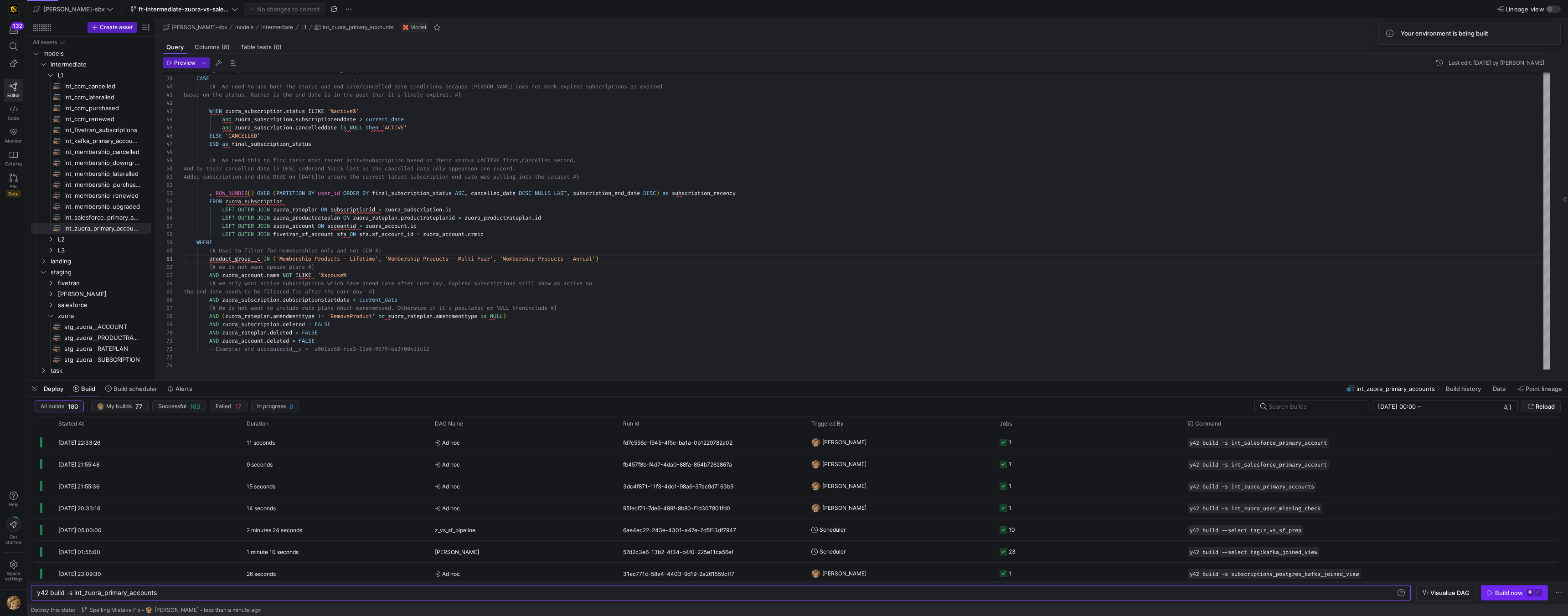
click at [1503, 590] on div "Build now" at bounding box center [1508, 593] width 28 height 7
click at [115, 390] on span "Build scheduler" at bounding box center [135, 388] width 44 height 7
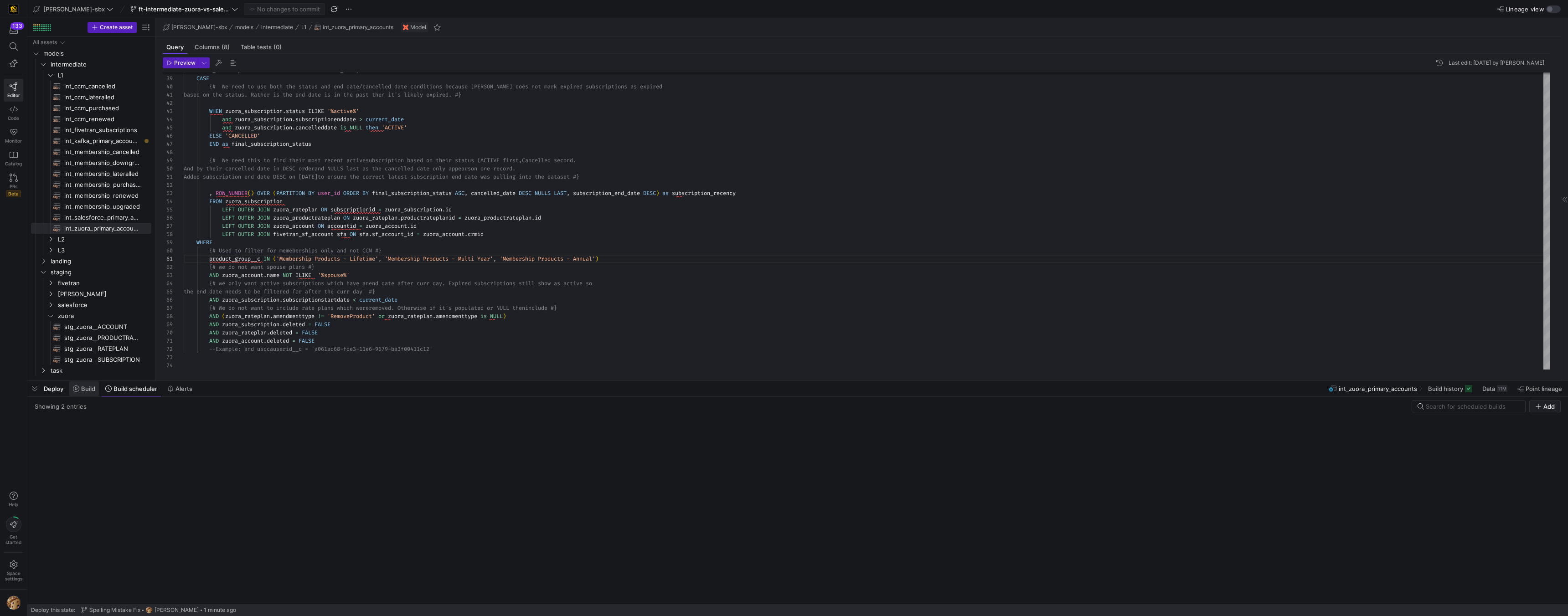
click at [92, 390] on span "Build" at bounding box center [88, 388] width 14 height 7
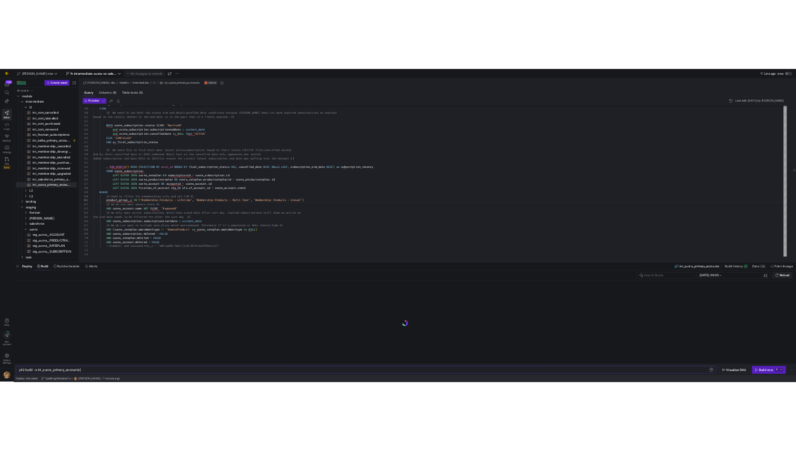
scroll to position [0, 139]
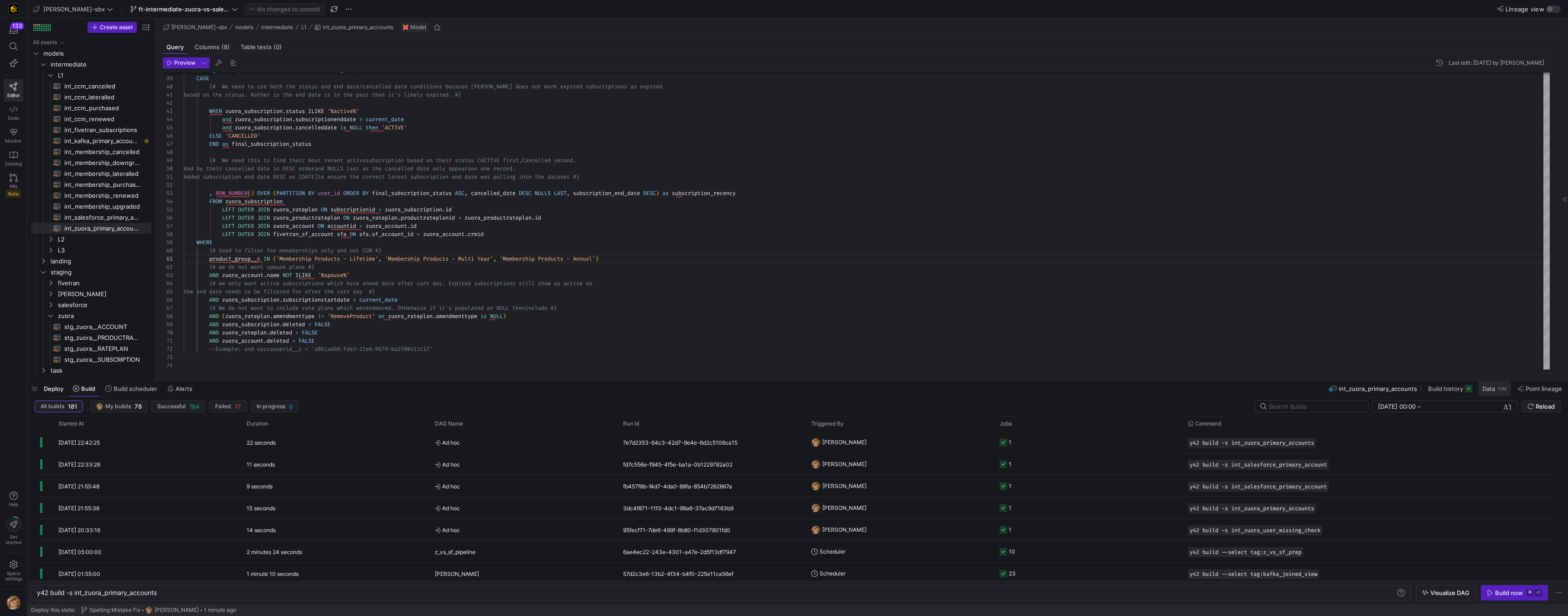
click at [1491, 388] on span "Data" at bounding box center [1488, 388] width 13 height 7
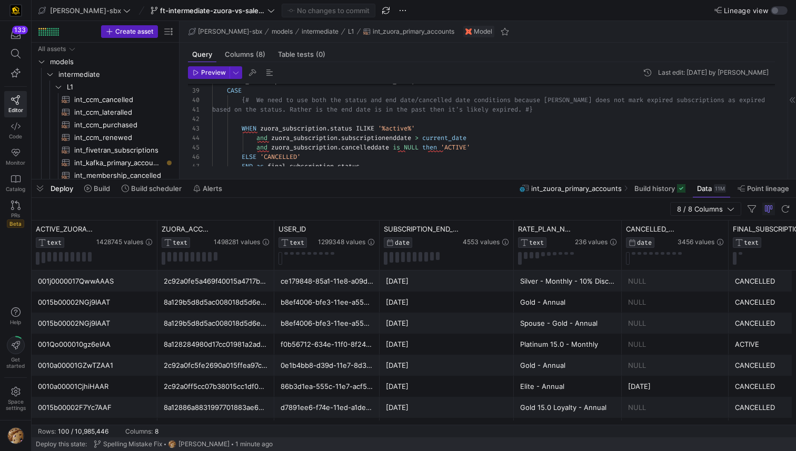
scroll to position [0, 391]
